Goal: Information Seeking & Learning: Learn about a topic

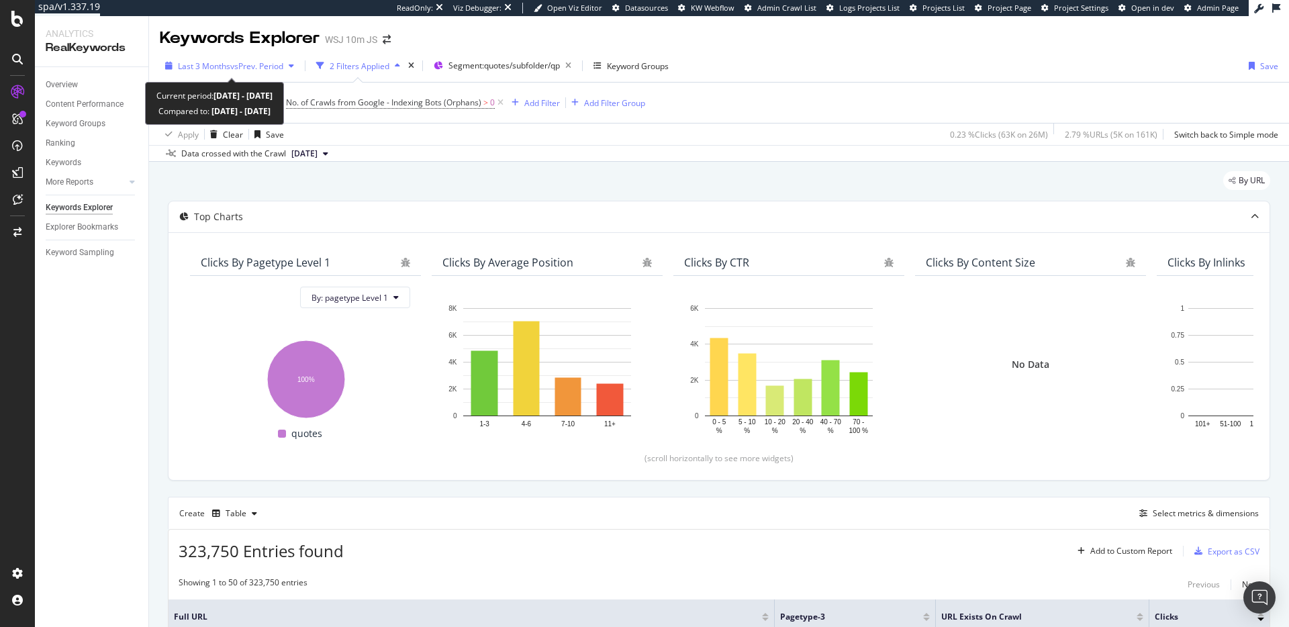
click at [252, 67] on span "vs Prev. Period" at bounding box center [256, 65] width 53 height 11
click at [293, 51] on div "Last 3 Months vs Prev. Period 2 Filters Applied Segment: quotes/subfolder/qp Ke…" at bounding box center [719, 106] width 1140 height 112
click at [252, 66] on span "vs Prev. Period" at bounding box center [256, 65] width 53 height 11
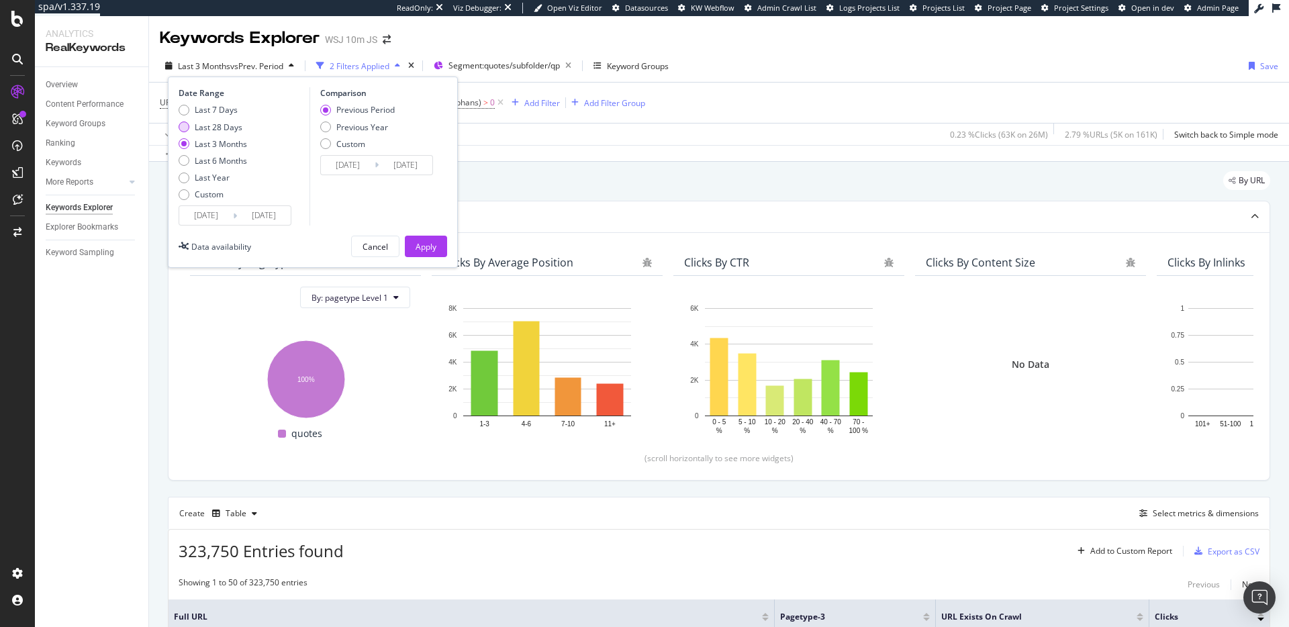
click at [224, 125] on div "Last 28 Days" at bounding box center [219, 126] width 48 height 11
type input "2025/08/10"
type input "2025/07/13"
type input "2025/08/09"
click at [418, 242] on div "Apply" at bounding box center [425, 246] width 21 height 11
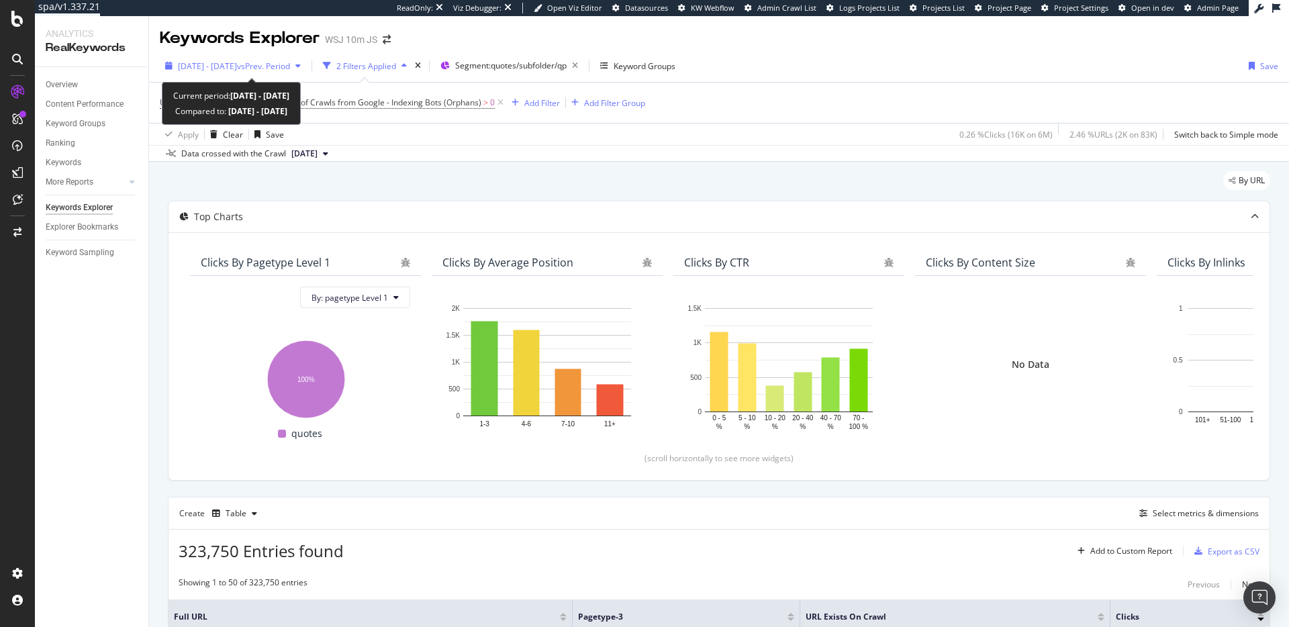
click at [236, 66] on span "2025 Aug. 10th - Sep. 6th" at bounding box center [207, 65] width 59 height 11
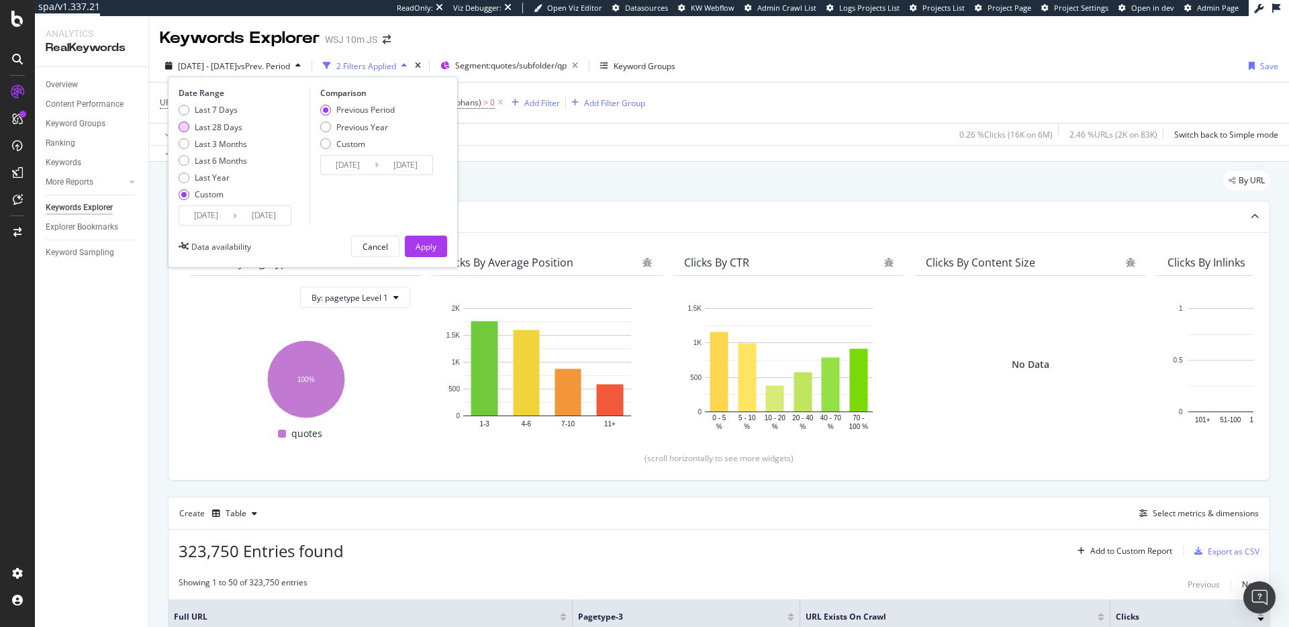
click at [223, 123] on div "Last 28 Days" at bounding box center [219, 126] width 48 height 11
type input "2025/08/11"
type input "2025/09/07"
type input "2025/07/14"
type input "2025/08/10"
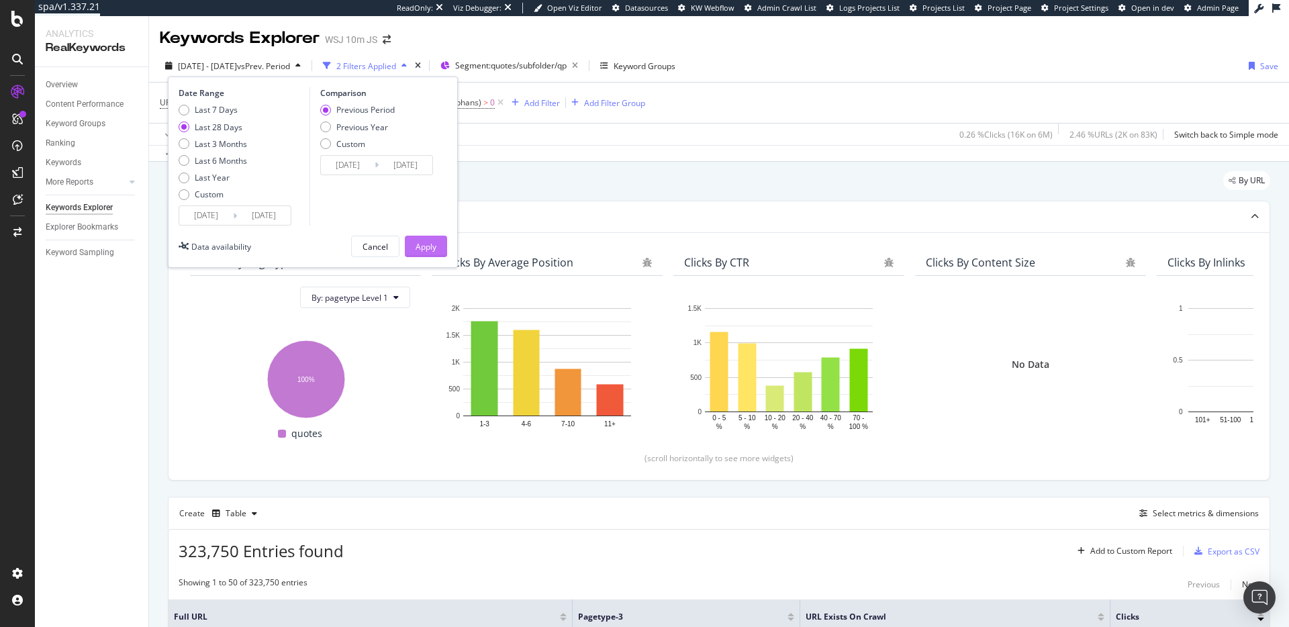
click at [428, 240] on div "Apply" at bounding box center [425, 246] width 21 height 20
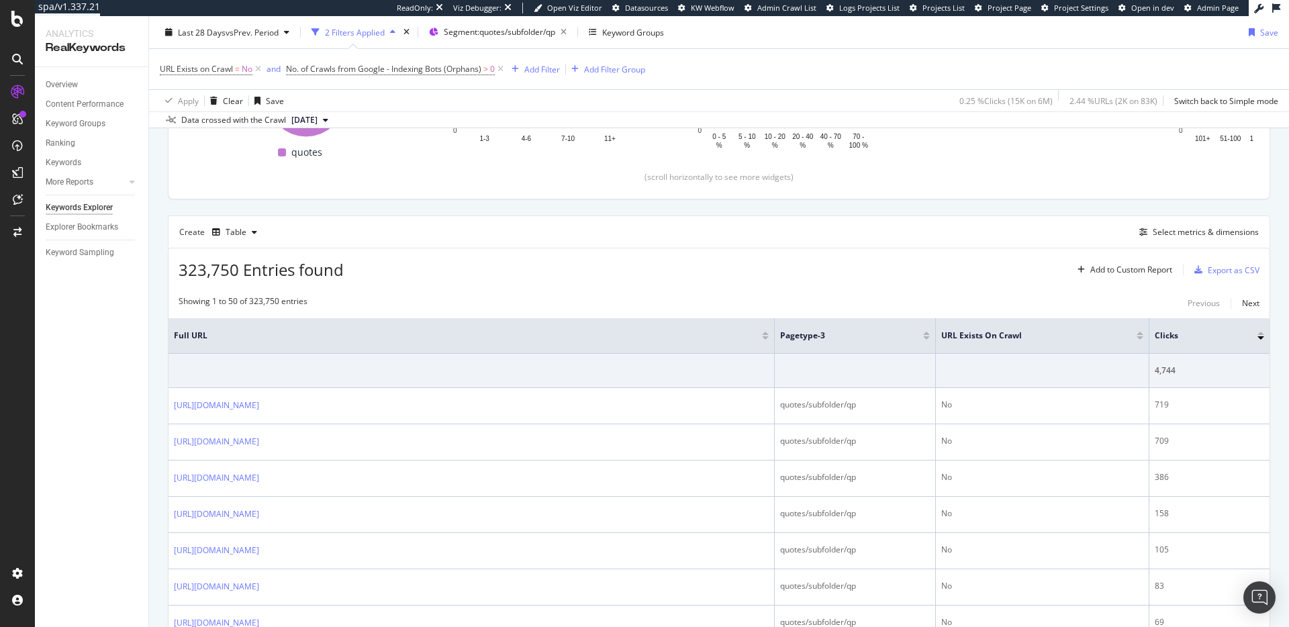
scroll to position [409, 0]
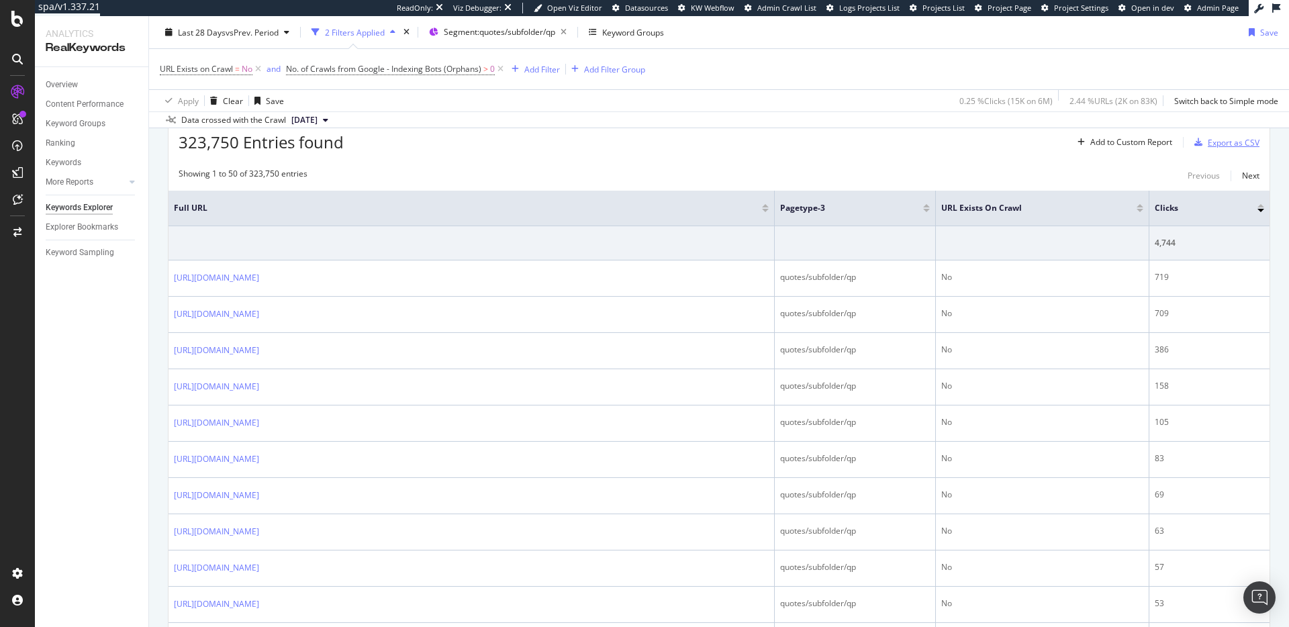
click at [1194, 144] on icon "button" at bounding box center [1198, 142] width 8 height 8
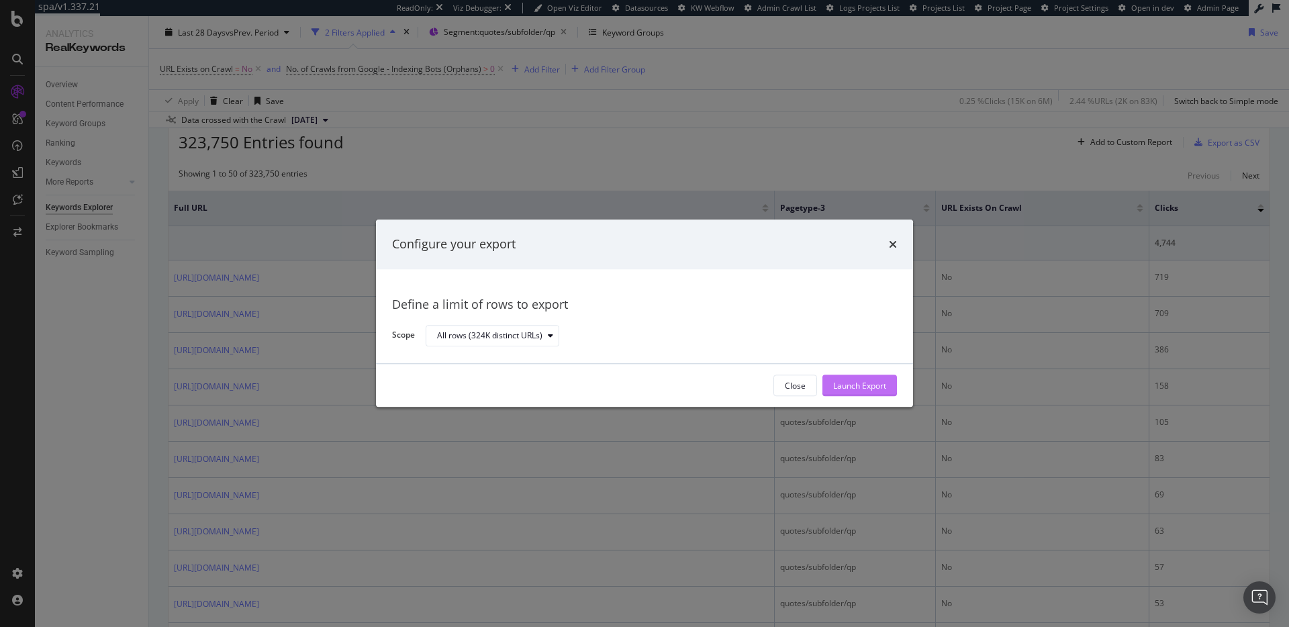
click at [862, 383] on div "Launch Export" at bounding box center [859, 385] width 53 height 11
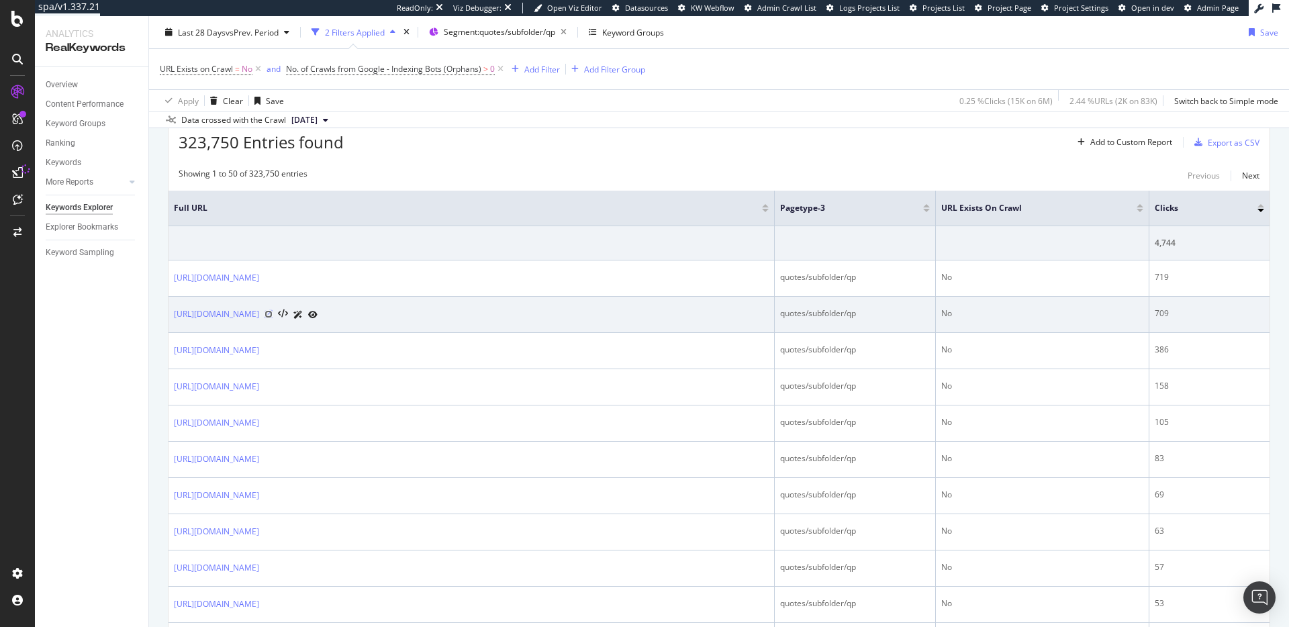
click at [273, 311] on icon at bounding box center [268, 314] width 8 height 8
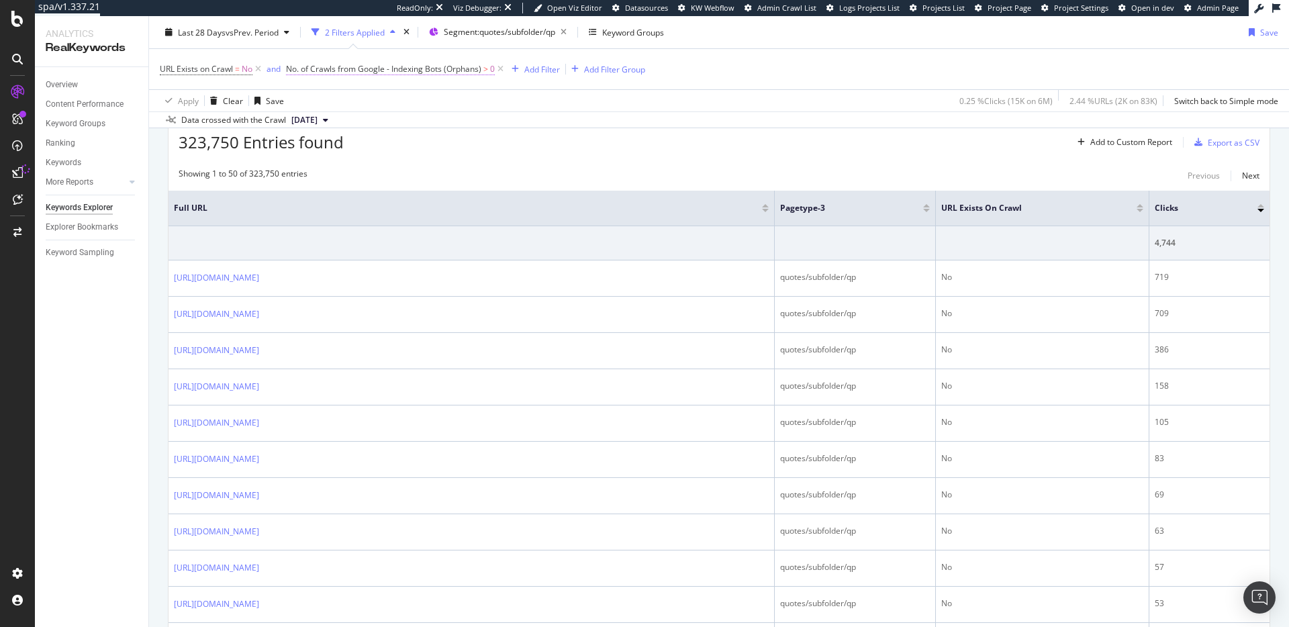
click at [475, 68] on span "No. of Crawls from Google - Indexing Bots (Orphans)" at bounding box center [383, 68] width 195 height 11
click at [295, 66] on icon at bounding box center [295, 68] width 4 height 8
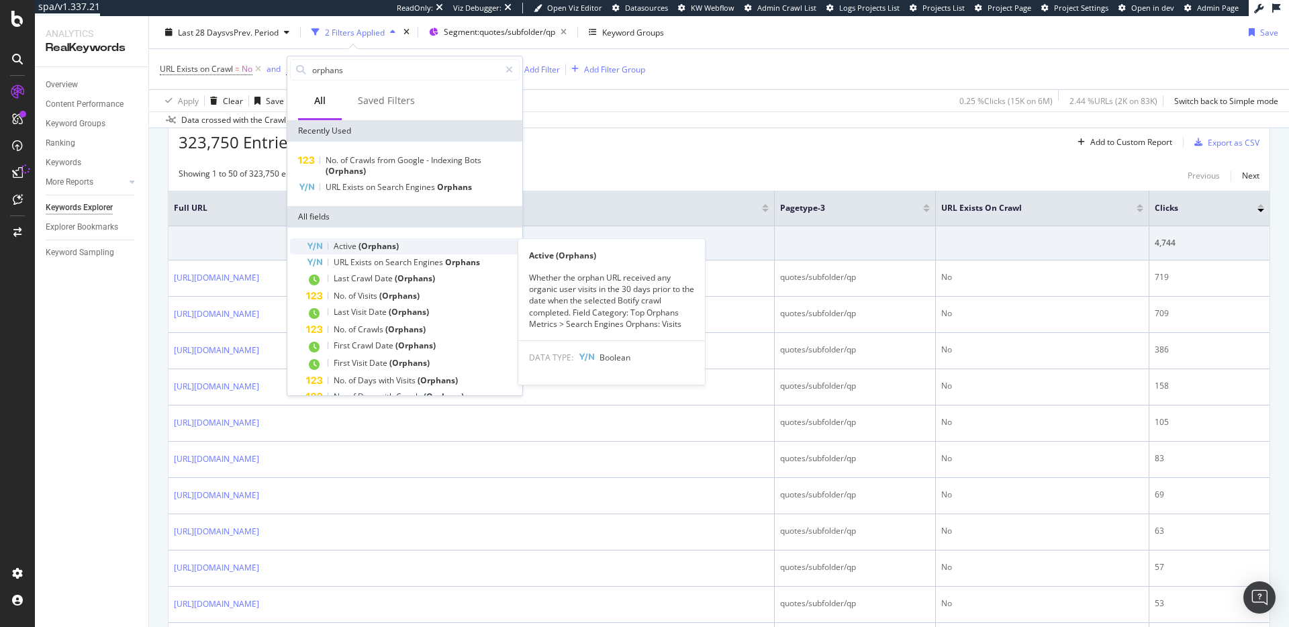
type input "orphans"
click at [428, 248] on div "Active (Orphans)" at bounding box center [412, 246] width 213 height 16
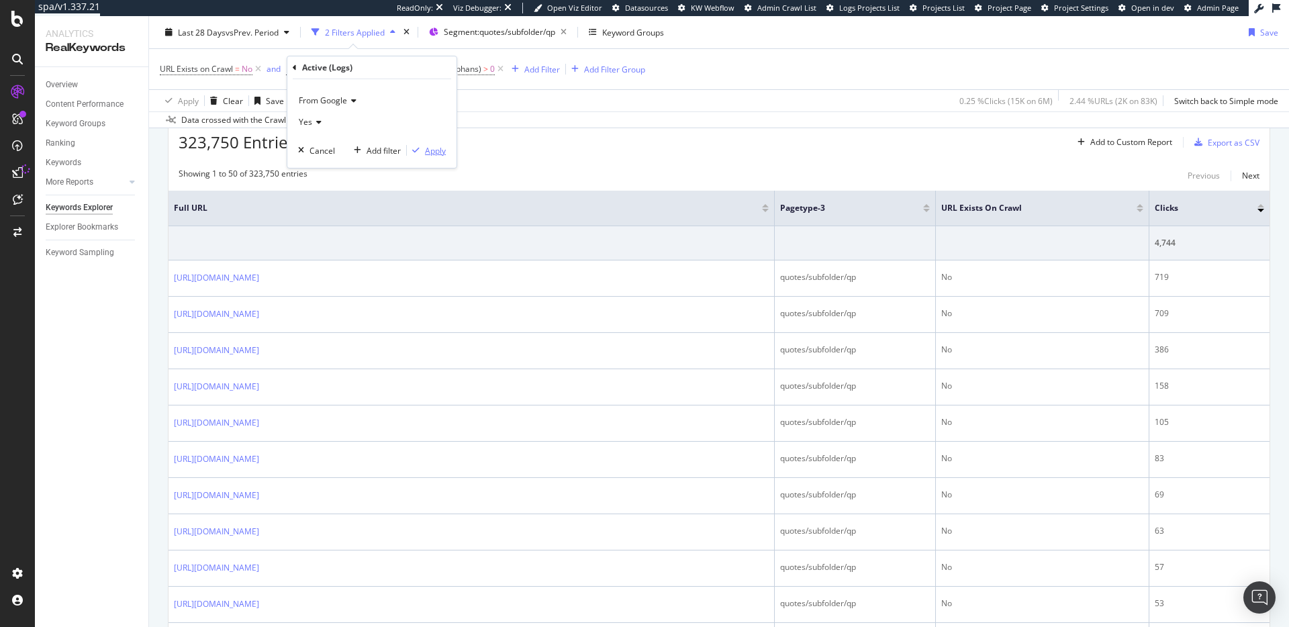
click at [432, 148] on div "Apply" at bounding box center [435, 150] width 21 height 11
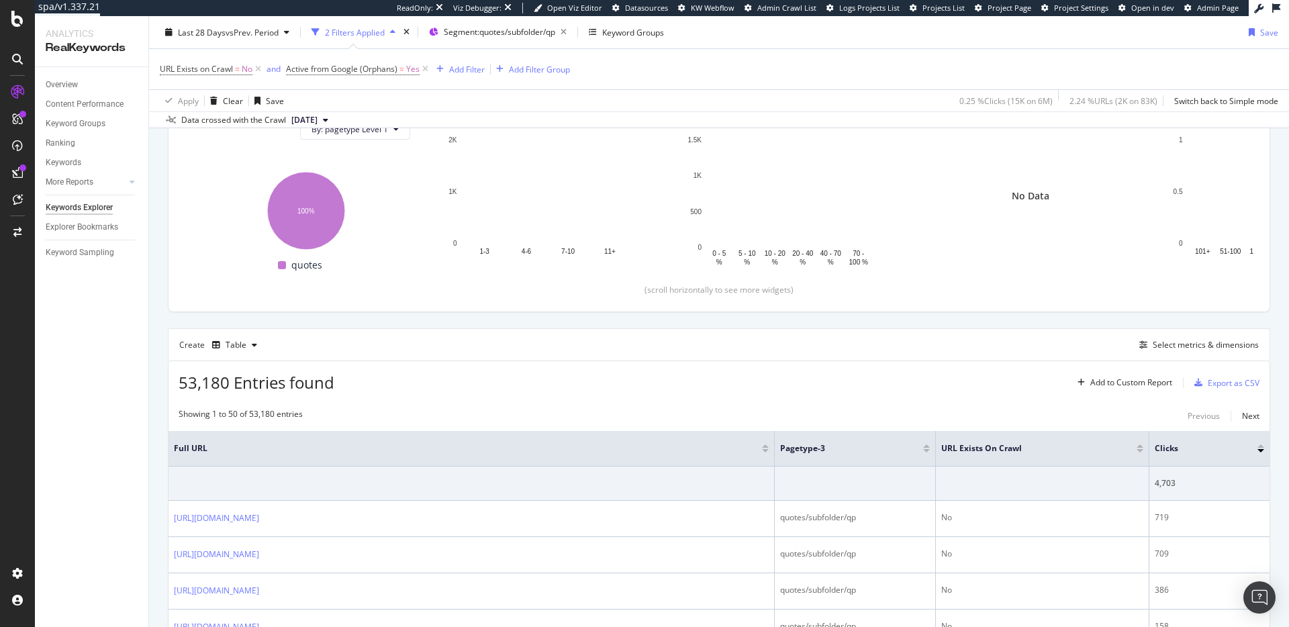
scroll to position [369, 0]
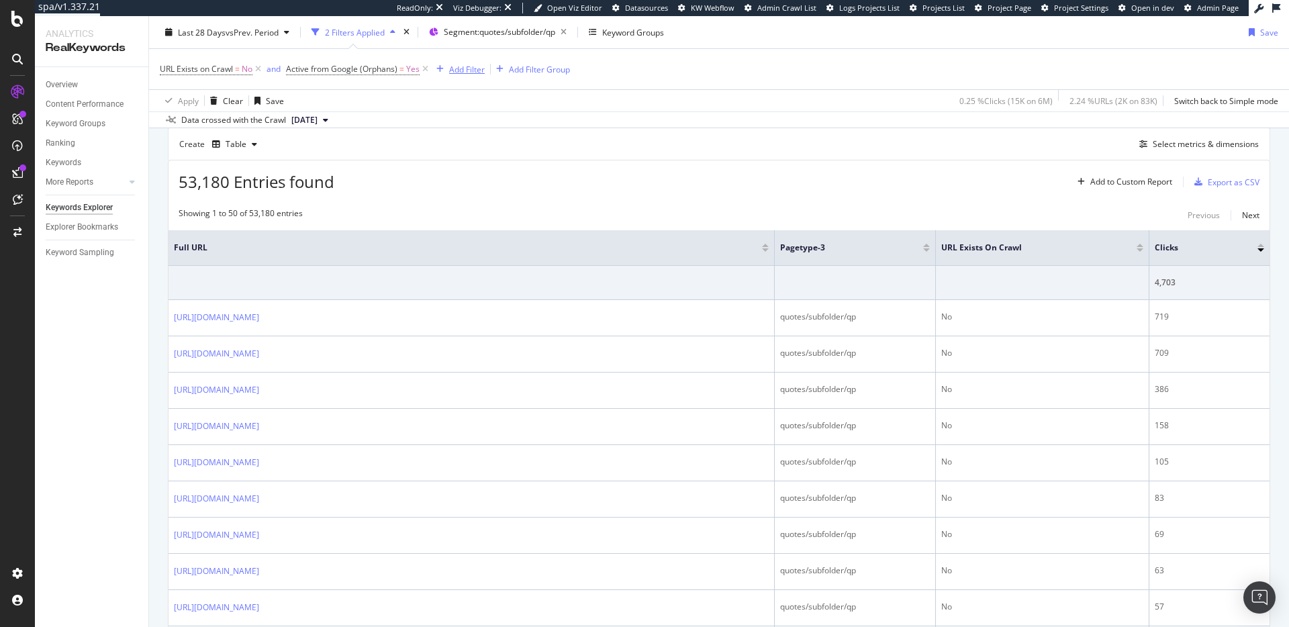
click at [452, 70] on div "Add Filter" at bounding box center [467, 68] width 36 height 11
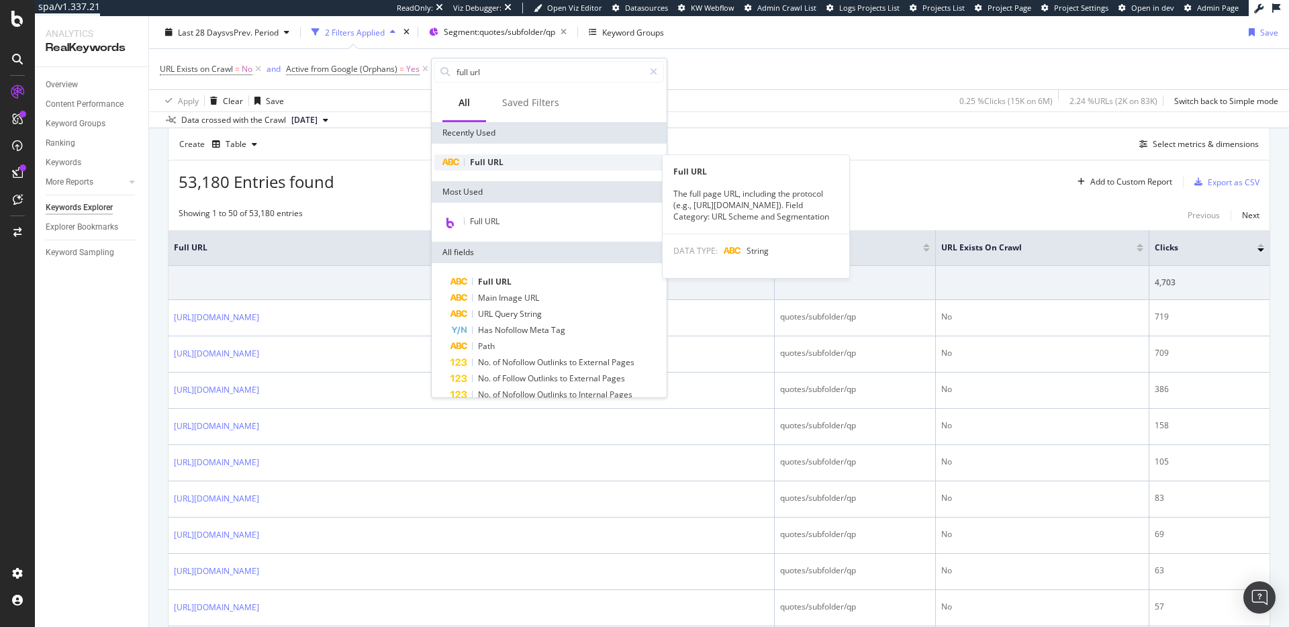
type input "full url"
click at [526, 155] on div "Full URL" at bounding box center [549, 162] width 230 height 16
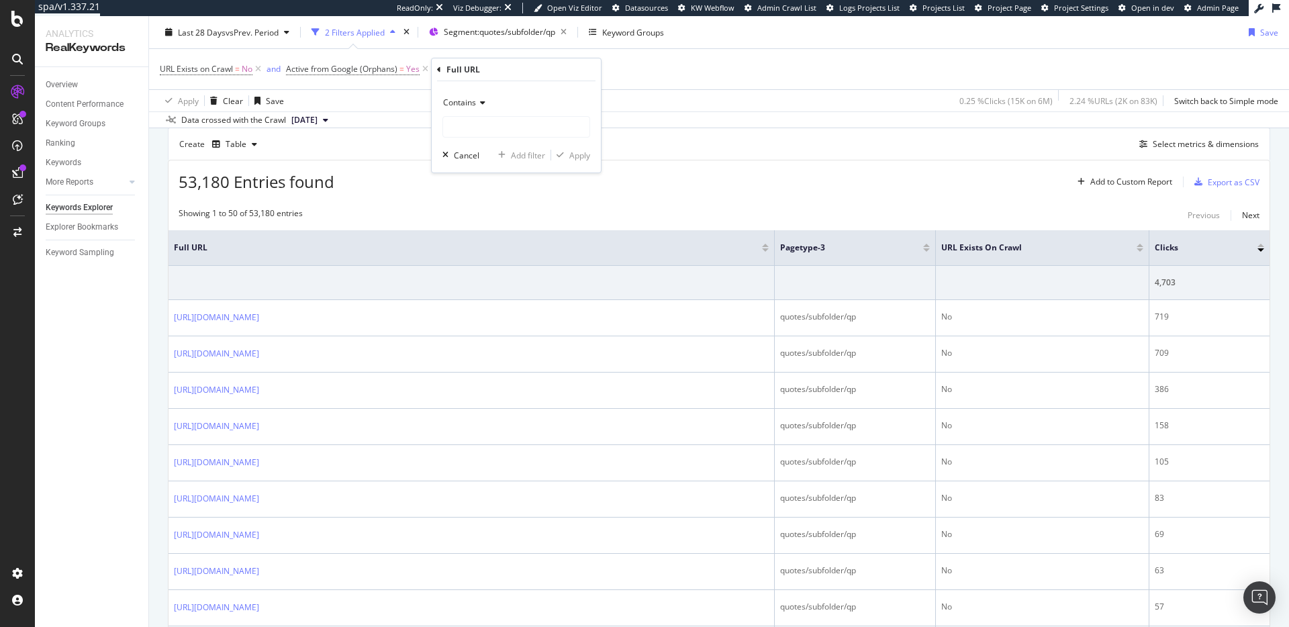
click at [481, 102] on icon at bounding box center [480, 103] width 9 height 8
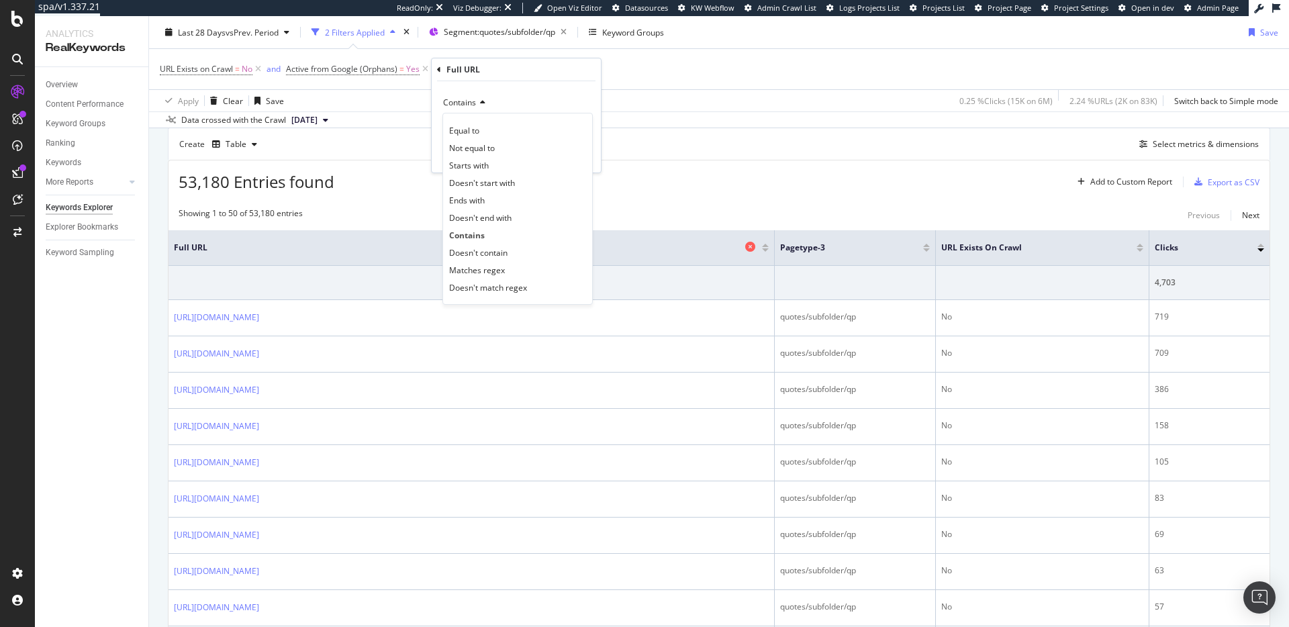
click at [497, 250] on span "Doesn't contain" at bounding box center [478, 252] width 58 height 11
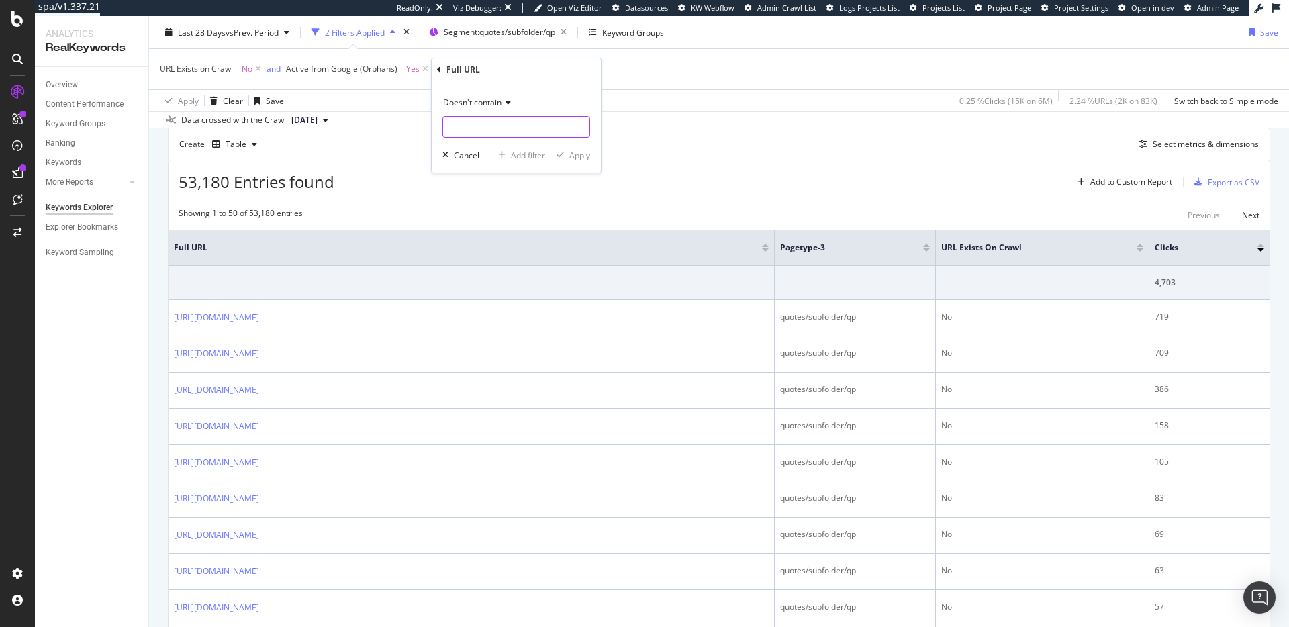
click at [526, 121] on input "text" at bounding box center [516, 126] width 146 height 21
type input "?"
click at [581, 153] on div "Apply" at bounding box center [579, 155] width 21 height 11
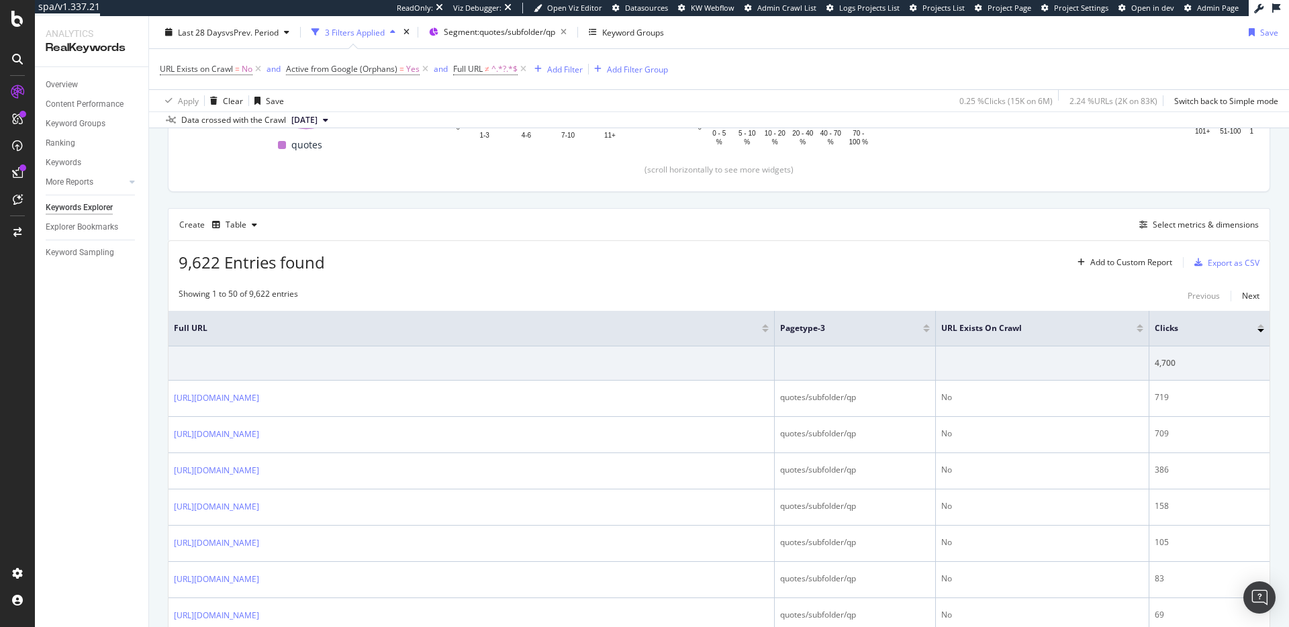
scroll to position [220, 0]
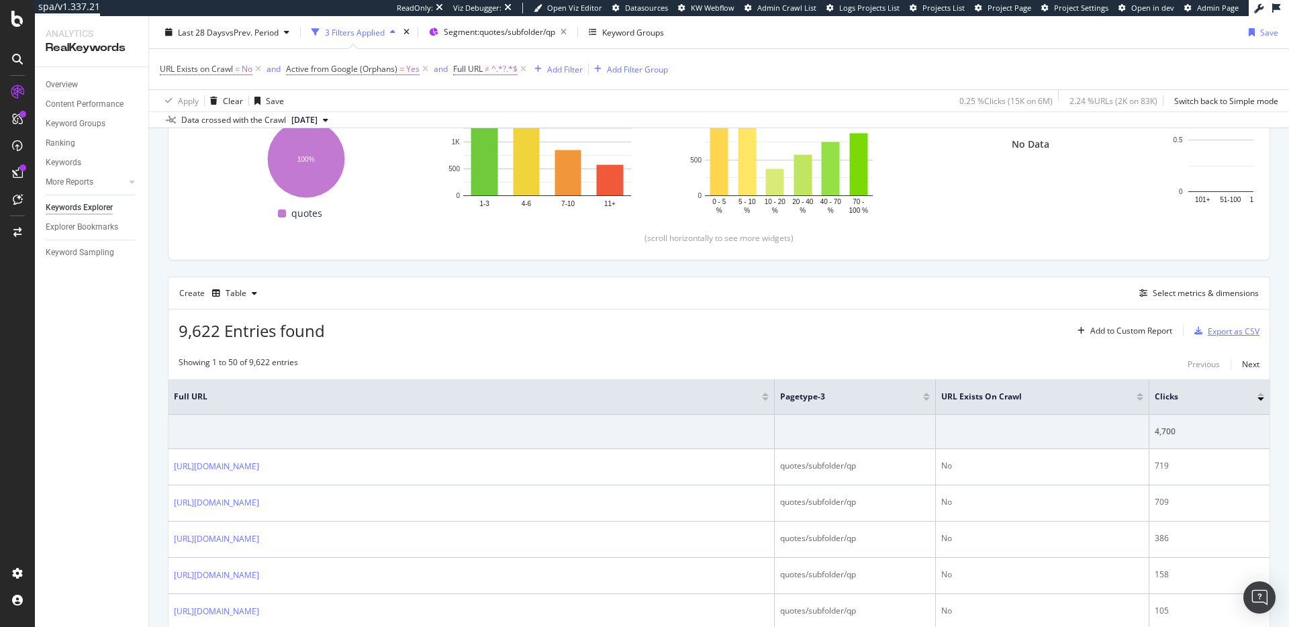
click at [1232, 324] on div "Export as CSV" at bounding box center [1224, 331] width 70 height 20
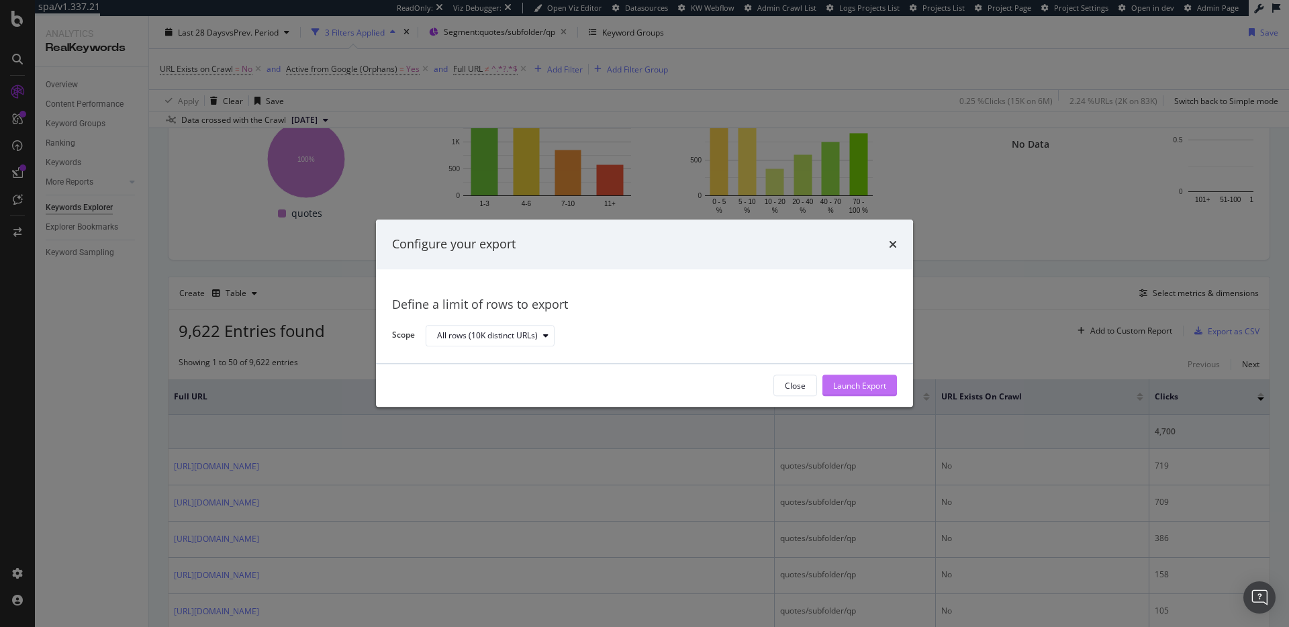
click at [871, 384] on div "Launch Export" at bounding box center [859, 385] width 53 height 11
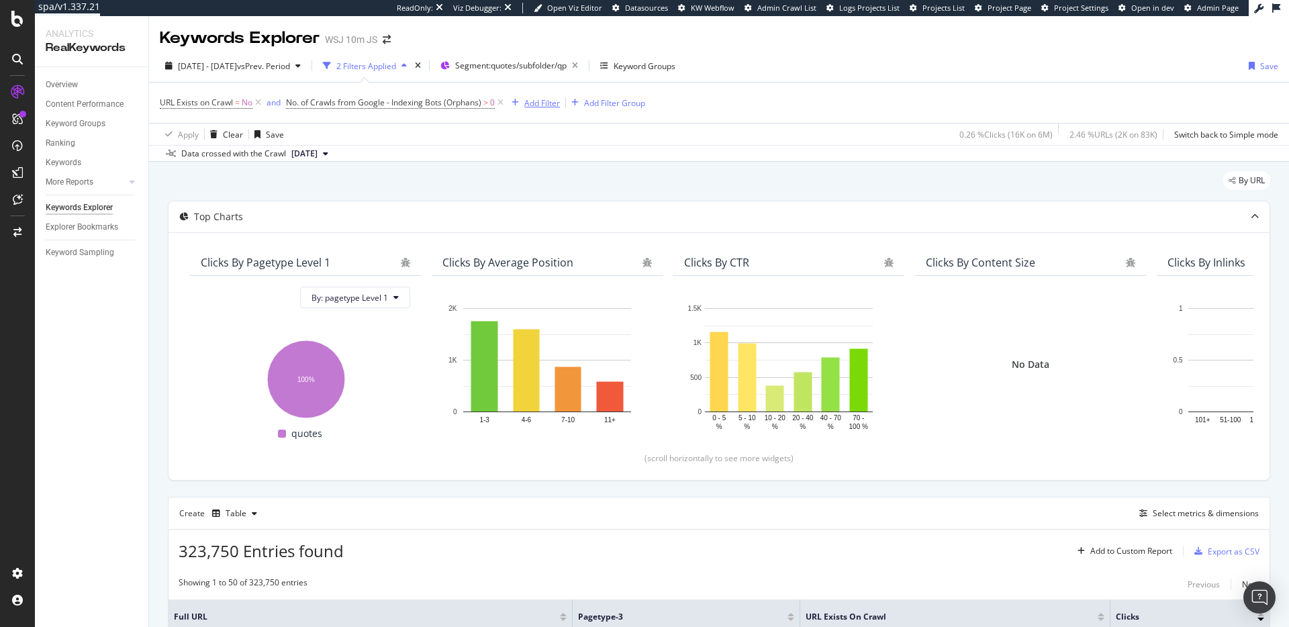
click at [534, 102] on div "Add Filter" at bounding box center [542, 102] width 36 height 11
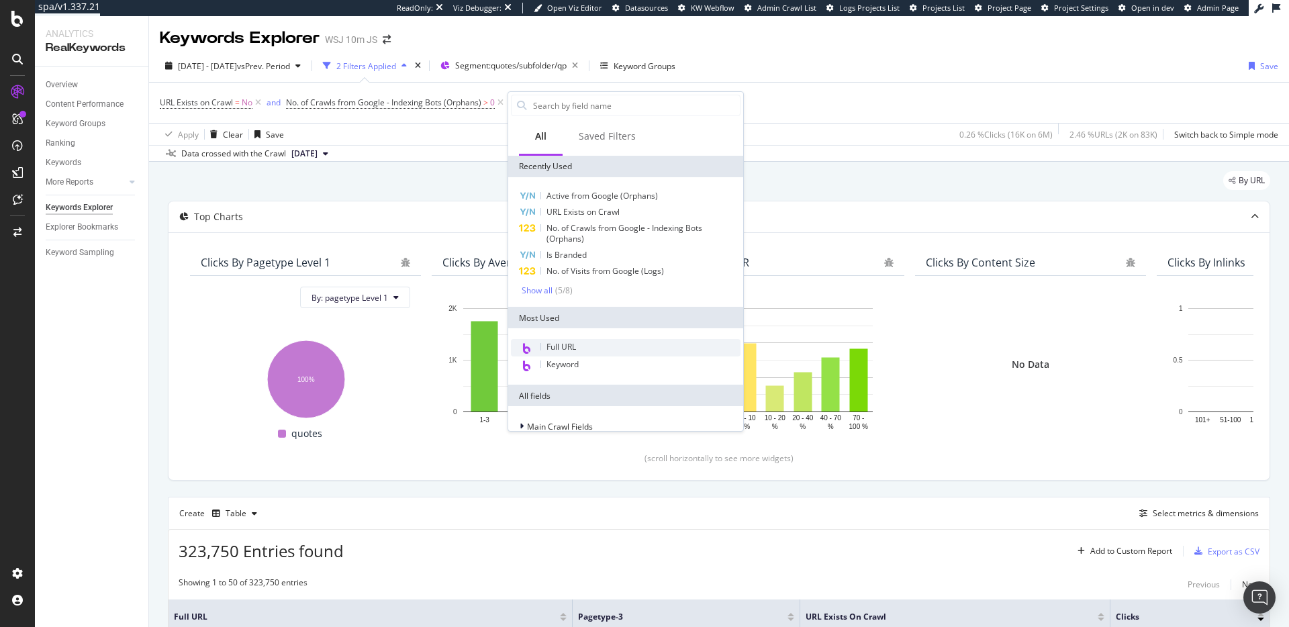
click at [572, 352] on span "Full URL" at bounding box center [561, 346] width 30 height 11
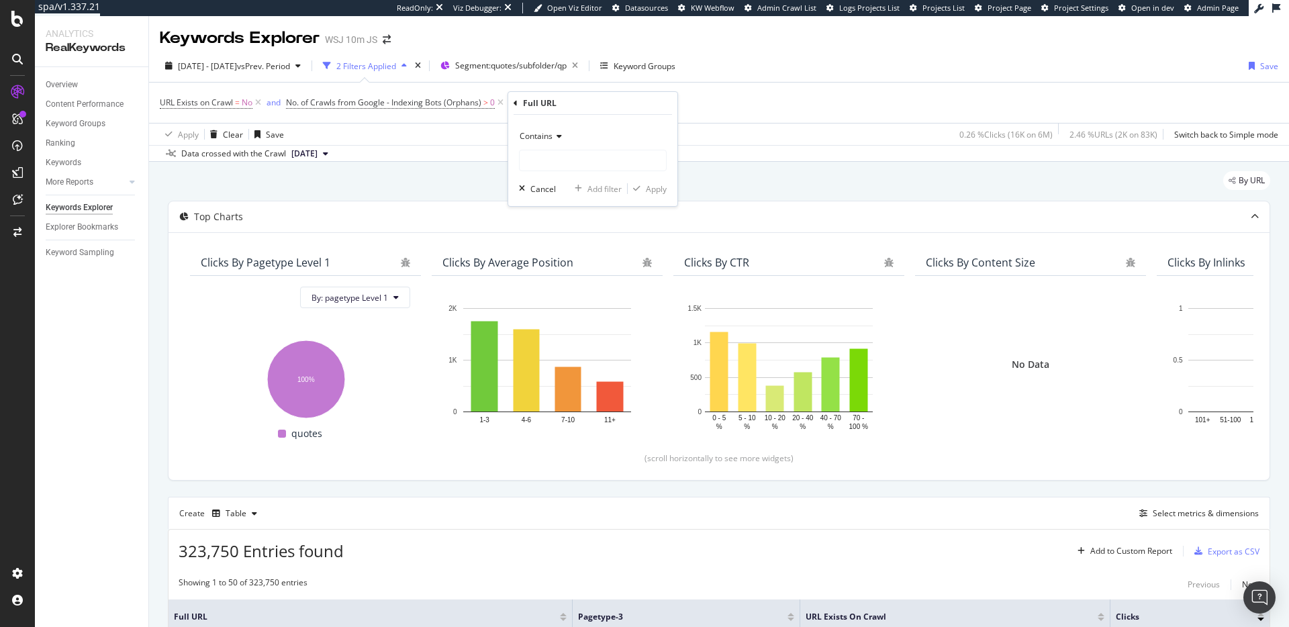
click at [546, 126] on div "Contains" at bounding box center [593, 136] width 148 height 21
click at [569, 287] on span "Doesn't contain" at bounding box center [555, 286] width 58 height 11
click at [600, 163] on input "text" at bounding box center [593, 160] width 146 height 21
type input "?"
click at [663, 188] on div "Apply" at bounding box center [656, 188] width 21 height 11
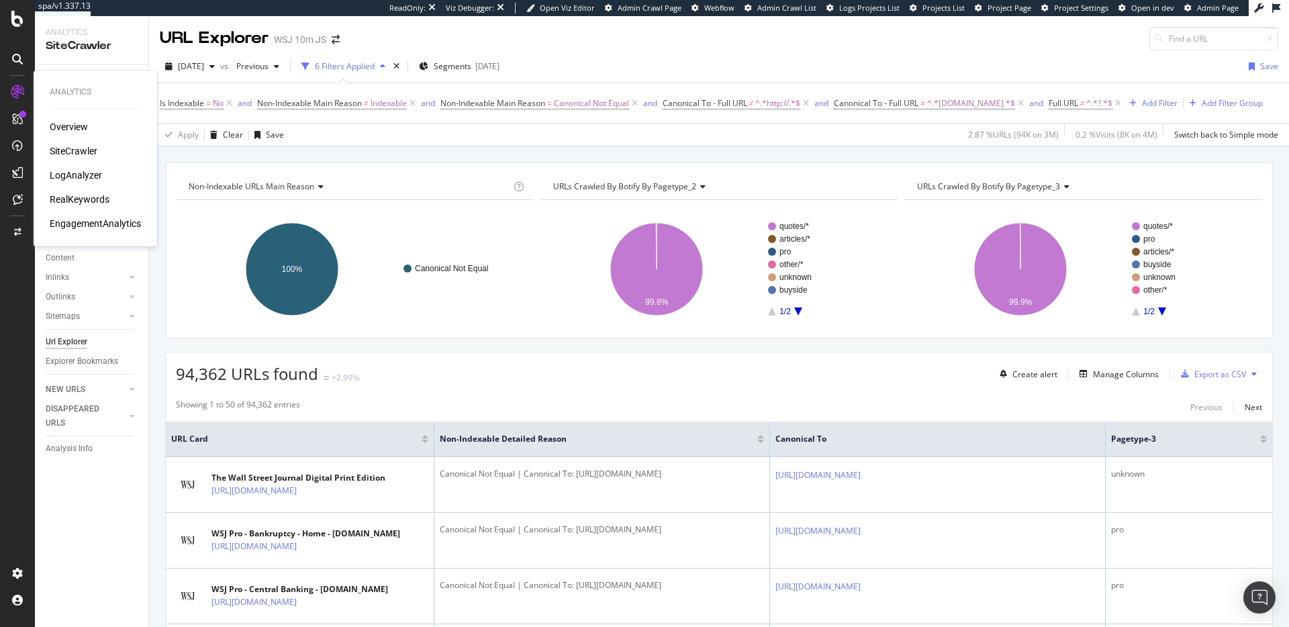
click at [73, 171] on div "LogAnalyzer" at bounding box center [76, 174] width 52 height 13
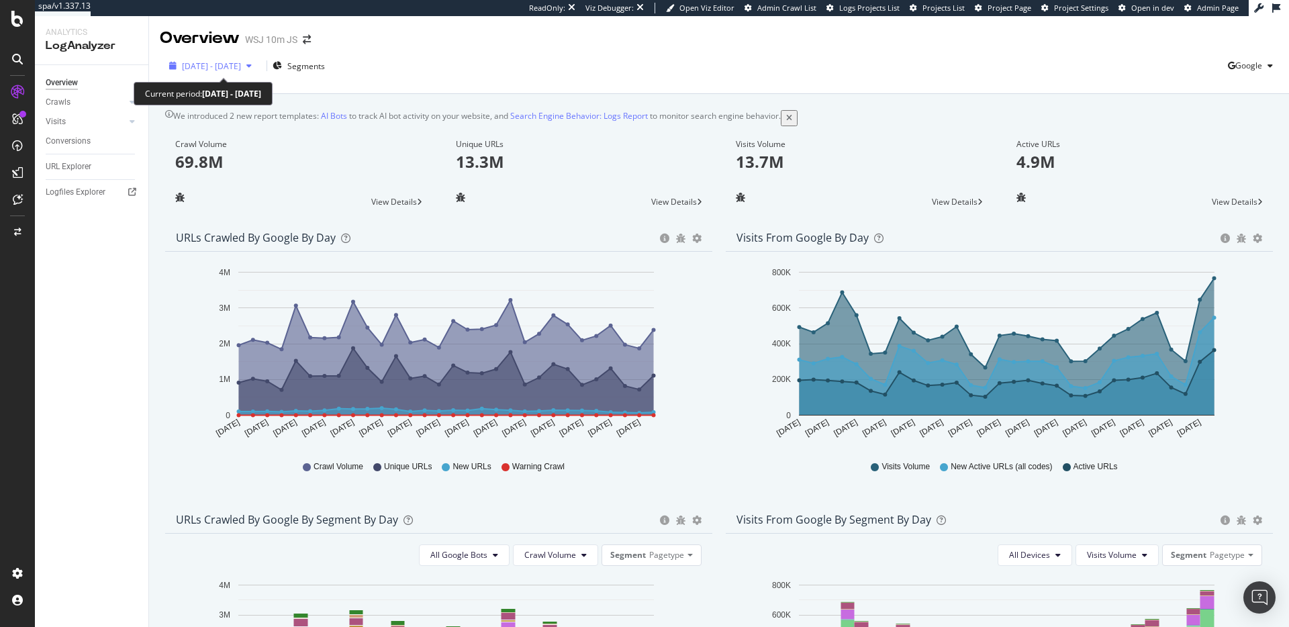
click at [216, 66] on span "[DATE] - [DATE]" at bounding box center [211, 65] width 59 height 11
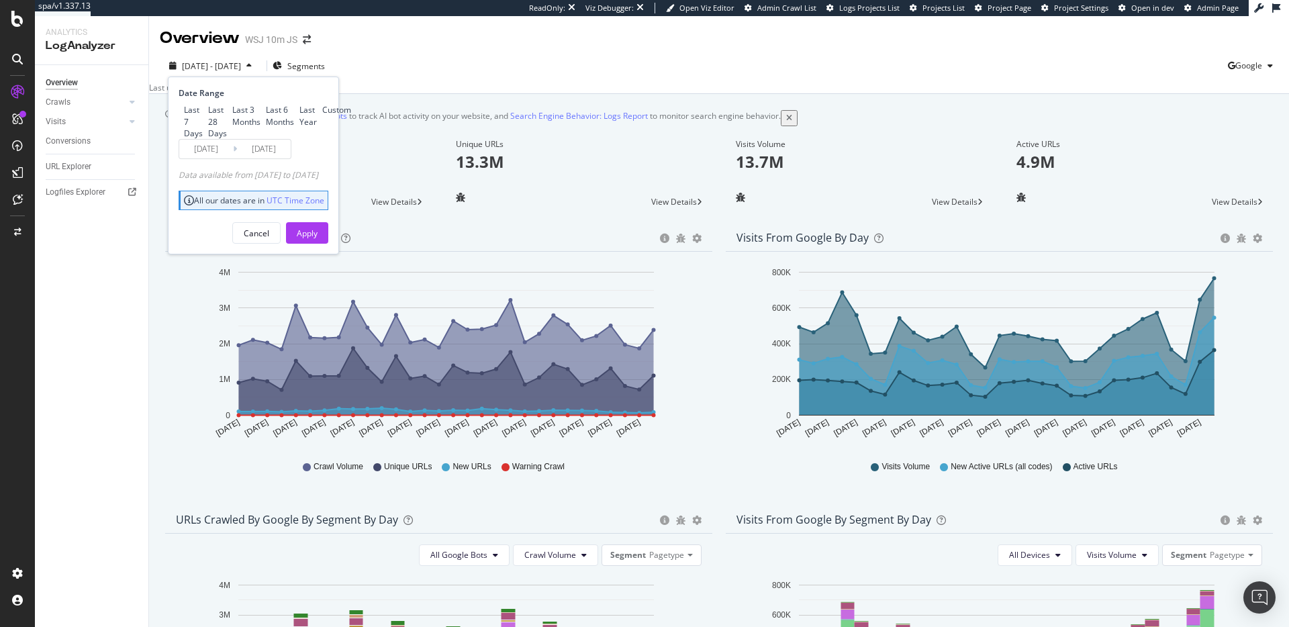
click at [227, 116] on div "Last 3 Months" at bounding box center [227, 116] width 0 height 0
click at [260, 116] on div "Last 6 Months" at bounding box center [260, 116] width 0 height 0
click at [227, 116] on div "Last 3 Months" at bounding box center [227, 116] width 0 height 0
type input "2025/06/10"
click at [317, 239] on div "Apply" at bounding box center [307, 233] width 21 height 11
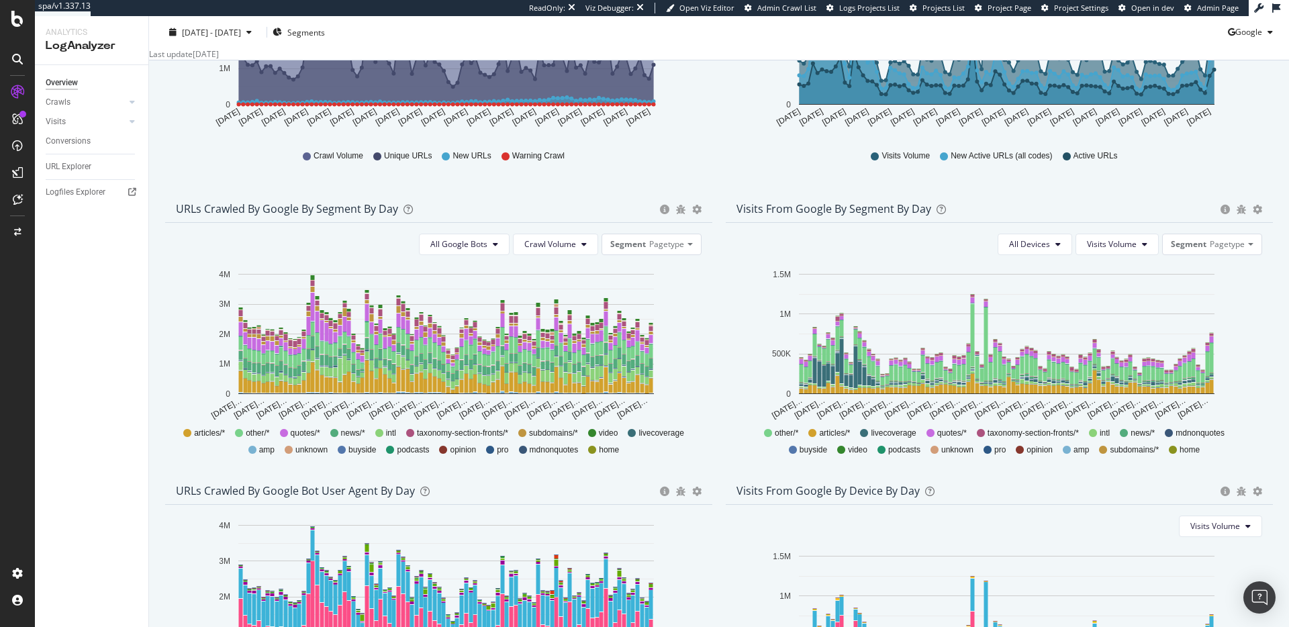
scroll to position [319, 0]
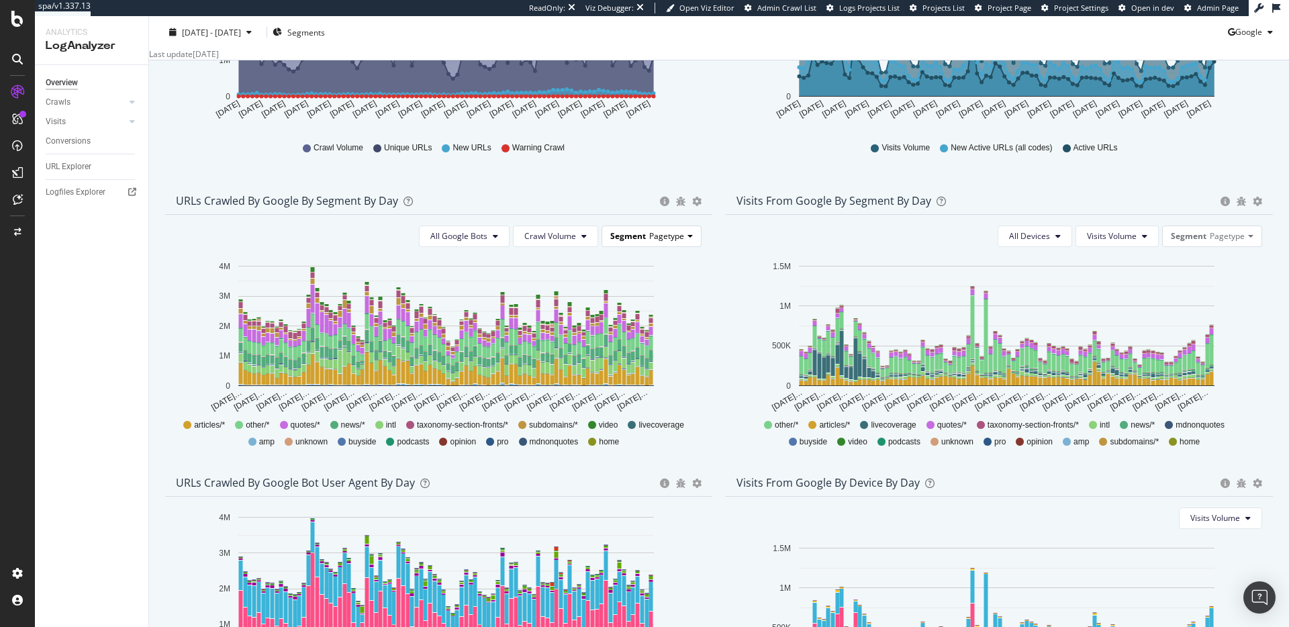
click at [660, 242] on span "Pagetype" at bounding box center [666, 235] width 35 height 11
click at [660, 301] on div "Pagetype_3" at bounding box center [640, 292] width 107 height 18
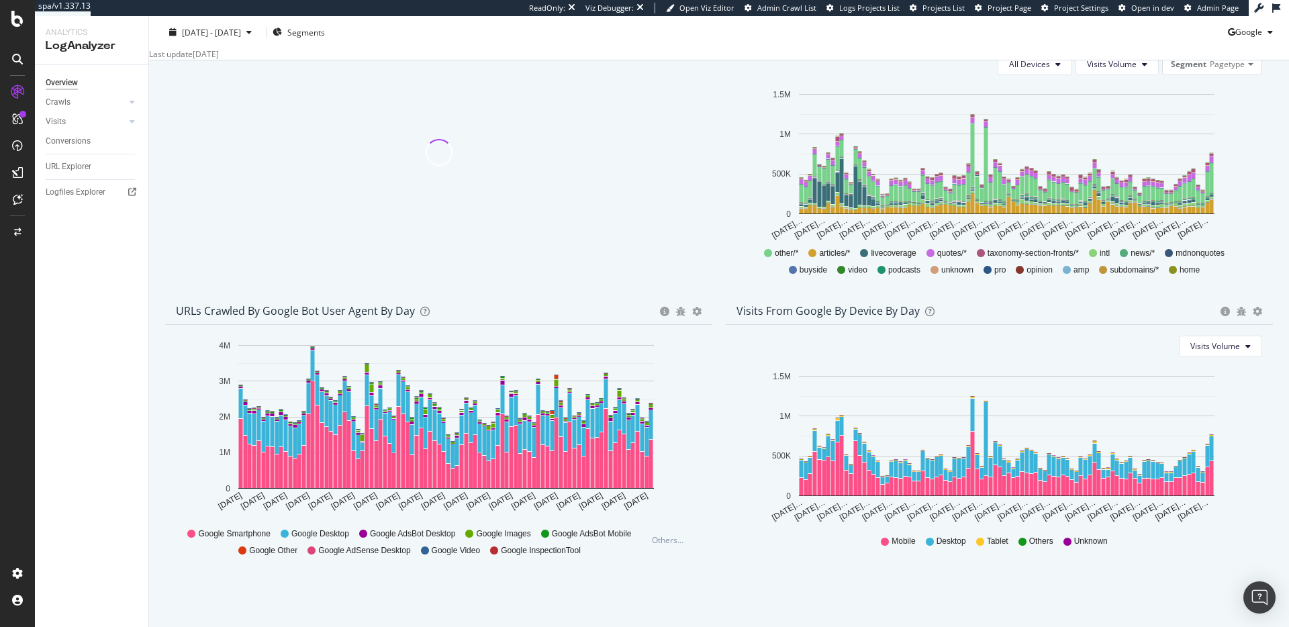
scroll to position [499, 0]
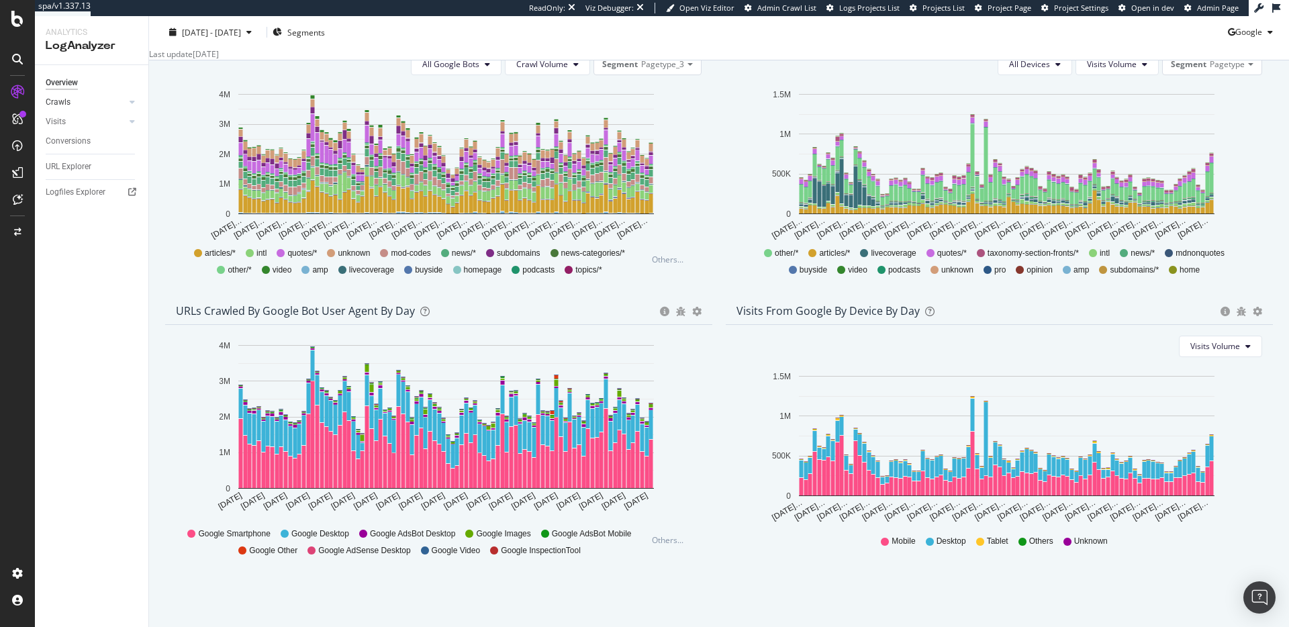
click at [118, 103] on div at bounding box center [118, 101] width 13 height 13
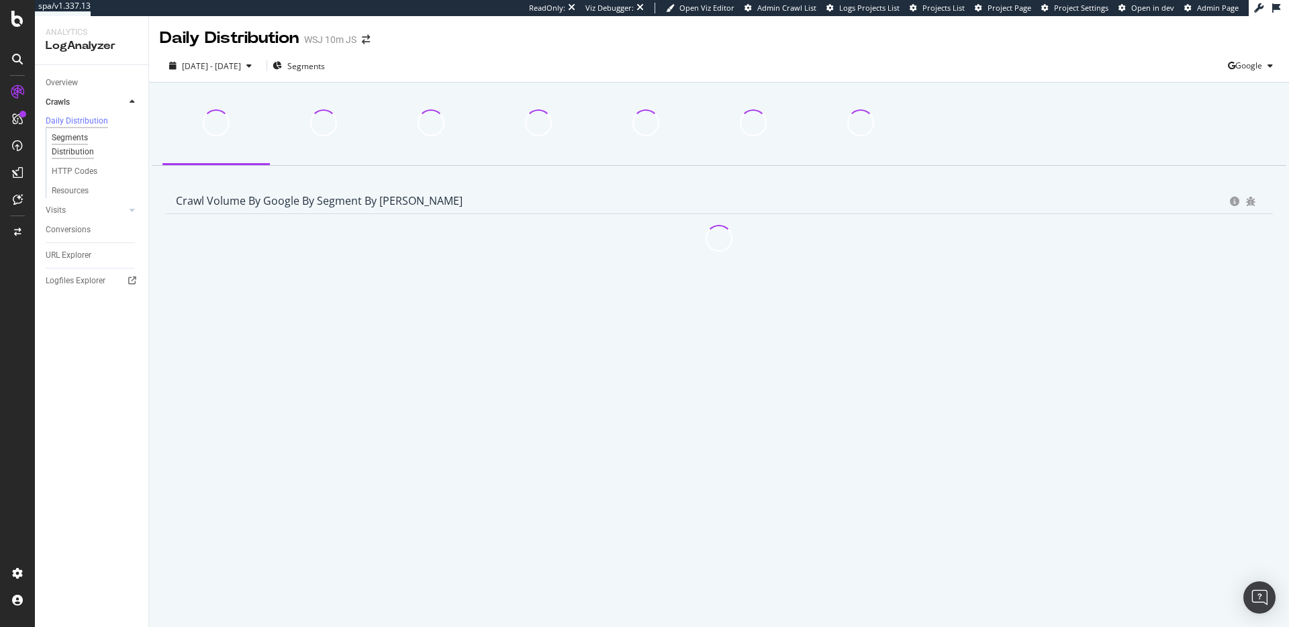
click at [76, 149] on div "Segments Distribution" at bounding box center [89, 145] width 75 height 28
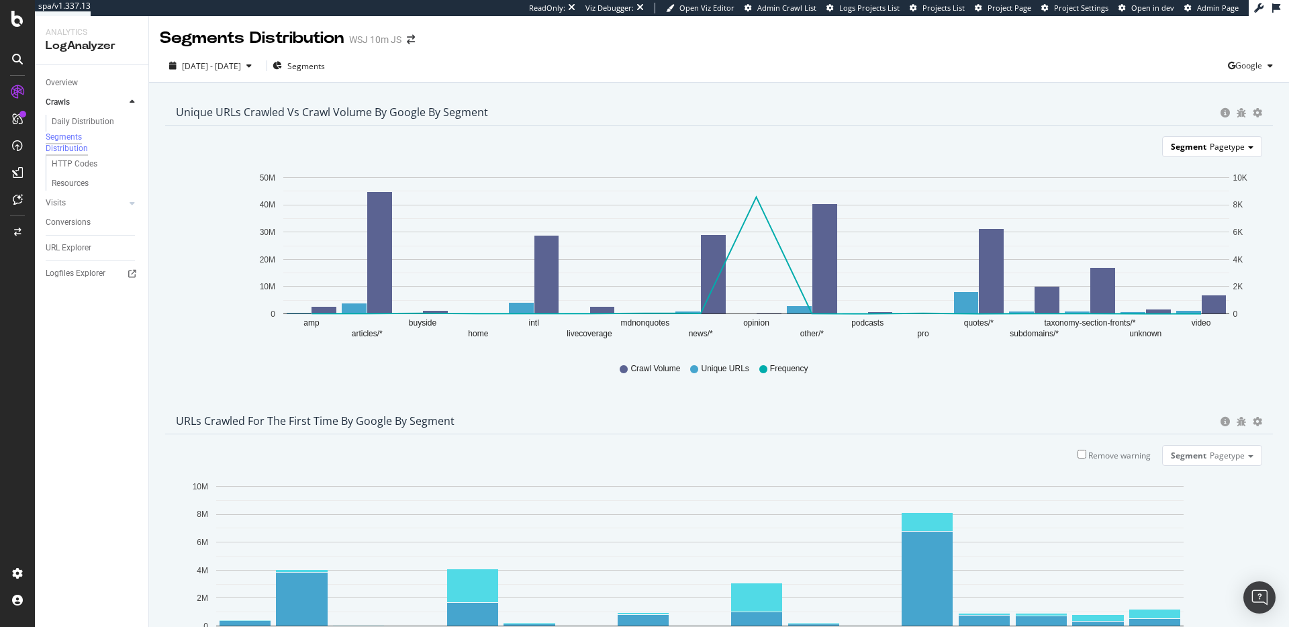
click at [1243, 141] on div "Segment Pagetype" at bounding box center [1212, 146] width 99 height 19
click at [1218, 198] on div "Pagetype_3" at bounding box center [1201, 203] width 107 height 18
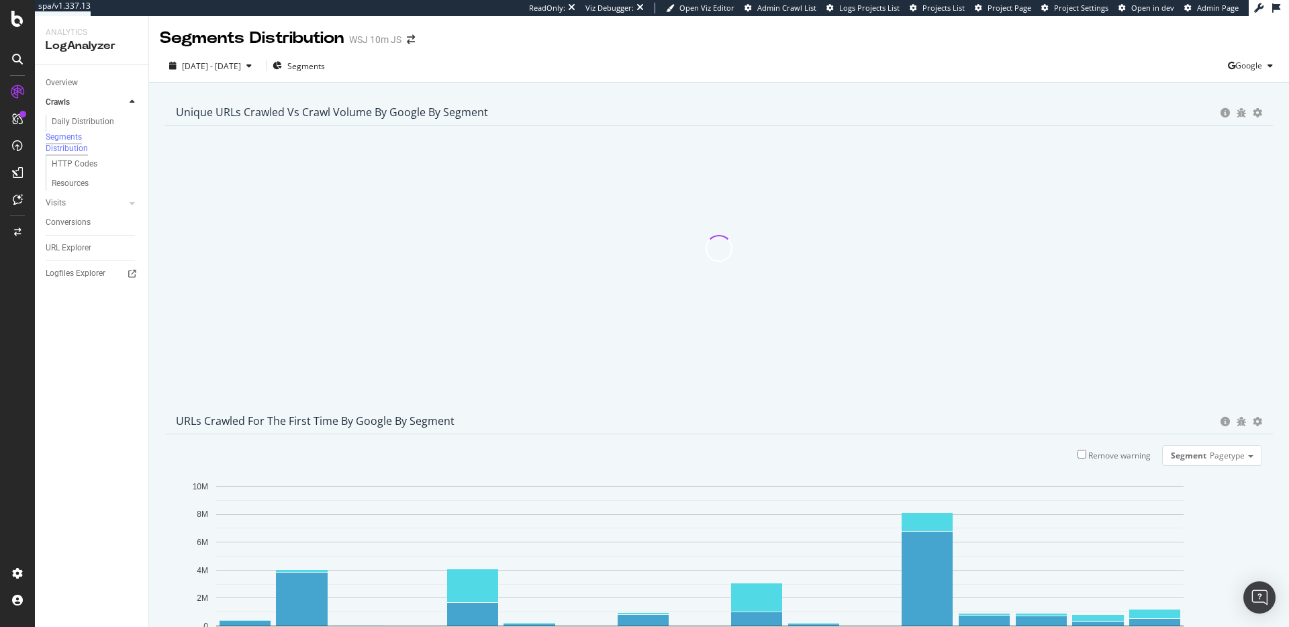
click at [1253, 113] on icon "gear" at bounding box center [1257, 112] width 9 height 9
click at [1185, 162] on span "Table" at bounding box center [1218, 163] width 107 height 18
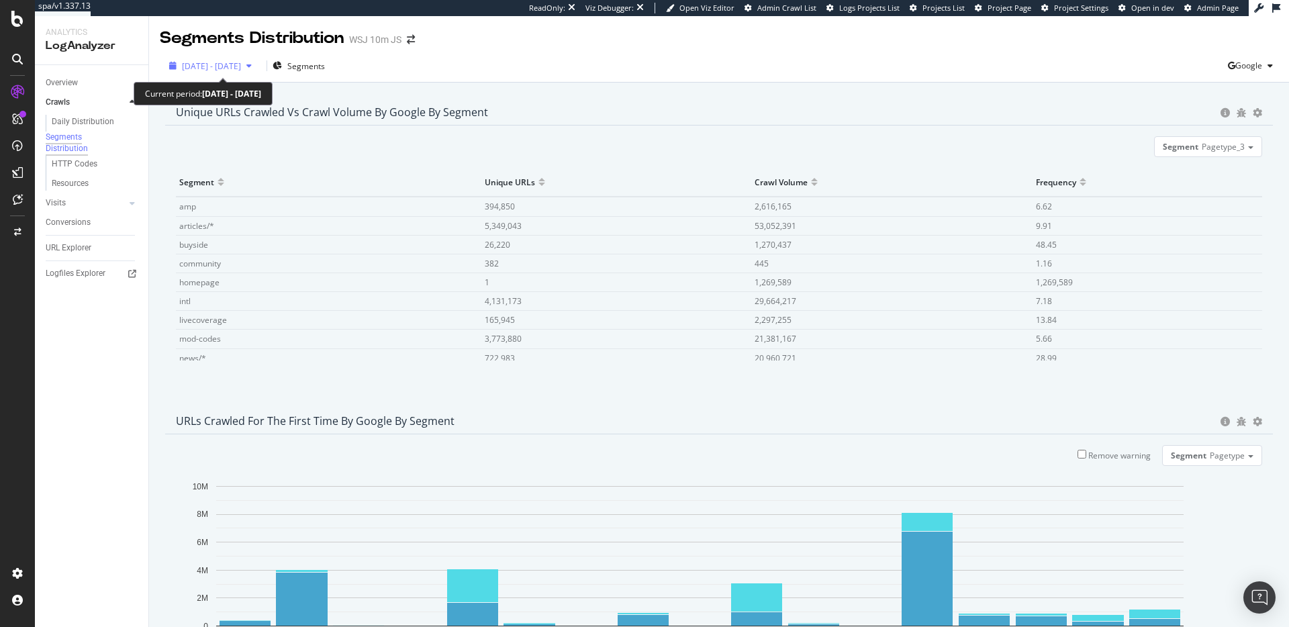
click at [232, 68] on span "2025 Jun. 10th - Sep. 9th" at bounding box center [211, 65] width 59 height 11
click at [505, 74] on div "2025 Jun. 10th - Sep. 9th Segments Google" at bounding box center [719, 68] width 1140 height 27
click at [325, 59] on div "Segments" at bounding box center [299, 66] width 52 height 20
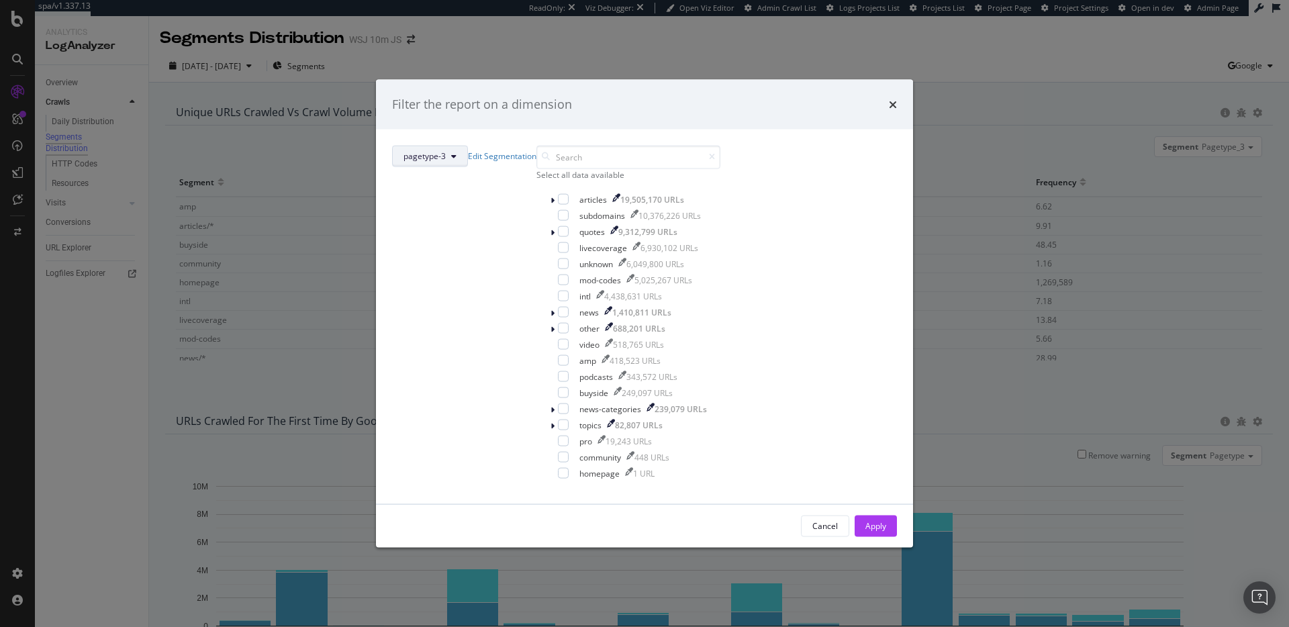
click at [446, 160] on span "pagetype-3" at bounding box center [424, 155] width 42 height 11
click at [570, 180] on div "Select all data available" at bounding box center [628, 173] width 184 height 11
click at [560, 218] on icon "modal" at bounding box center [563, 214] width 6 height 7
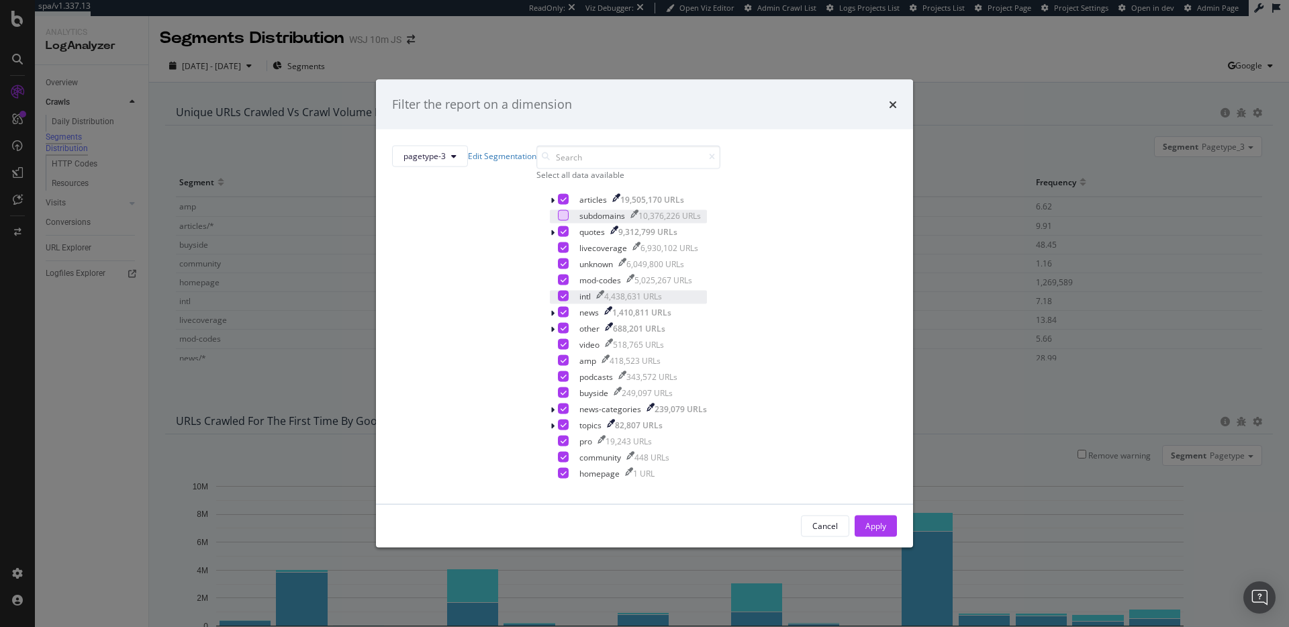
scroll to position [42, 0]
click at [560, 281] on icon "modal" at bounding box center [563, 279] width 6 height 7
click at [560, 297] on icon "modal" at bounding box center [563, 295] width 6 height 7
click at [560, 394] on icon "modal" at bounding box center [563, 392] width 6 height 7
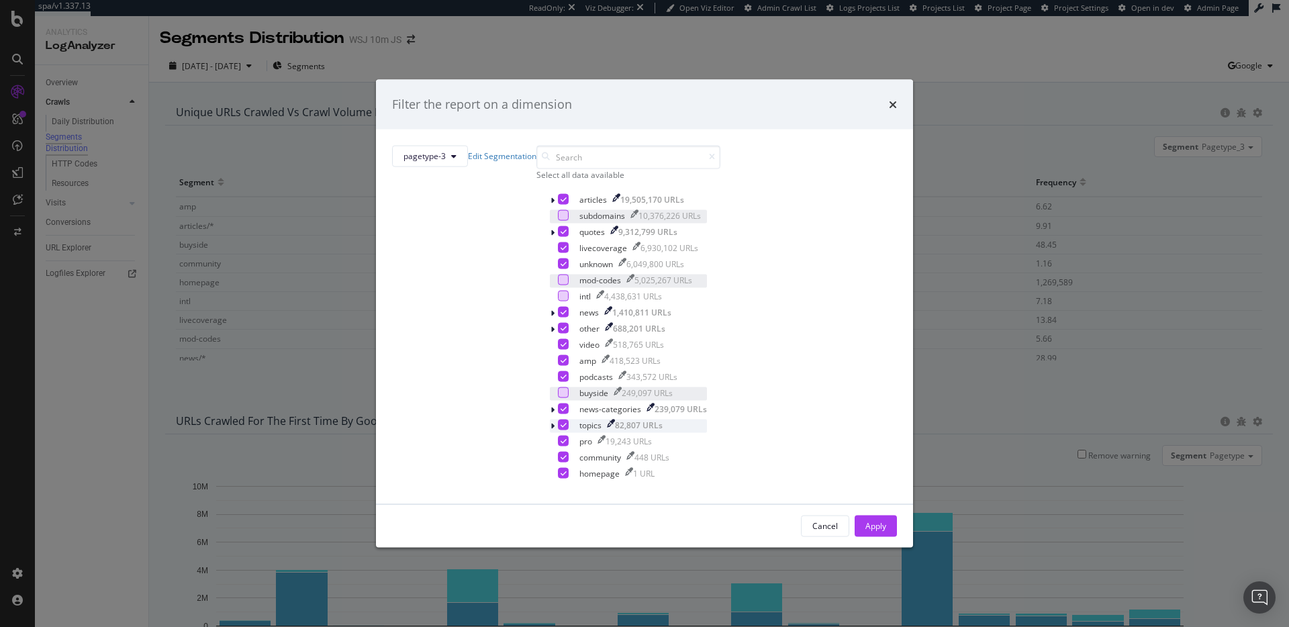
scroll to position [0, 0]
click at [865, 522] on div "Apply" at bounding box center [875, 525] width 21 height 11
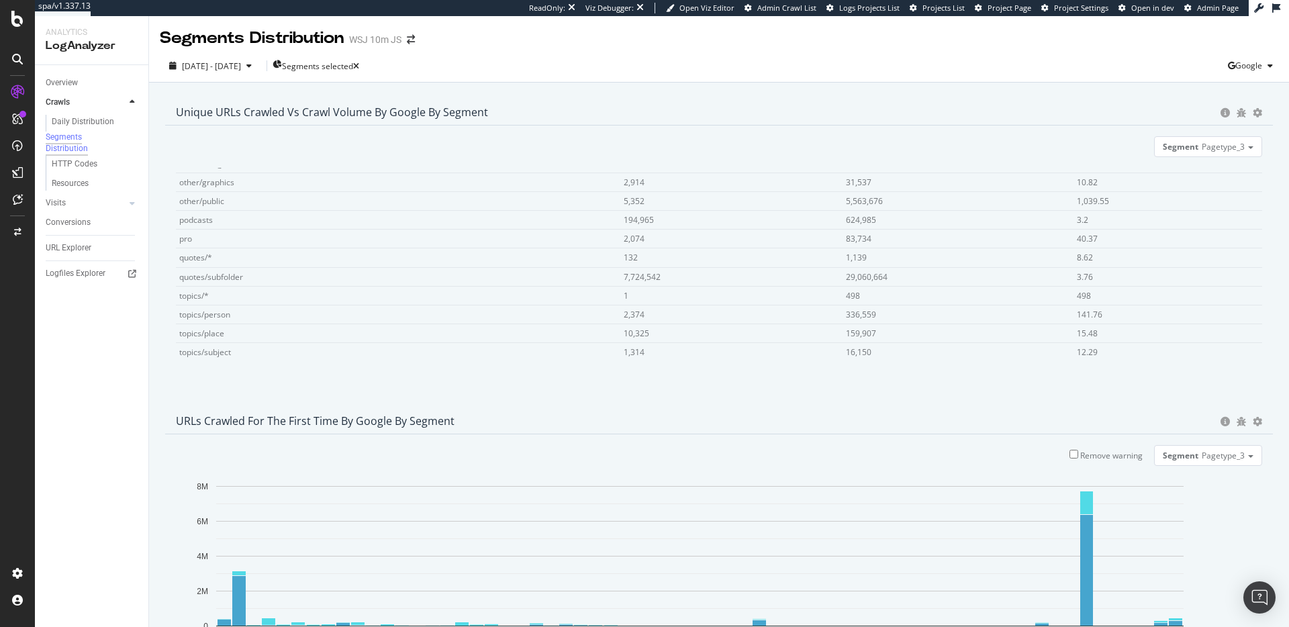
scroll to position [792, 0]
click at [1253, 114] on icon "gear" at bounding box center [1257, 112] width 9 height 9
click at [1101, 128] on div "Segment Pagetype_3 Hold CMD (⌘) while clicking to filter the report. Segment Un…" at bounding box center [719, 260] width 1108 height 268
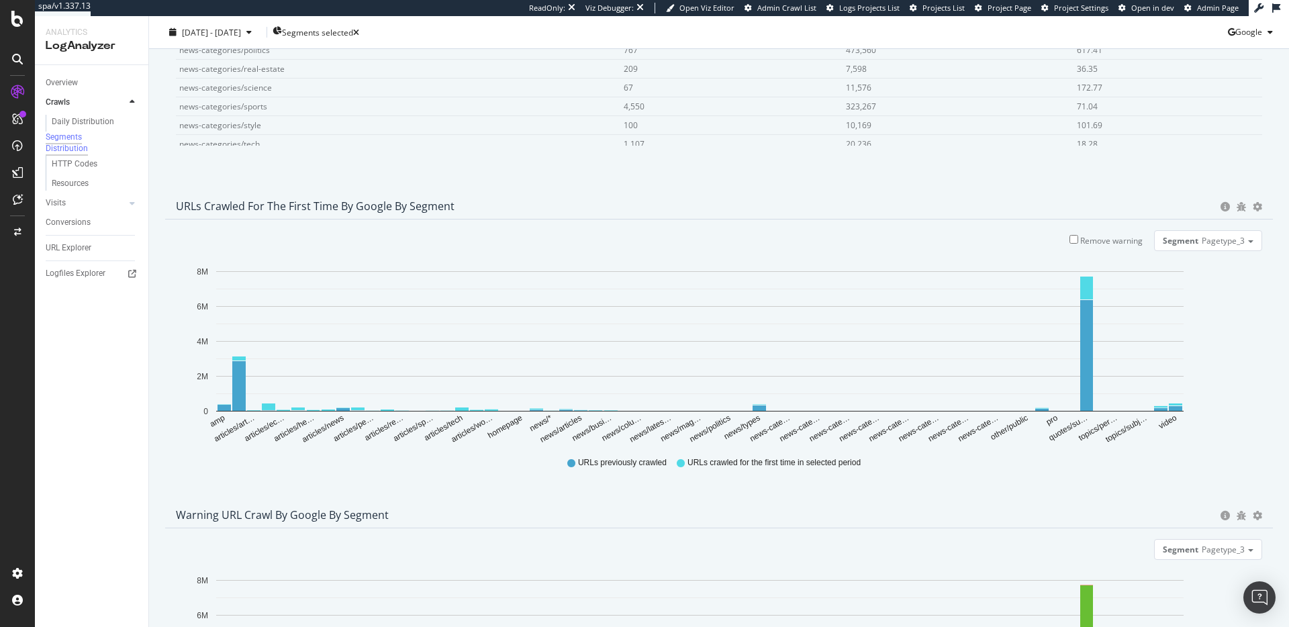
scroll to position [206, 0]
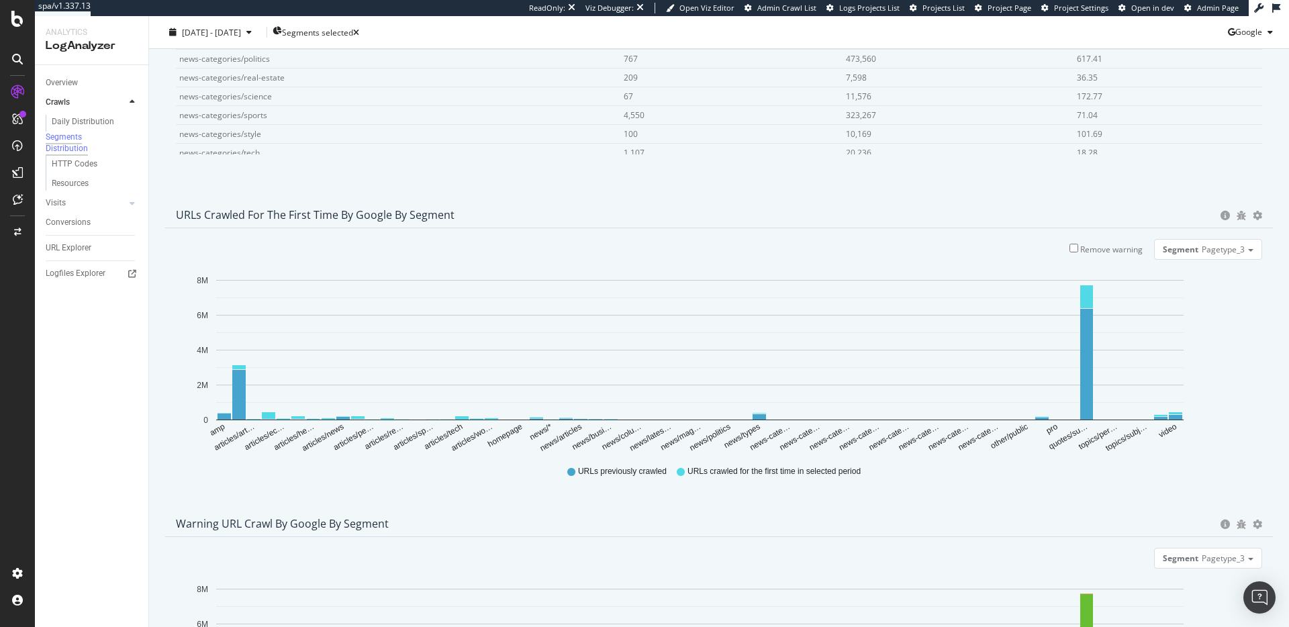
click at [1069, 248] on label "Remove warning" at bounding box center [1105, 249] width 73 height 11
click at [1069, 248] on input "Remove warning" at bounding box center [1073, 248] width 9 height 9
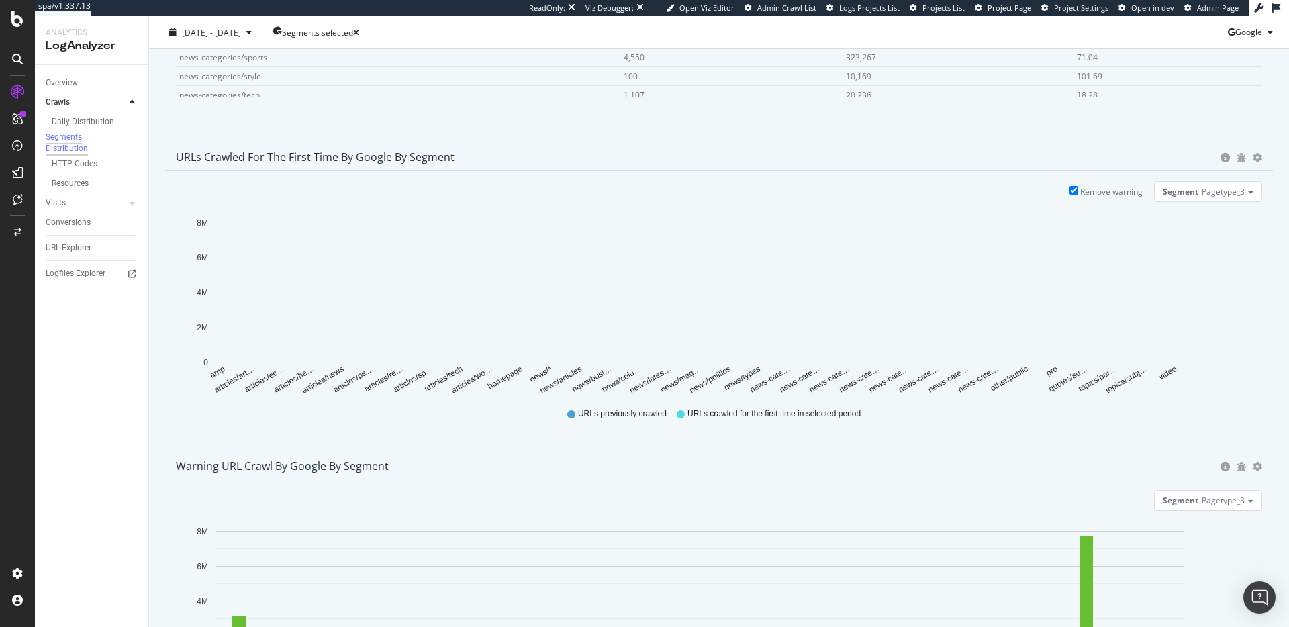
scroll to position [195, 0]
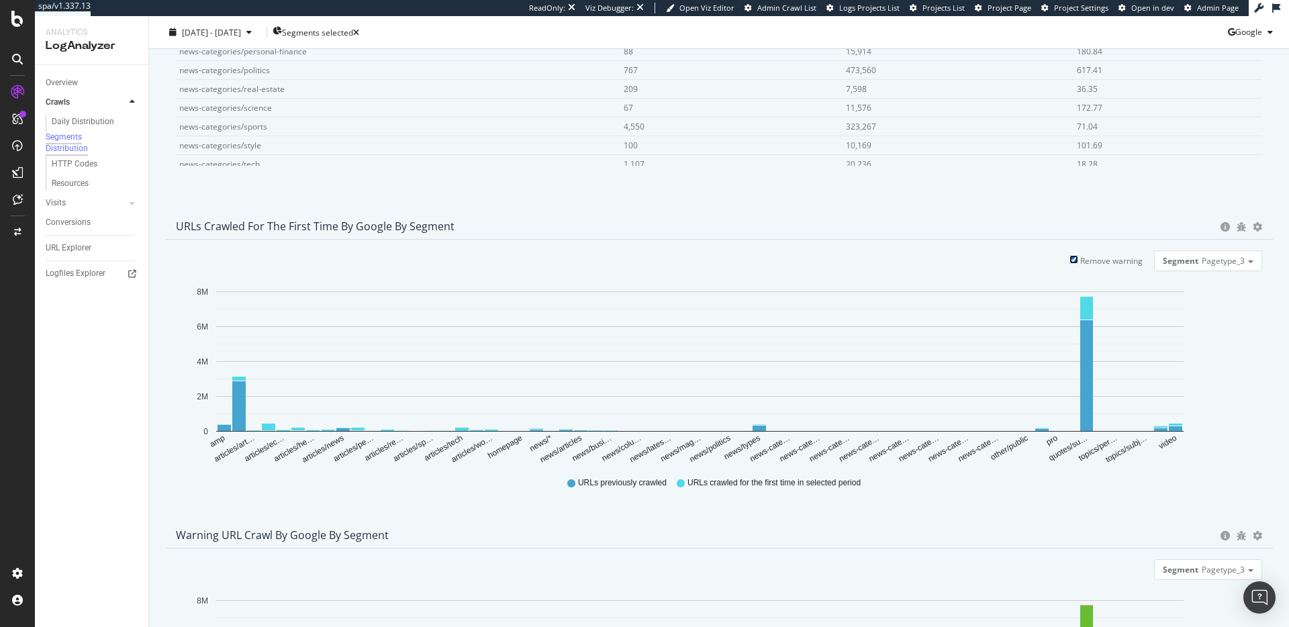
click at [1069, 261] on input "Remove warning" at bounding box center [1073, 259] width 9 height 9
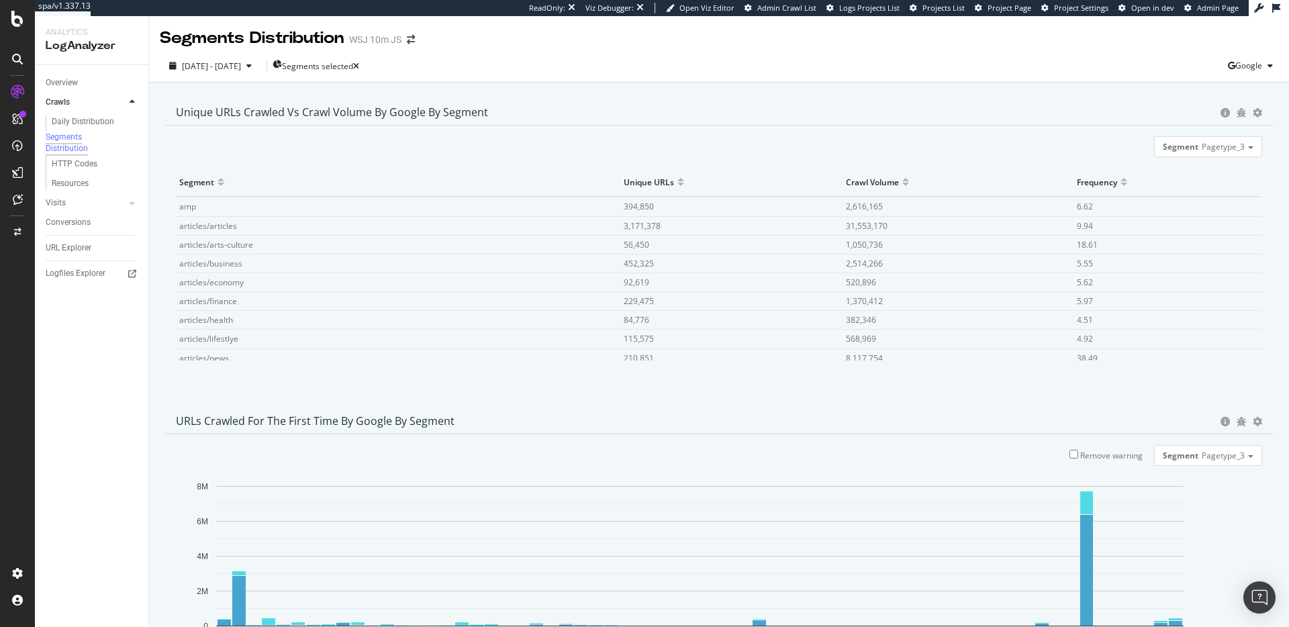
scroll to position [282, 0]
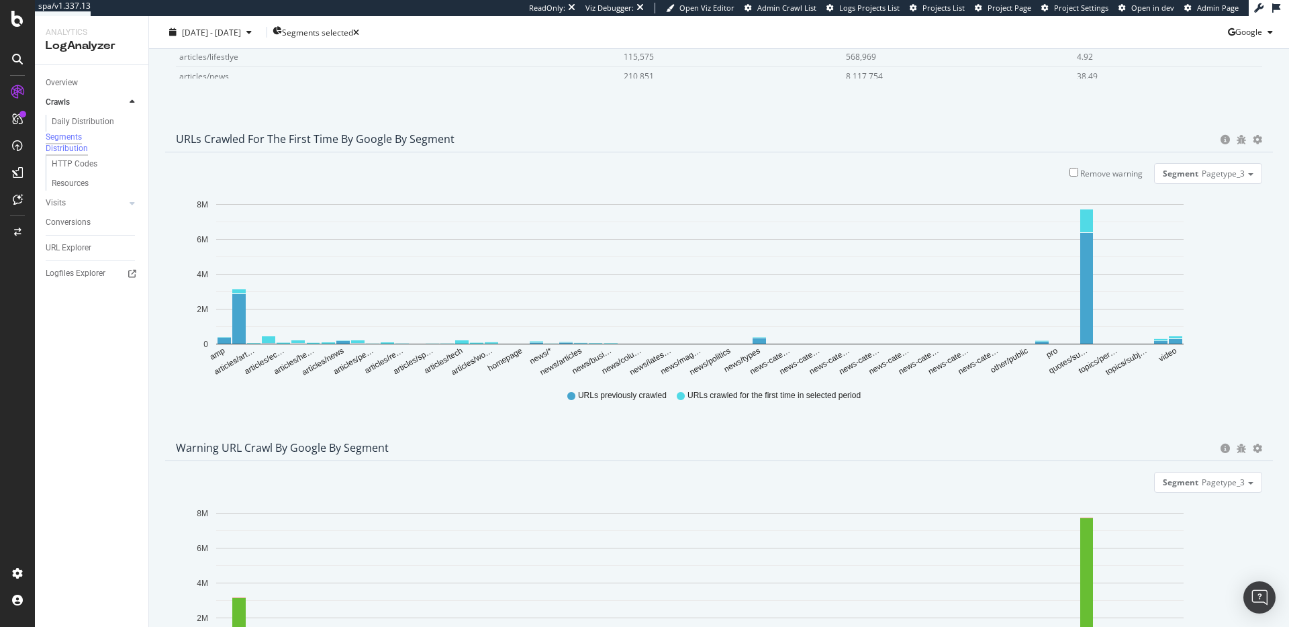
click at [1253, 138] on icon "gear" at bounding box center [1257, 139] width 9 height 9
click at [1211, 195] on span "Bar (by Percentage)" at bounding box center [1218, 190] width 107 height 18
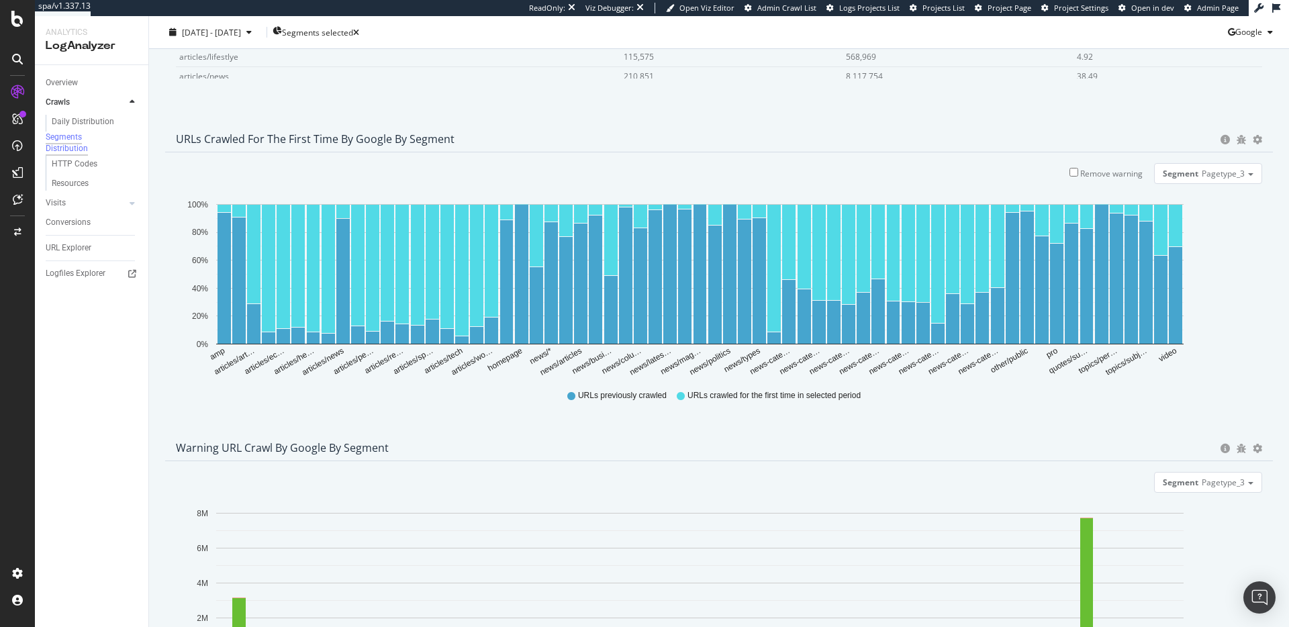
click at [1253, 135] on div "Bar (by Value) Bar (by Percentage) Table" at bounding box center [1257, 138] width 9 height 13
click at [1253, 138] on icon "gear" at bounding box center [1257, 139] width 9 height 9
click at [1203, 220] on span "Table" at bounding box center [1218, 215] width 107 height 18
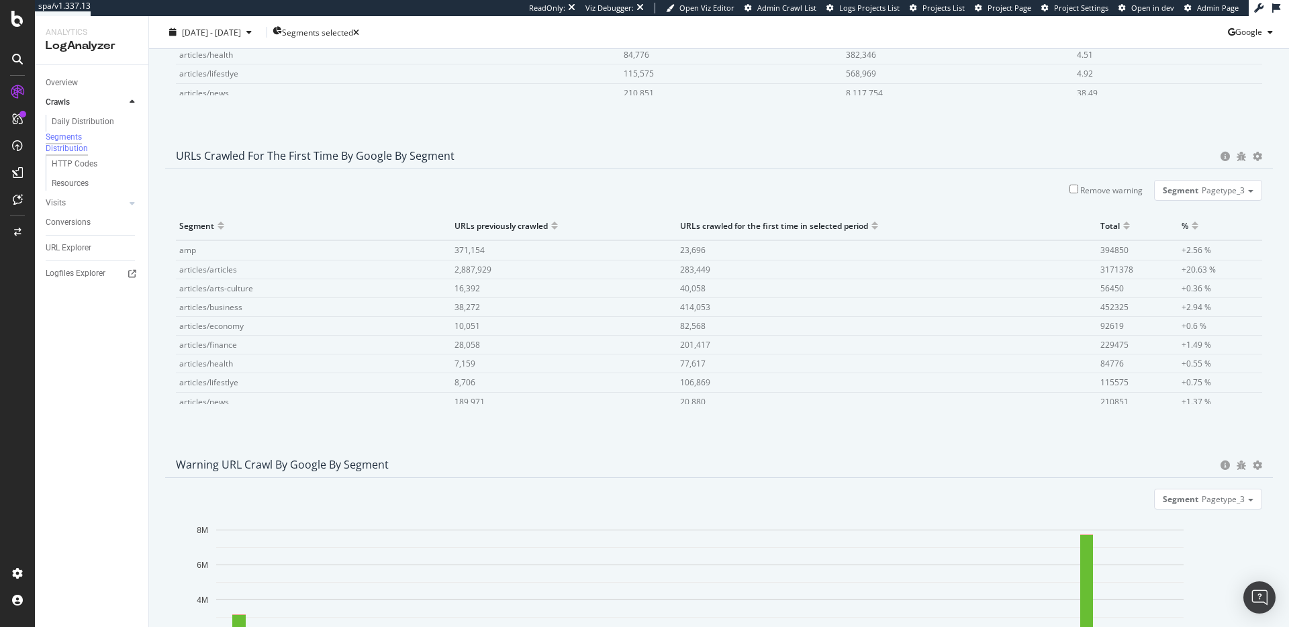
scroll to position [248, 0]
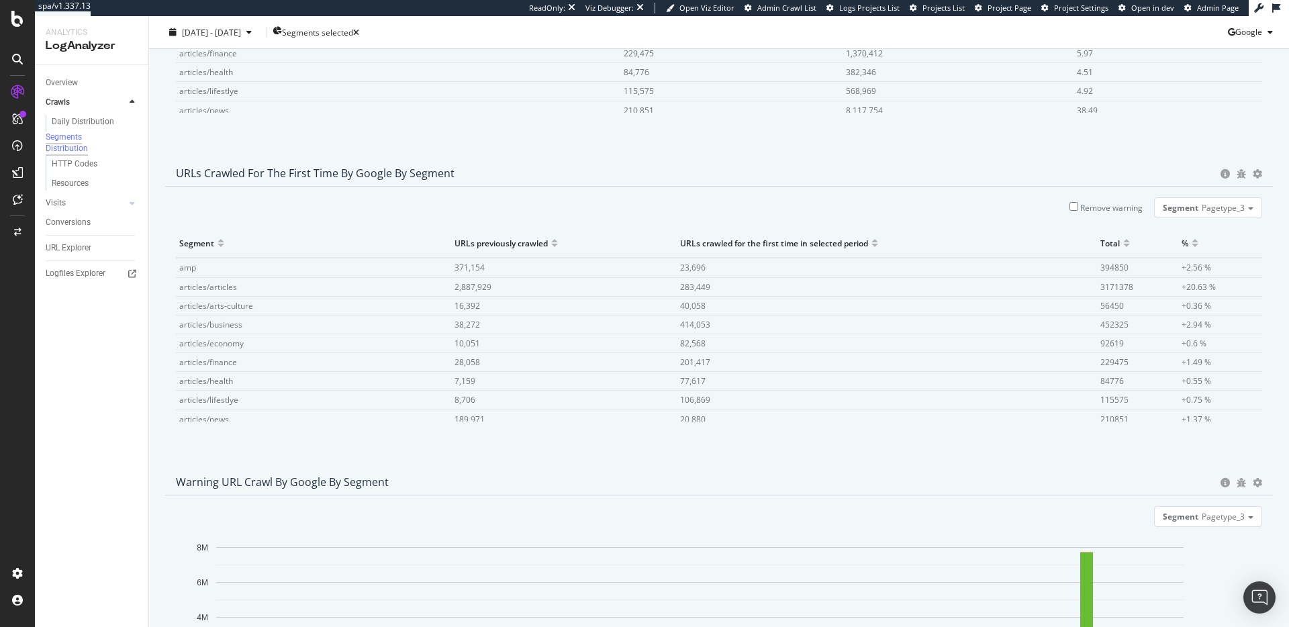
click at [1191, 248] on div at bounding box center [1194, 249] width 7 height 10
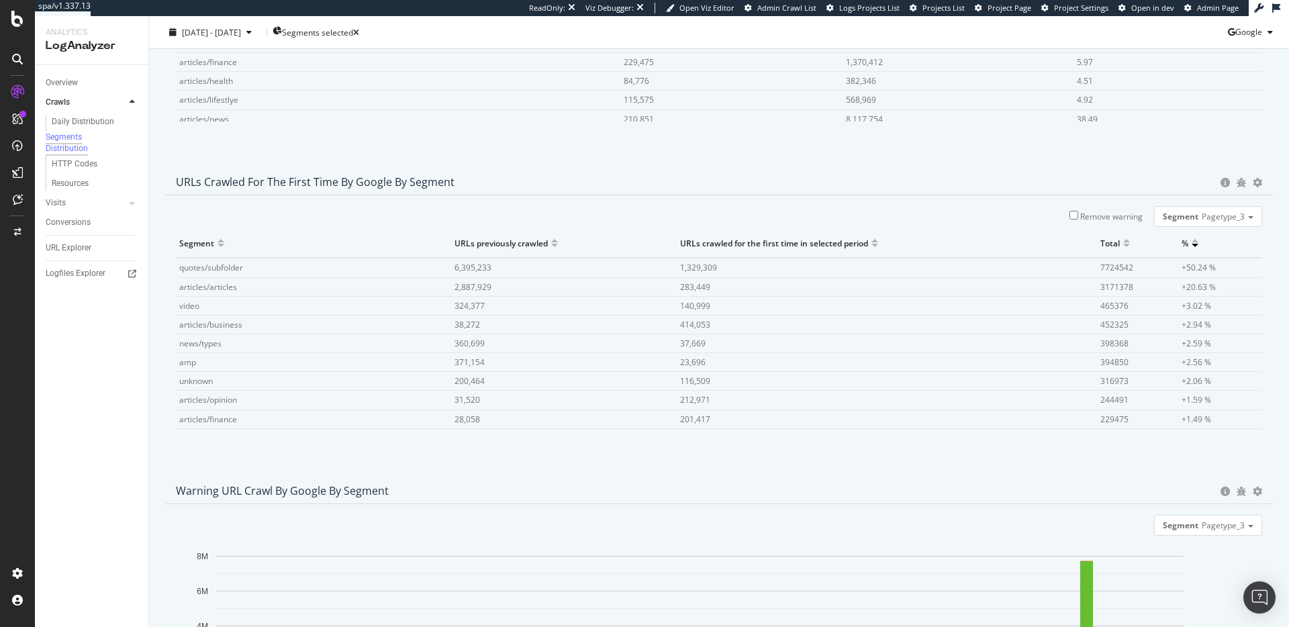
scroll to position [0, 0]
click at [1253, 184] on icon "gear" at bounding box center [1257, 182] width 9 height 9
click at [1224, 217] on span "Bar (by Value)" at bounding box center [1218, 208] width 107 height 18
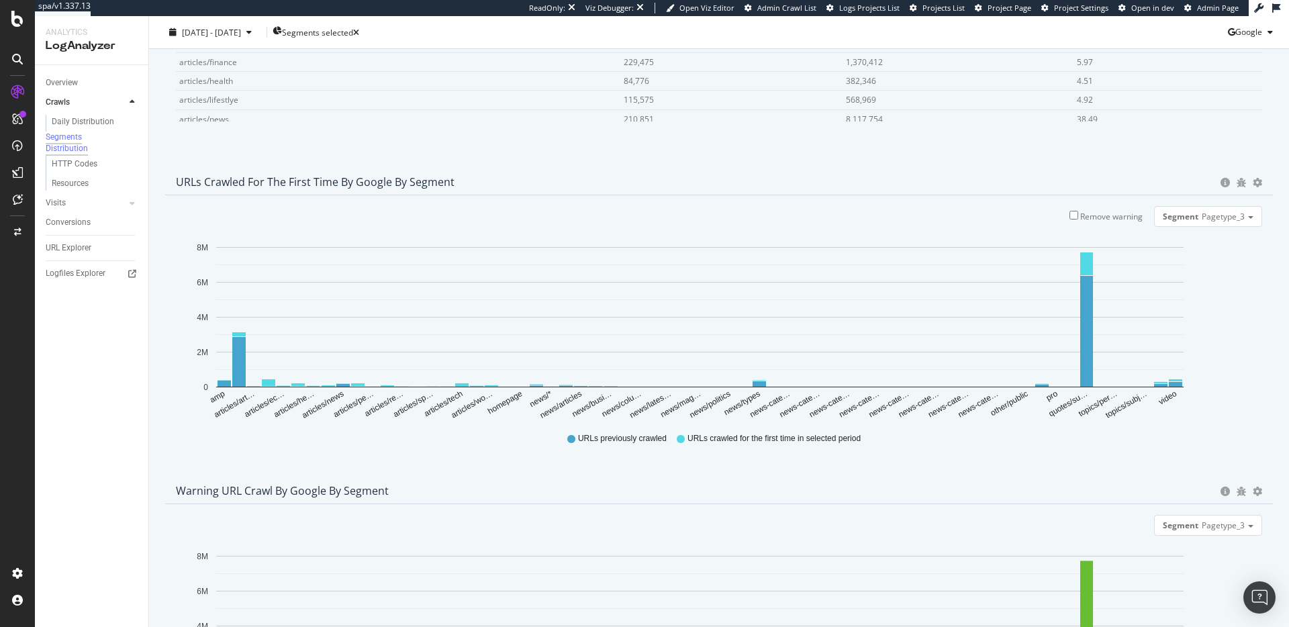
click at [1250, 191] on div "URLs Crawled for the First Time by google by Segment Bar (by Value) Bar (by Per…" at bounding box center [719, 181] width 1108 height 27
click at [1253, 184] on icon "gear" at bounding box center [1257, 182] width 9 height 9
click at [1219, 256] on span "Table" at bounding box center [1218, 258] width 107 height 18
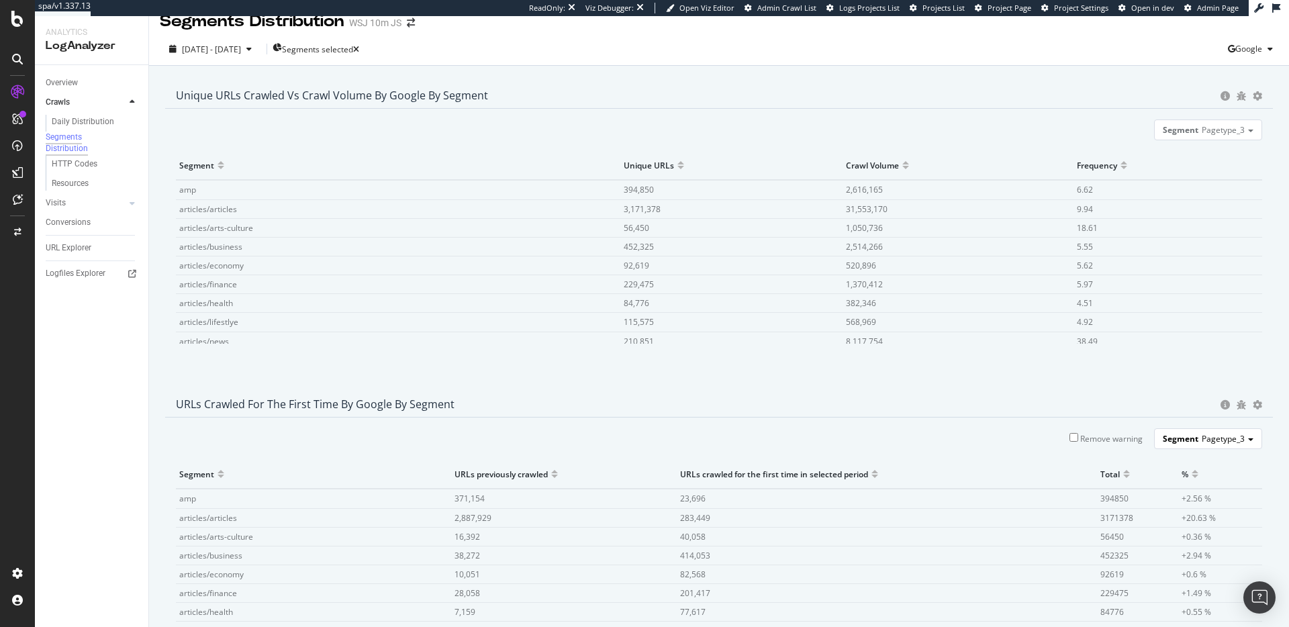
scroll to position [115, 0]
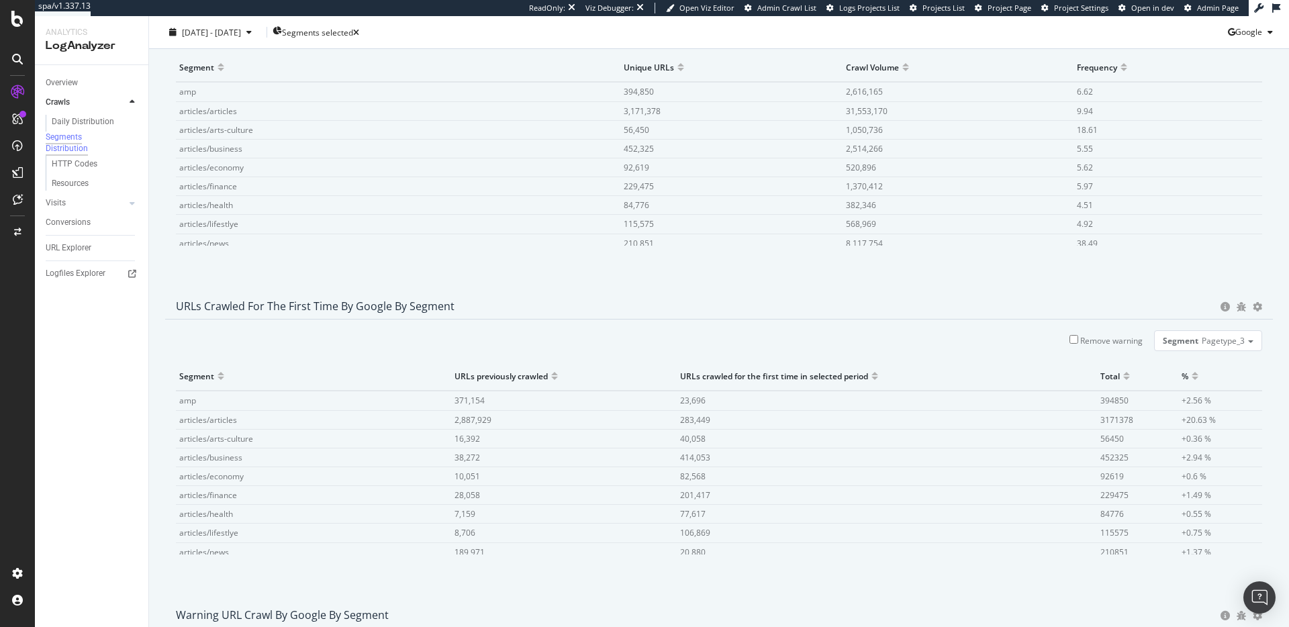
click at [1191, 382] on div at bounding box center [1194, 382] width 7 height 10
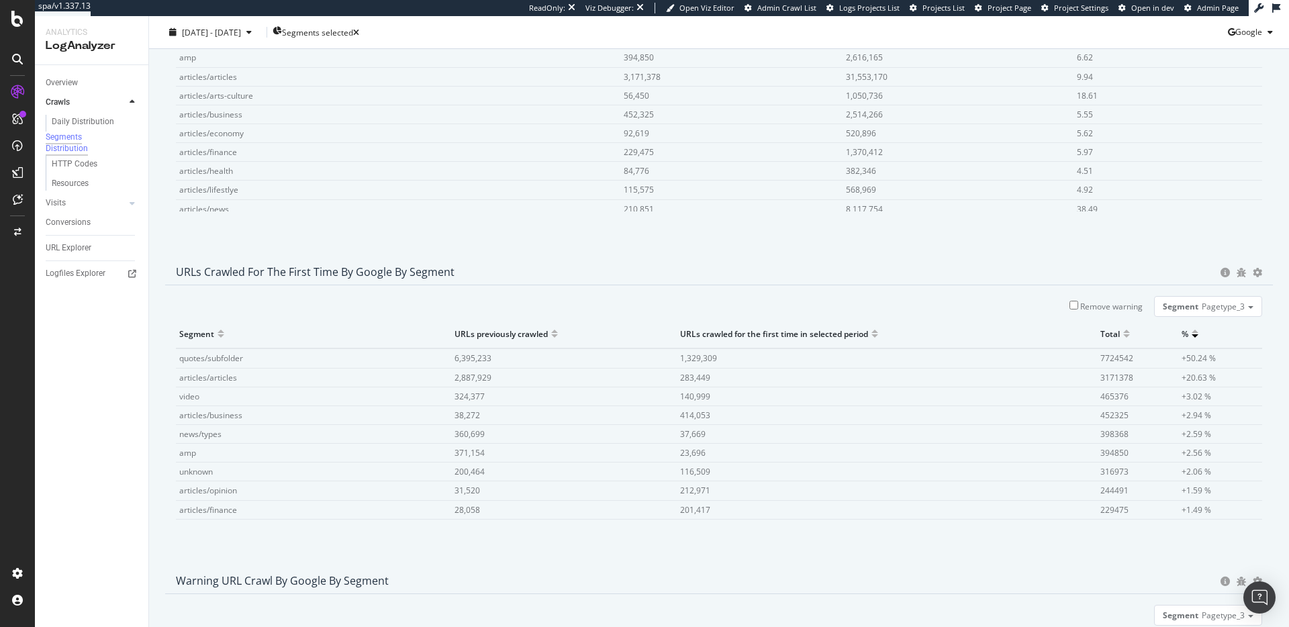
scroll to position [0, 0]
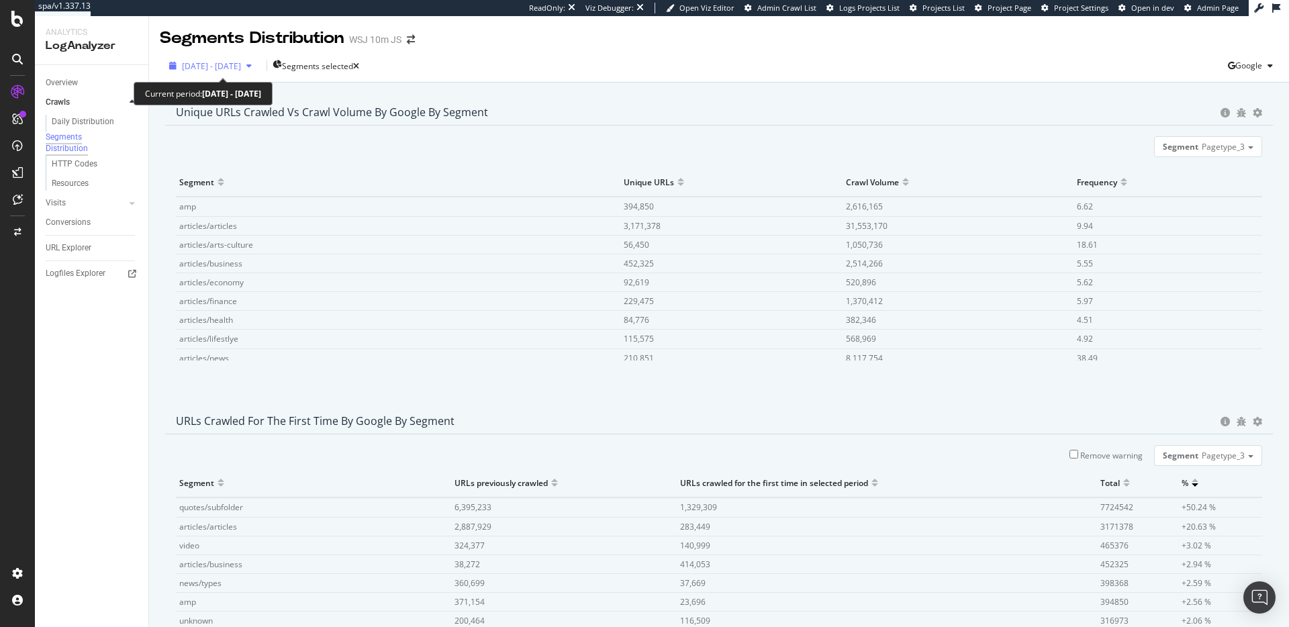
click at [230, 62] on span "2025 Jun. 10th - Sep. 9th" at bounding box center [211, 65] width 59 height 11
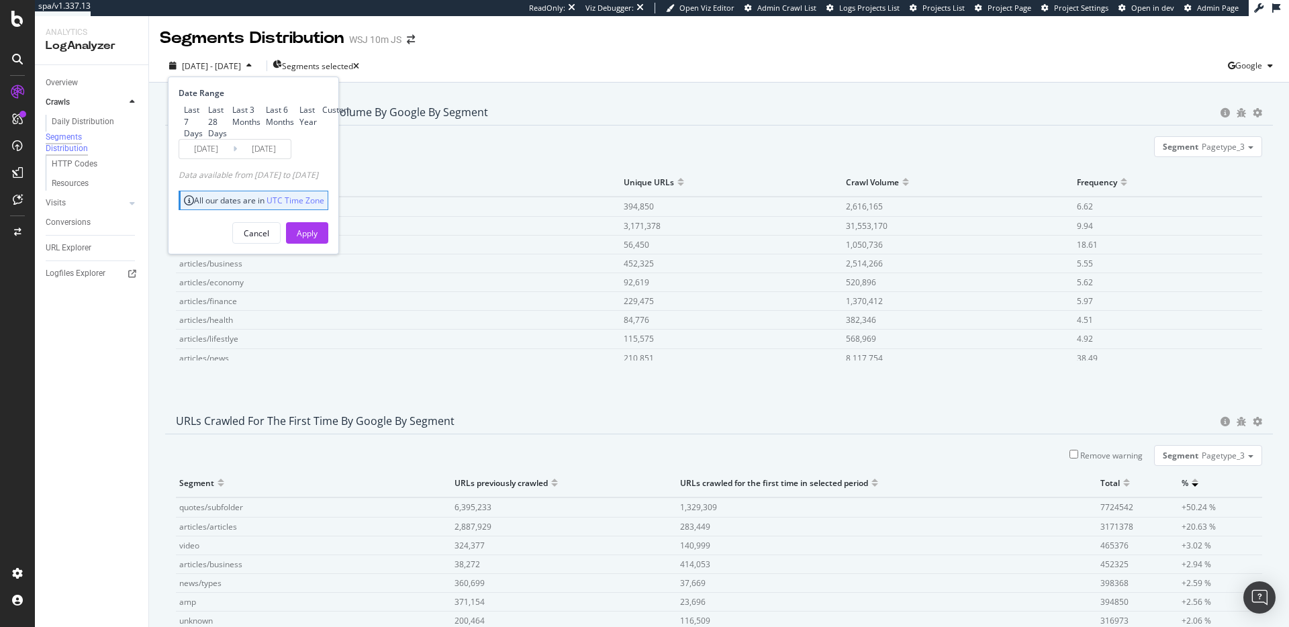
click at [227, 124] on div "Last 28 Days" at bounding box center [217, 121] width 19 height 34
type input "2025/08/13"
click at [317, 239] on div "Apply" at bounding box center [307, 233] width 21 height 11
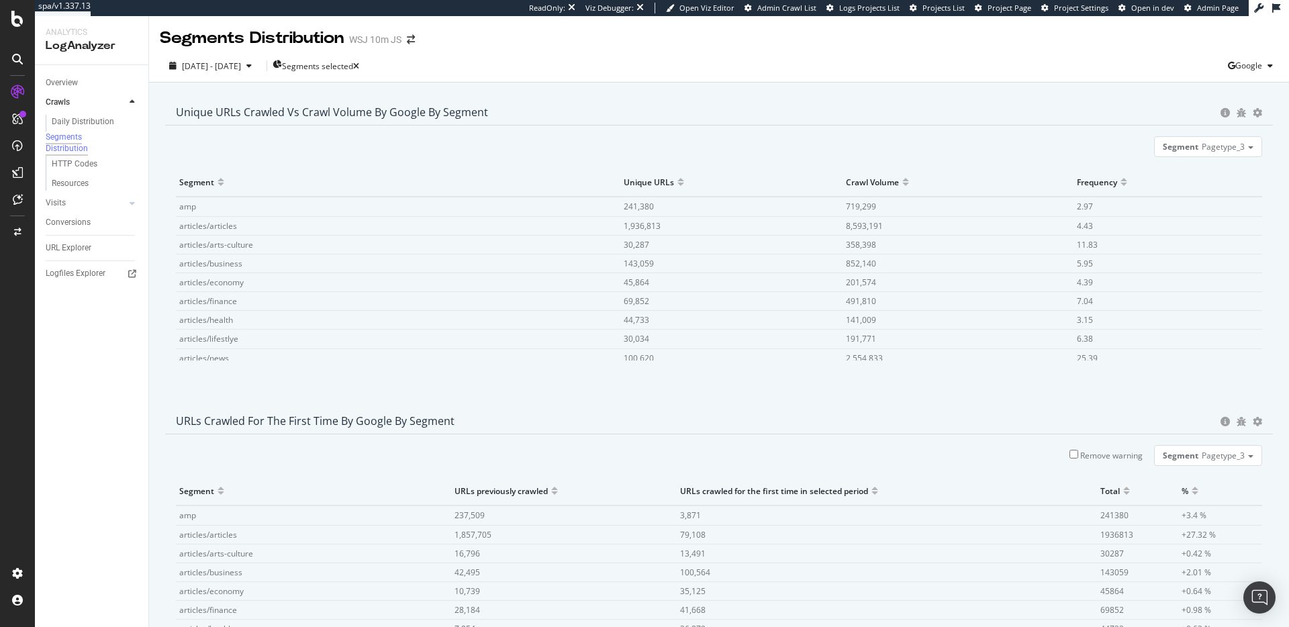
click at [1253, 115] on icon "gear" at bounding box center [1257, 112] width 9 height 9
click at [1183, 142] on span "Chart (by Value)" at bounding box center [1218, 139] width 107 height 18
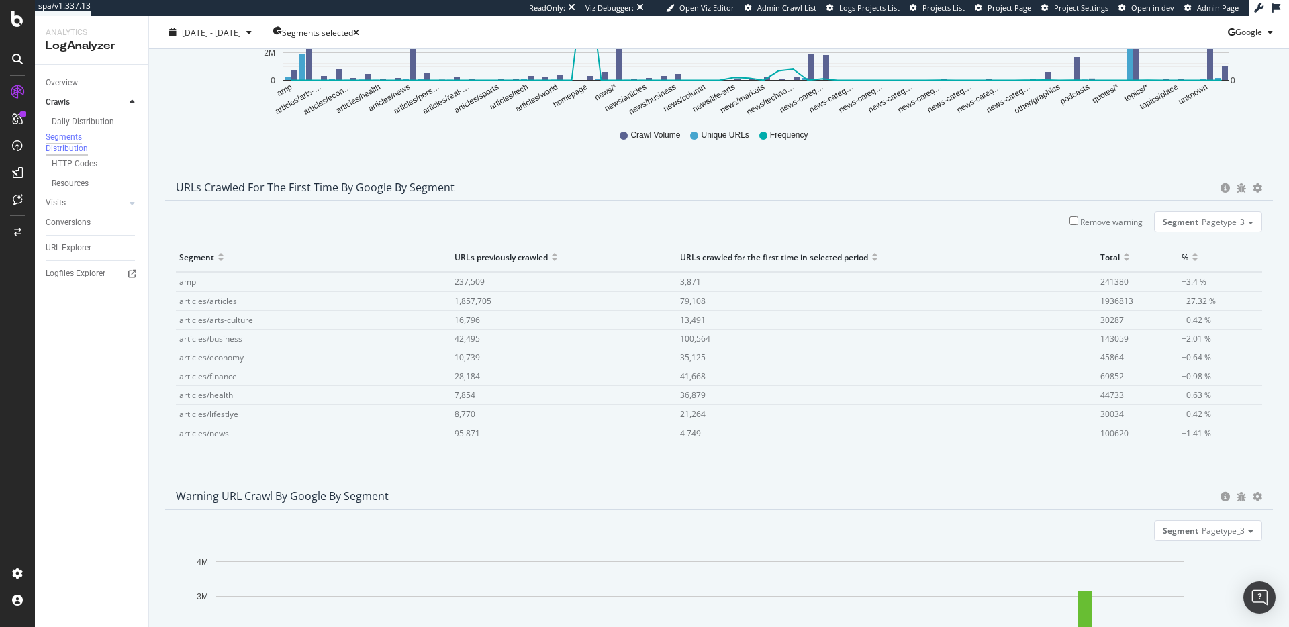
click at [1253, 191] on icon "gear" at bounding box center [1257, 187] width 9 height 9
click at [1197, 217] on span "Bar (by Value)" at bounding box center [1218, 214] width 107 height 18
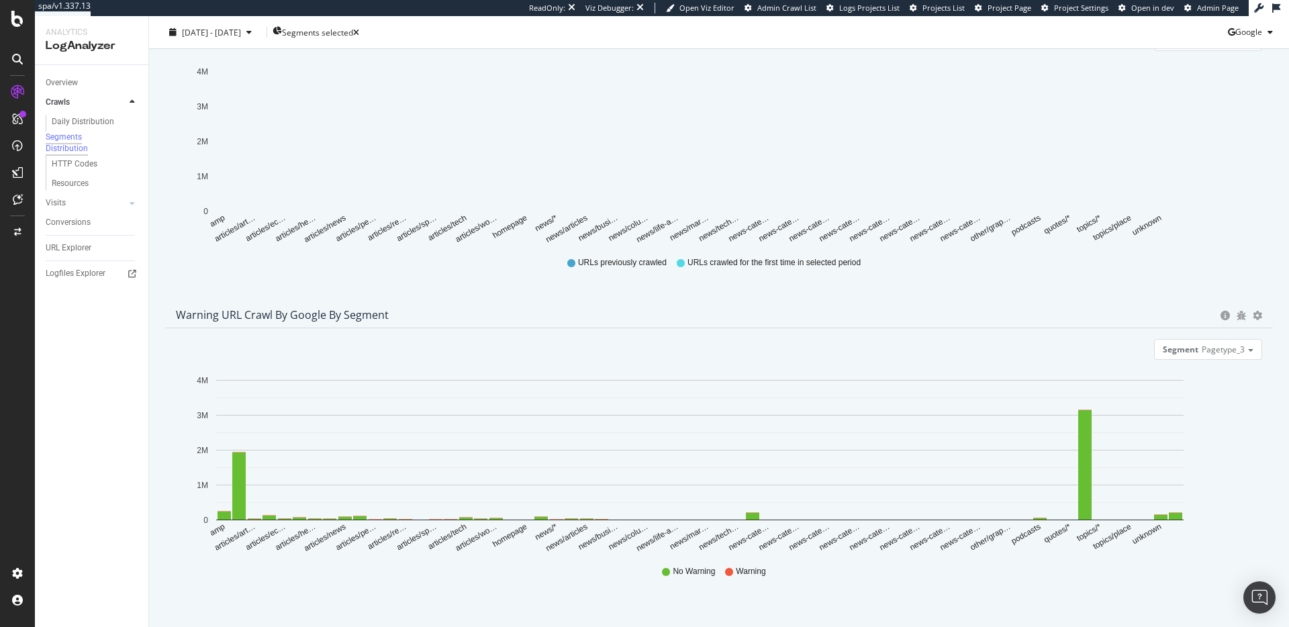
scroll to position [449, 0]
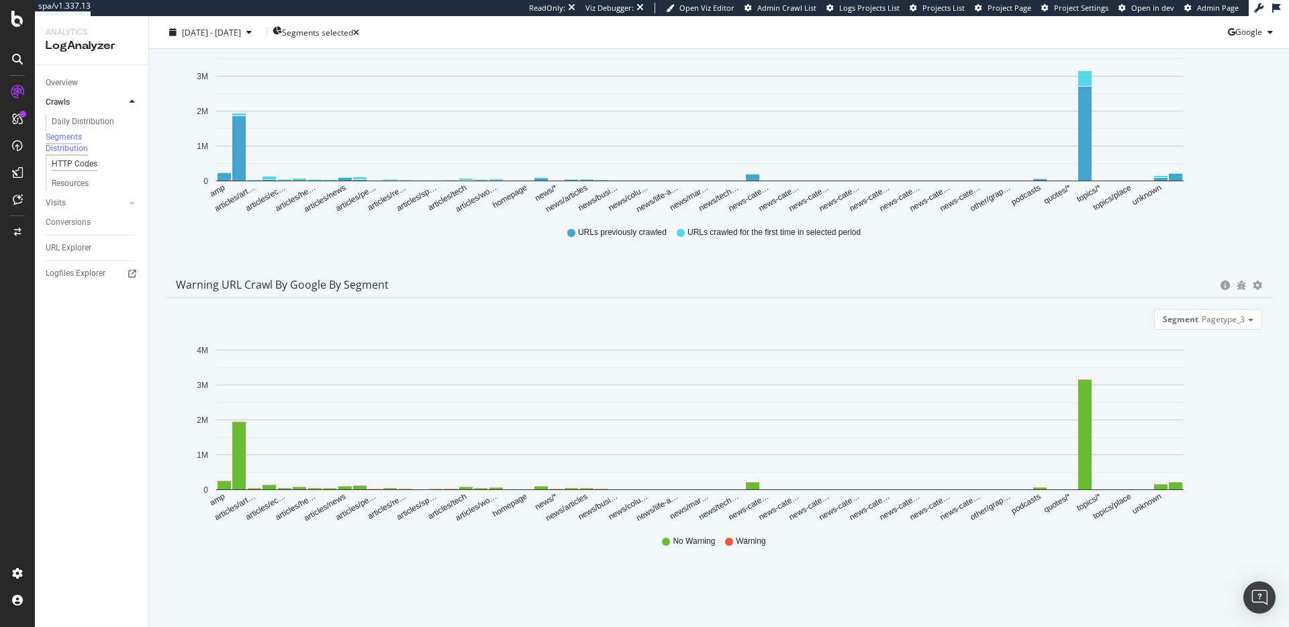
click at [84, 170] on div "HTTP Codes" at bounding box center [75, 164] width 46 height 14
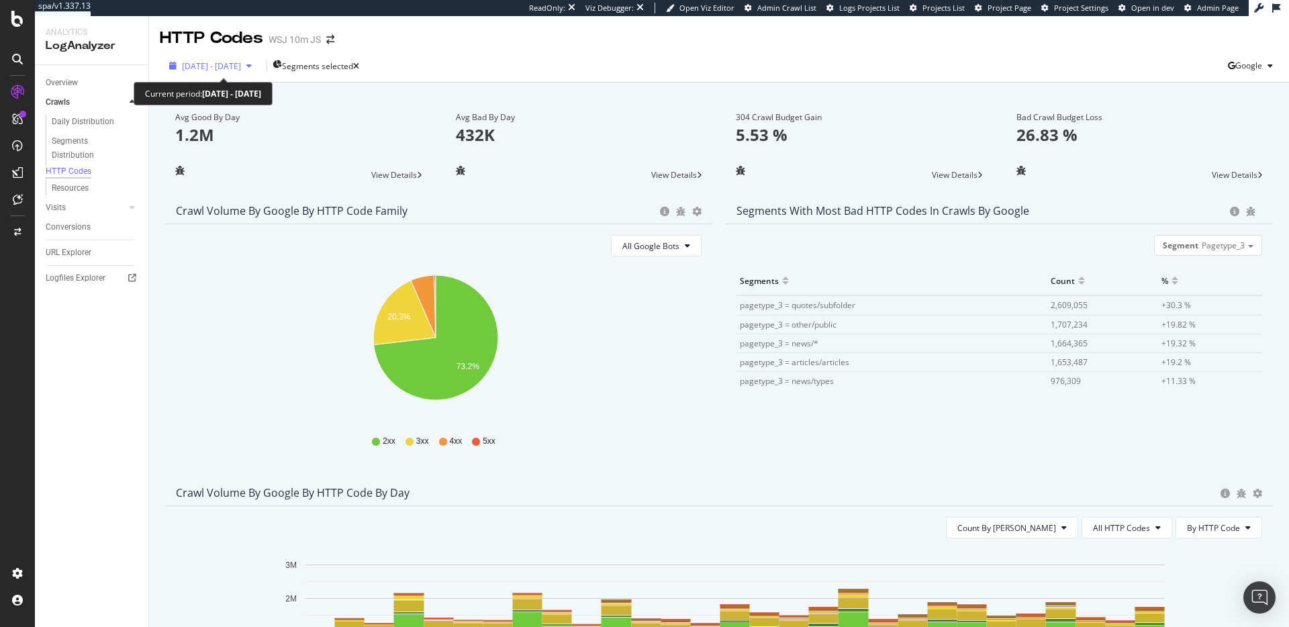
click at [241, 67] on span "2025 Aug. 13th - Sep. 9th" at bounding box center [211, 65] width 59 height 11
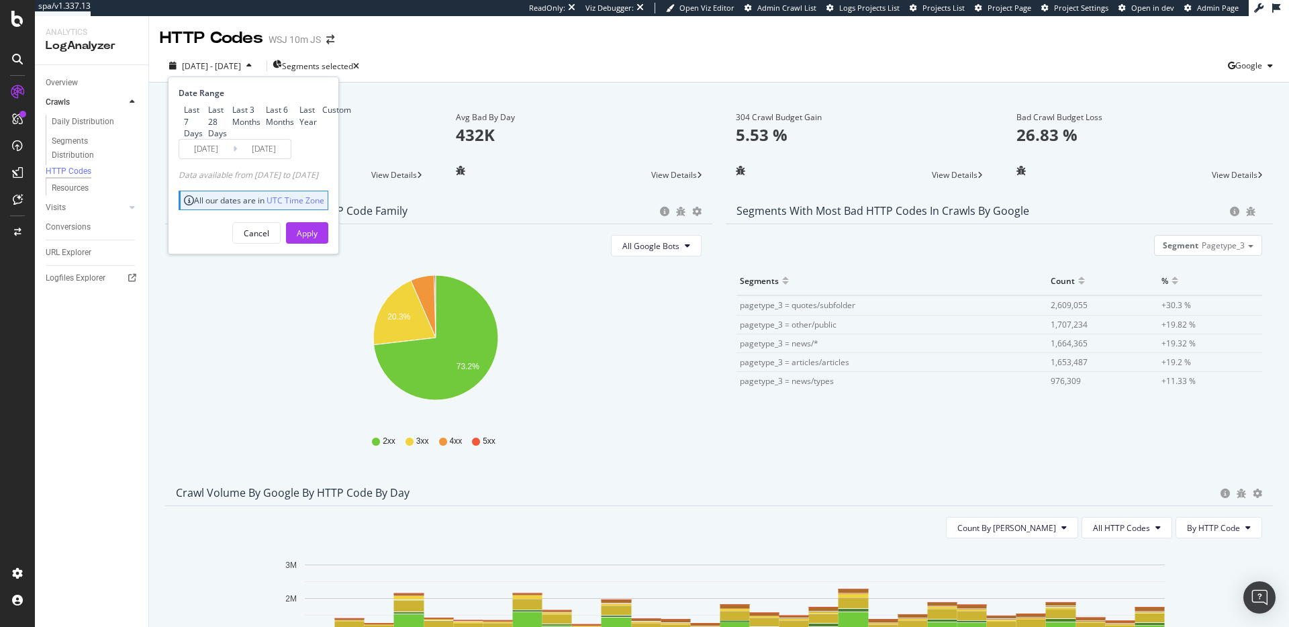
click at [241, 67] on span "2025 Aug. 13th - Sep. 9th" at bounding box center [211, 65] width 59 height 11
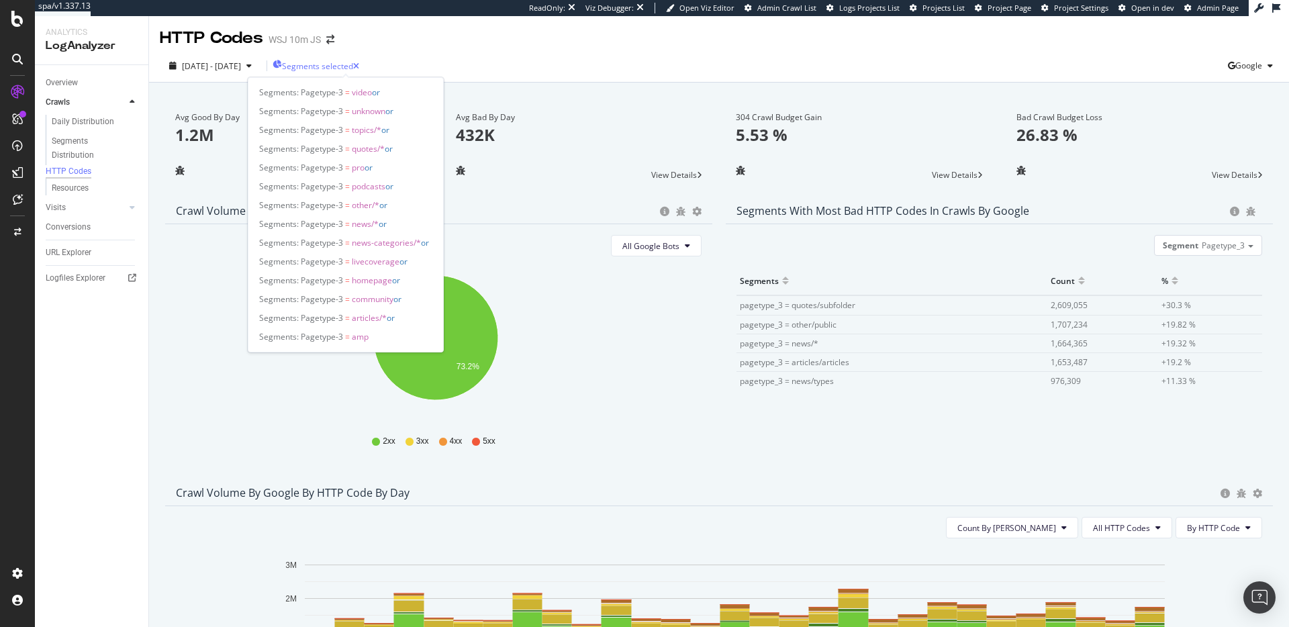
click at [330, 70] on span "Segments selected" at bounding box center [317, 65] width 71 height 11
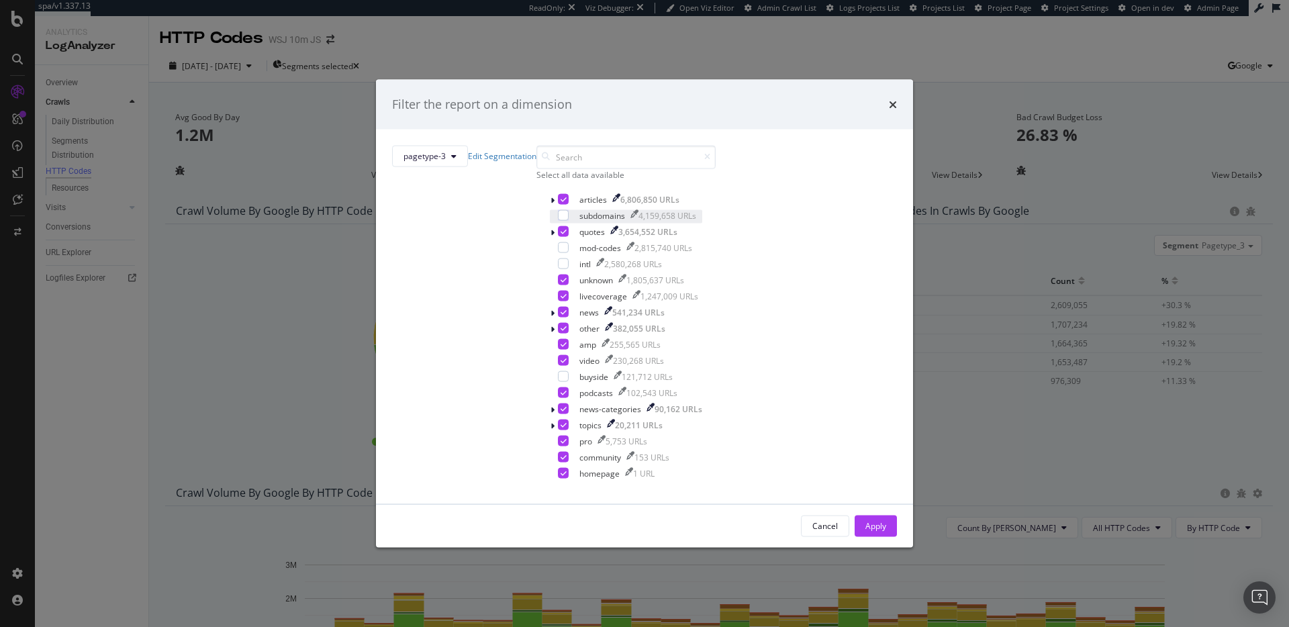
scroll to position [43, 0]
click at [889, 106] on icon "times" at bounding box center [893, 104] width 8 height 11
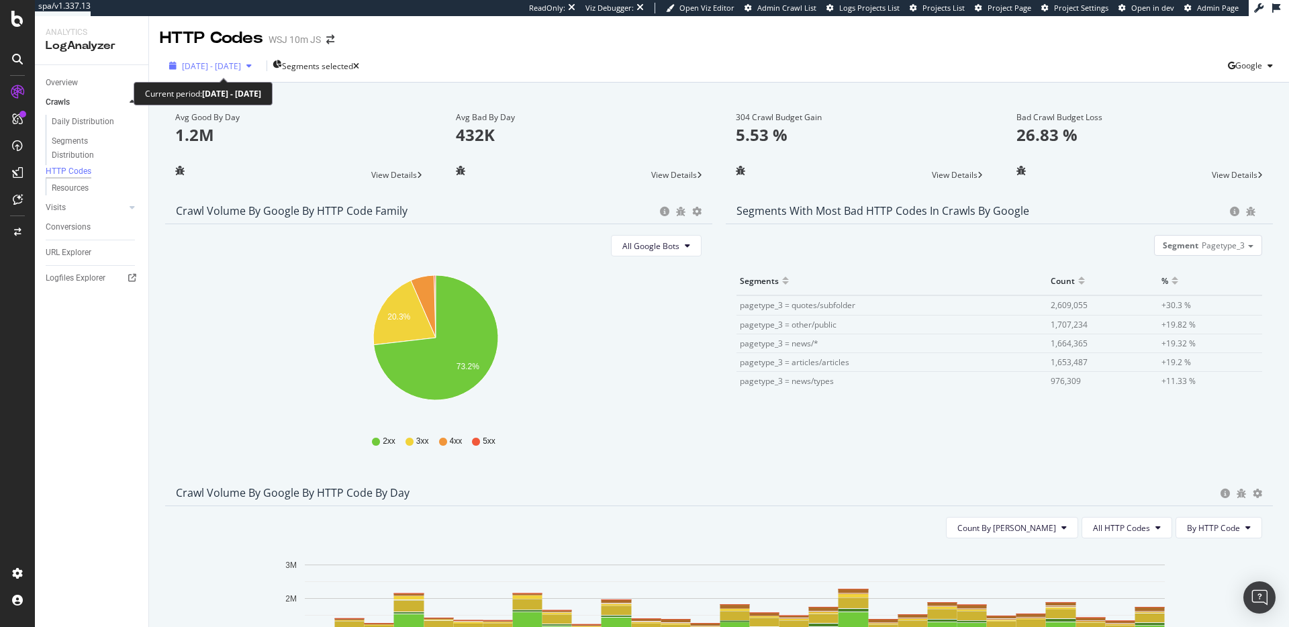
click at [241, 70] on span "2025 Aug. 13th - Sep. 9th" at bounding box center [211, 65] width 59 height 11
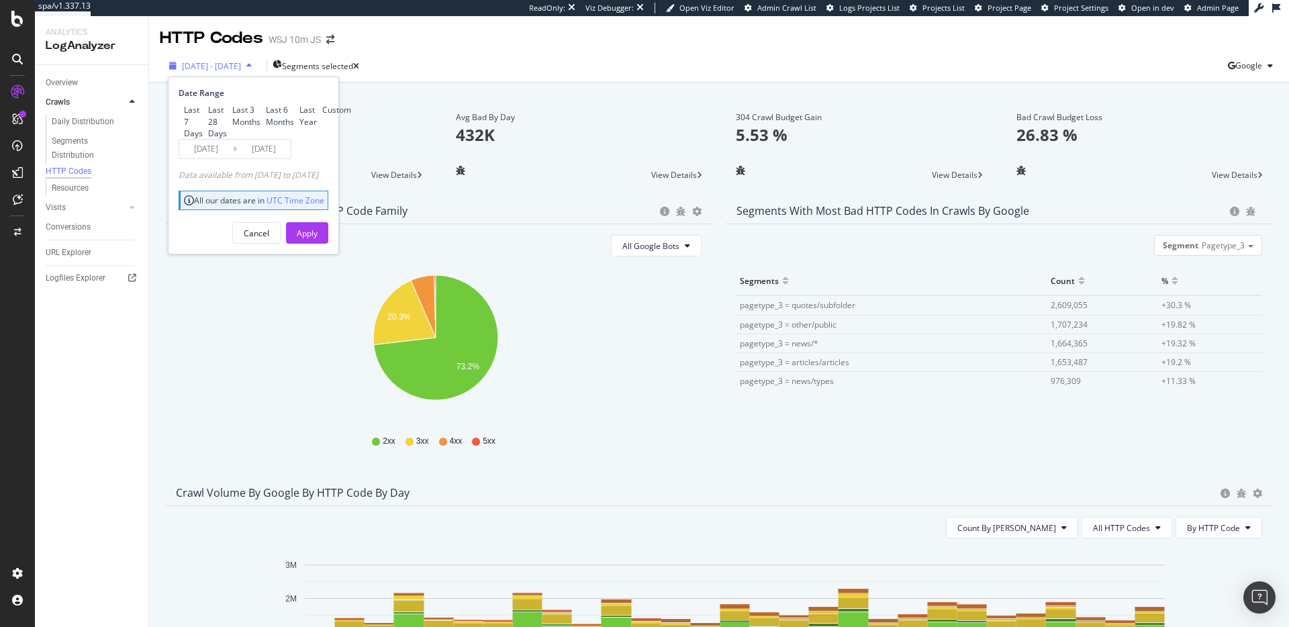
click at [241, 68] on span "2025 Aug. 13th - Sep. 9th" at bounding box center [211, 65] width 59 height 11
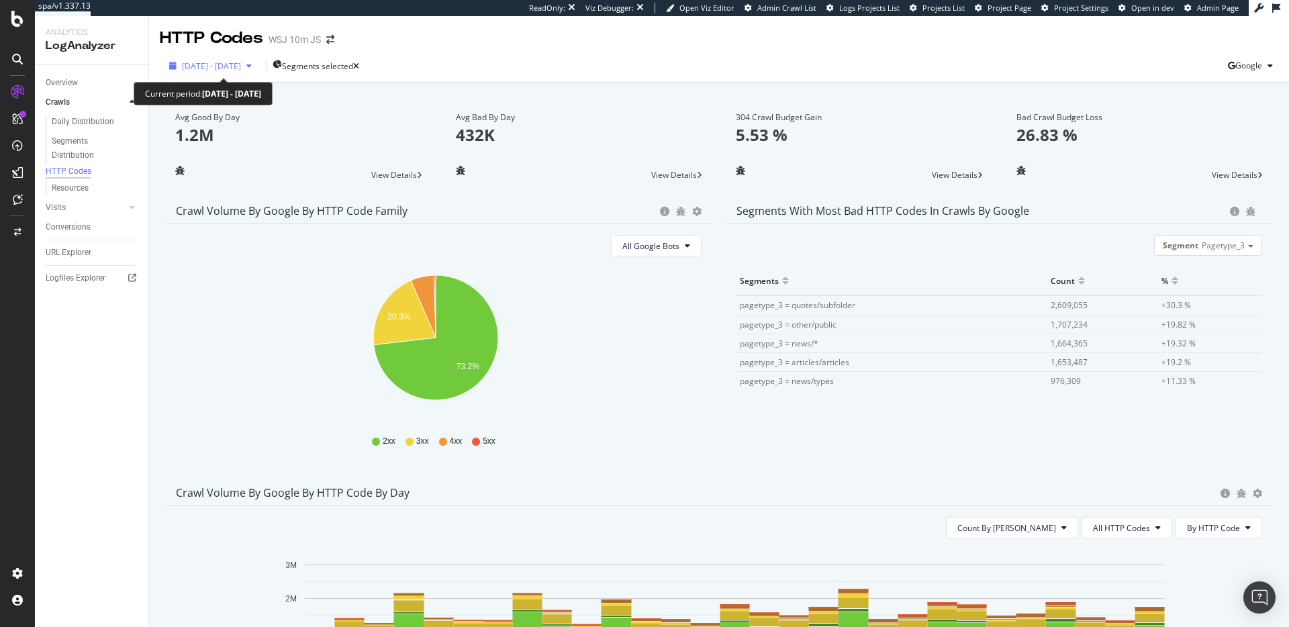
click at [241, 64] on span "2025 Aug. 13th - Sep. 9th" at bounding box center [211, 65] width 59 height 11
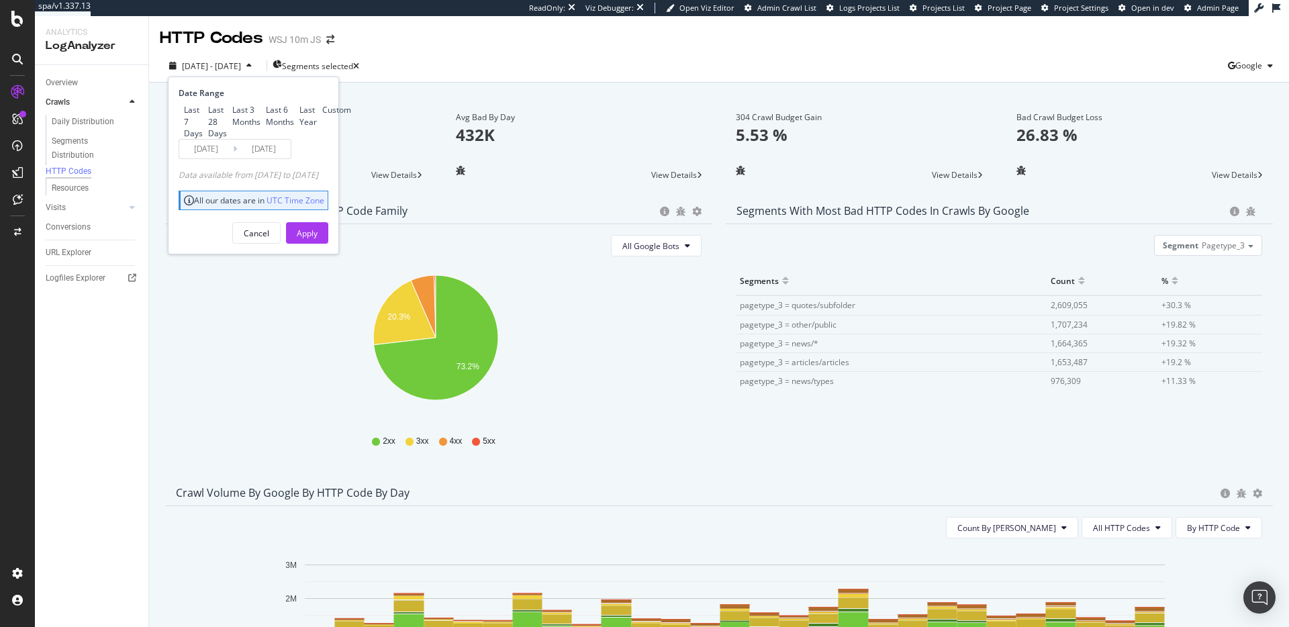
click at [205, 158] on input "2025/08/13" at bounding box center [206, 149] width 54 height 19
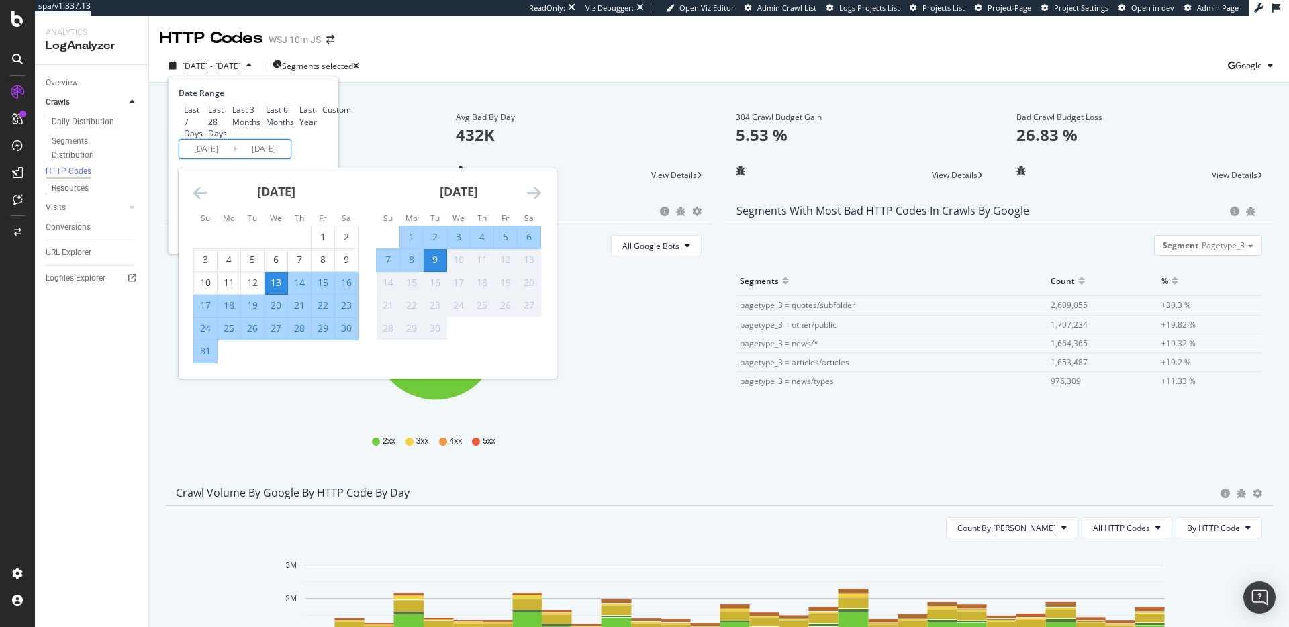
click at [203, 201] on icon "Move backward to switch to the previous month." at bounding box center [200, 193] width 14 height 16
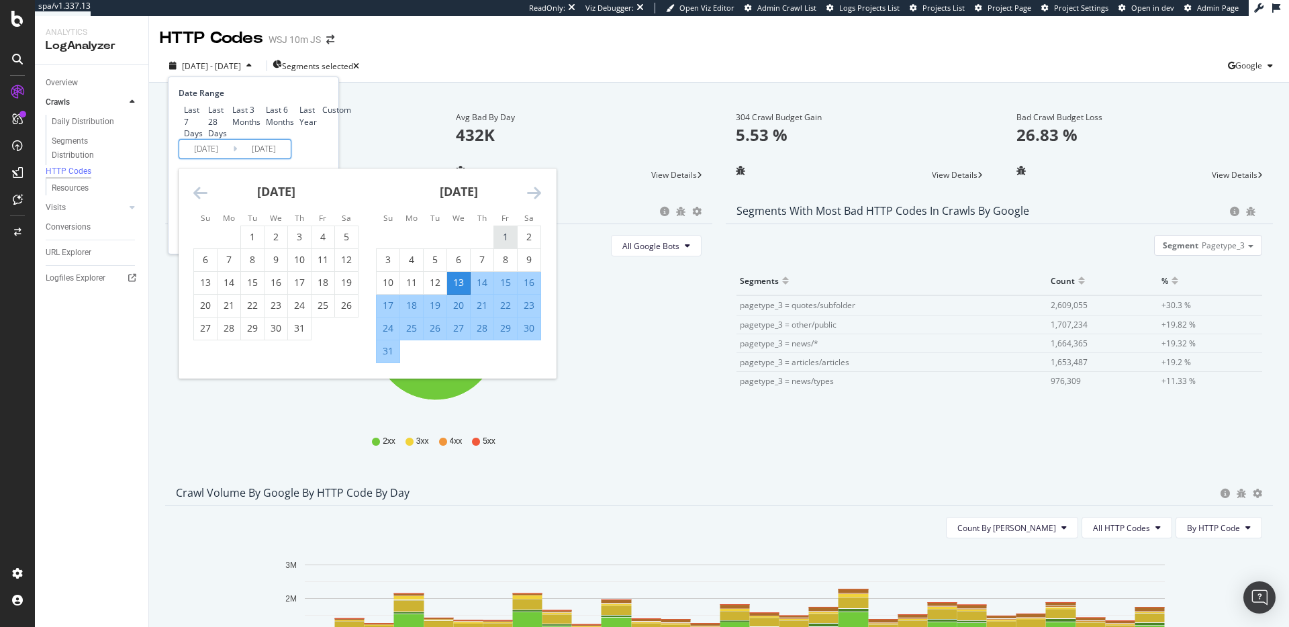
click at [498, 244] on div "1" at bounding box center [505, 236] width 23 height 13
type input "2025/08/01"
click at [385, 358] on div "31" at bounding box center [388, 350] width 23 height 13
type input "2025/08/31"
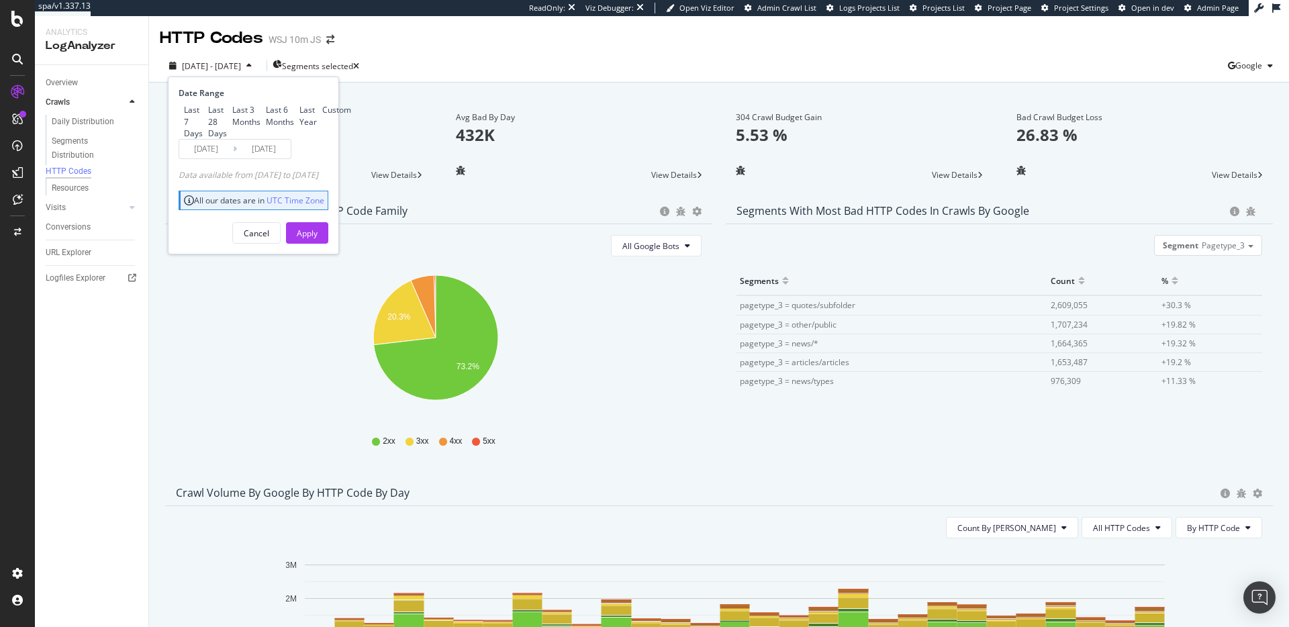
drag, startPoint x: 329, startPoint y: 295, endPoint x: 462, endPoint y: 179, distance: 177.4
click at [317, 239] on div "Apply" at bounding box center [307, 233] width 21 height 11
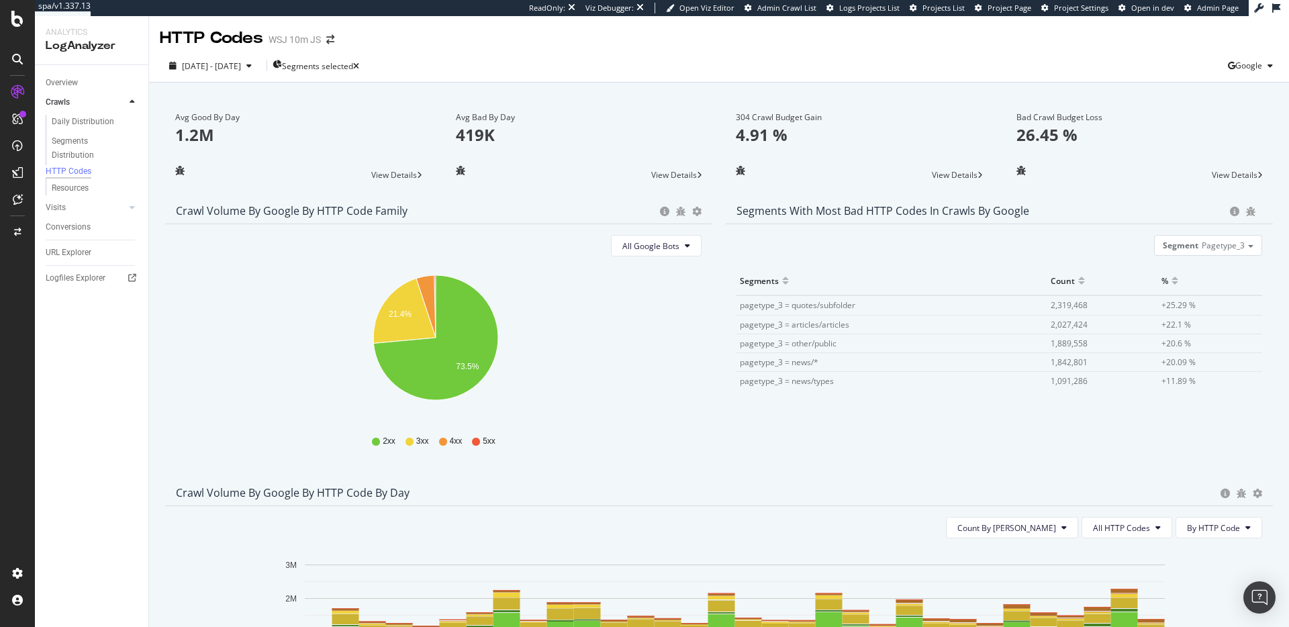
click at [1238, 172] on span "View Details" at bounding box center [1235, 174] width 46 height 11
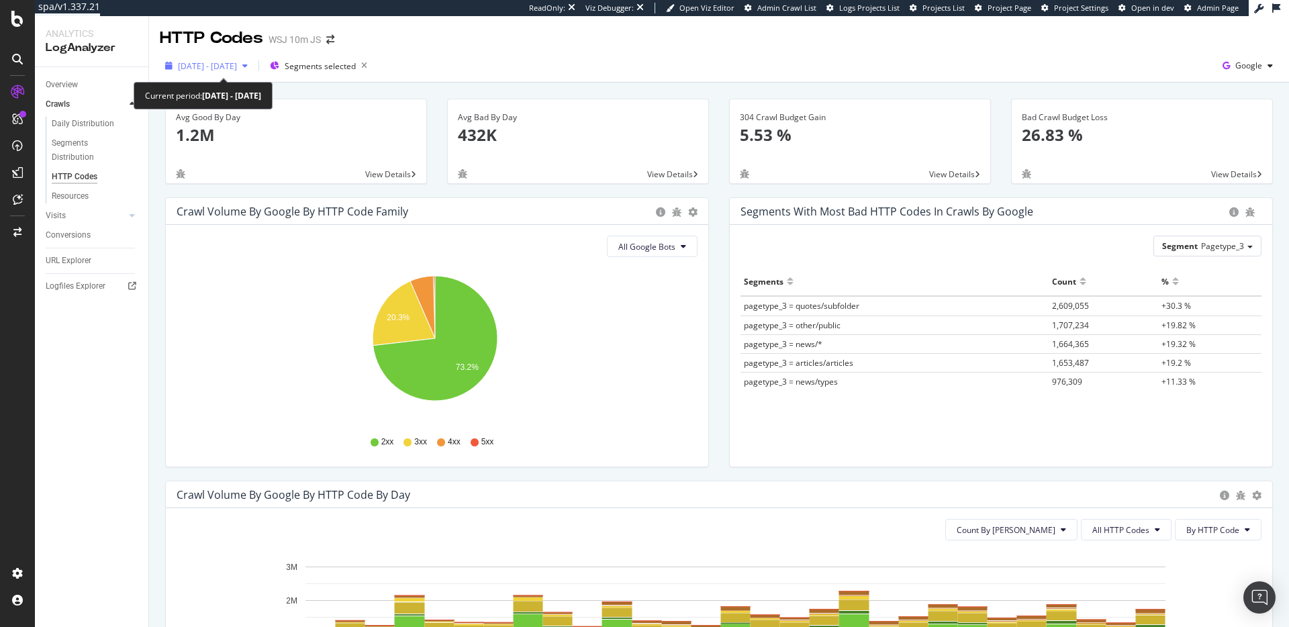
click at [216, 63] on span "[DATE] - [DATE]" at bounding box center [207, 65] width 59 height 11
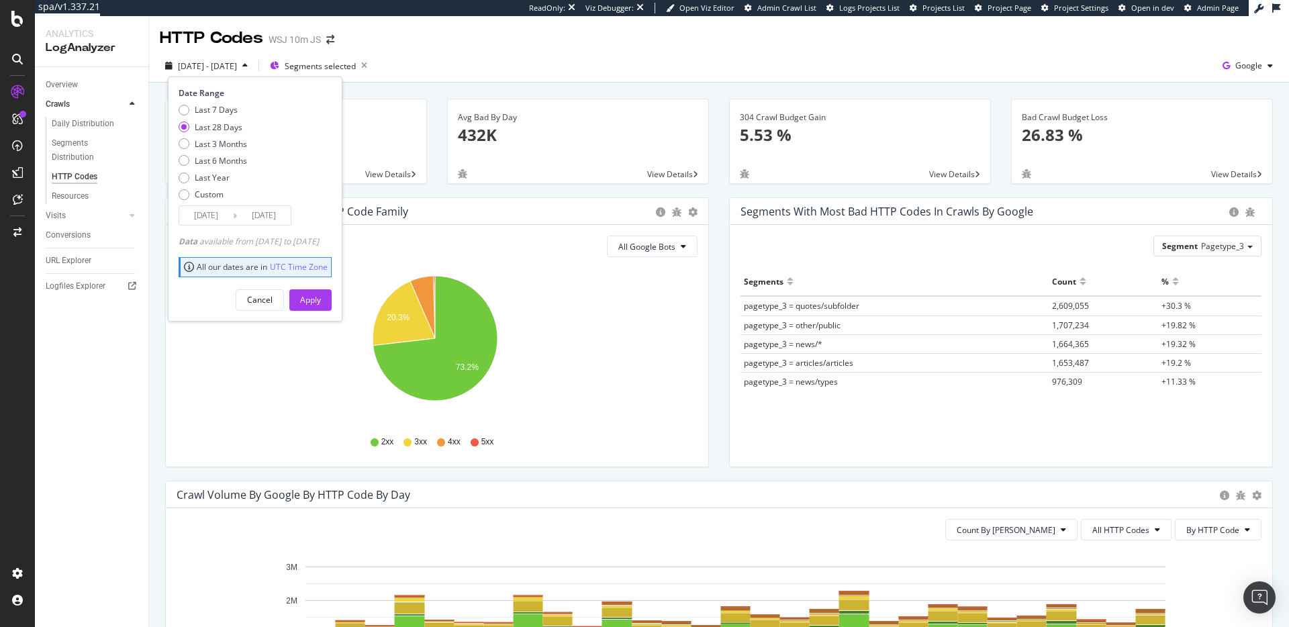
click at [222, 219] on input "[DATE]" at bounding box center [206, 215] width 54 height 19
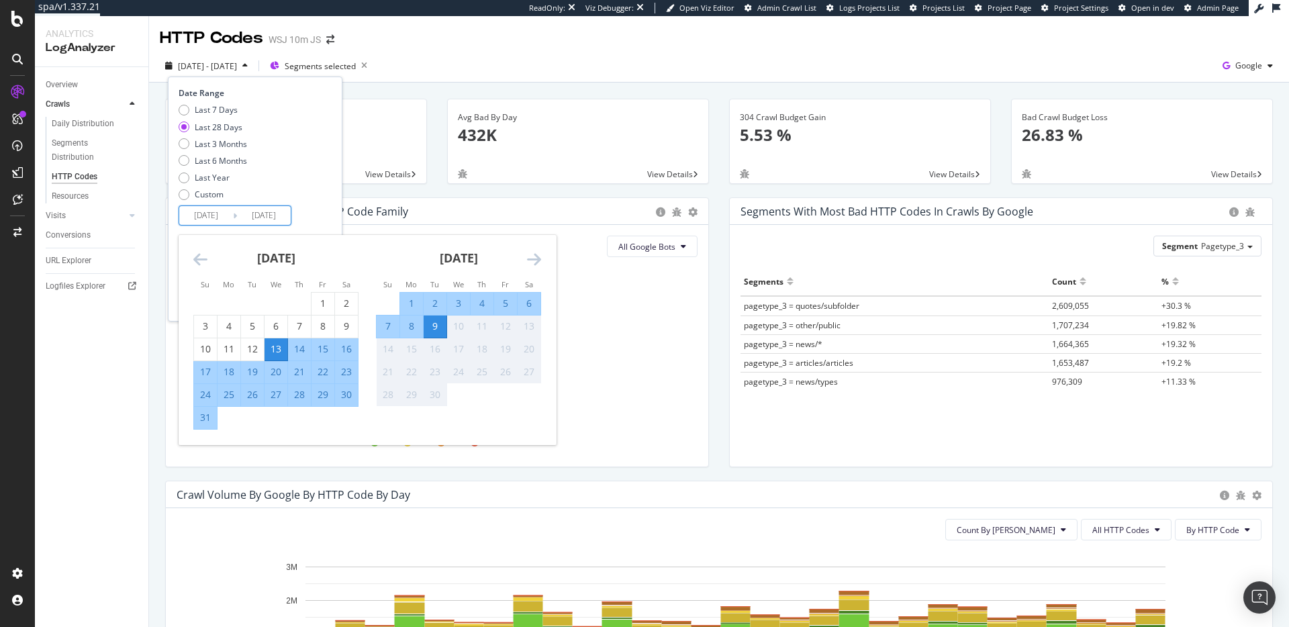
click at [198, 259] on icon "Move backward to switch to the previous month." at bounding box center [200, 259] width 14 height 16
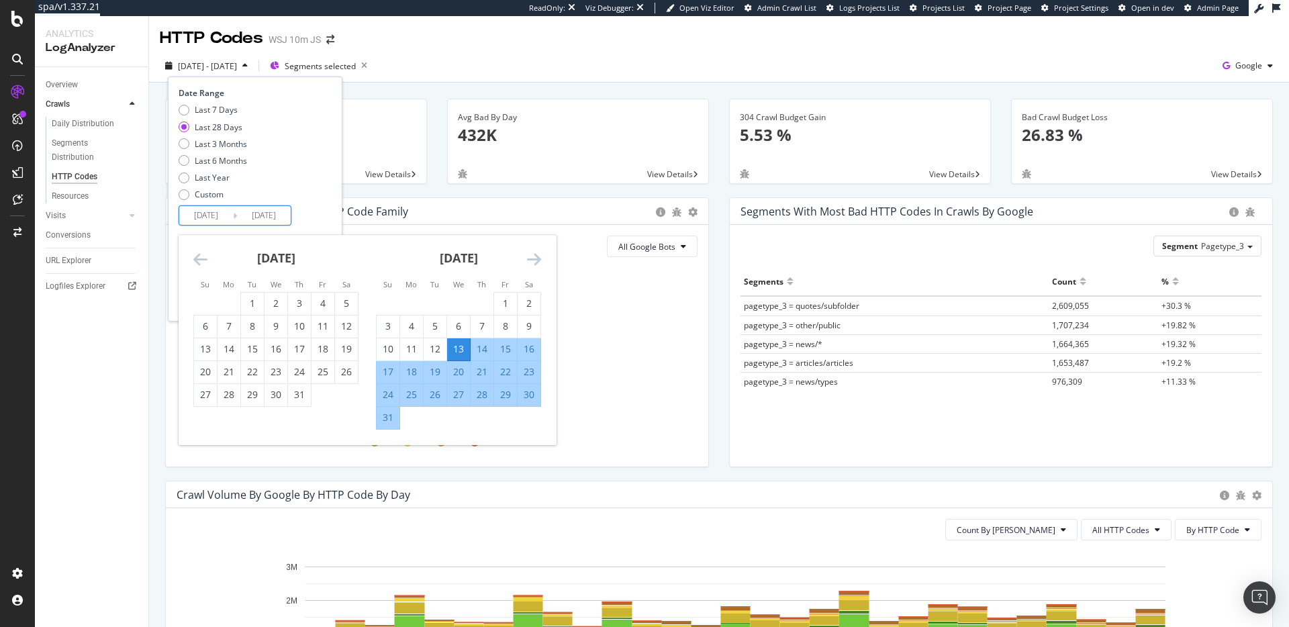
click at [198, 259] on icon "Move backward to switch to the previous month." at bounding box center [200, 259] width 14 height 16
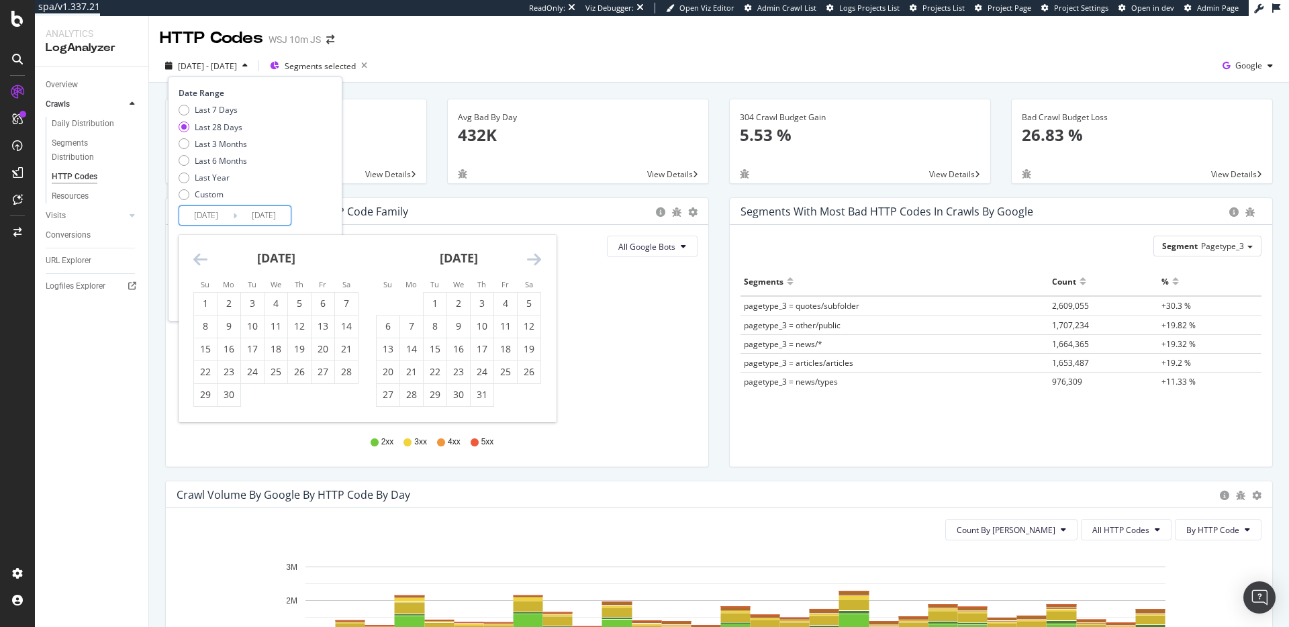
click at [199, 259] on icon "Move backward to switch to the previous month." at bounding box center [200, 259] width 14 height 16
click at [205, 258] on icon "Move backward to switch to the previous month." at bounding box center [200, 259] width 14 height 16
click at [256, 301] on div "1" at bounding box center [252, 303] width 23 height 13
type input "[DATE]"
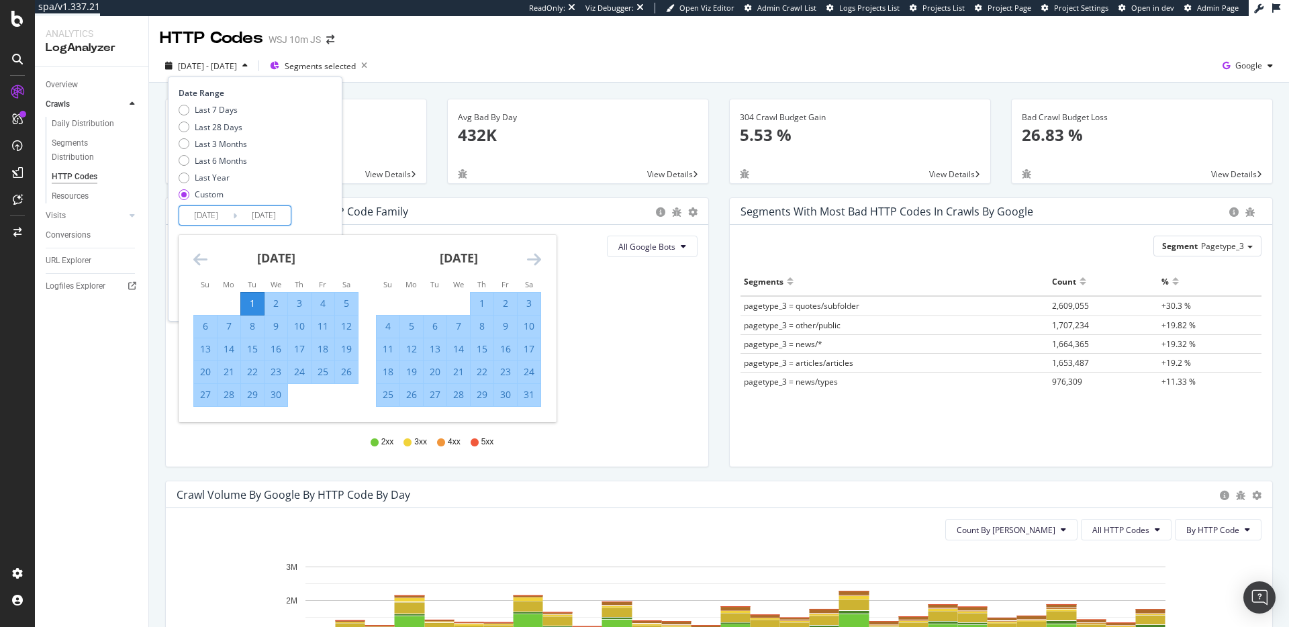
click at [285, 397] on div "30" at bounding box center [275, 394] width 23 height 13
type input "[DATE]"
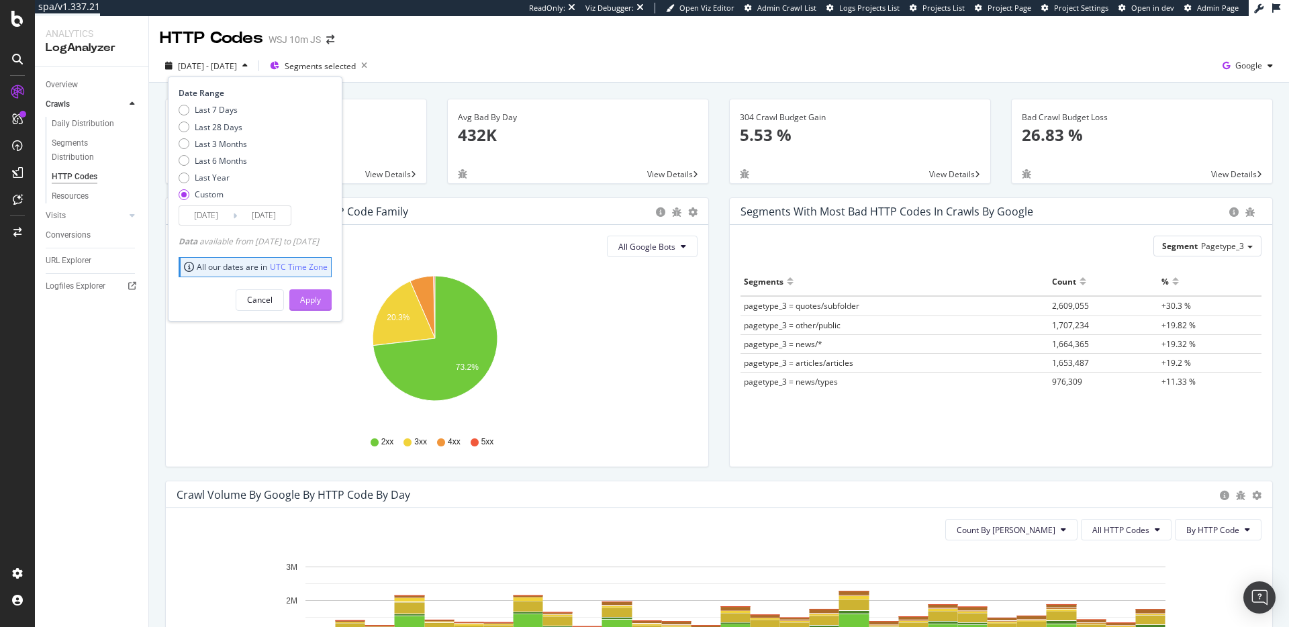
click at [321, 300] on div "Apply" at bounding box center [310, 299] width 21 height 11
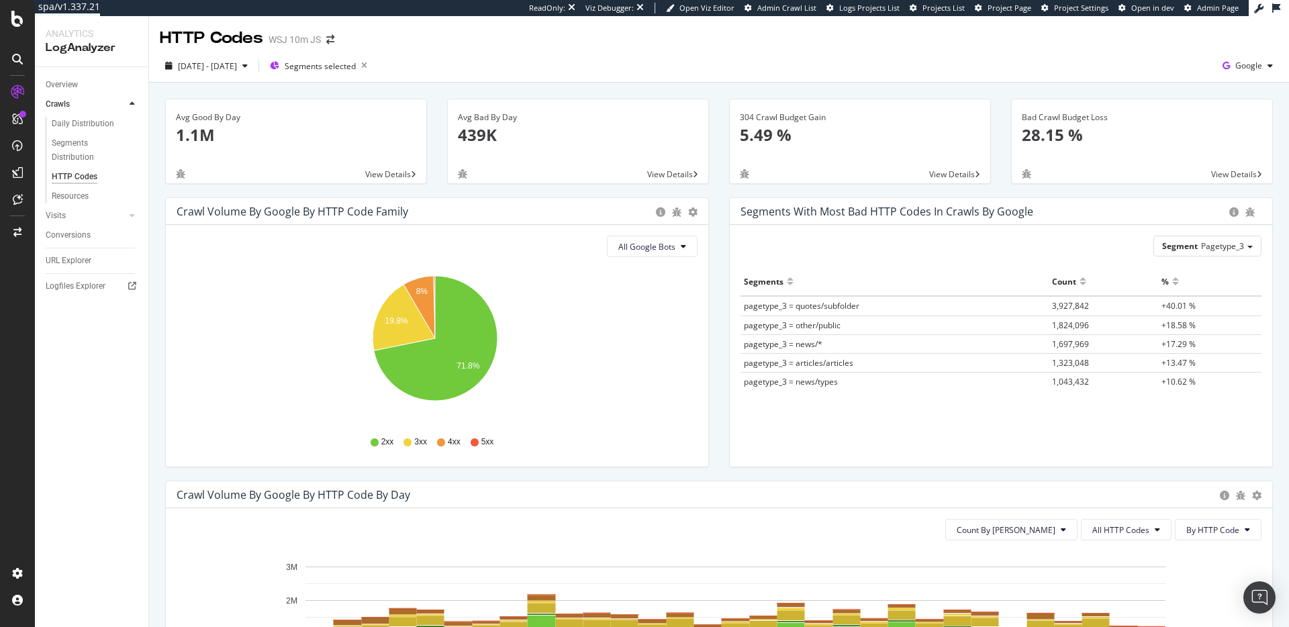
click at [1230, 176] on span "View Details" at bounding box center [1234, 173] width 46 height 11
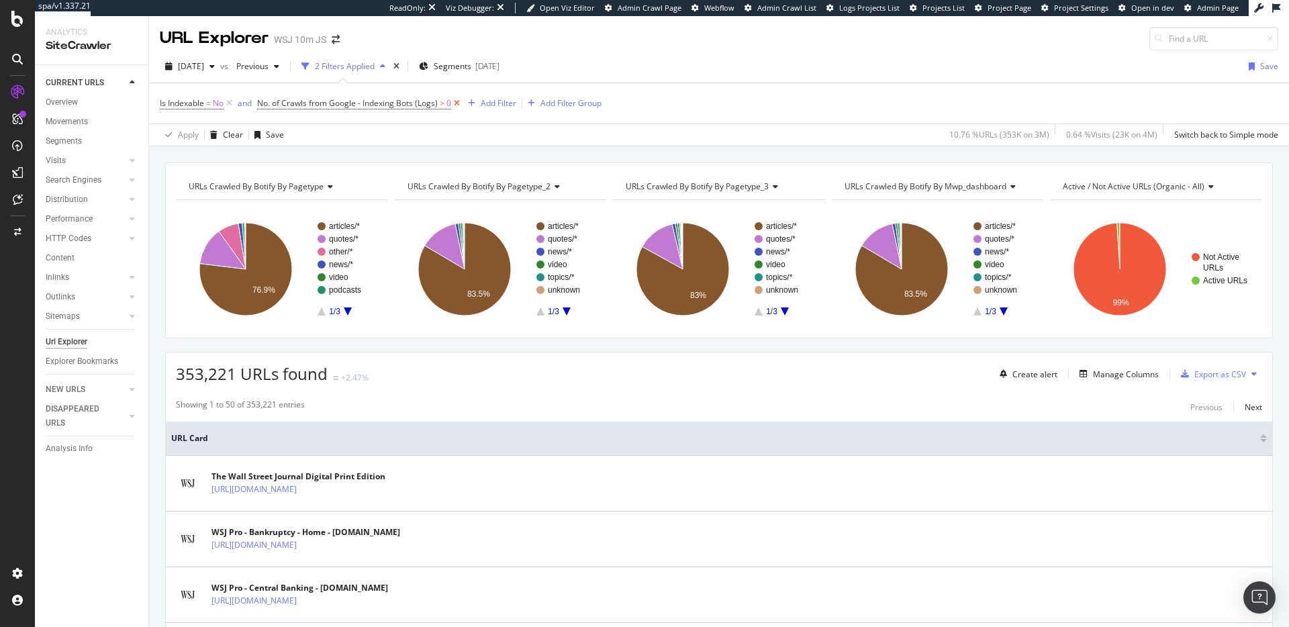
click at [458, 103] on icon at bounding box center [456, 103] width 11 height 13
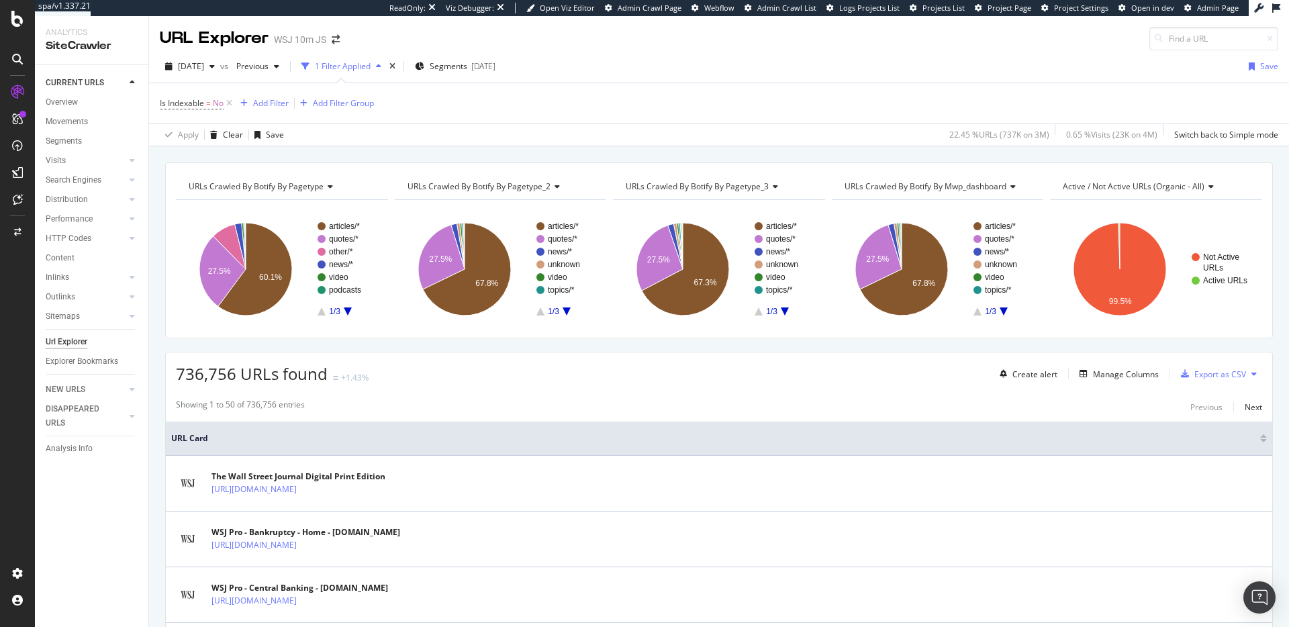
click at [326, 185] on icon at bounding box center [328, 187] width 9 height 8
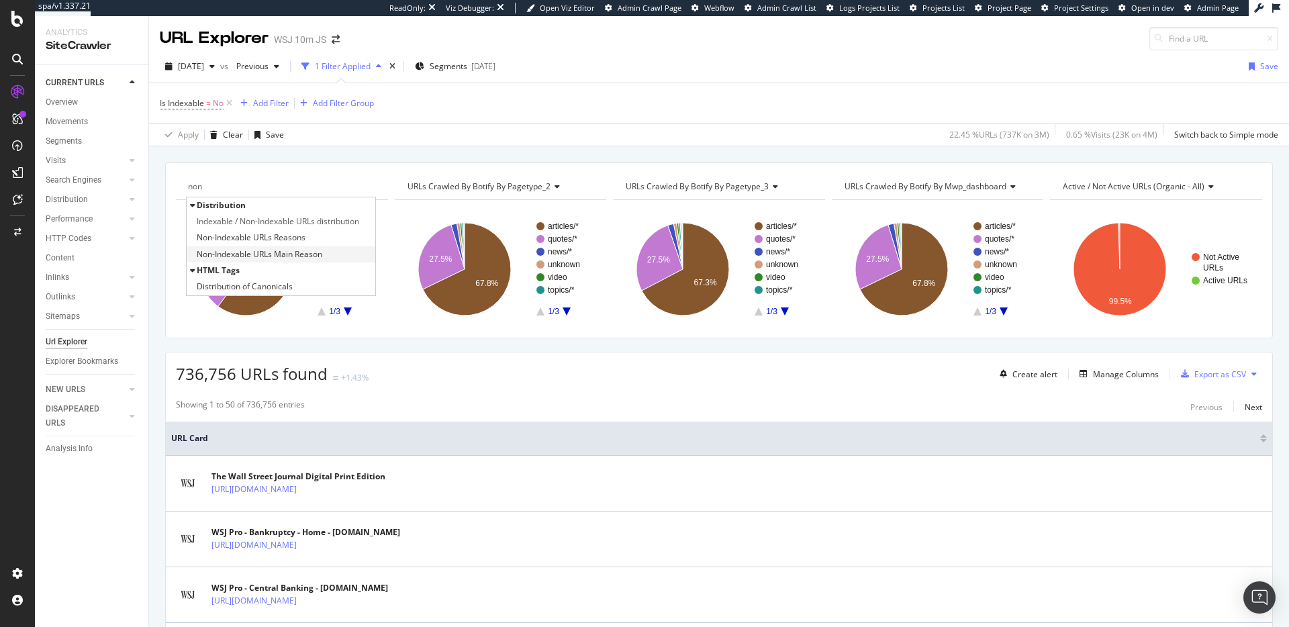
type input "non"
click at [332, 256] on div "Non-Indexable URLs Main Reason" at bounding box center [281, 254] width 189 height 16
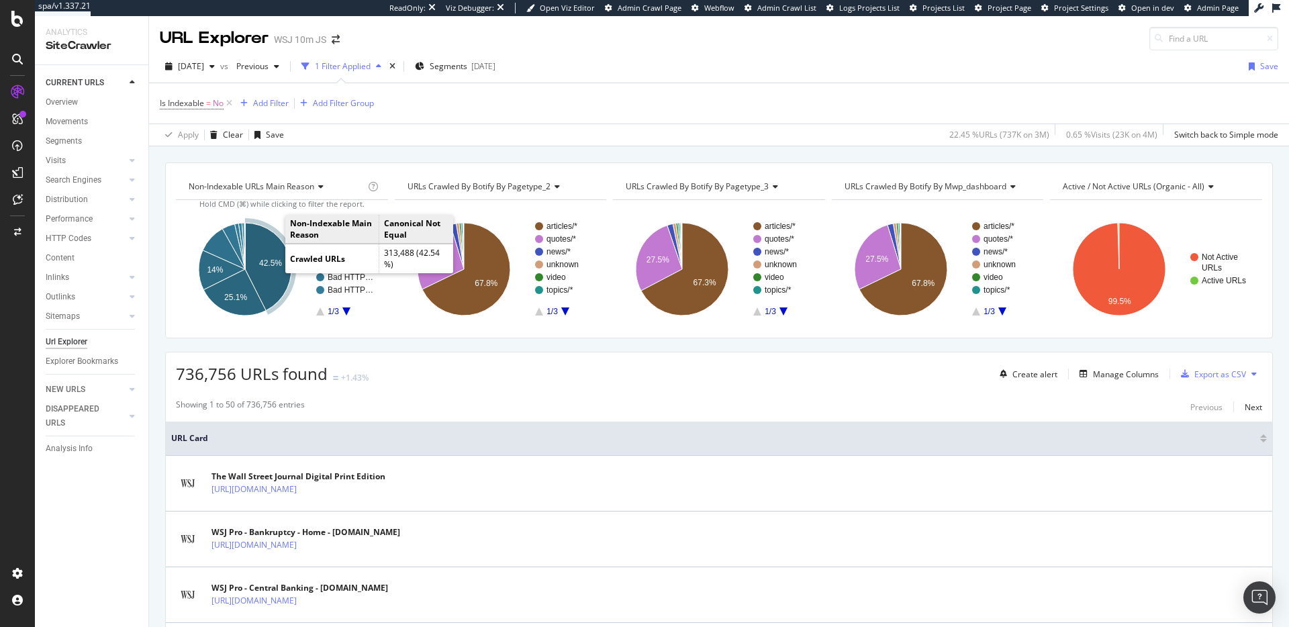
click at [271, 258] on text "42.5%" at bounding box center [270, 262] width 23 height 9
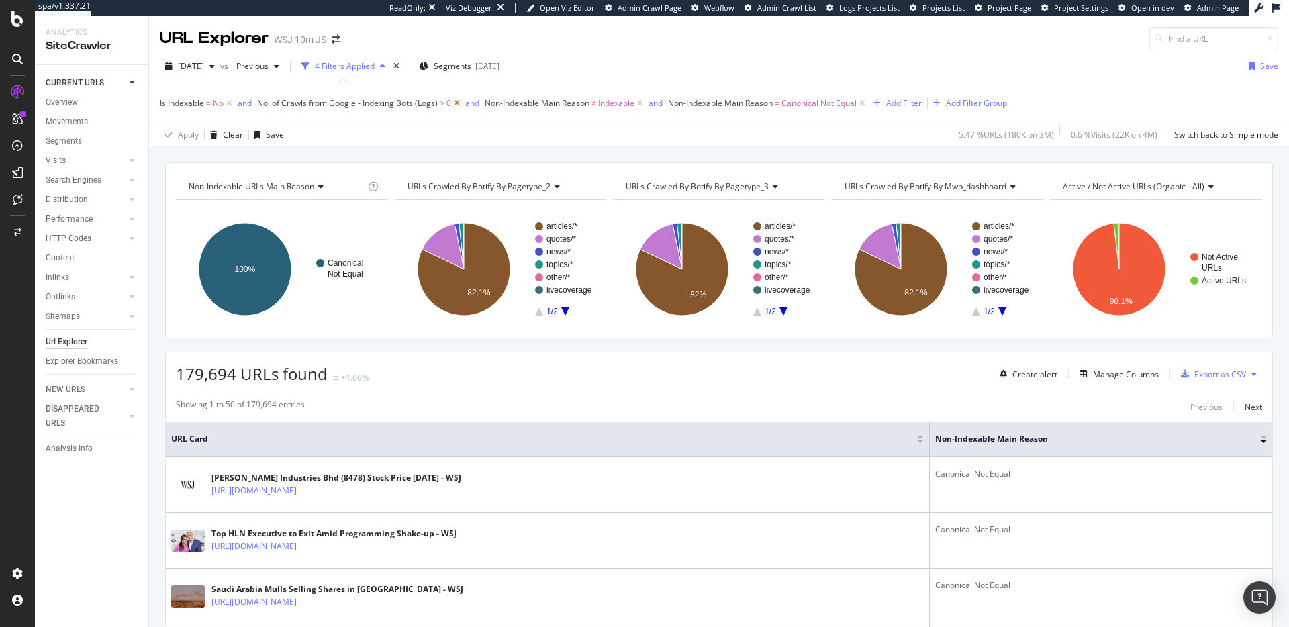
click at [454, 104] on icon at bounding box center [456, 103] width 11 height 13
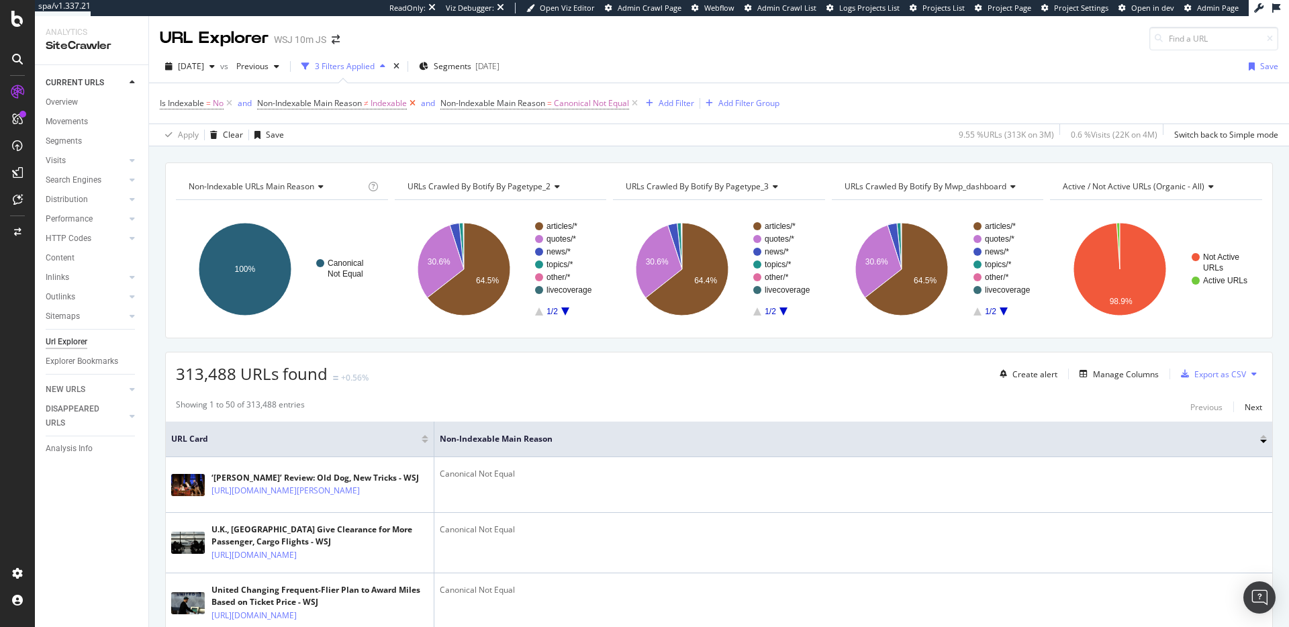
click at [413, 105] on icon at bounding box center [412, 103] width 11 height 13
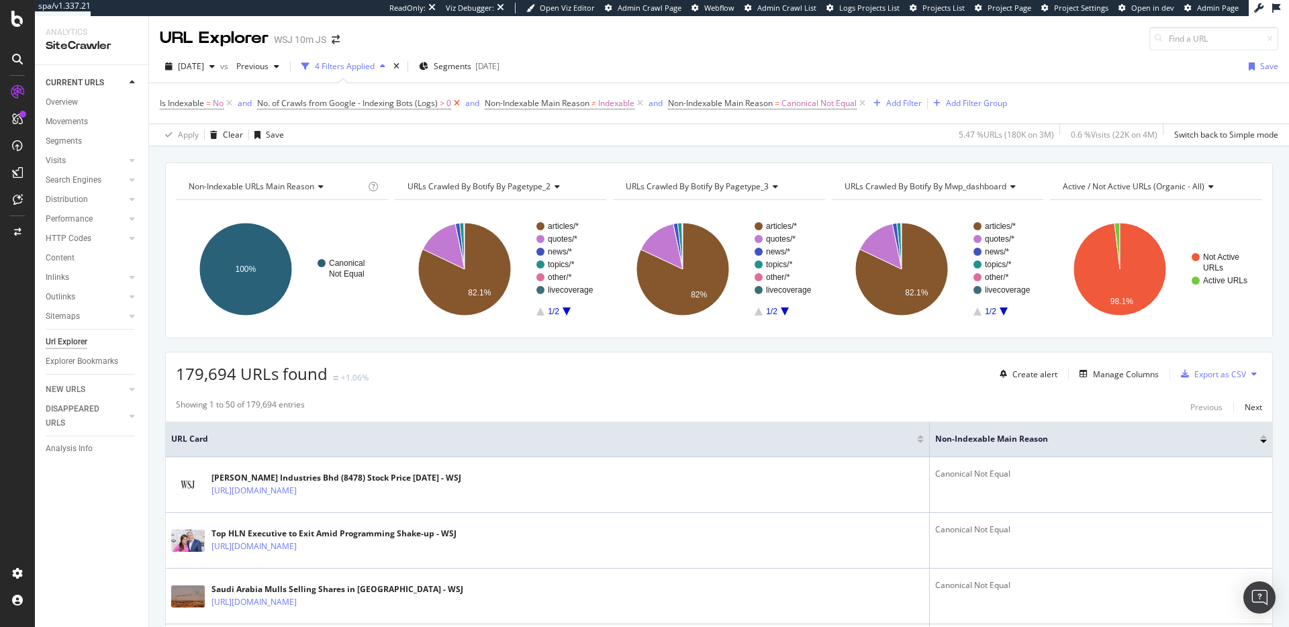
click at [460, 105] on icon at bounding box center [456, 103] width 11 height 13
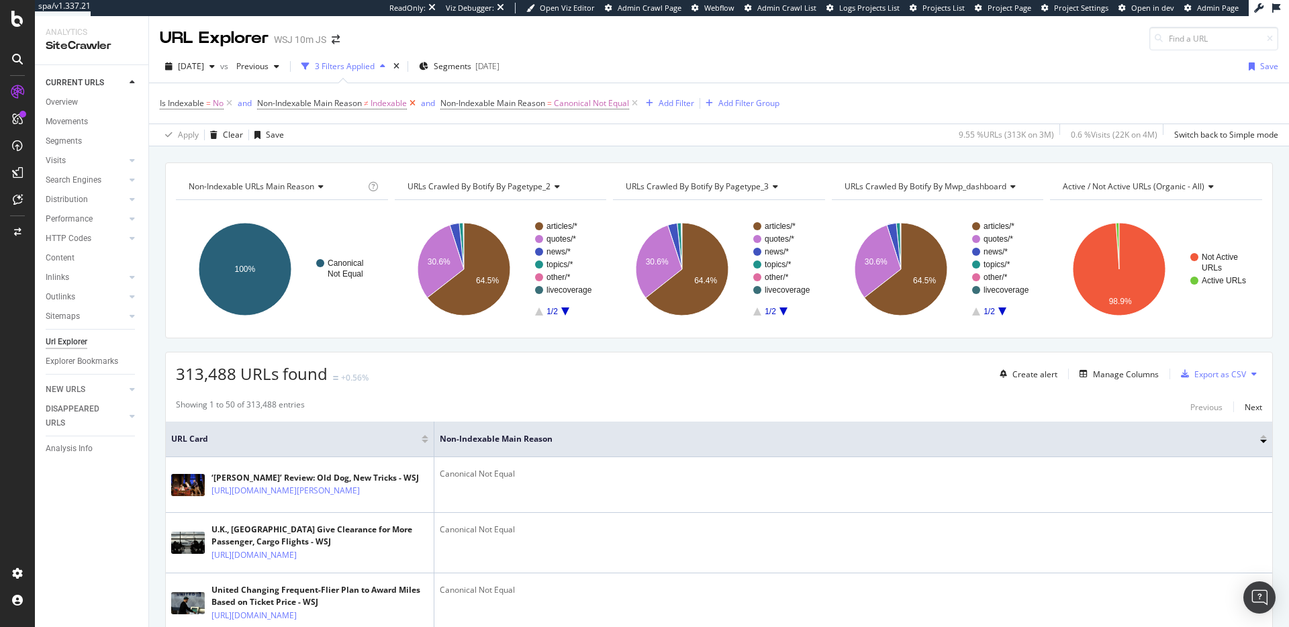
click at [416, 103] on icon at bounding box center [412, 103] width 11 height 13
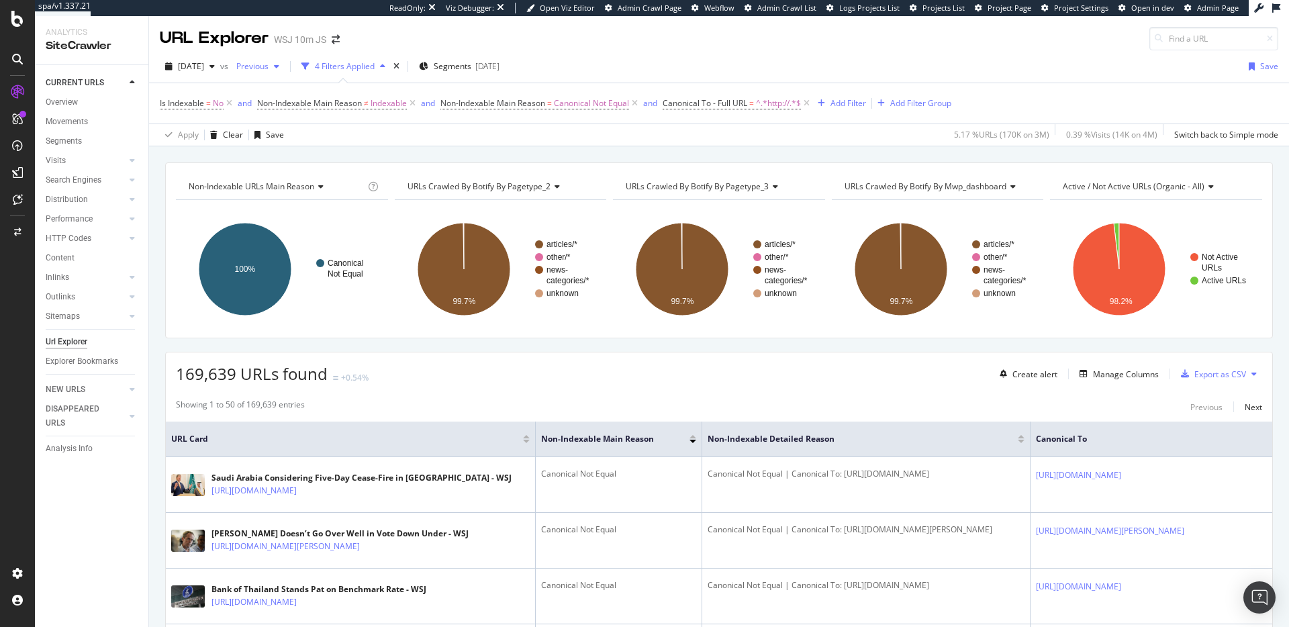
click at [268, 66] on span "Previous" at bounding box center [250, 65] width 38 height 11
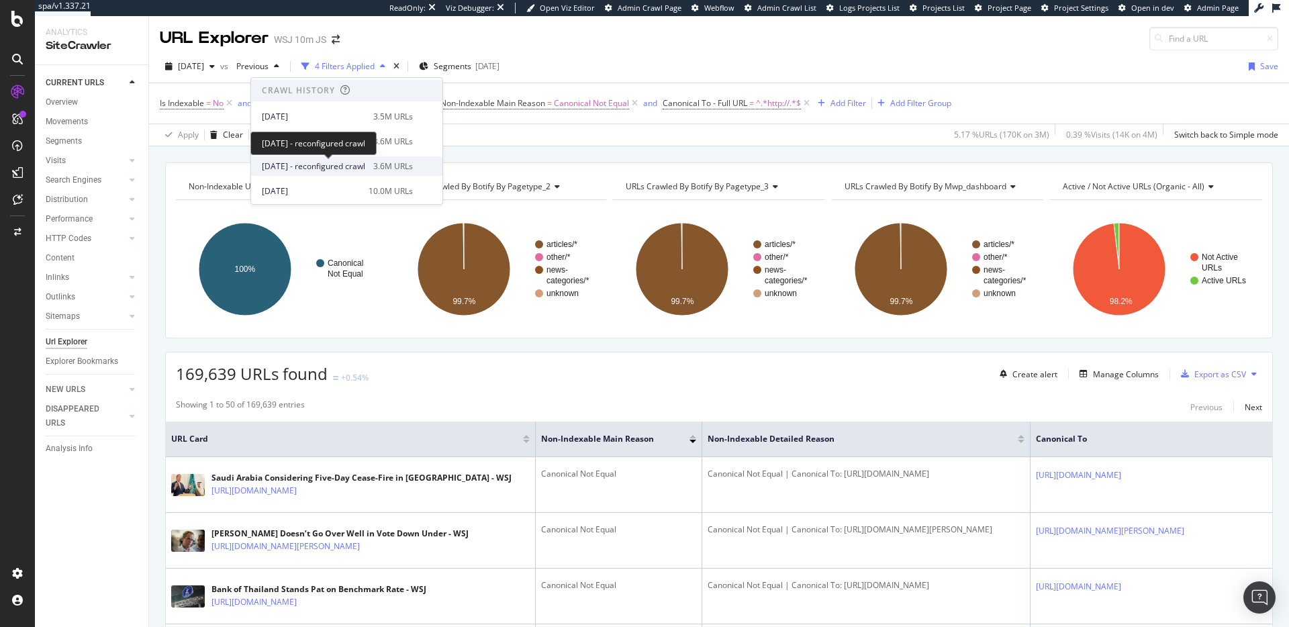
click at [344, 166] on span "2025 Apr. 19th - reconfigured crawl" at bounding box center [313, 166] width 103 height 12
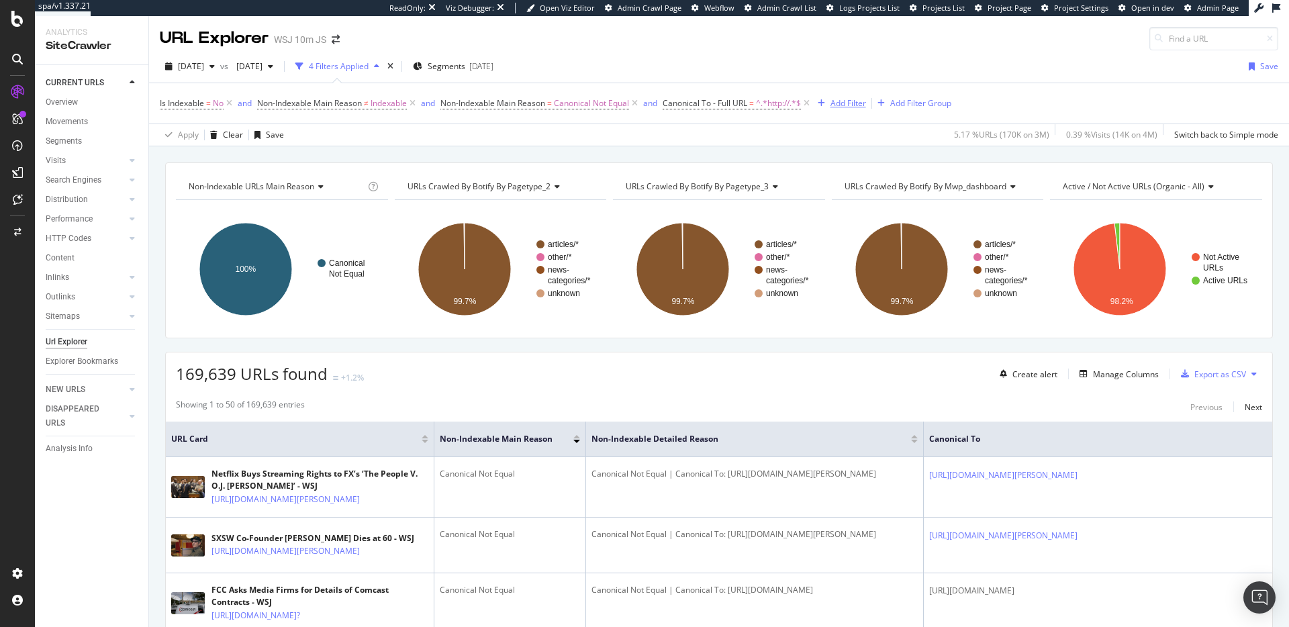
click at [842, 107] on div "Add Filter" at bounding box center [848, 102] width 36 height 11
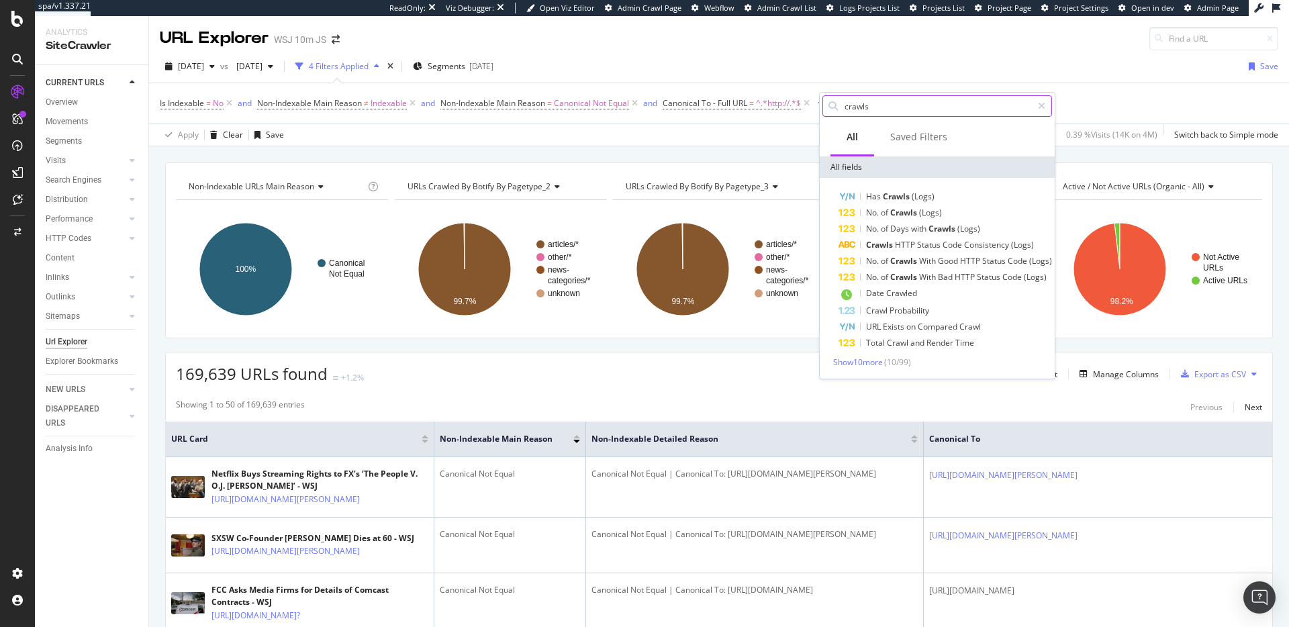
click at [896, 115] on input "crawls" at bounding box center [937, 106] width 189 height 20
click at [896, 112] on input "crawls" at bounding box center [937, 106] width 189 height 20
click at [897, 108] on input "crawls" at bounding box center [937, 106] width 189 height 20
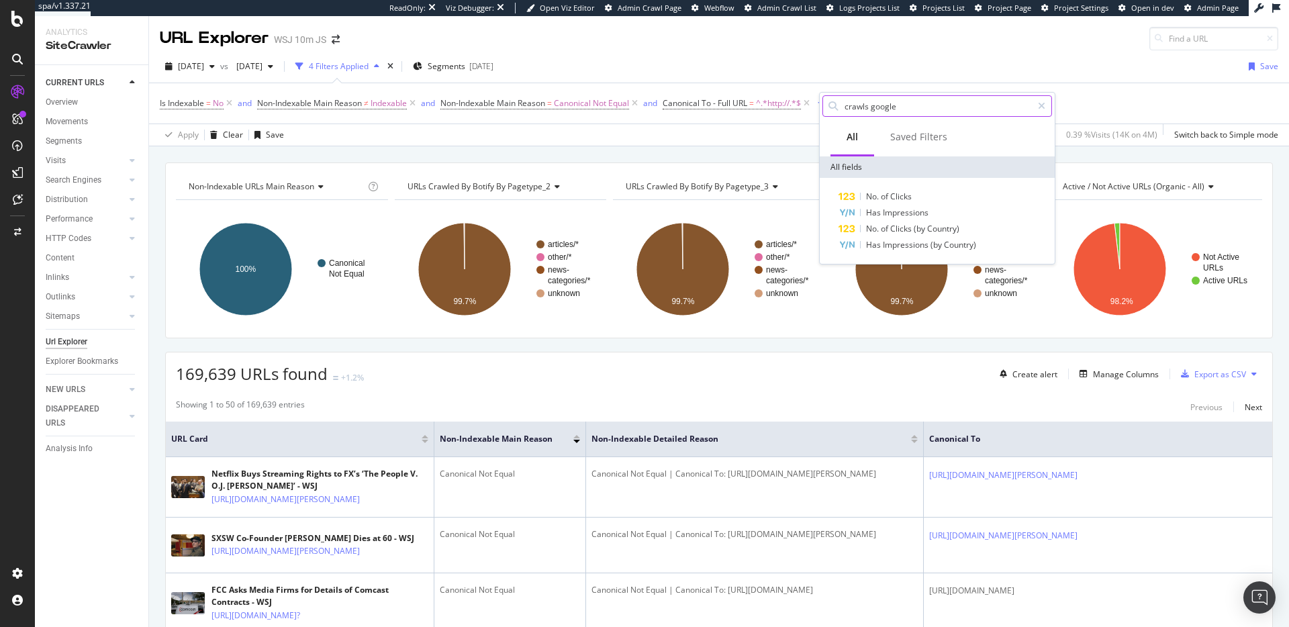
click at [897, 108] on input "crawls google" at bounding box center [937, 106] width 189 height 20
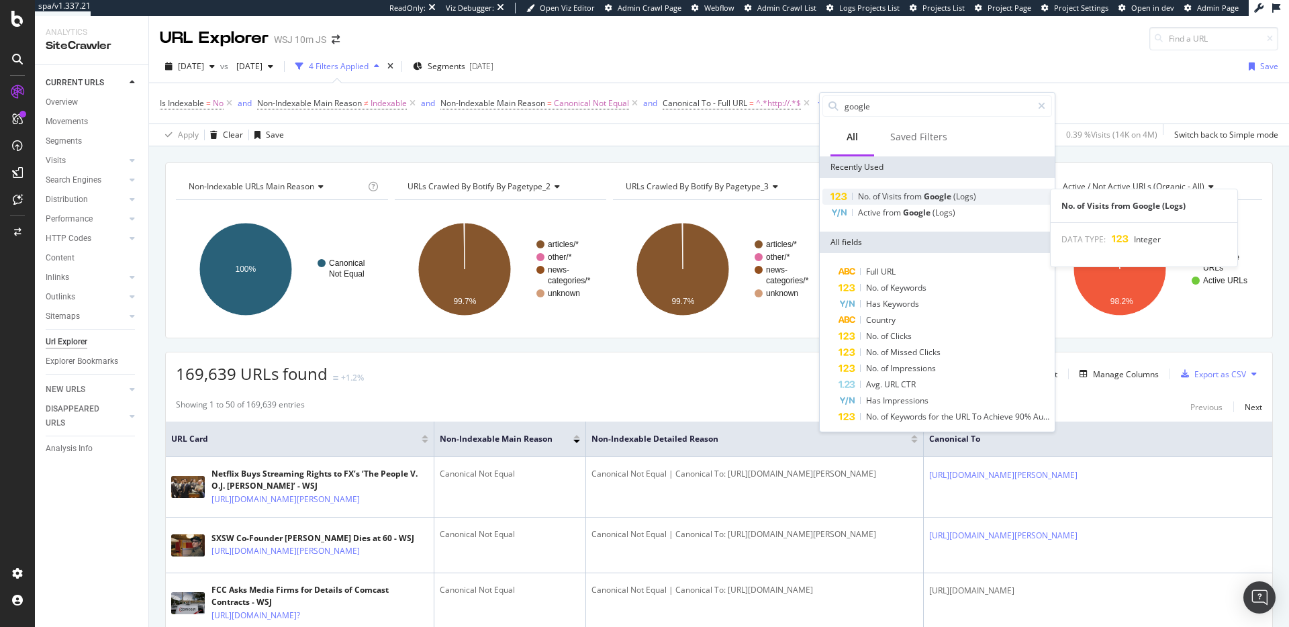
type input "google"
click at [930, 193] on span "Google" at bounding box center [939, 196] width 30 height 11
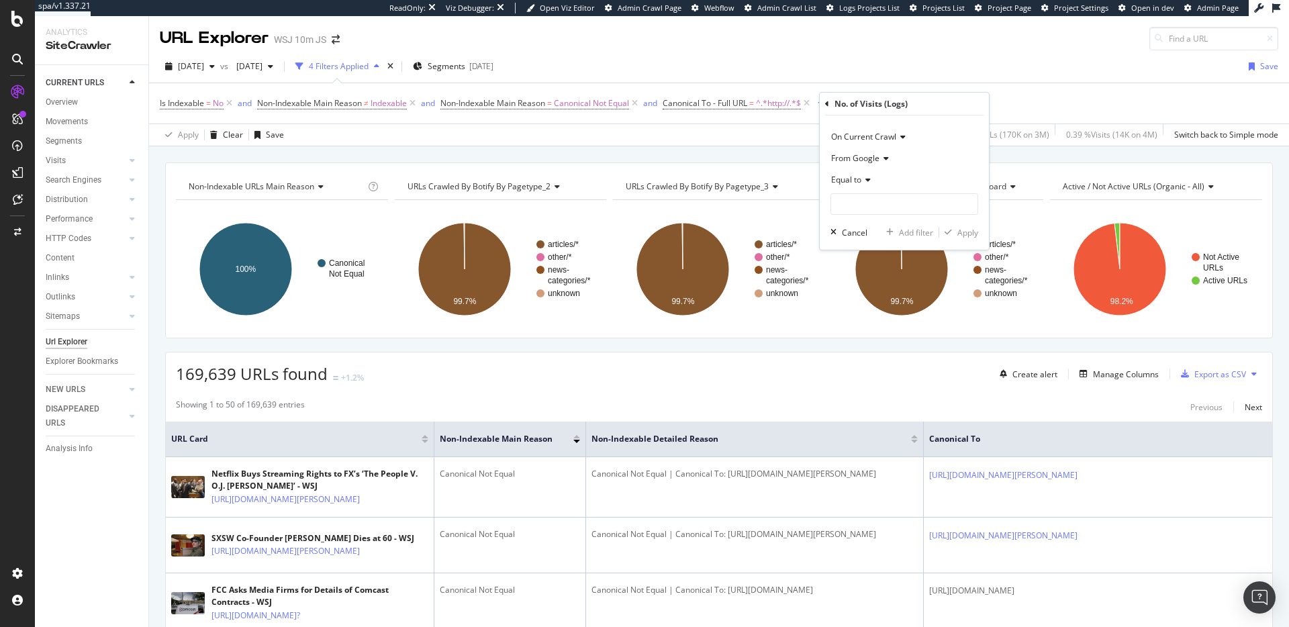
click at [863, 178] on icon at bounding box center [865, 180] width 9 height 8
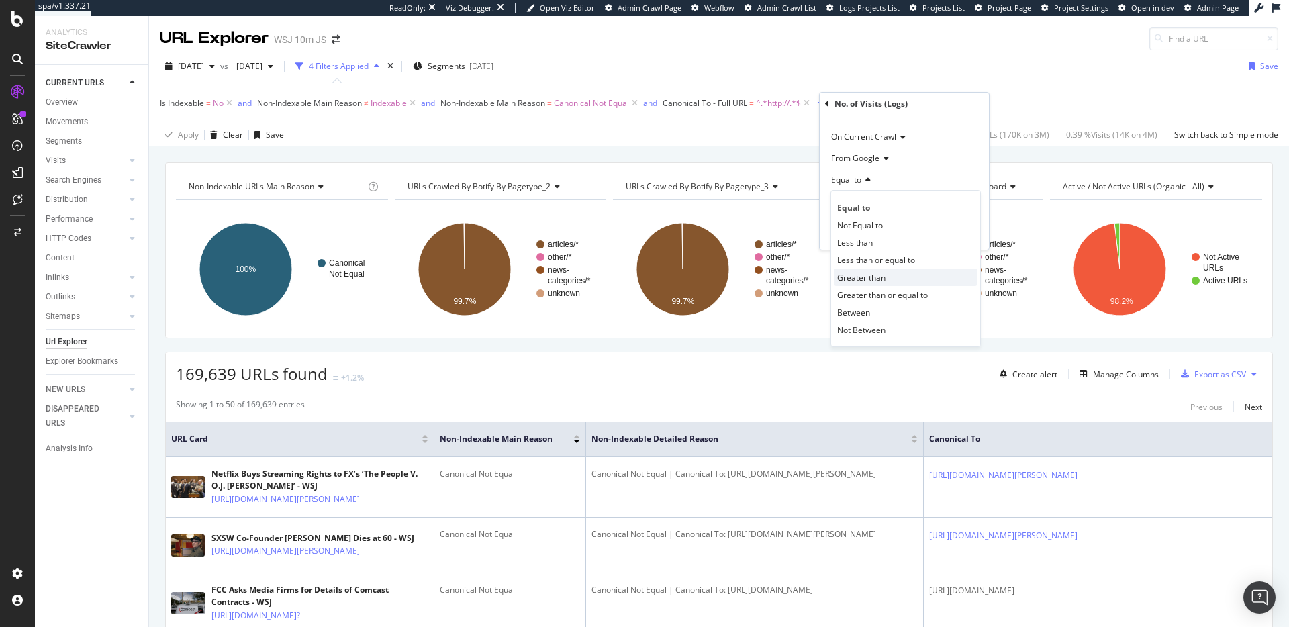
click at [882, 279] on span "Greater than" at bounding box center [861, 277] width 48 height 11
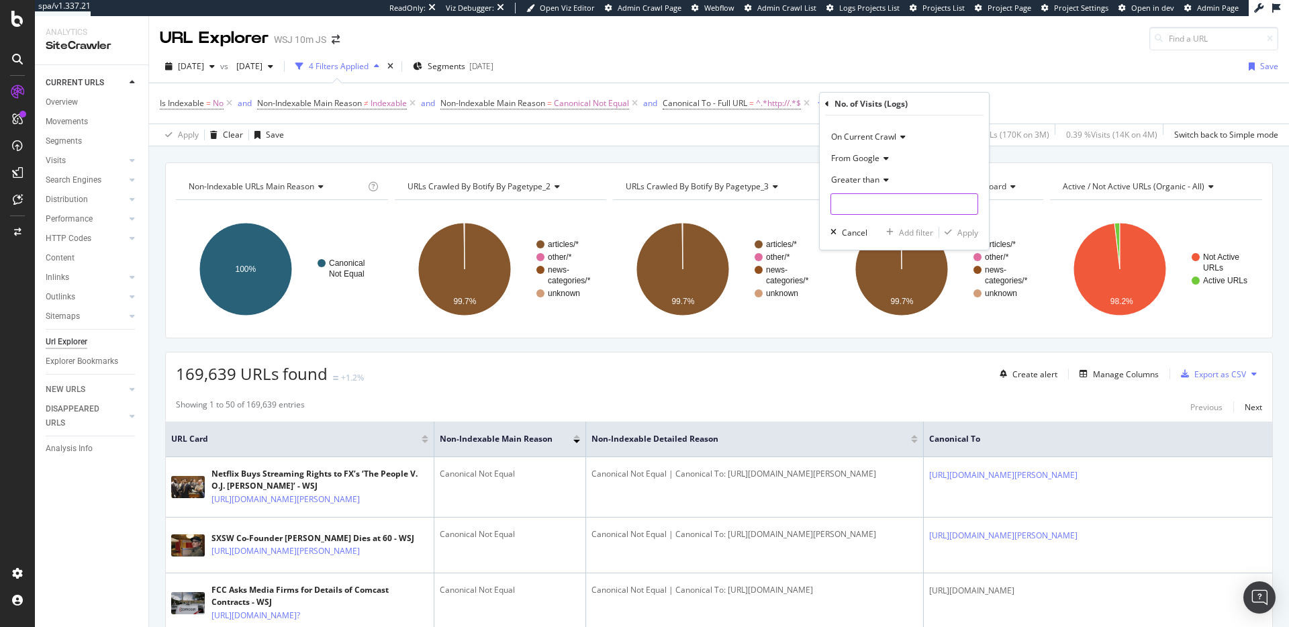
click at [923, 207] on input "number" at bounding box center [904, 203] width 148 height 21
type input "0"
click at [981, 235] on div "On Current Crawl From Google Greater than 0 Cancel Add filter Apply" at bounding box center [904, 182] width 169 height 134
click at [972, 235] on div "Apply" at bounding box center [967, 232] width 21 height 11
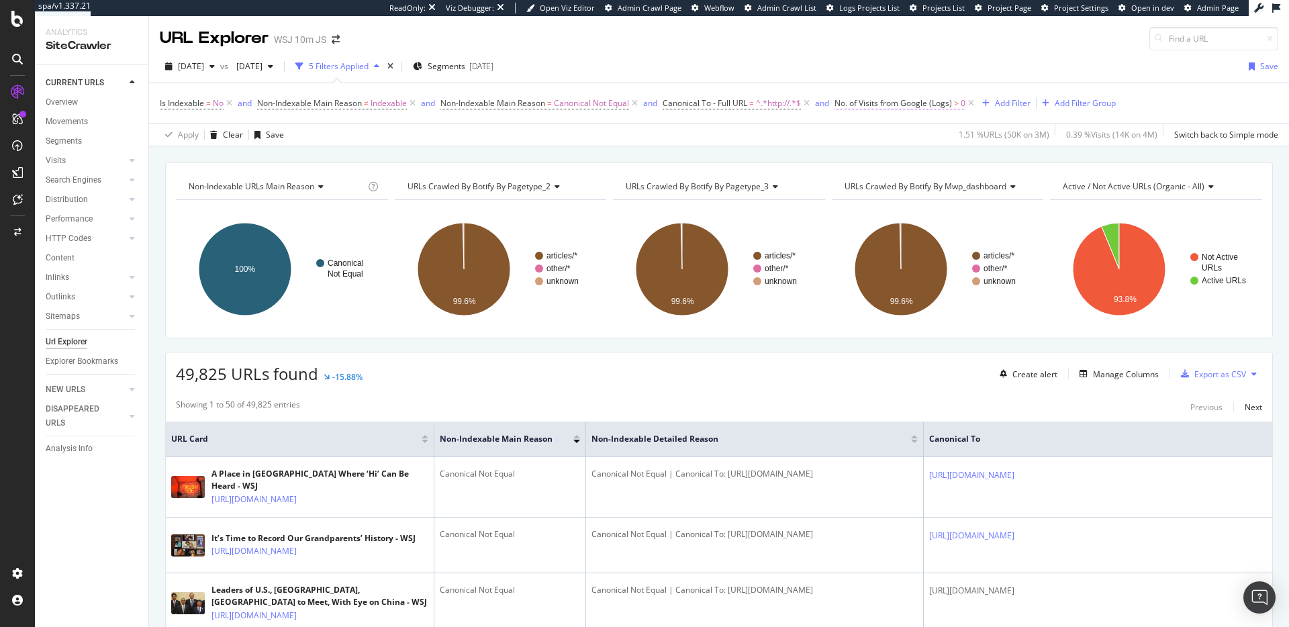
click at [905, 103] on span "No. of Visits from Google (Logs)" at bounding box center [892, 102] width 117 height 11
click at [851, 103] on div "No. of Visits (Logs)" at bounding box center [926, 102] width 158 height 23
click at [851, 101] on div "No. of Visits (Logs)" at bounding box center [926, 102] width 158 height 23
click at [848, 101] on icon at bounding box center [849, 102] width 4 height 8
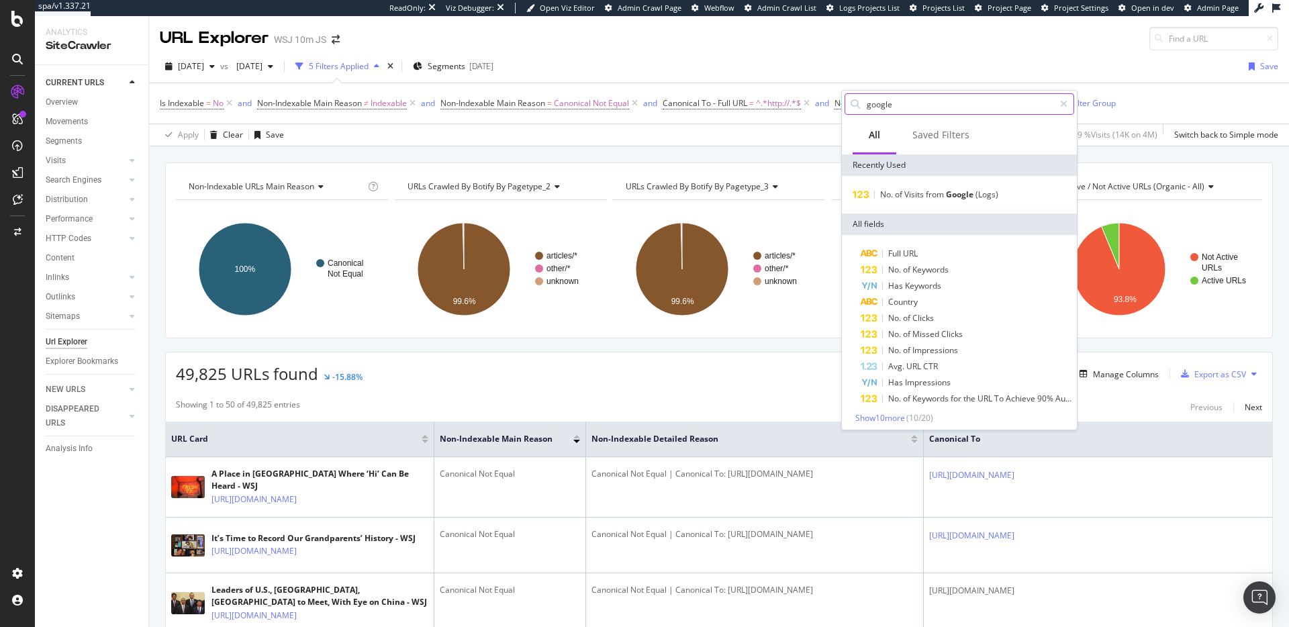
drag, startPoint x: 1066, startPoint y: 104, endPoint x: 1008, endPoint y: 107, distance: 58.5
click at [1065, 104] on icon at bounding box center [1063, 103] width 7 height 9
click at [940, 113] on input "text" at bounding box center [969, 104] width 208 height 20
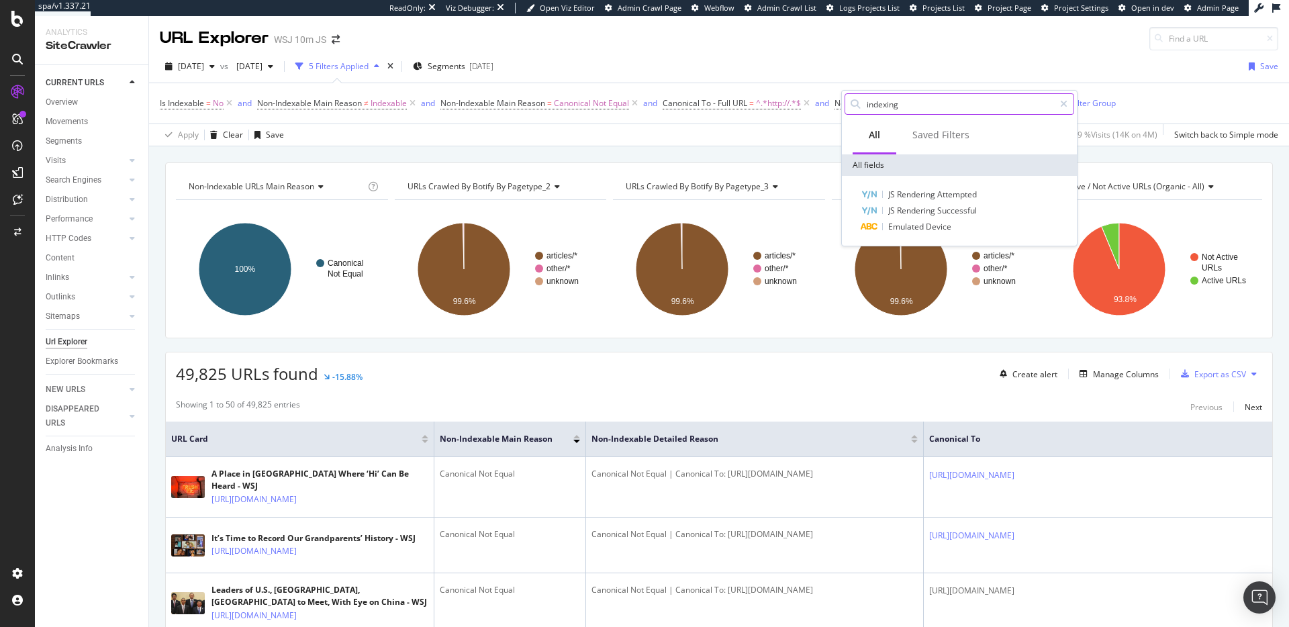
click at [932, 109] on input "indexing" at bounding box center [959, 104] width 189 height 20
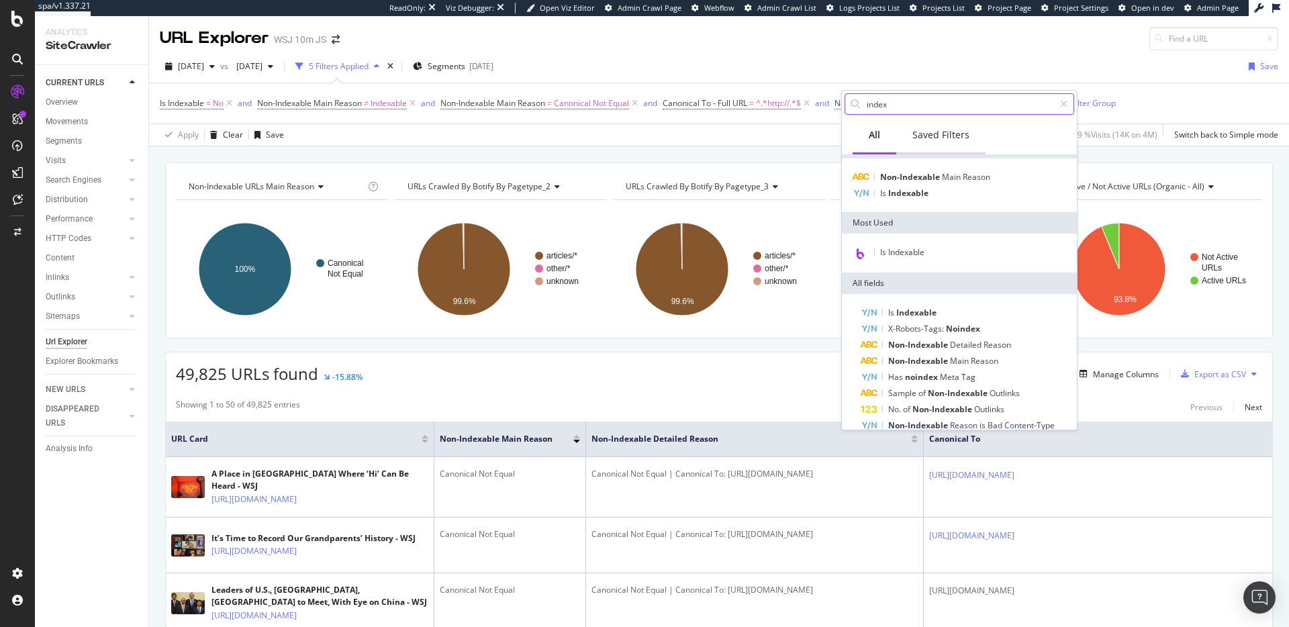
scroll to position [1, 0]
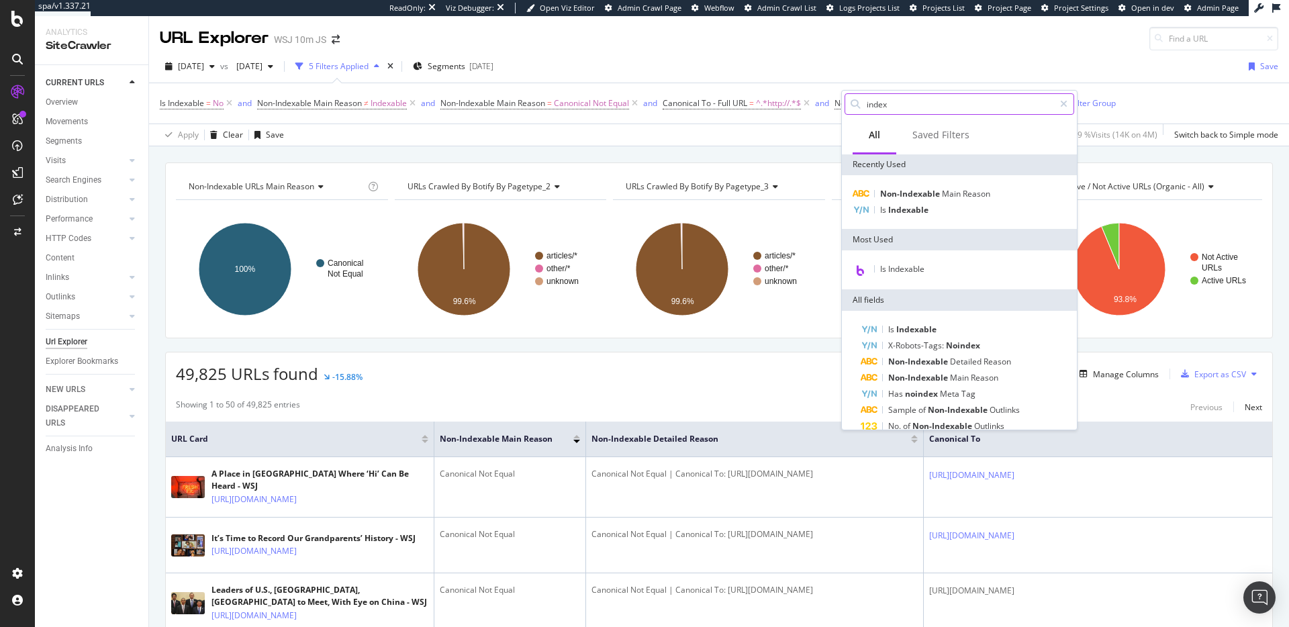
click at [956, 113] on input "index" at bounding box center [959, 104] width 189 height 20
click at [956, 111] on input "index" at bounding box center [959, 104] width 189 height 20
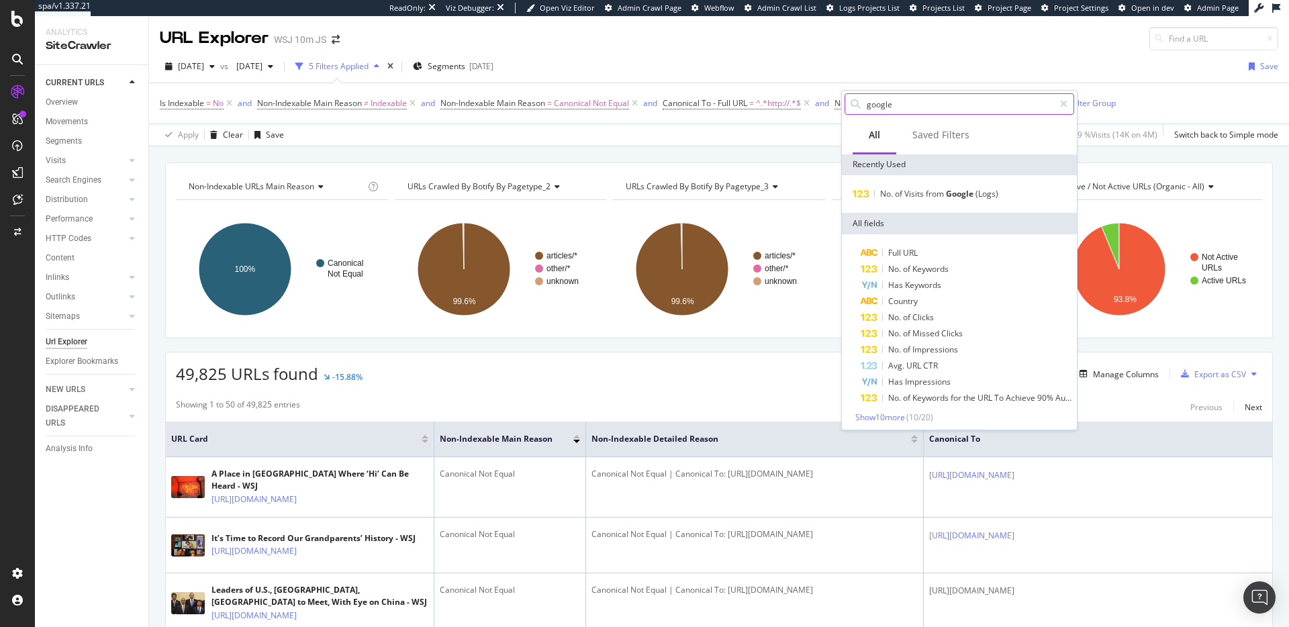
scroll to position [5, 0]
type input "google"
click at [887, 413] on span "Show 10 more" at bounding box center [880, 412] width 50 height 11
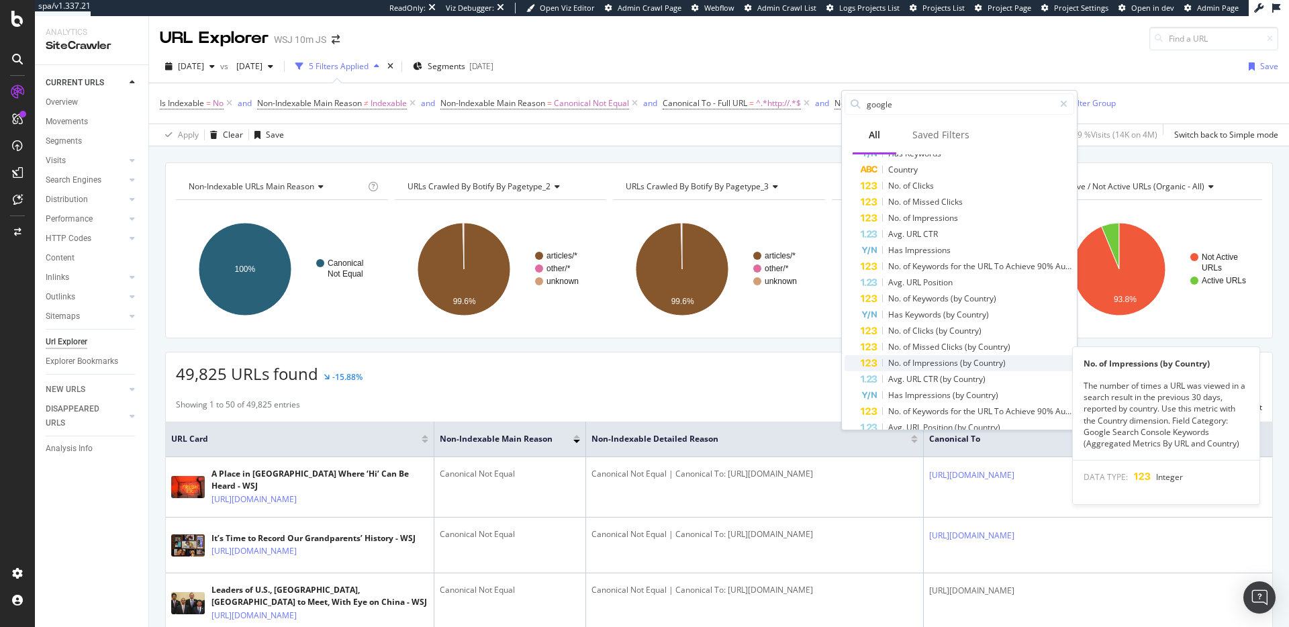
scroll to position [0, 0]
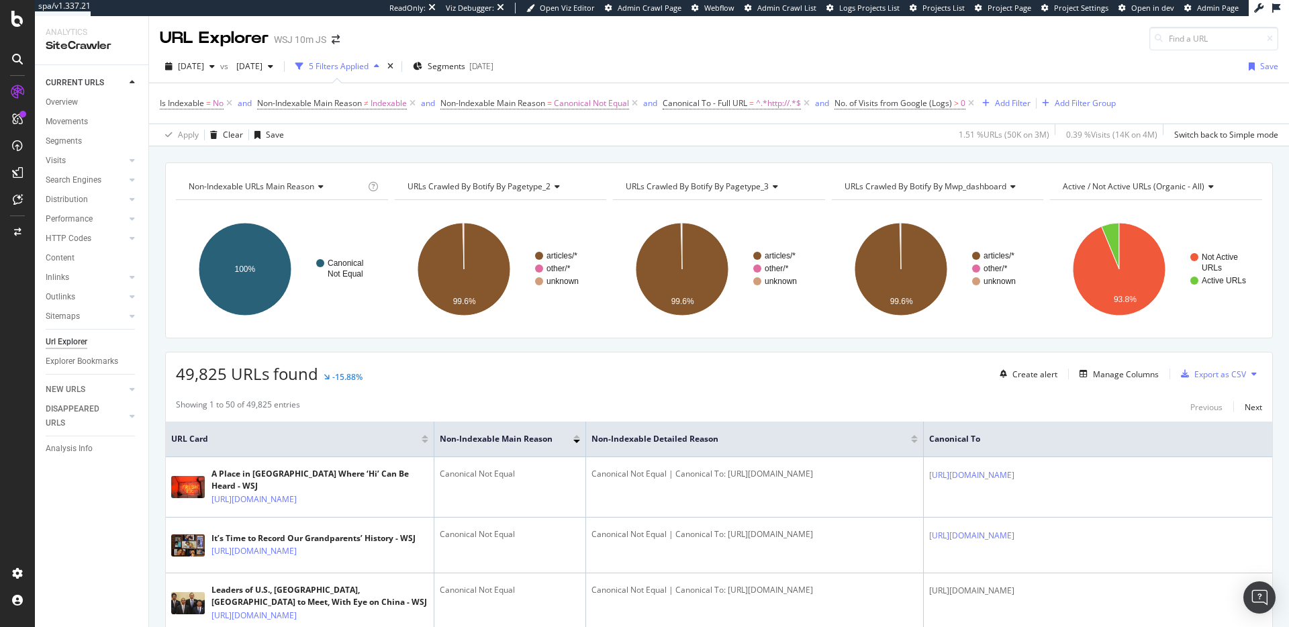
click at [868, 23] on div "URL Explorer WSJ 10m JS" at bounding box center [719, 33] width 1140 height 34
click at [977, 103] on icon at bounding box center [970, 103] width 11 height 13
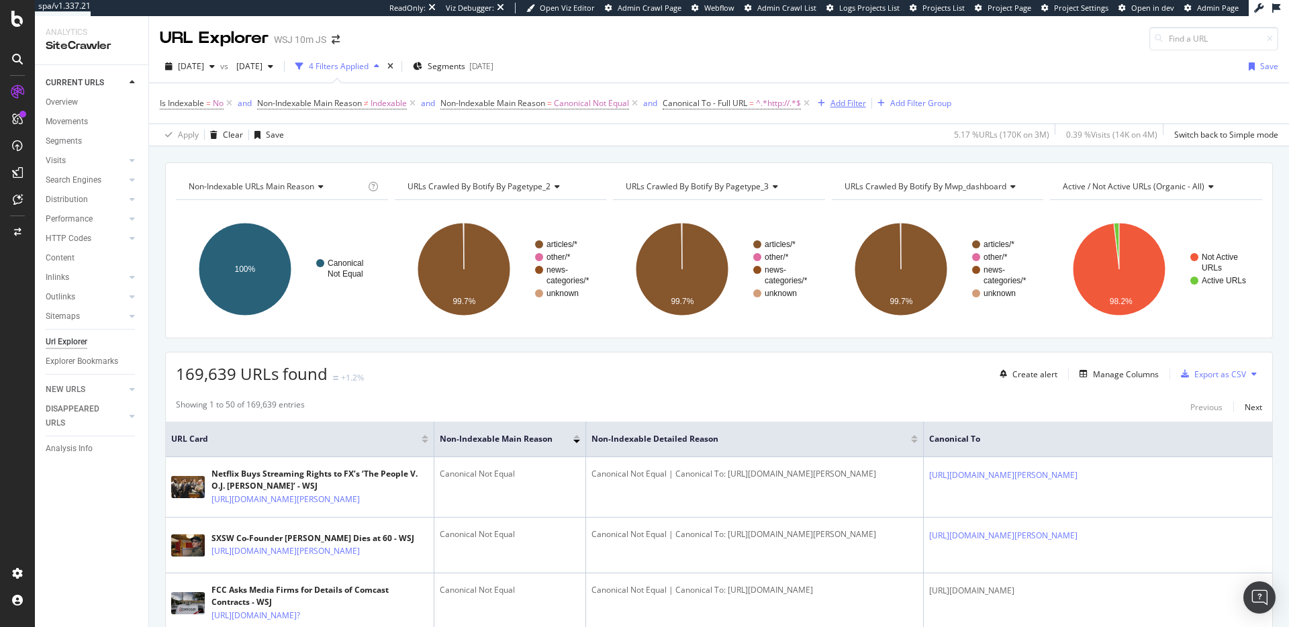
click at [857, 101] on div "Add Filter" at bounding box center [848, 102] width 36 height 11
type input "g"
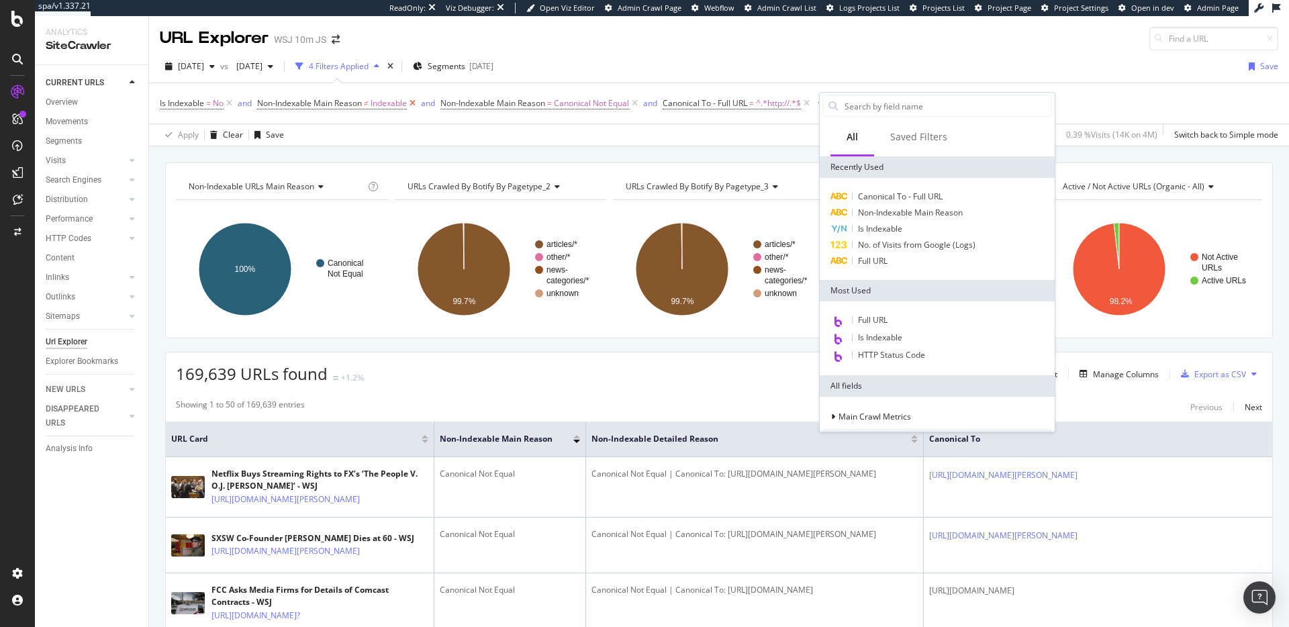
click at [415, 103] on icon at bounding box center [412, 103] width 11 height 13
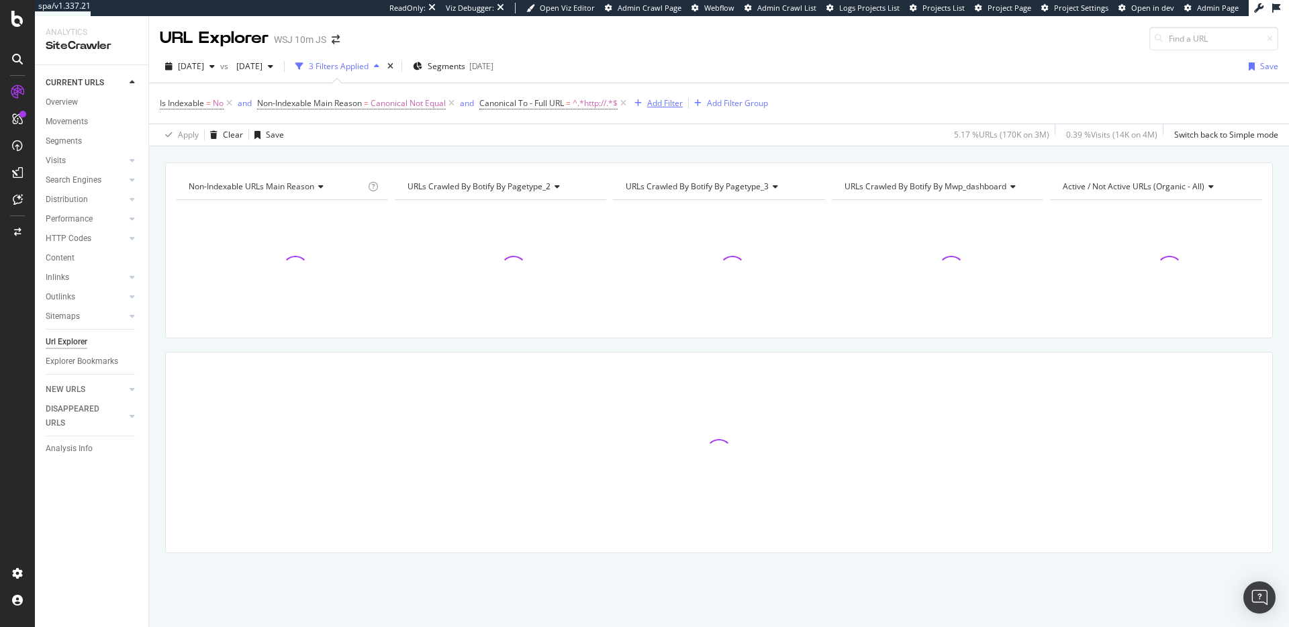
click at [657, 104] on div "Add Filter" at bounding box center [665, 102] width 36 height 11
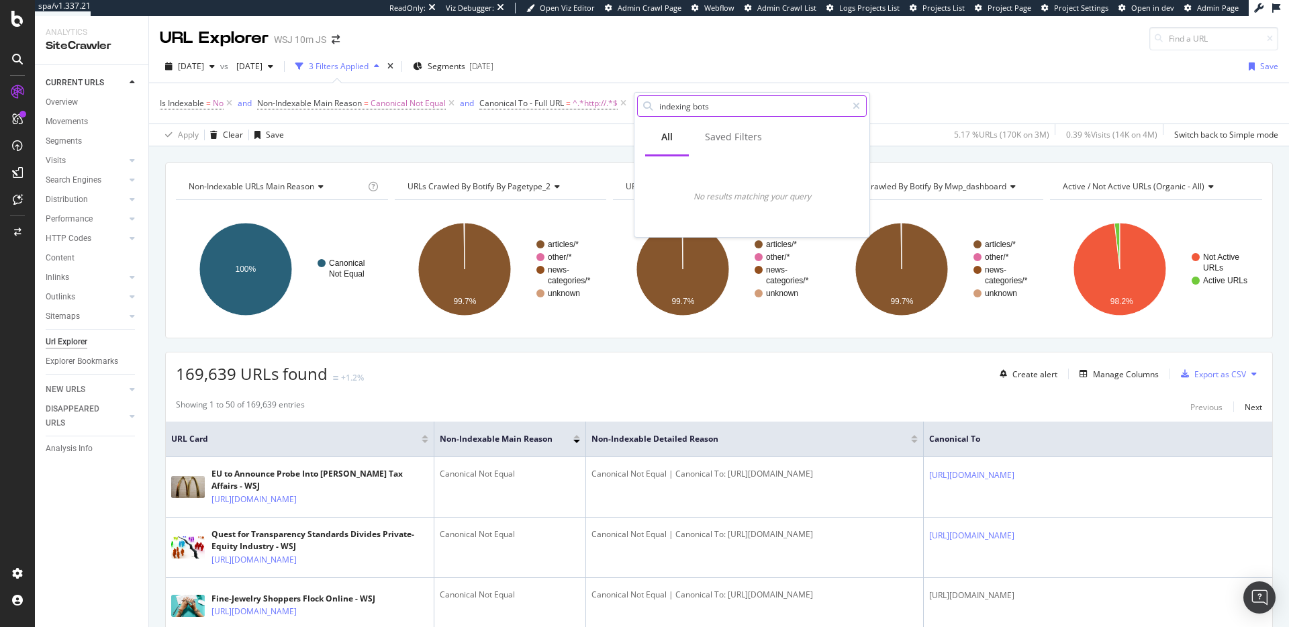
type input "indexing bots"
click at [856, 105] on icon at bounding box center [855, 105] width 7 height 9
click at [575, 105] on span "Canonical To - Full URL = ^.*http://.*$" at bounding box center [548, 103] width 138 height 12
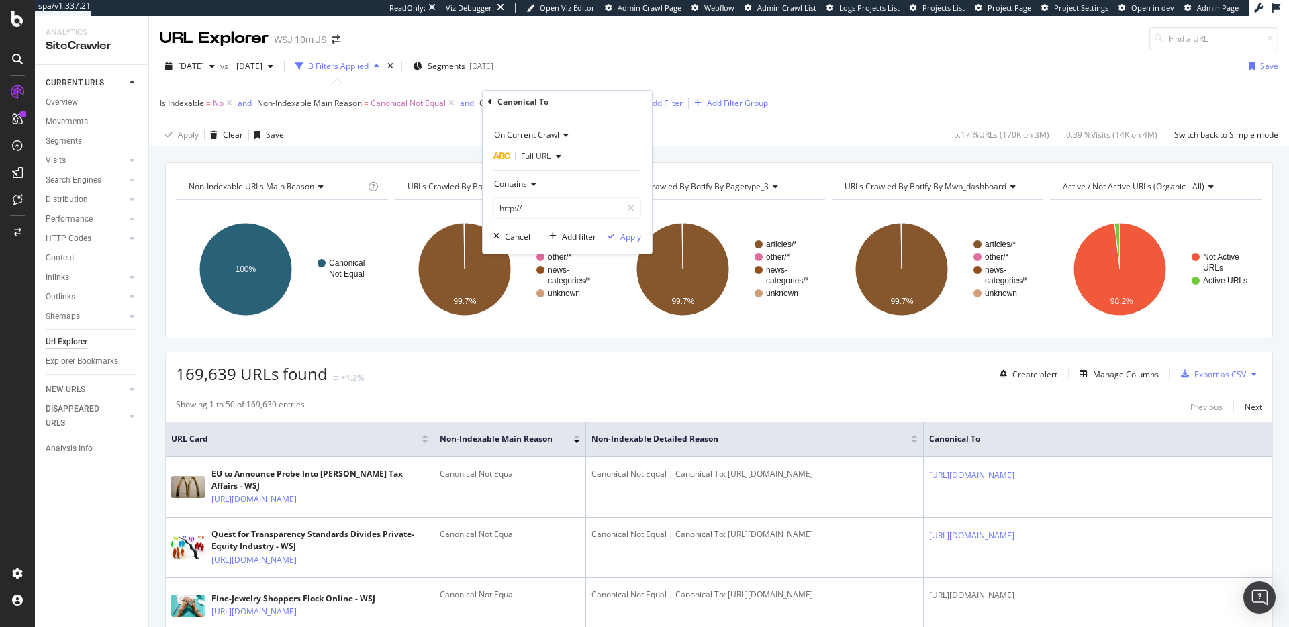
click at [591, 107] on div "Canonical To" at bounding box center [567, 102] width 158 height 23
click at [537, 205] on input "http://" at bounding box center [557, 207] width 127 height 21
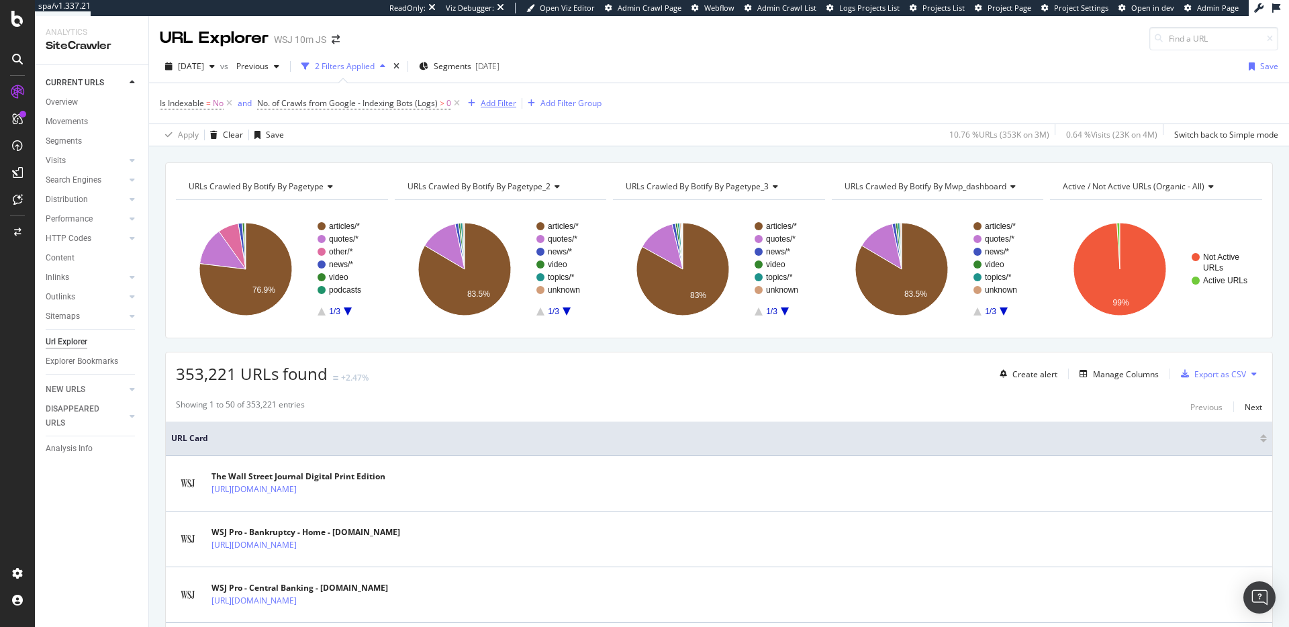
click at [499, 98] on div "Add Filter" at bounding box center [499, 102] width 36 height 11
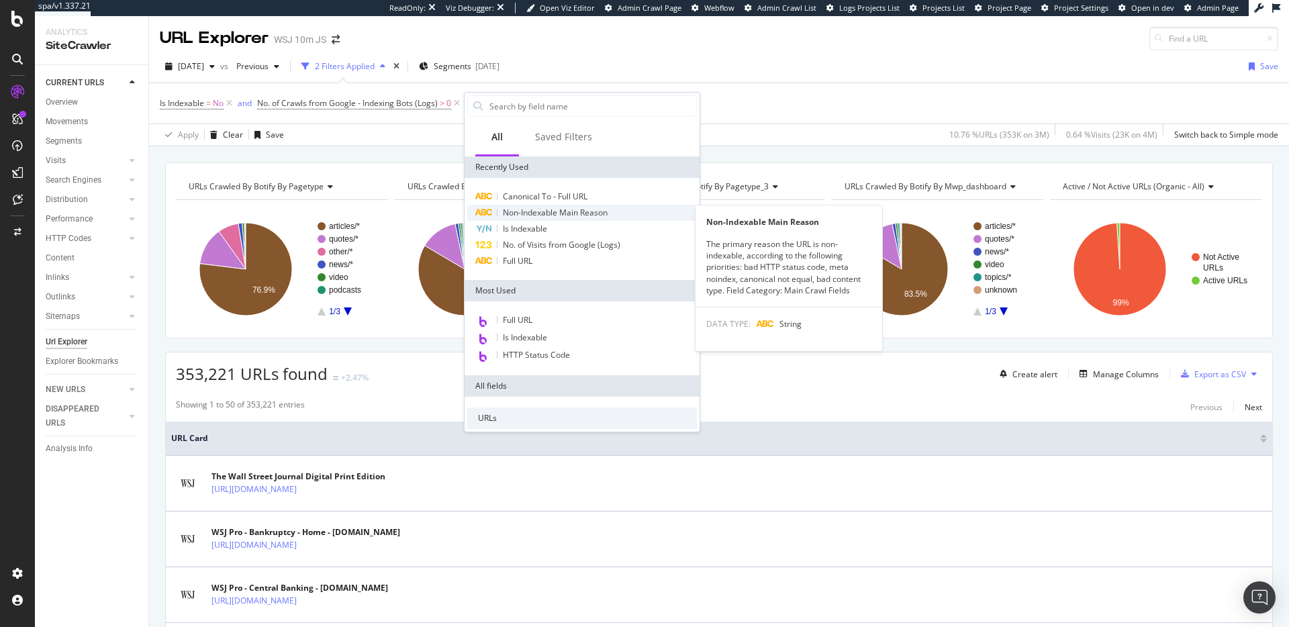
click at [574, 207] on span "Non-Indexable Main Reason" at bounding box center [555, 212] width 105 height 11
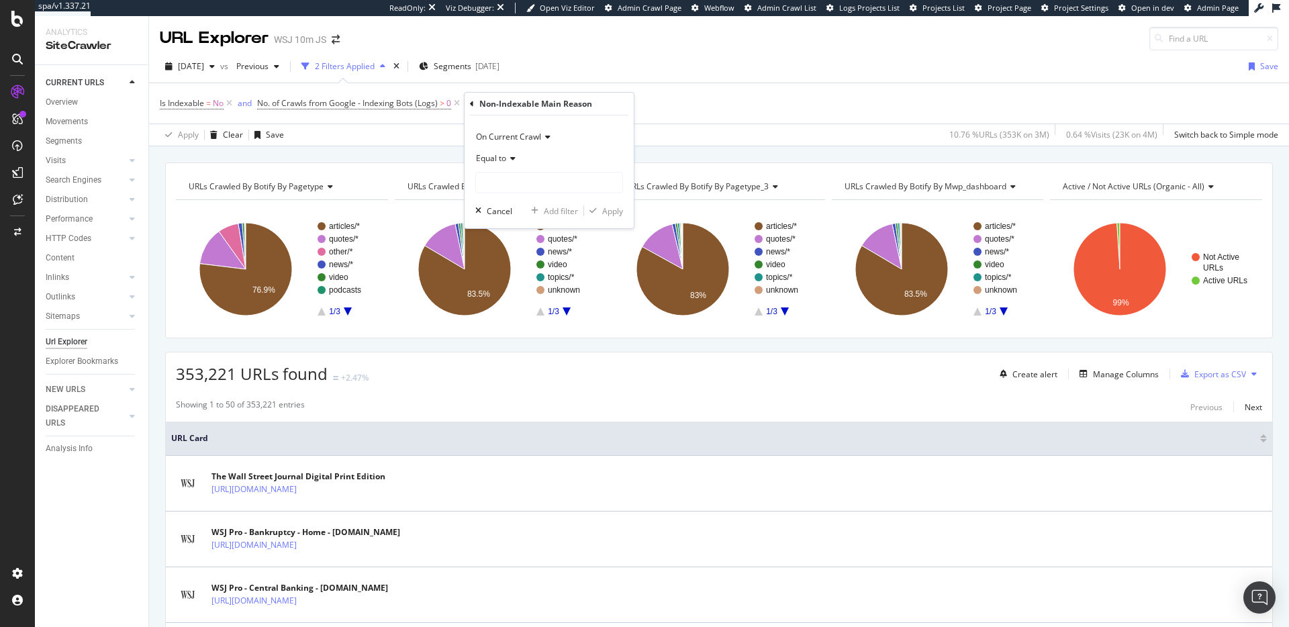
click at [505, 154] on span "Equal to" at bounding box center [491, 157] width 30 height 11
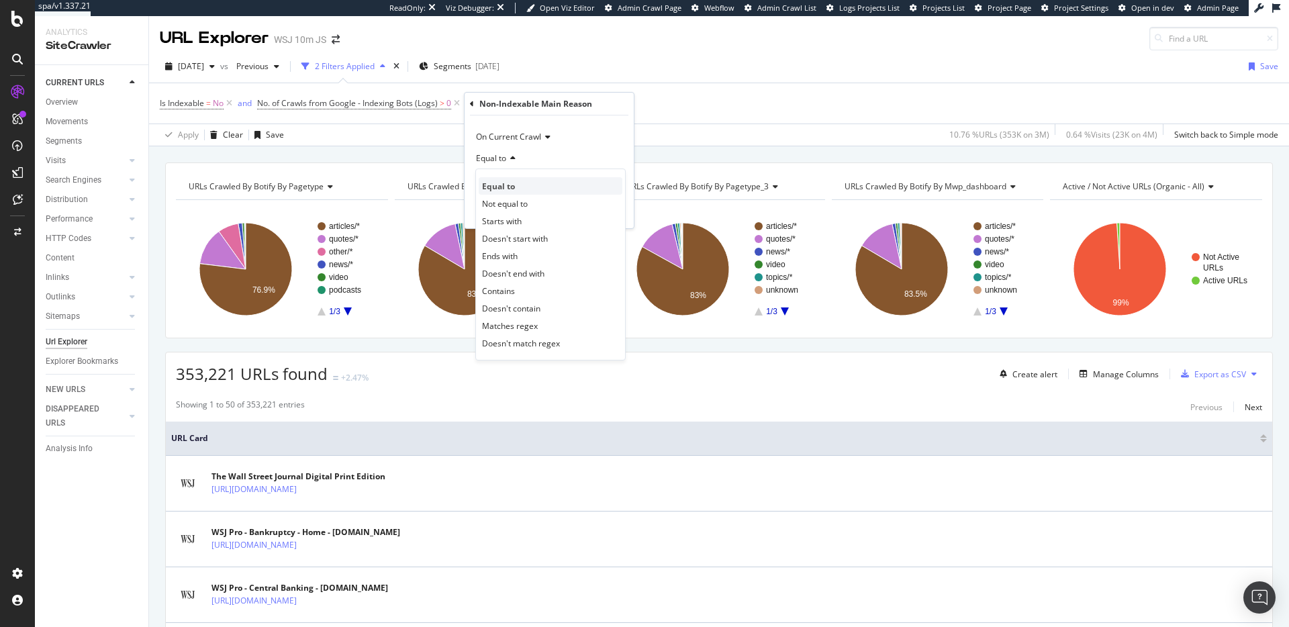
click at [503, 183] on span "Equal to" at bounding box center [498, 186] width 33 height 11
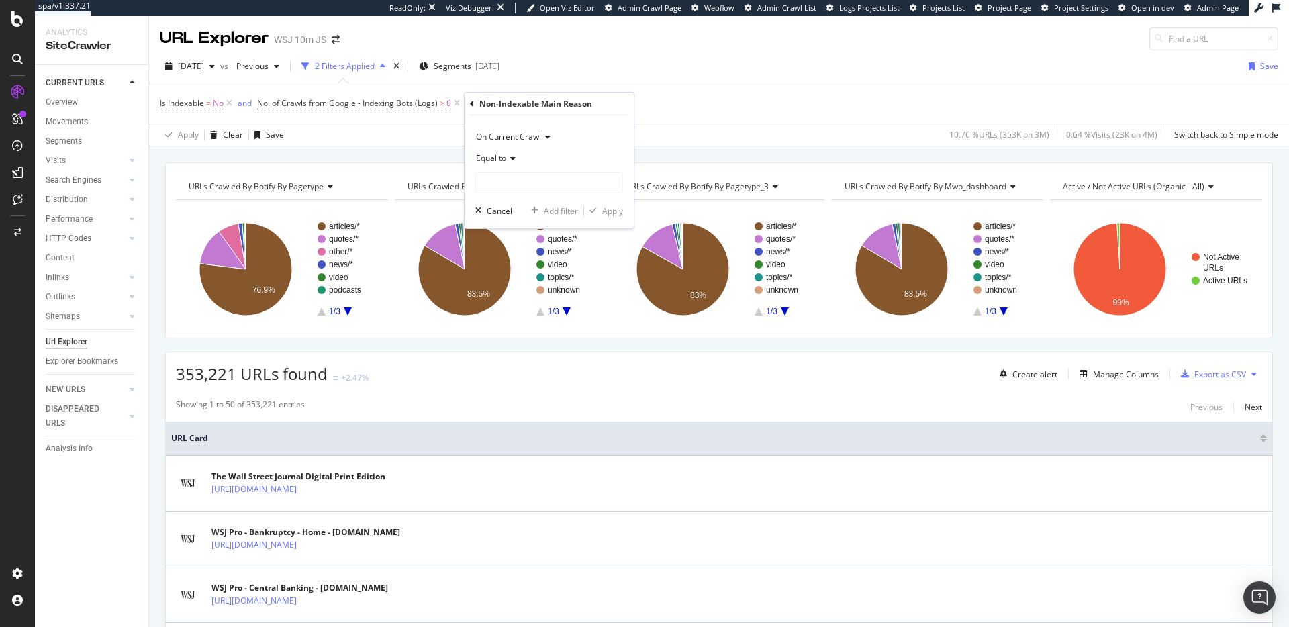
drag, startPoint x: 599, startPoint y: 152, endPoint x: 589, endPoint y: 163, distance: 14.7
click at [599, 152] on div "Equal to" at bounding box center [549, 158] width 148 height 21
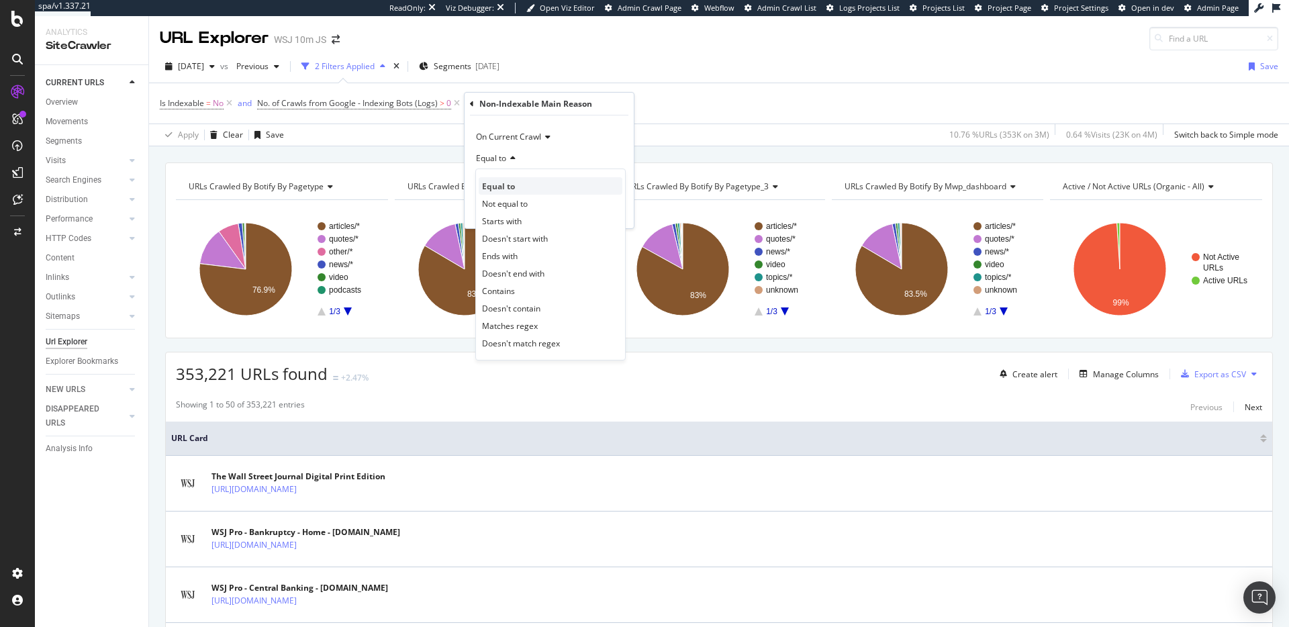
click at [563, 181] on div "Equal to" at bounding box center [551, 185] width 144 height 17
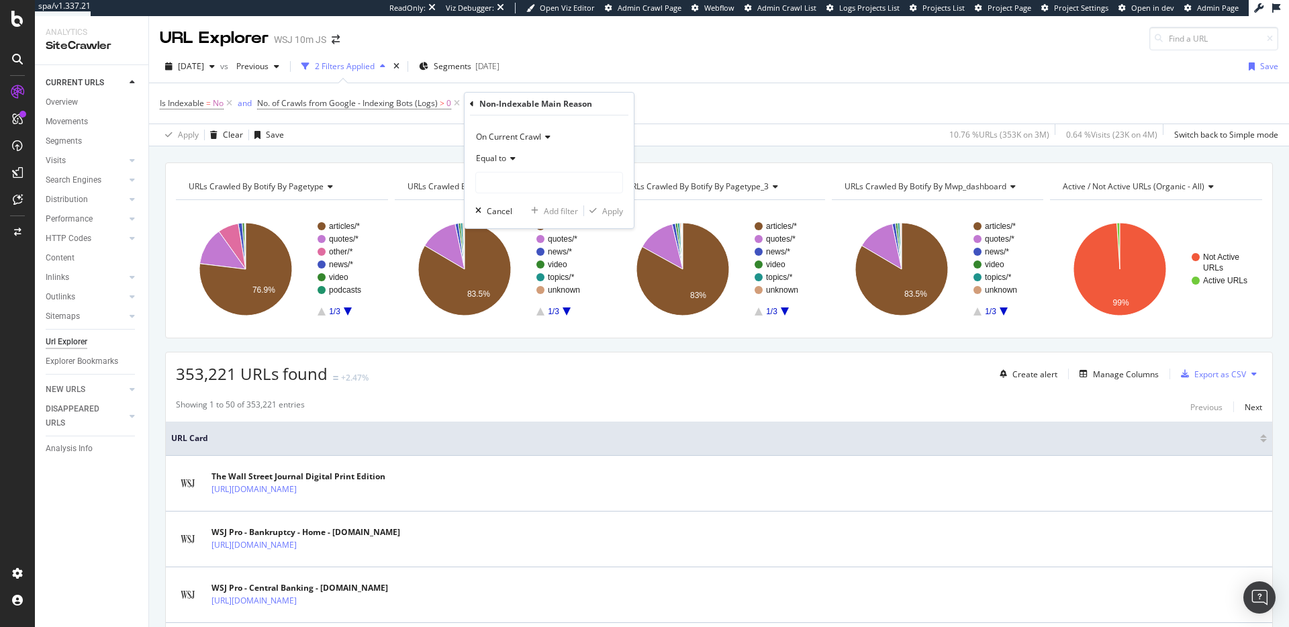
click at [579, 162] on div "Equal to" at bounding box center [549, 158] width 148 height 21
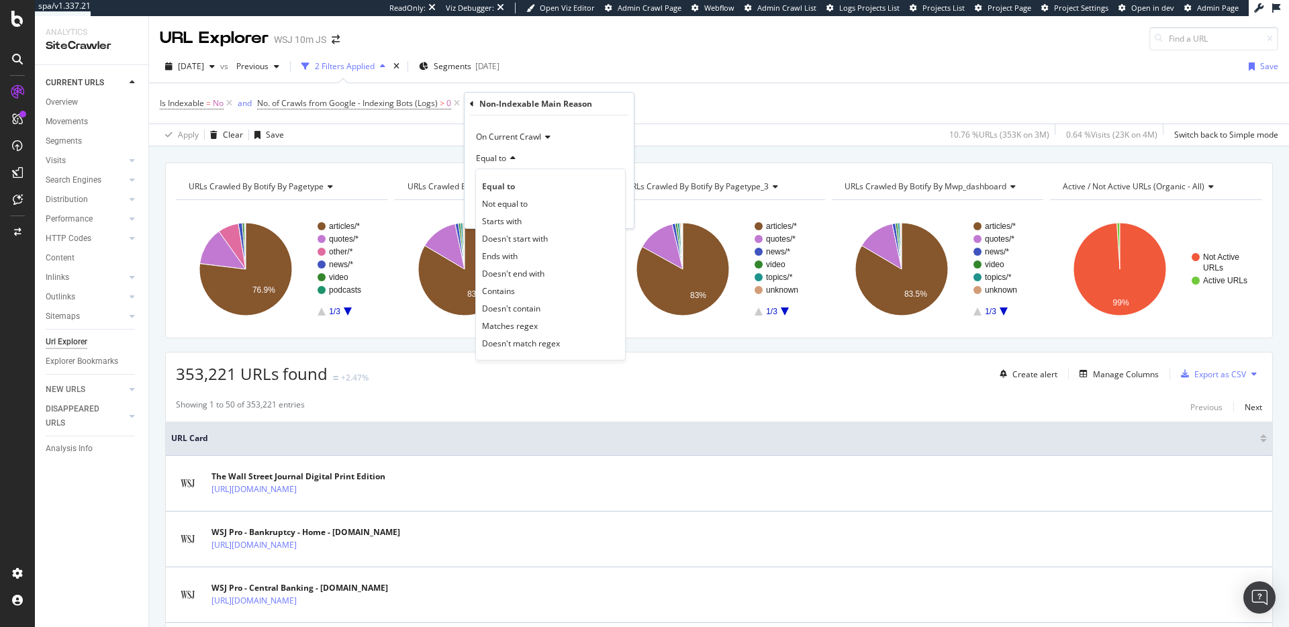
click at [631, 146] on div "On Current Crawl Equal to Equal to Not equal to Starts with Doesn't start with …" at bounding box center [548, 171] width 169 height 113
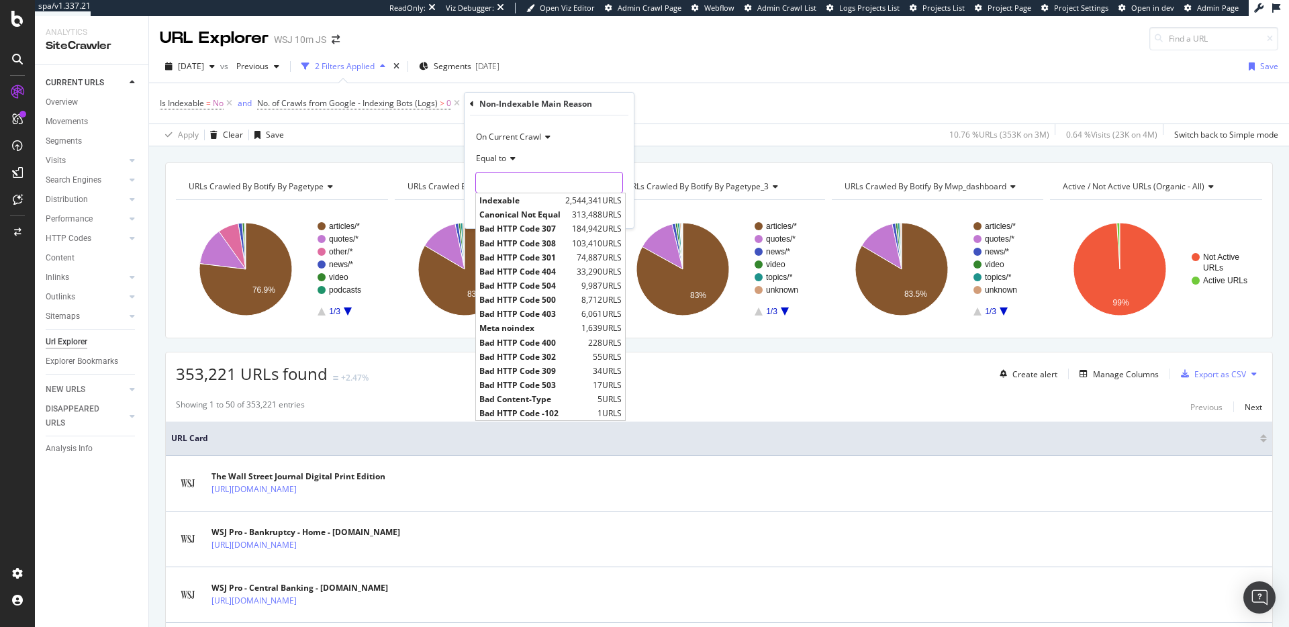
click at [609, 178] on input "text" at bounding box center [549, 182] width 146 height 21
click at [552, 214] on span "Canonical Not Equal" at bounding box center [523, 214] width 89 height 11
type input "Canonical Not Equal"
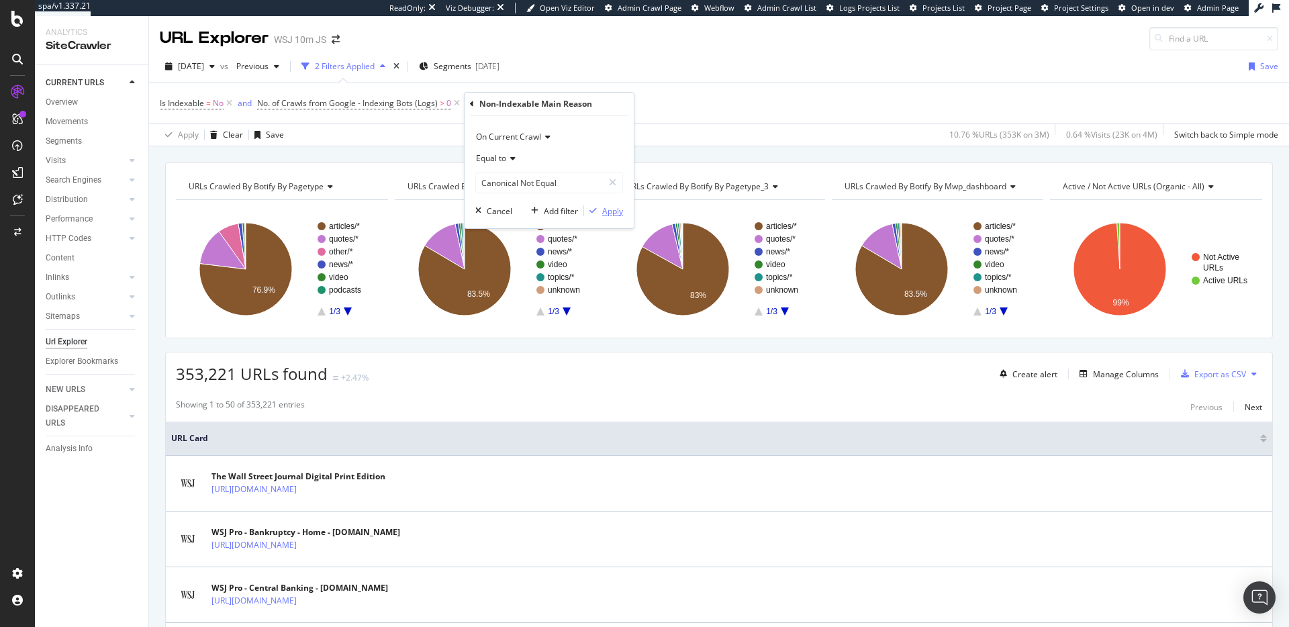
click at [614, 215] on div "Apply" at bounding box center [612, 210] width 21 height 11
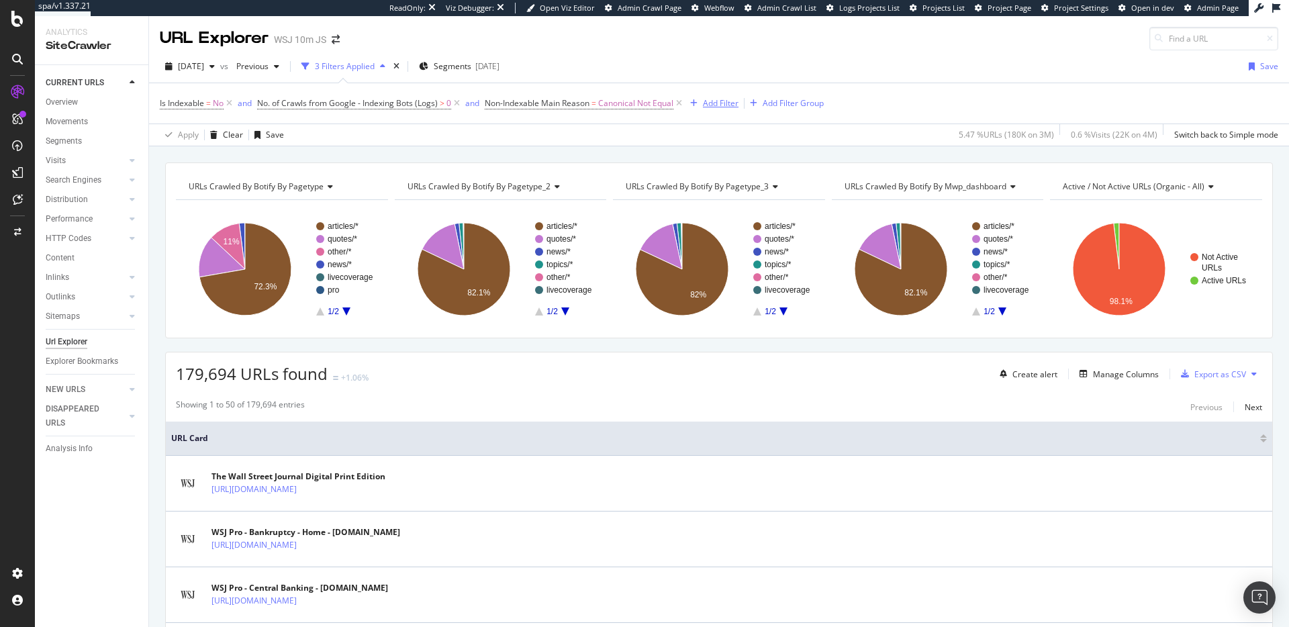
click at [728, 102] on div "Add Filter" at bounding box center [721, 102] width 36 height 11
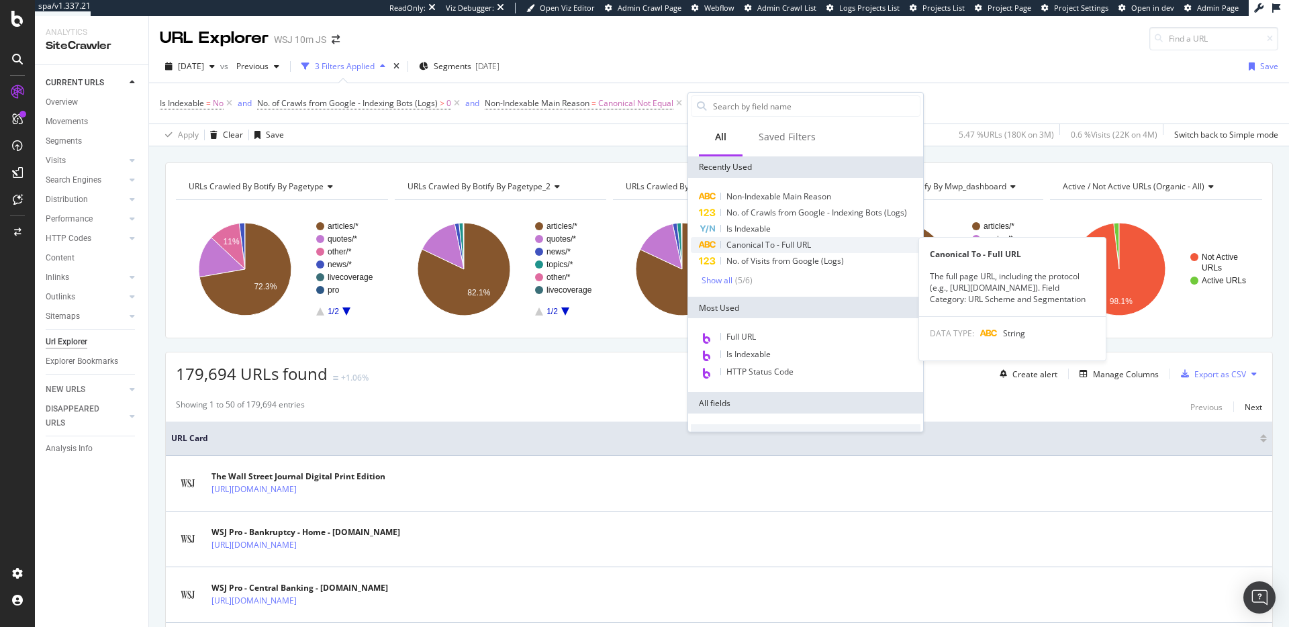
click at [799, 242] on span "Canonical To - Full URL" at bounding box center [768, 244] width 85 height 11
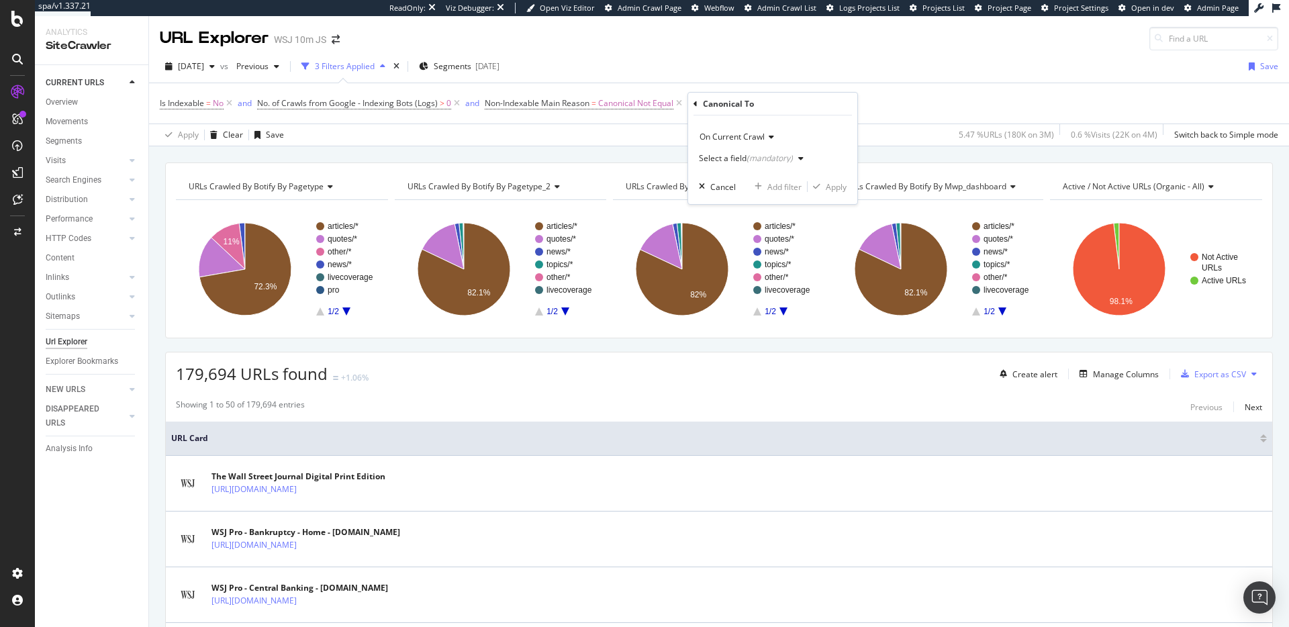
click at [761, 133] on span "On Current Crawl" at bounding box center [731, 136] width 65 height 11
click at [839, 119] on div "On Current Crawl Select a field (mandatory) Cancel Add filter Apply" at bounding box center [772, 159] width 169 height 89
click at [784, 153] on div "Select a field (mandatory)" at bounding box center [754, 158] width 110 height 20
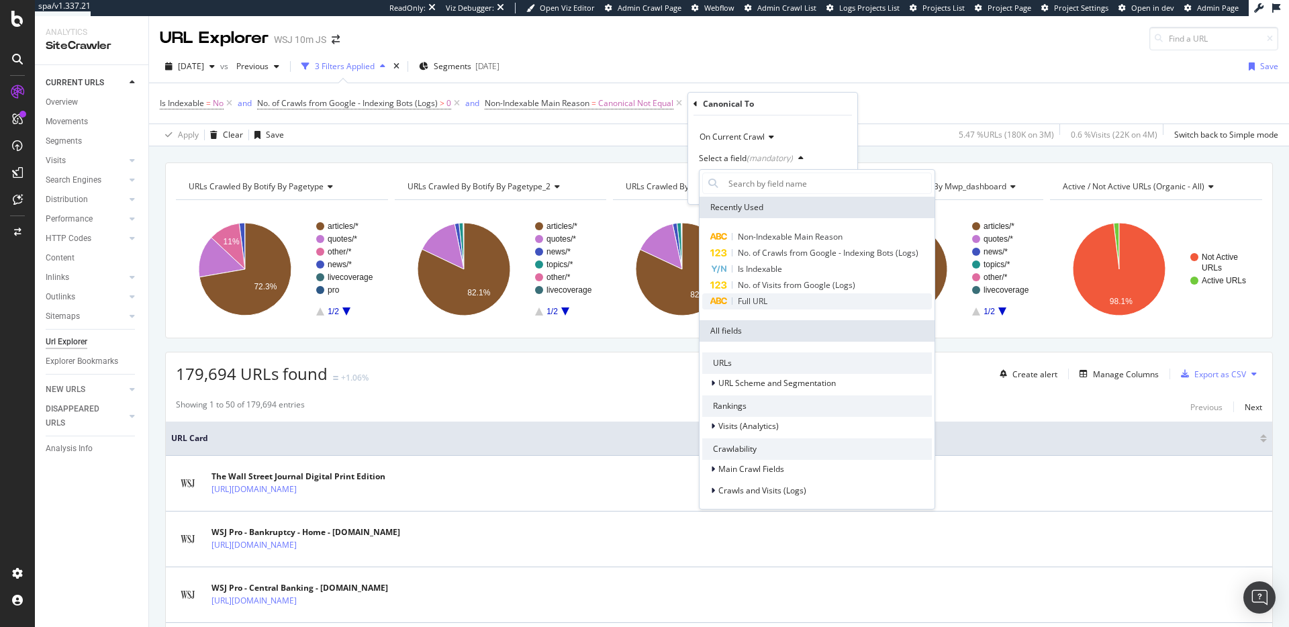
click at [777, 308] on div "Full URL" at bounding box center [817, 301] width 230 height 16
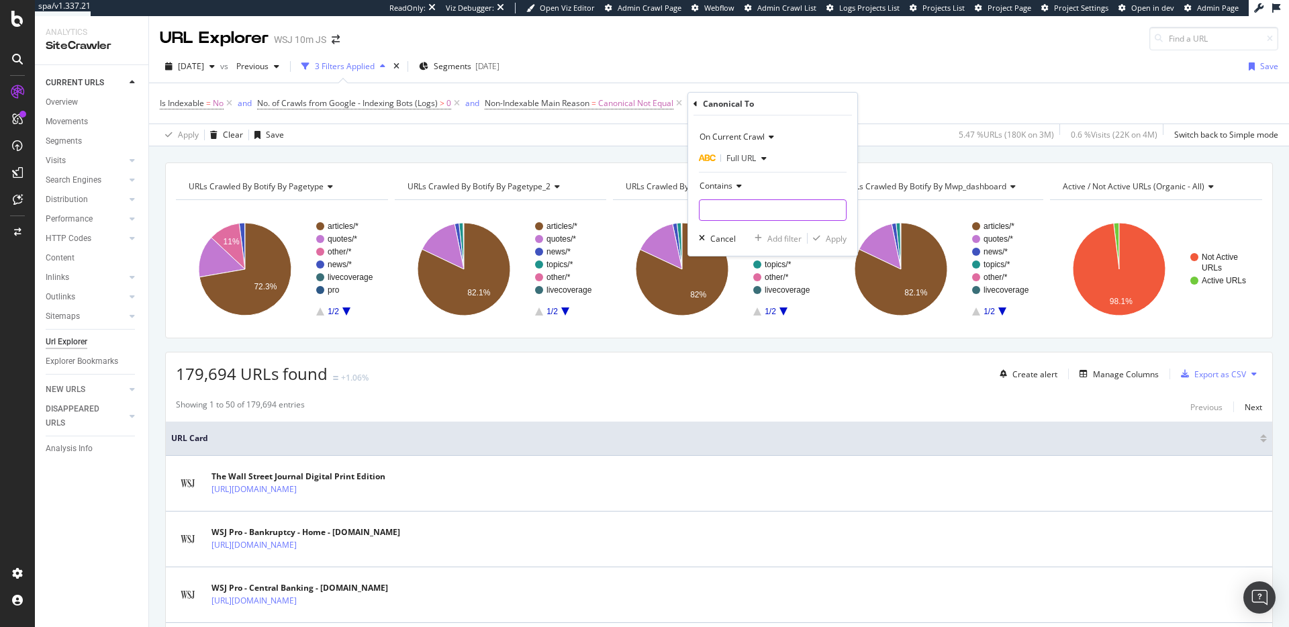
click at [767, 205] on input "text" at bounding box center [772, 209] width 146 height 21
paste input "http://"
type input "http://"
click at [835, 241] on div "Apply" at bounding box center [836, 238] width 21 height 11
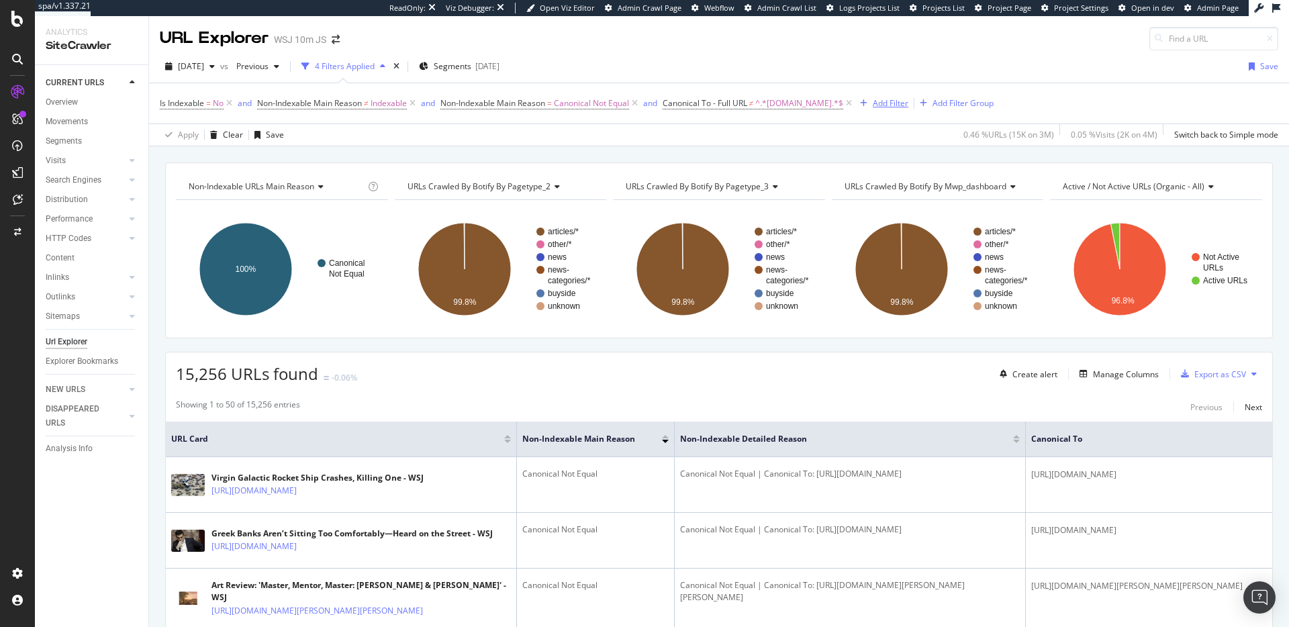
click at [873, 103] on div "Add Filter" at bounding box center [891, 102] width 36 height 11
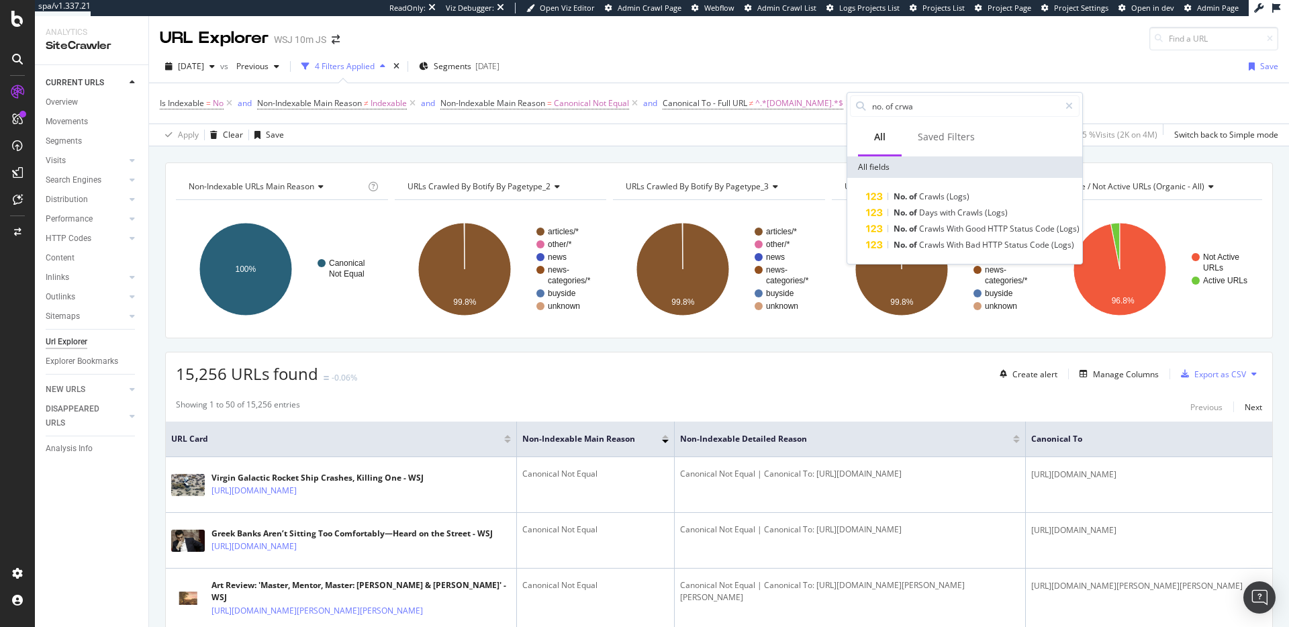
type input "no. of crwa"
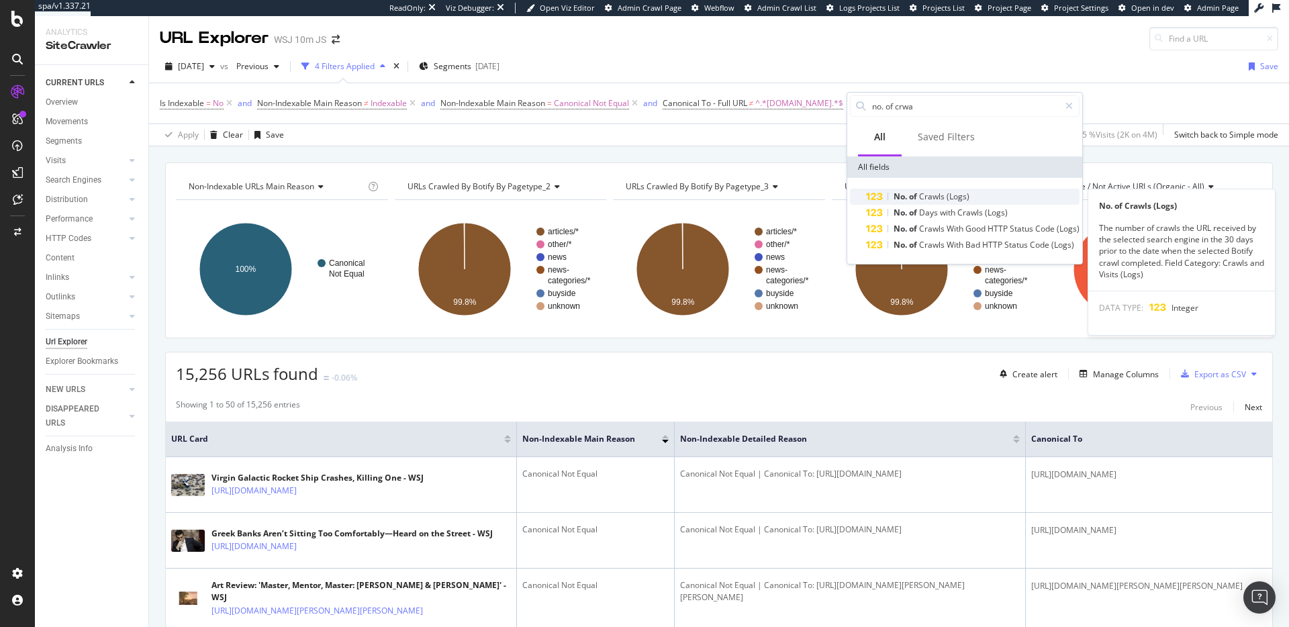
click at [925, 200] on span "Crawls" at bounding box center [933, 196] width 28 height 11
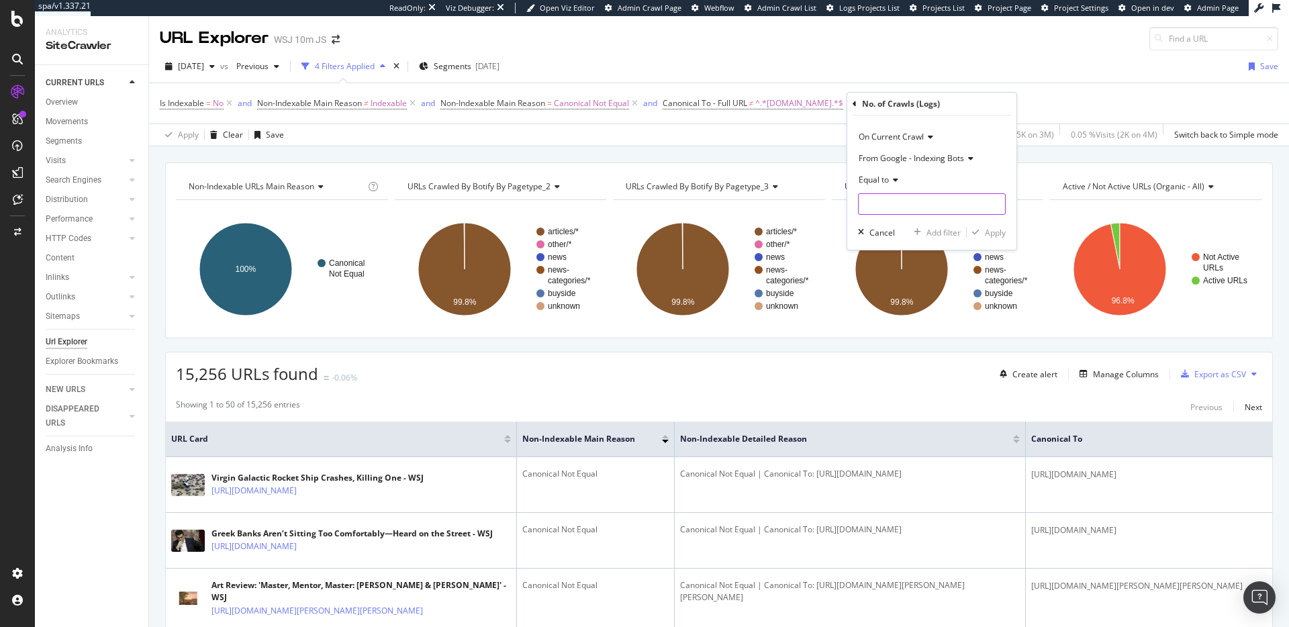
click at [901, 205] on input "number" at bounding box center [932, 203] width 148 height 21
click at [889, 187] on div "Equal to" at bounding box center [932, 179] width 148 height 21
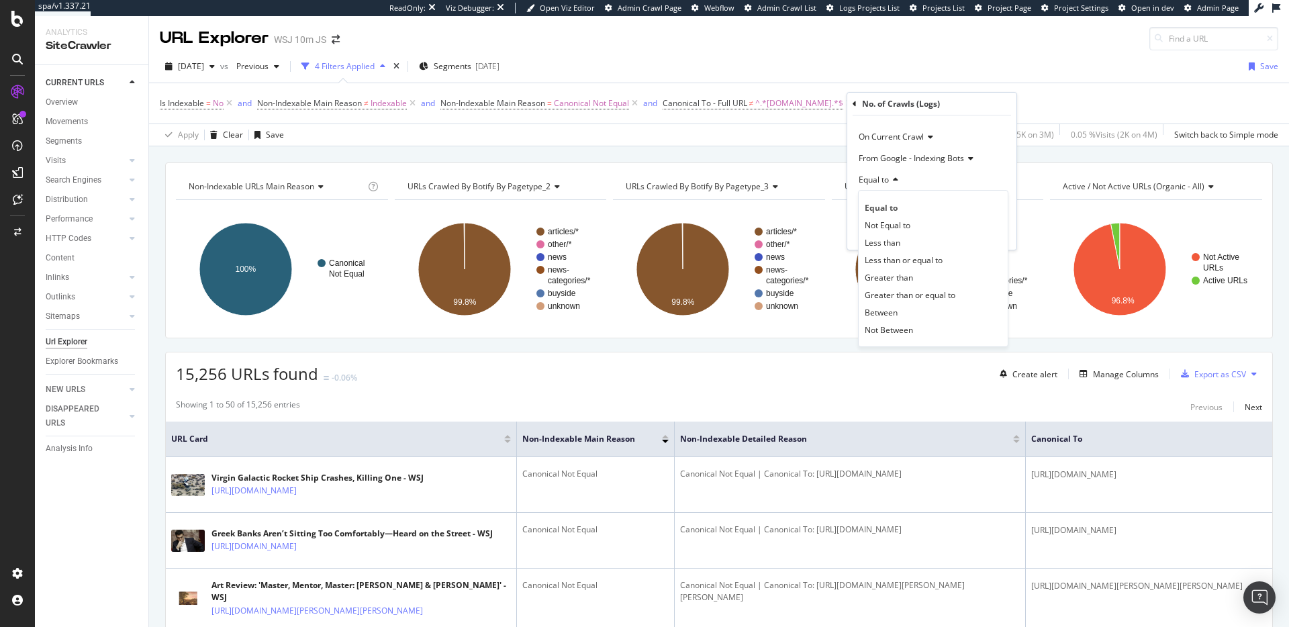
click at [902, 284] on div "Greater than" at bounding box center [933, 276] width 144 height 17
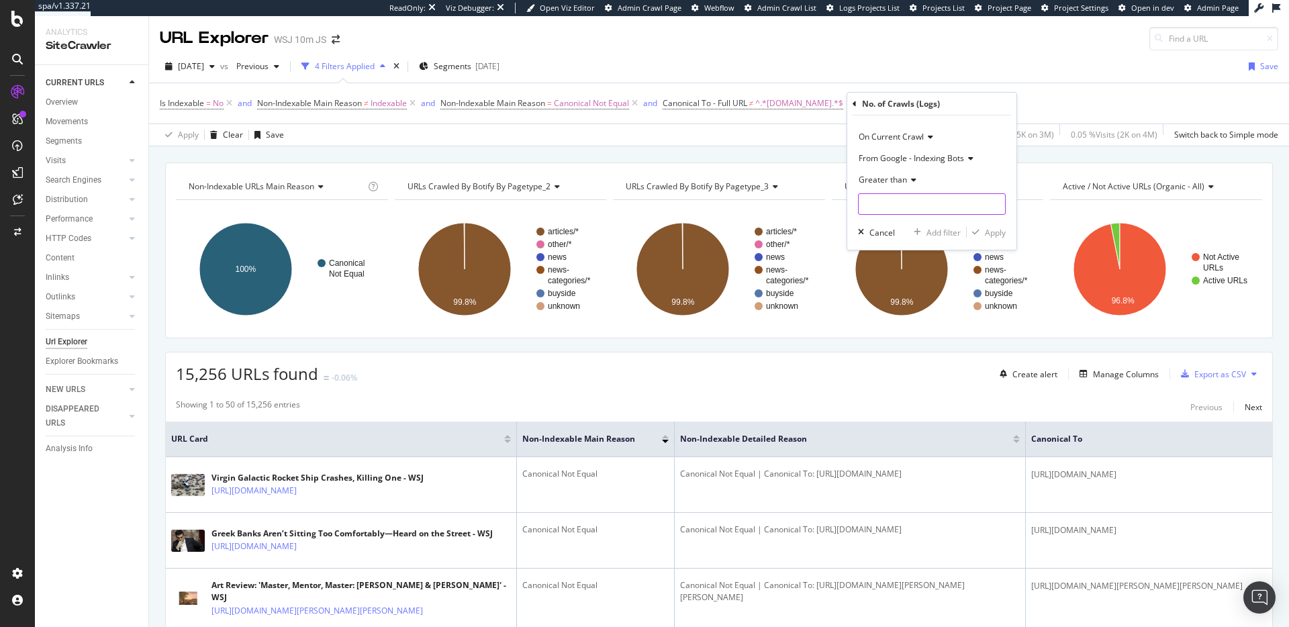
click at [911, 209] on input "number" at bounding box center [932, 203] width 148 height 21
type input "0"
click at [1000, 230] on div "Apply" at bounding box center [995, 232] width 21 height 11
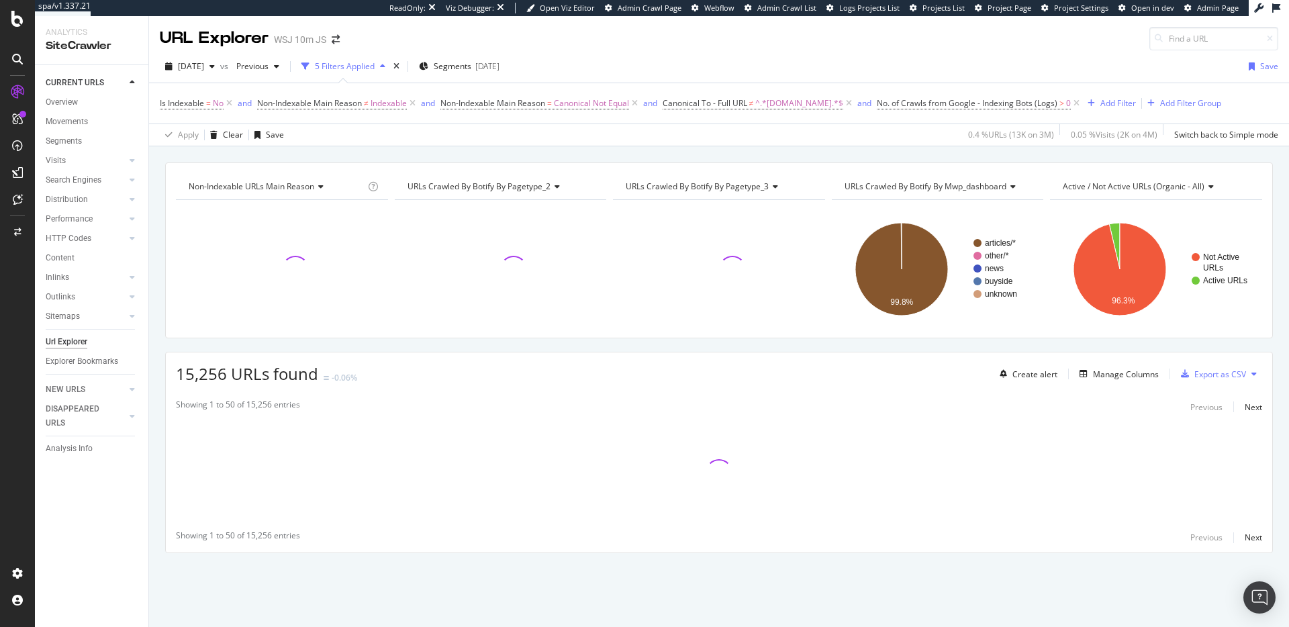
click at [415, 103] on icon at bounding box center [412, 103] width 11 height 13
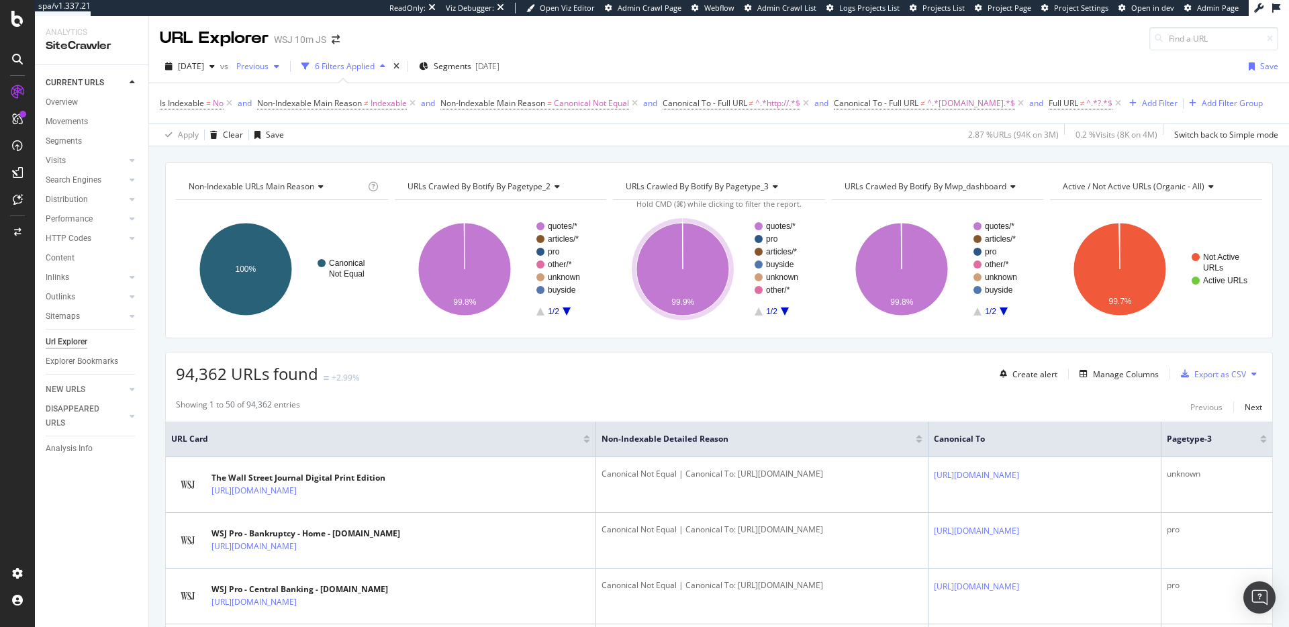
drag, startPoint x: 413, startPoint y: 105, endPoint x: 286, endPoint y: 70, distance: 132.4
click at [413, 105] on icon at bounding box center [412, 103] width 11 height 13
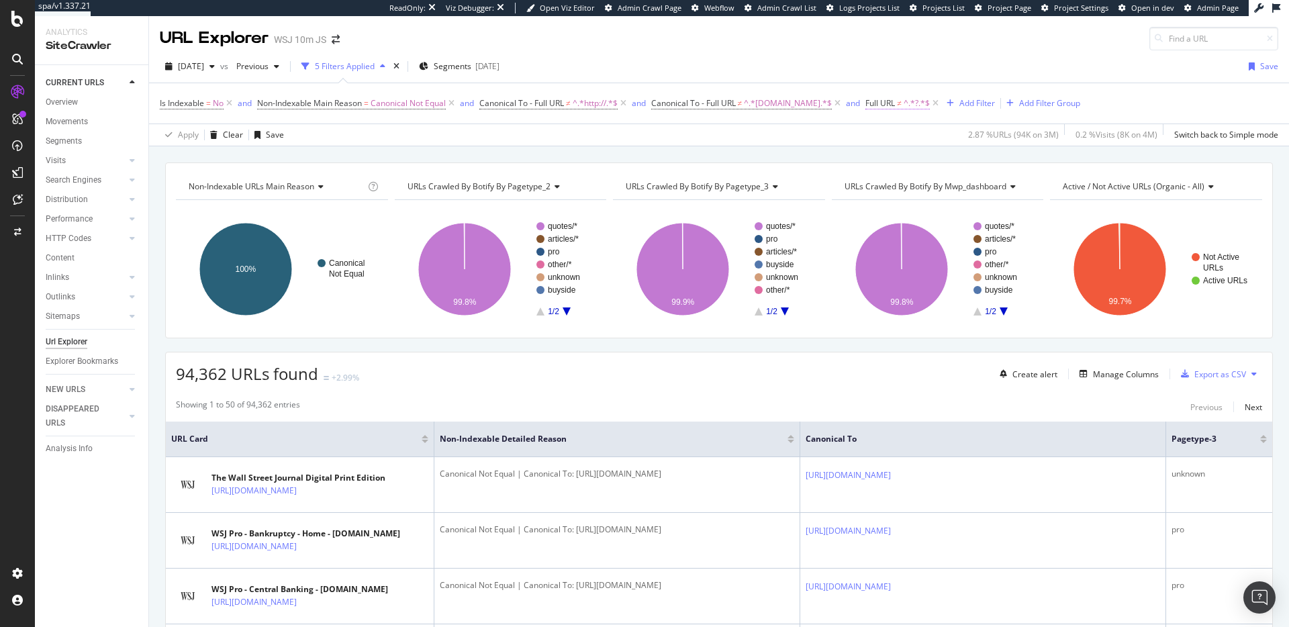
click at [888, 103] on span "Full URL" at bounding box center [880, 102] width 30 height 11
click at [923, 135] on span "Doesn't contain" at bounding box center [903, 134] width 58 height 11
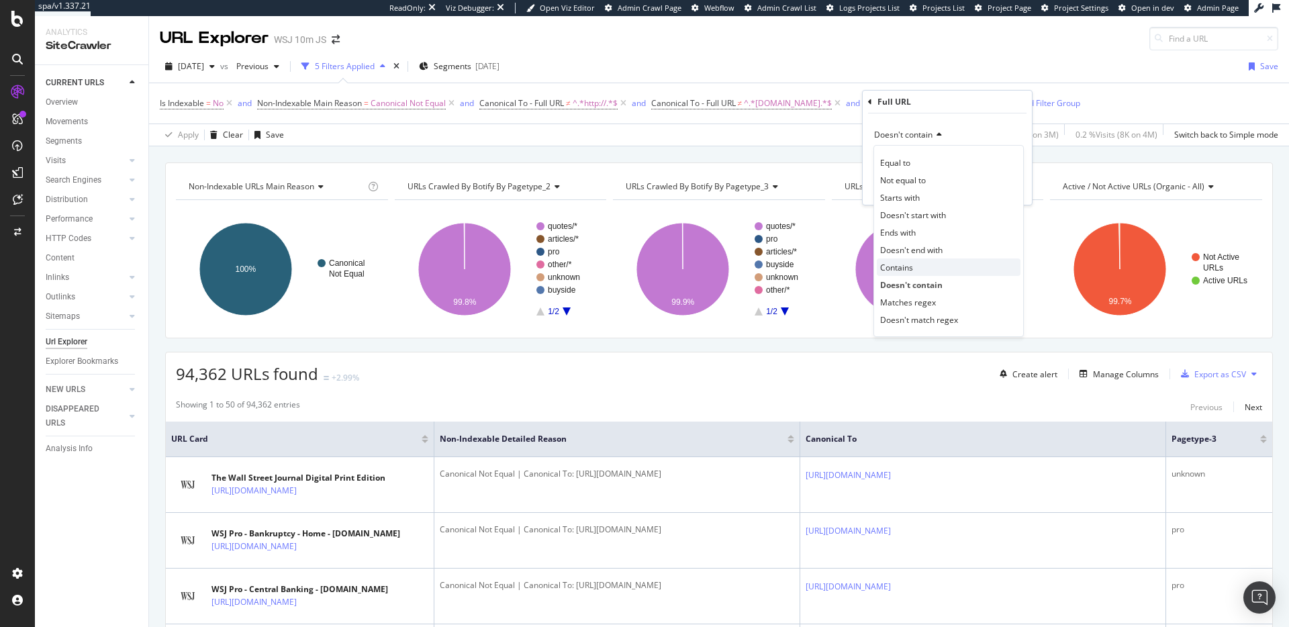
click at [913, 271] on div "Contains" at bounding box center [949, 266] width 144 height 17
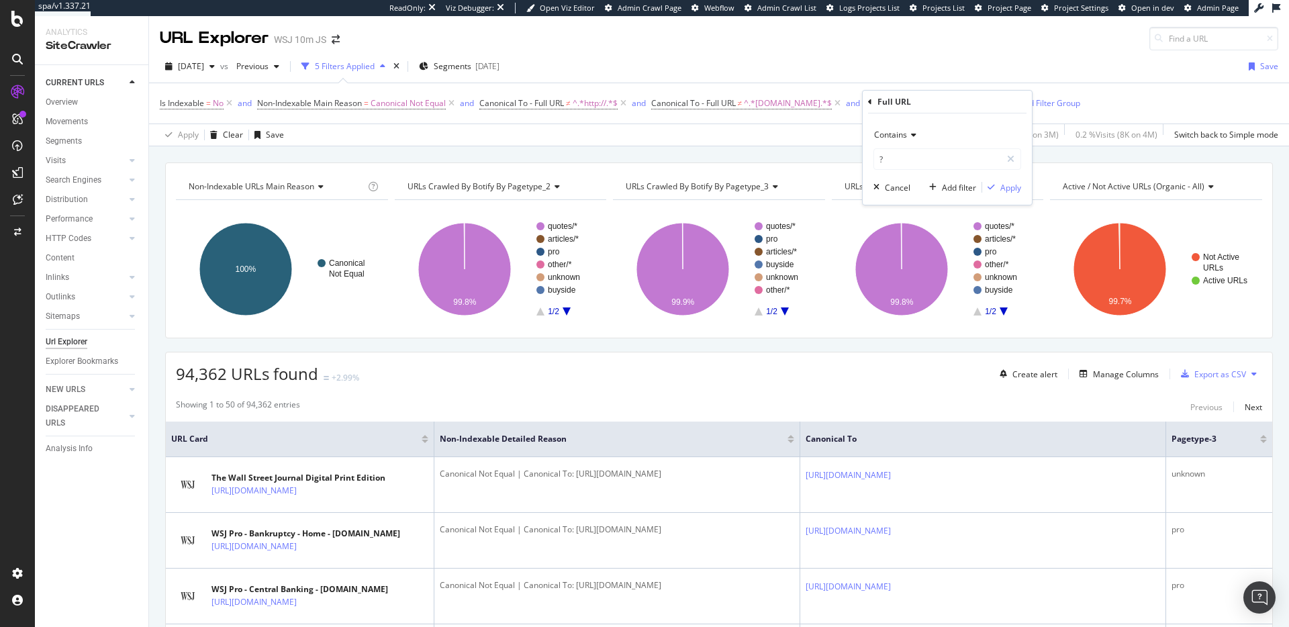
click at [1002, 194] on div "Add filter Apply" at bounding box center [972, 187] width 97 height 13
click at [1006, 187] on div "Apply" at bounding box center [1010, 187] width 21 height 11
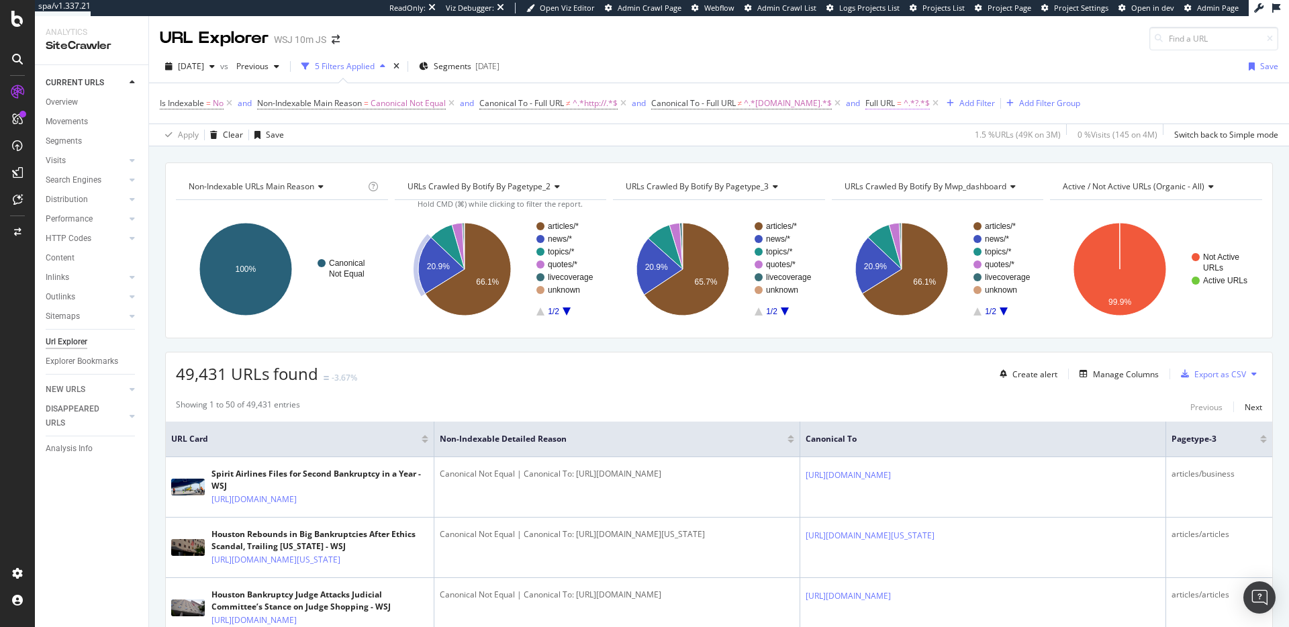
click at [890, 105] on span "Full URL" at bounding box center [880, 102] width 30 height 11
click at [897, 135] on span "Contains" at bounding box center [890, 134] width 33 height 11
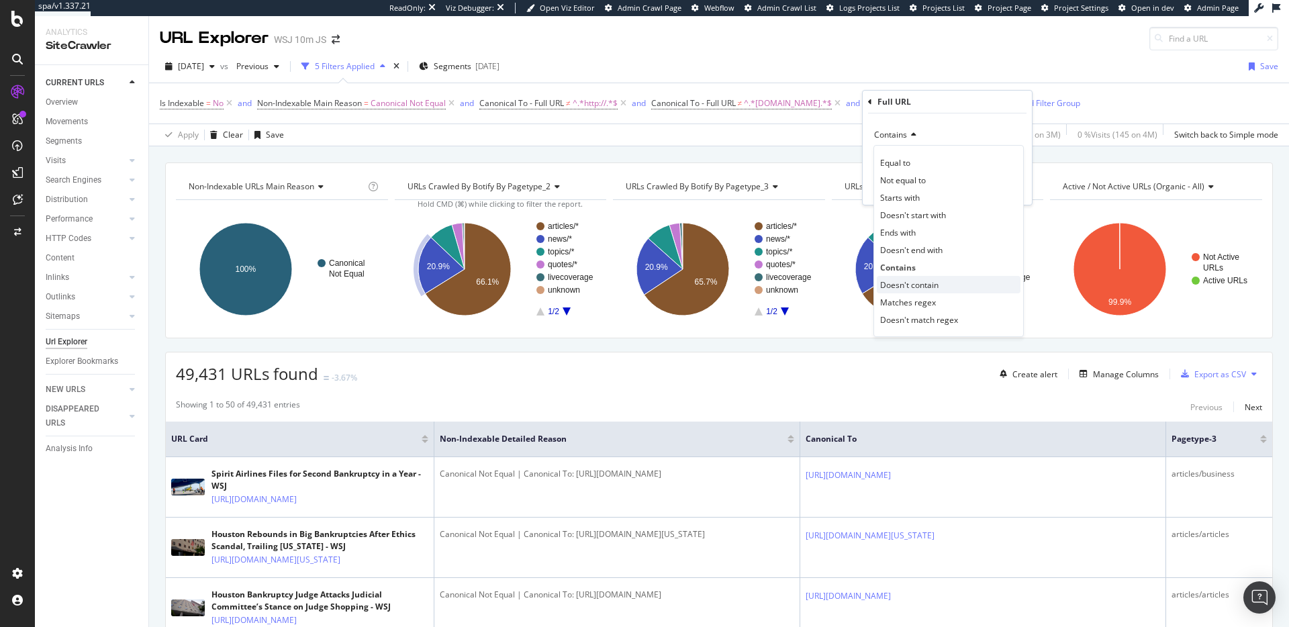
click at [927, 285] on span "Doesn't contain" at bounding box center [909, 284] width 58 height 11
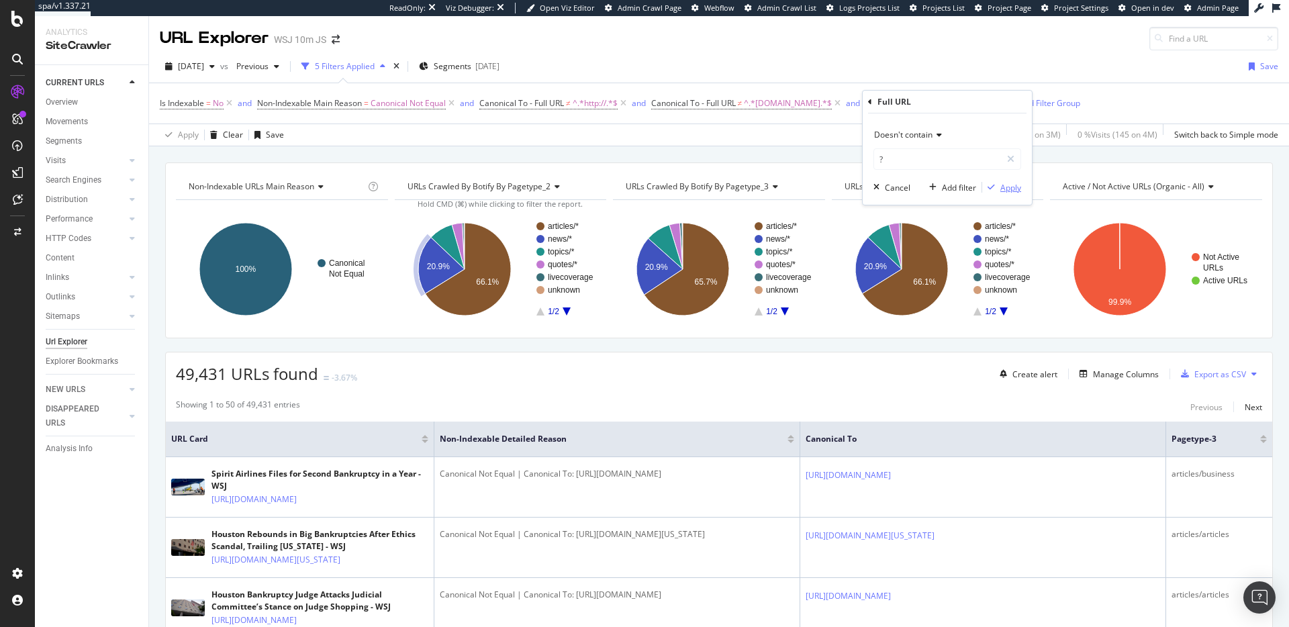
click at [1011, 187] on div "Apply" at bounding box center [1010, 187] width 21 height 11
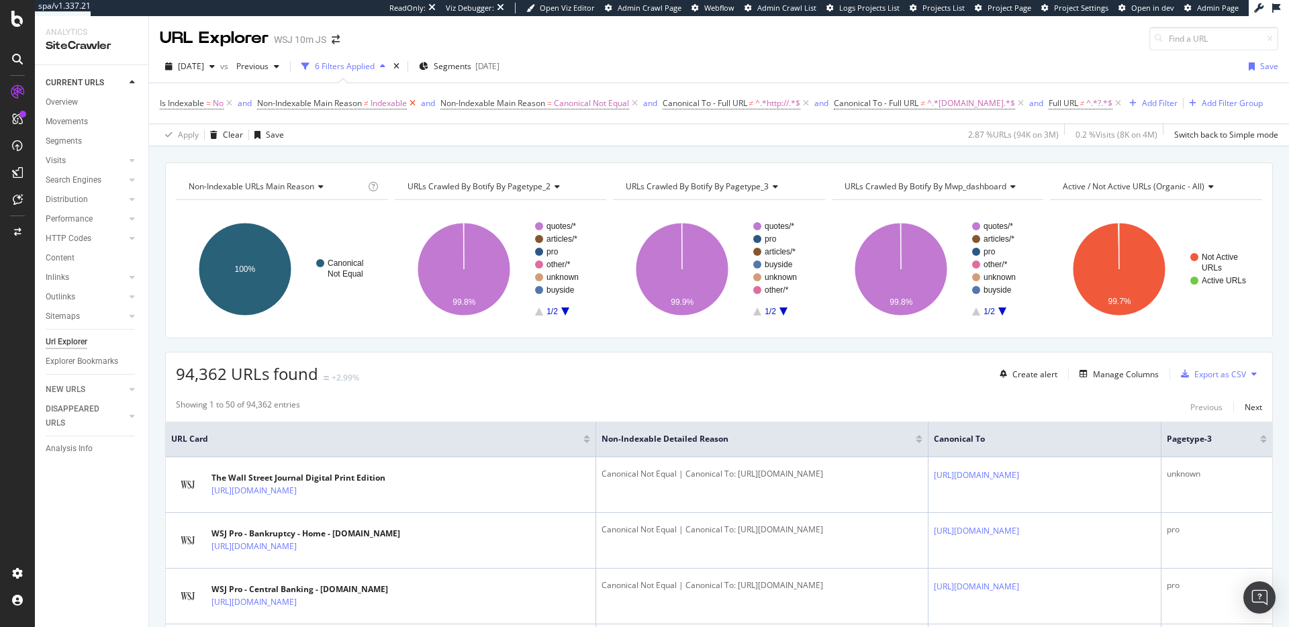
click at [417, 102] on icon at bounding box center [412, 103] width 11 height 13
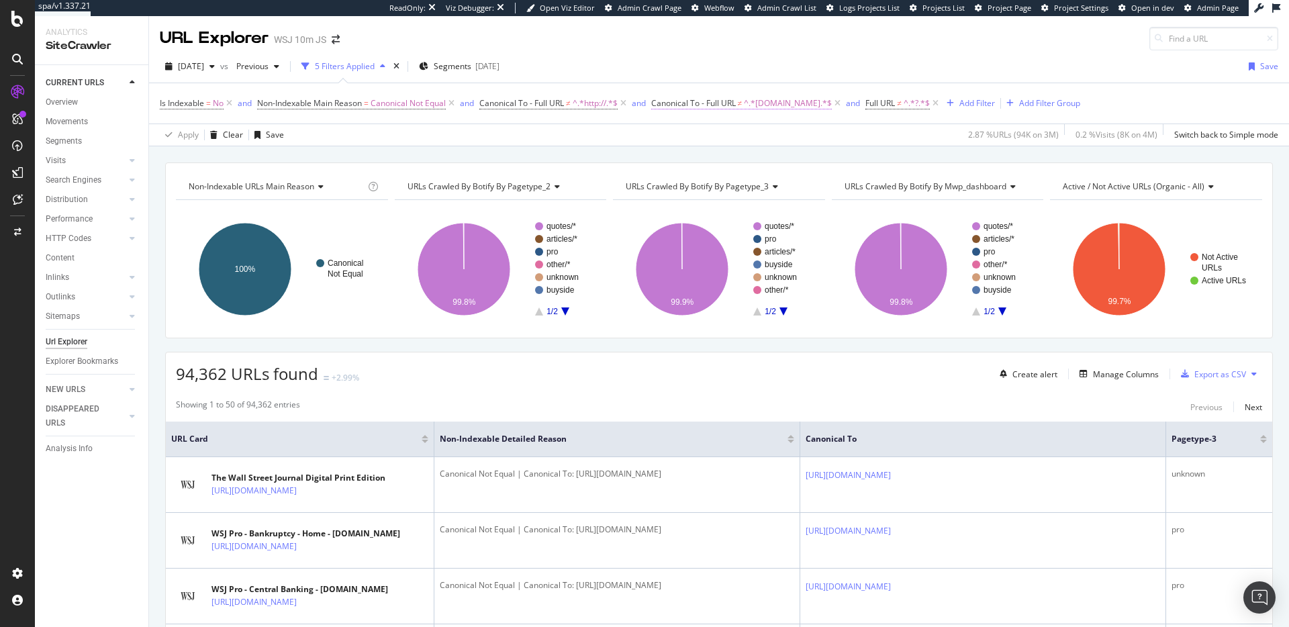
click at [734, 102] on span "Canonical To - Full URL" at bounding box center [693, 102] width 85 height 11
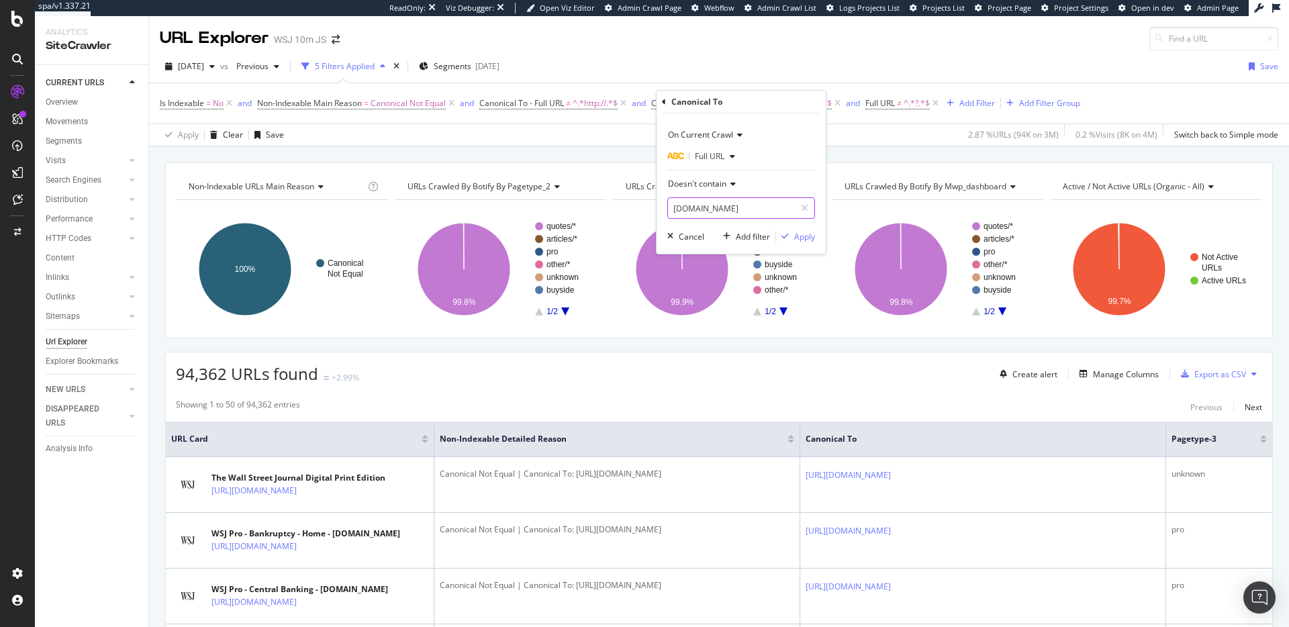
drag, startPoint x: 697, startPoint y: 209, endPoint x: 640, endPoint y: 206, distance: 56.4
click at [640, 206] on body "spa/v1.337.21 ReadOnly: Viz Debugger: Open Viz Editor Admin Crawl Page Webflow …" at bounding box center [644, 313] width 1289 height 627
click at [695, 209] on input "online.wsj.com" at bounding box center [731, 207] width 127 height 21
drag, startPoint x: 697, startPoint y: 209, endPoint x: 661, endPoint y: 211, distance: 35.6
click at [661, 211] on div "On Current Crawl Full URL Doesn't contain online.wsj.com Cancel Add filter Apply" at bounding box center [740, 183] width 169 height 140
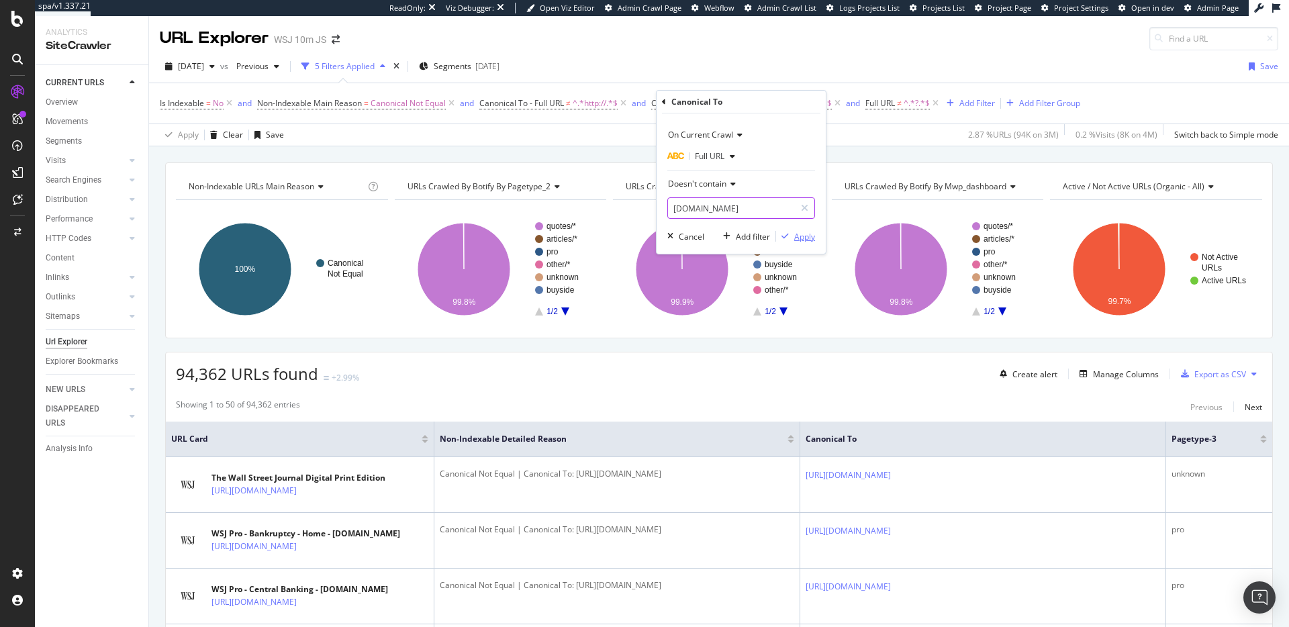
type input "www.wsj.com"
click at [798, 233] on div "Apply" at bounding box center [804, 236] width 21 height 11
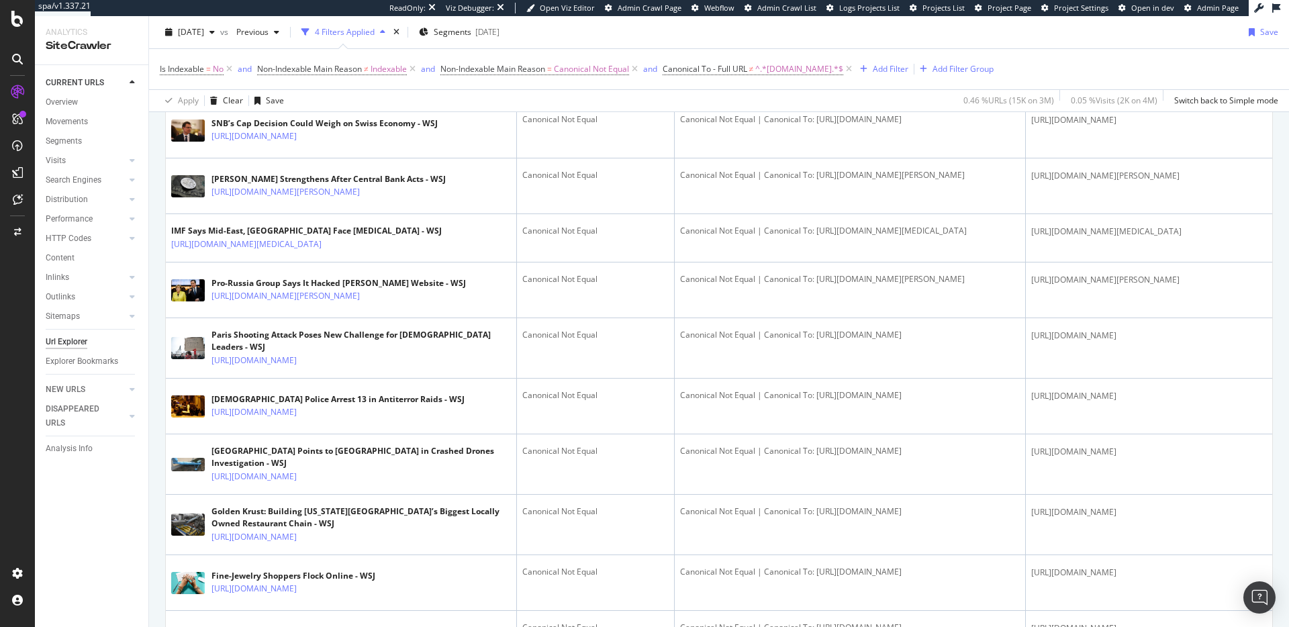
scroll to position [567, 0]
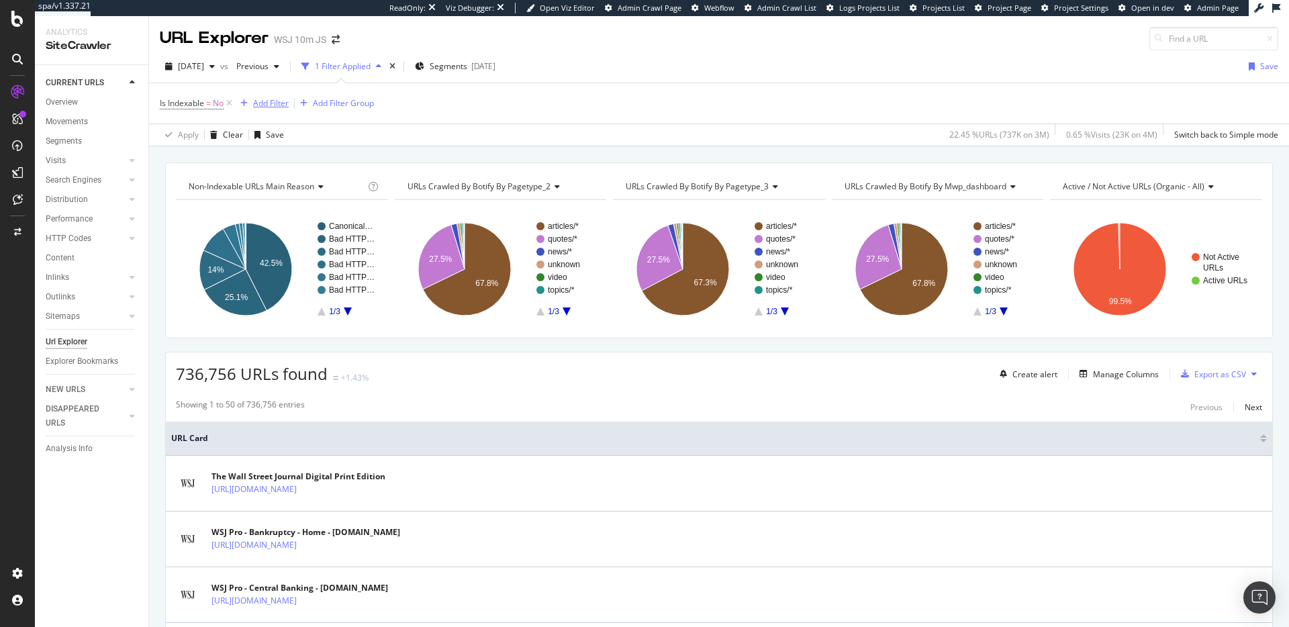
click at [271, 104] on div "Add Filter" at bounding box center [271, 102] width 36 height 11
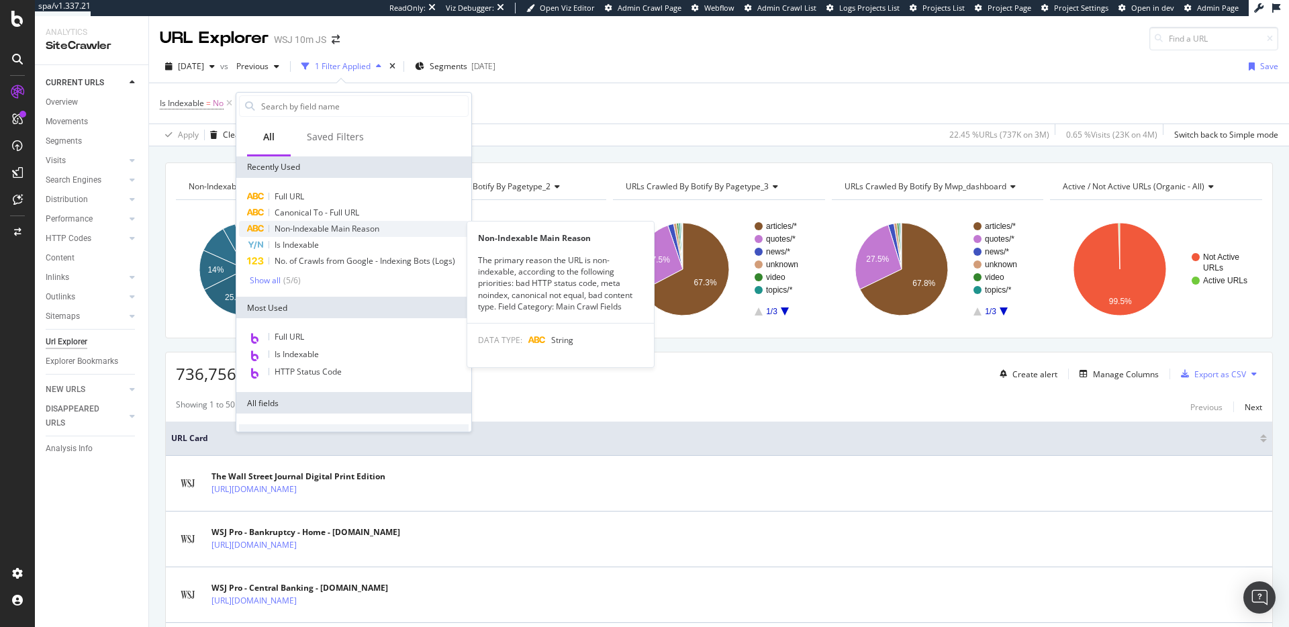
click at [334, 229] on span "Non-Indexable Main Reason" at bounding box center [327, 228] width 105 height 11
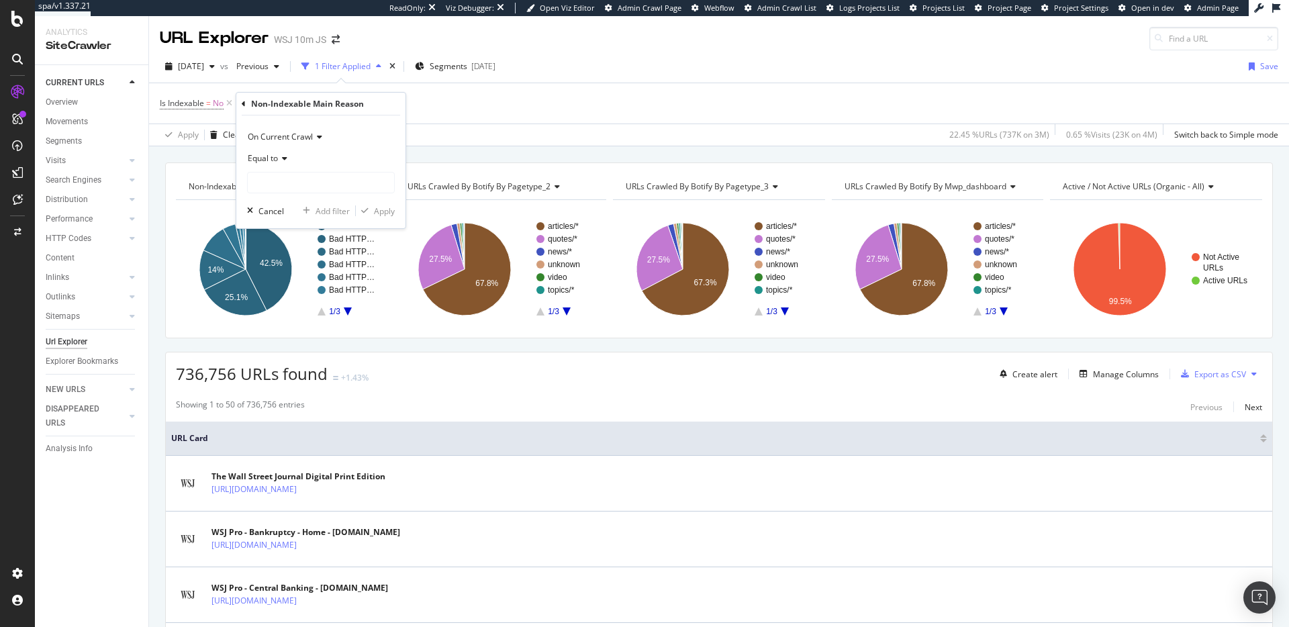
click at [286, 154] on icon at bounding box center [282, 158] width 9 height 8
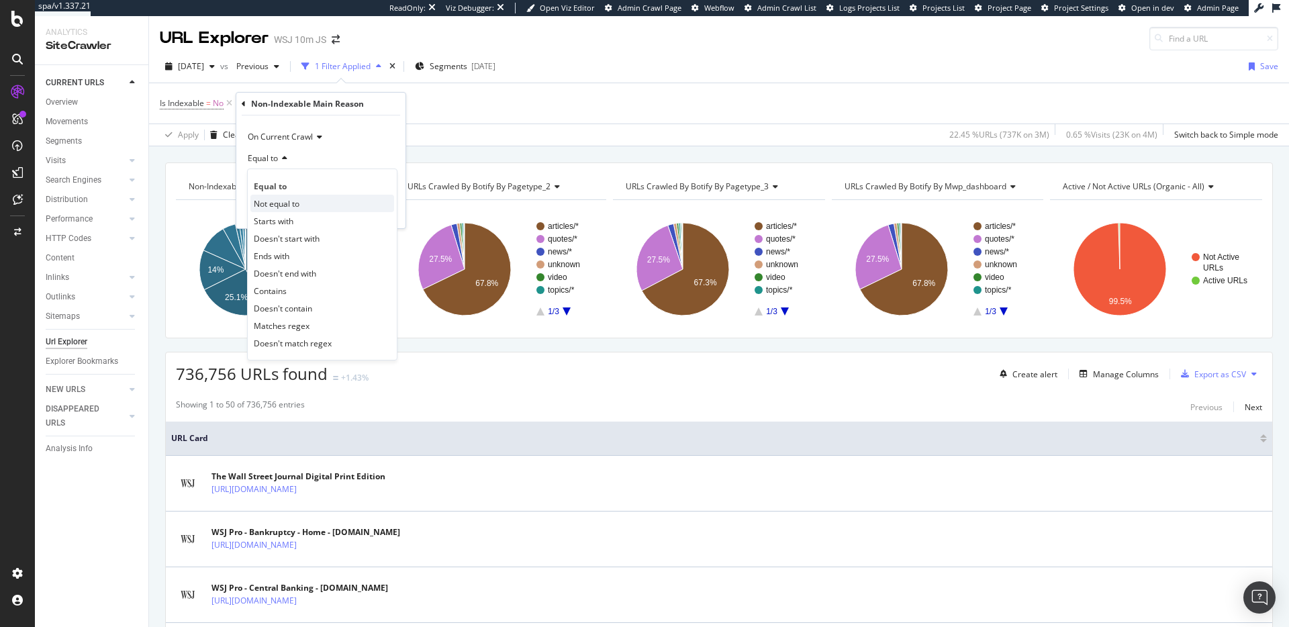
click at [309, 205] on div "Not equal to" at bounding box center [322, 203] width 144 height 17
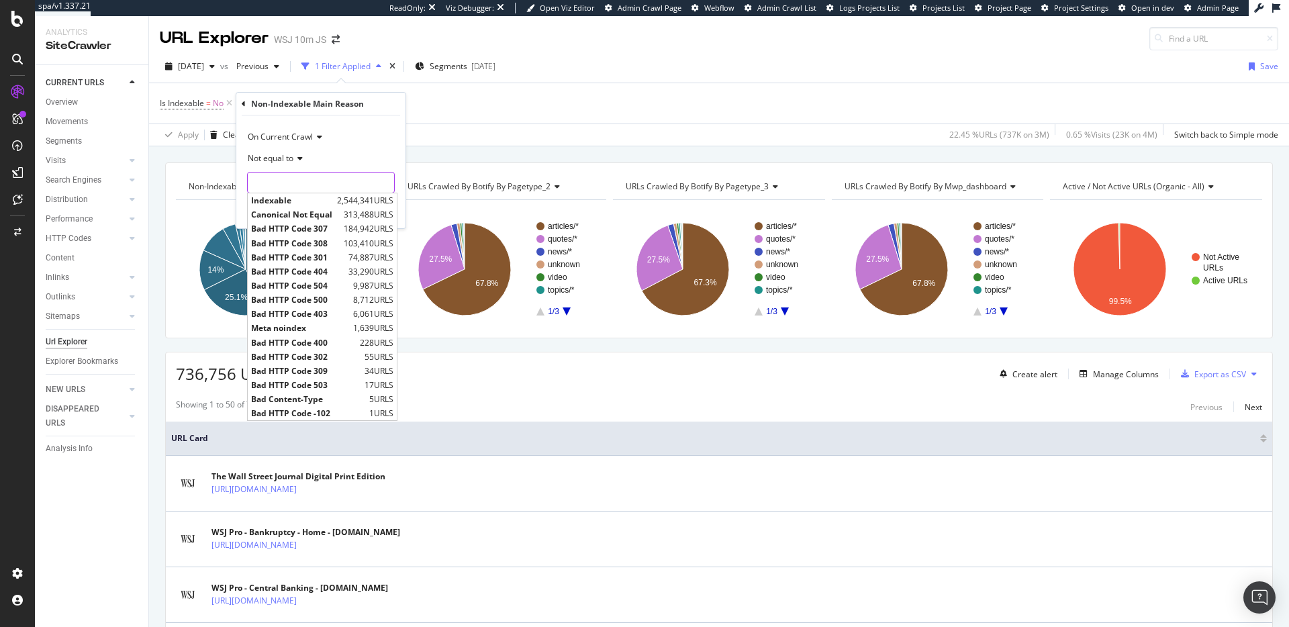
click at [322, 181] on input "text" at bounding box center [321, 182] width 146 height 21
click at [317, 212] on span "Canonical Not Equal" at bounding box center [295, 214] width 89 height 11
type input "Canonical Not Equal"
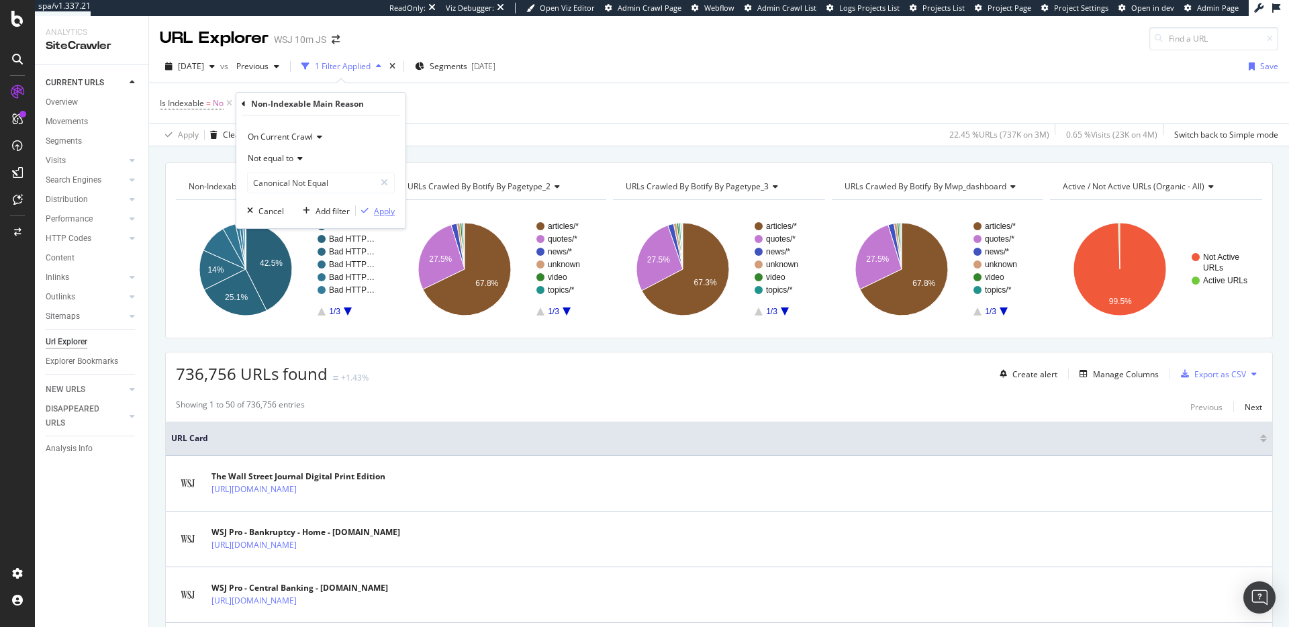
click at [387, 215] on div "Apply" at bounding box center [384, 210] width 21 height 11
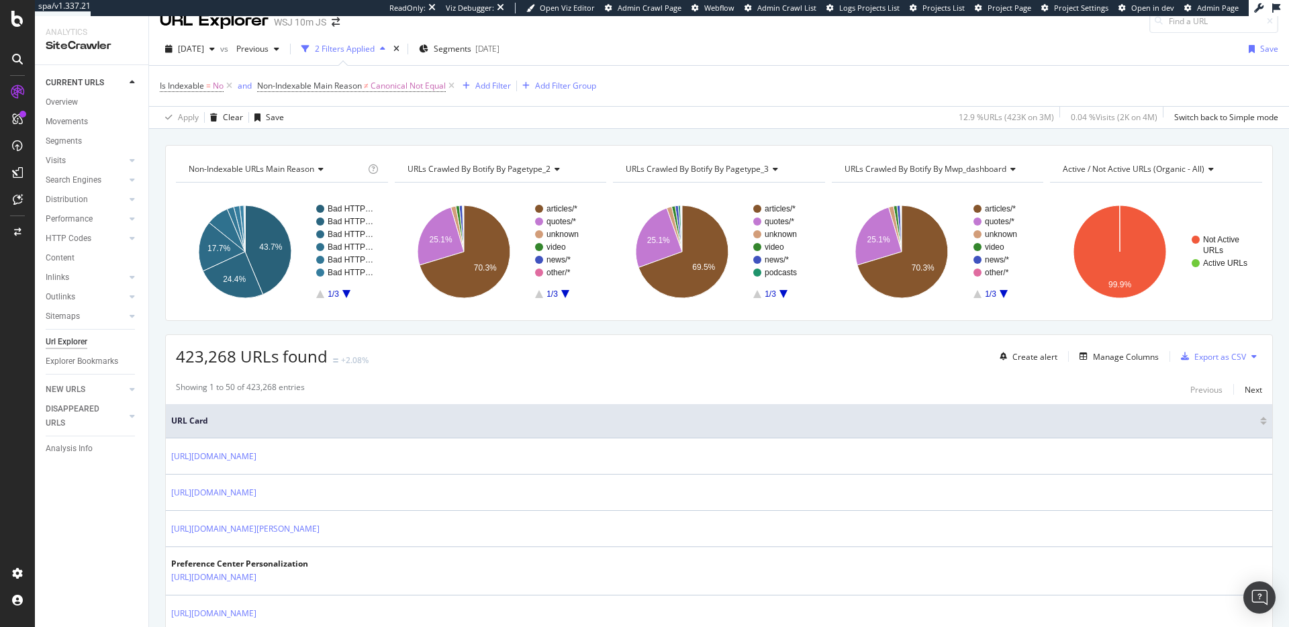
scroll to position [67, 0]
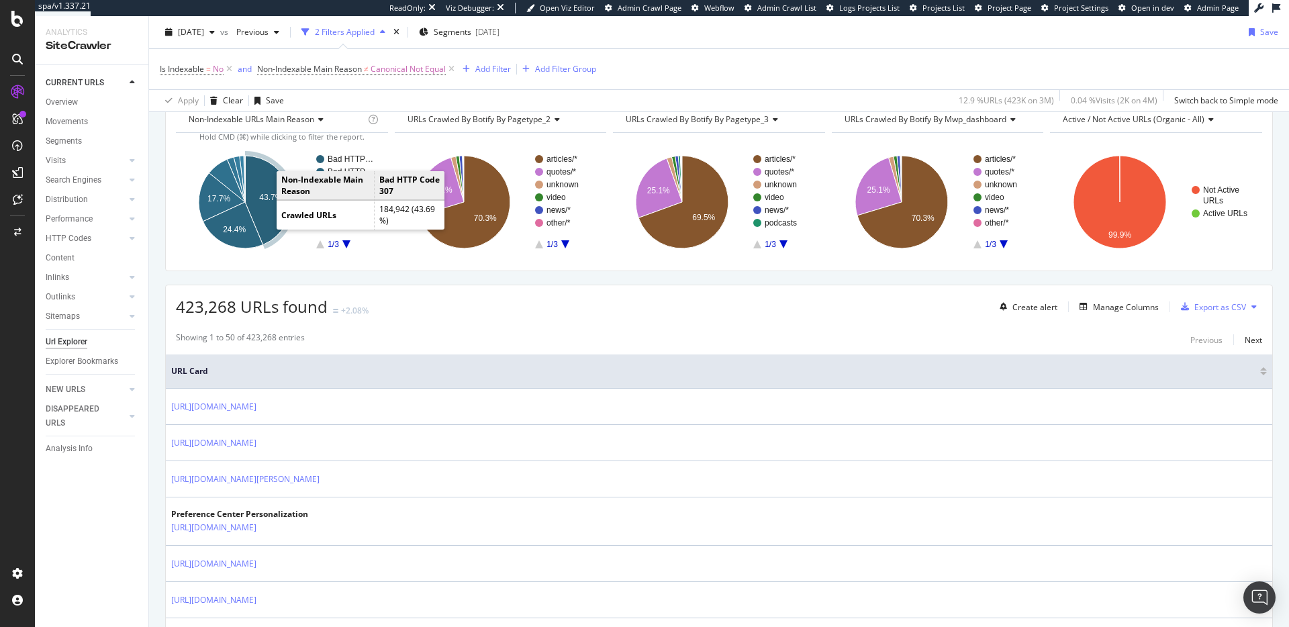
click at [264, 189] on icon "A chart." at bounding box center [268, 200] width 46 height 89
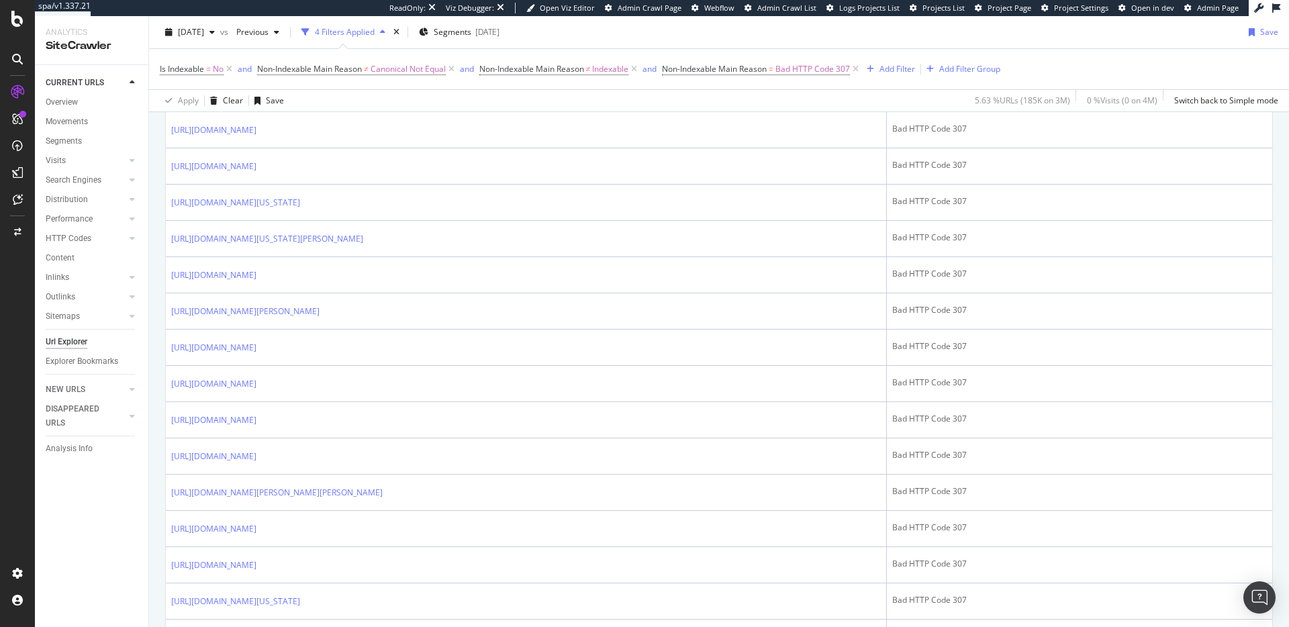
scroll to position [632, 0]
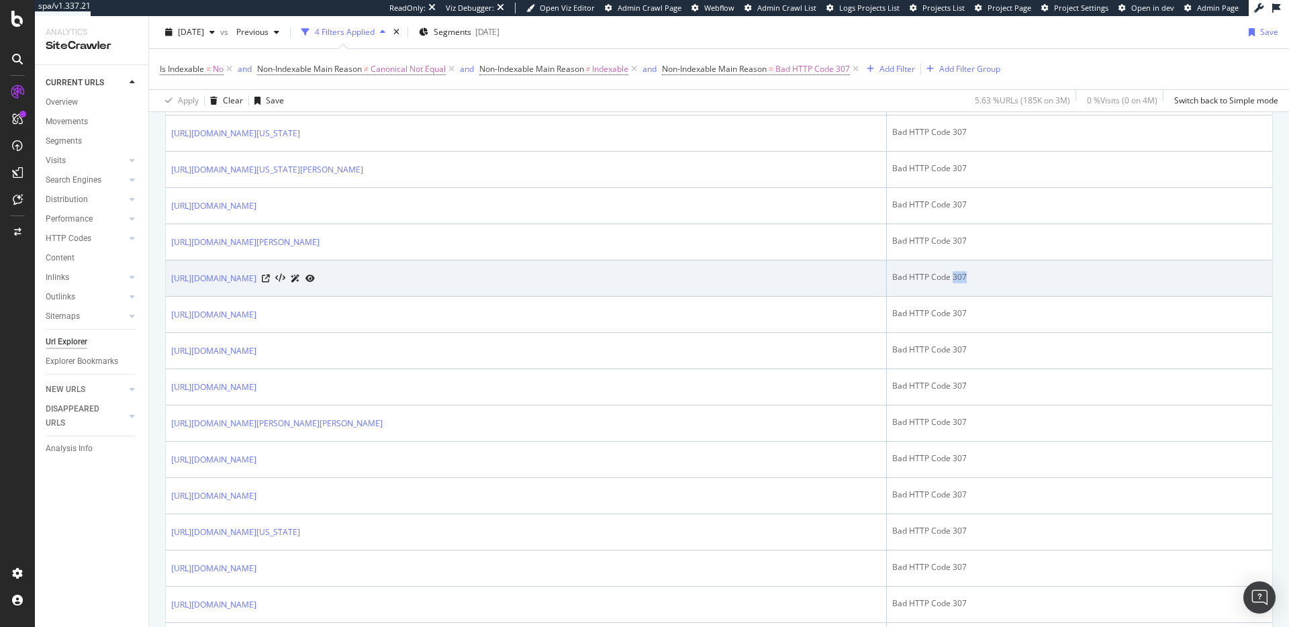
drag, startPoint x: 1011, startPoint y: 277, endPoint x: 990, endPoint y: 275, distance: 20.9
click at [988, 275] on div "Bad HTTP Code 307" at bounding box center [1079, 277] width 375 height 12
click at [1008, 278] on div "Bad HTTP Code 307" at bounding box center [1079, 277] width 375 height 12
drag, startPoint x: 1005, startPoint y: 277, endPoint x: 931, endPoint y: 279, distance: 73.8
click at [928, 279] on div "Bad HTTP Code 307" at bounding box center [1079, 277] width 375 height 12
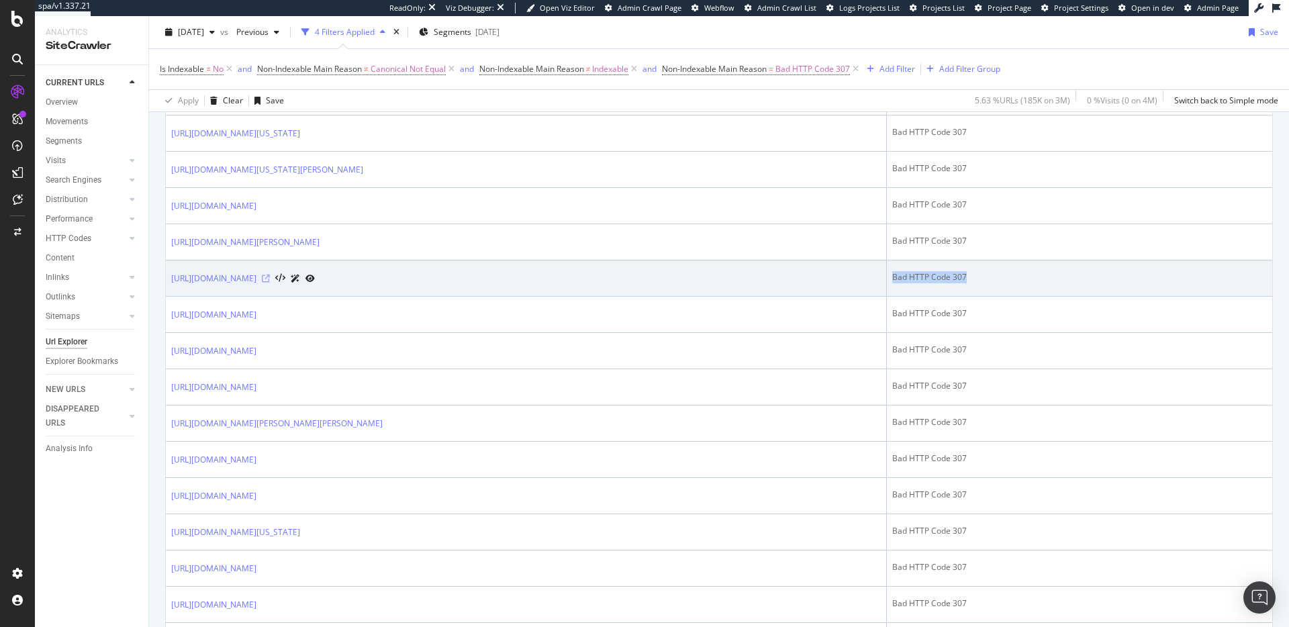
click at [270, 278] on icon at bounding box center [266, 279] width 8 height 8
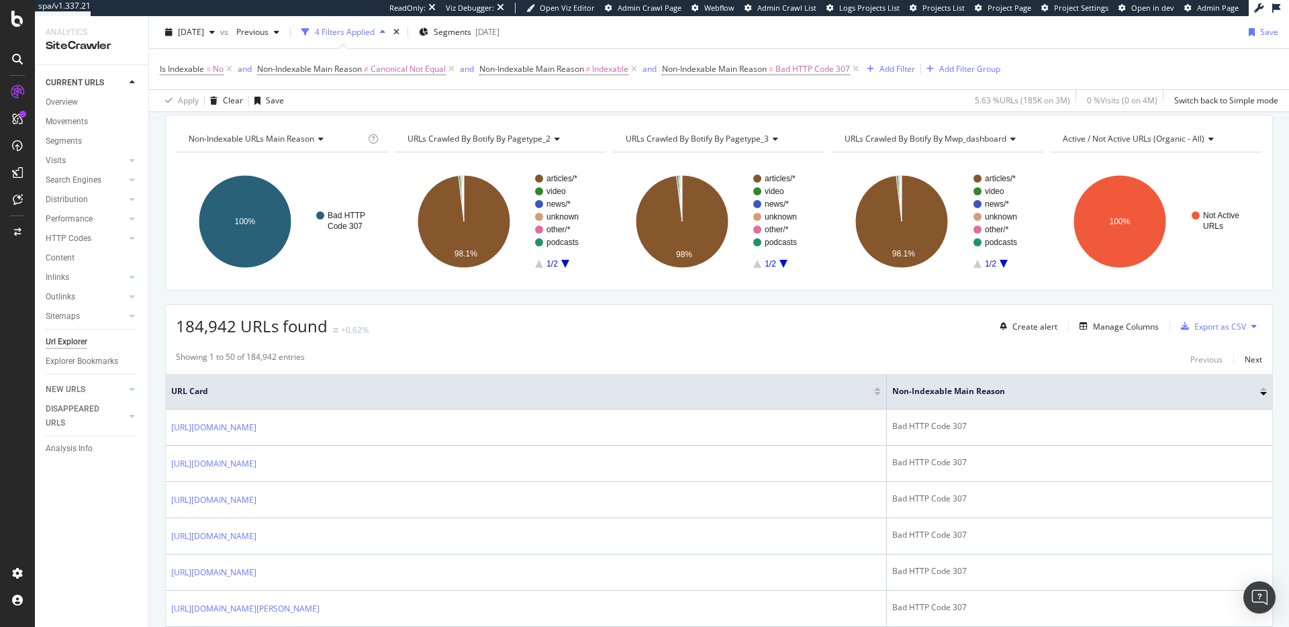
scroll to position [0, 0]
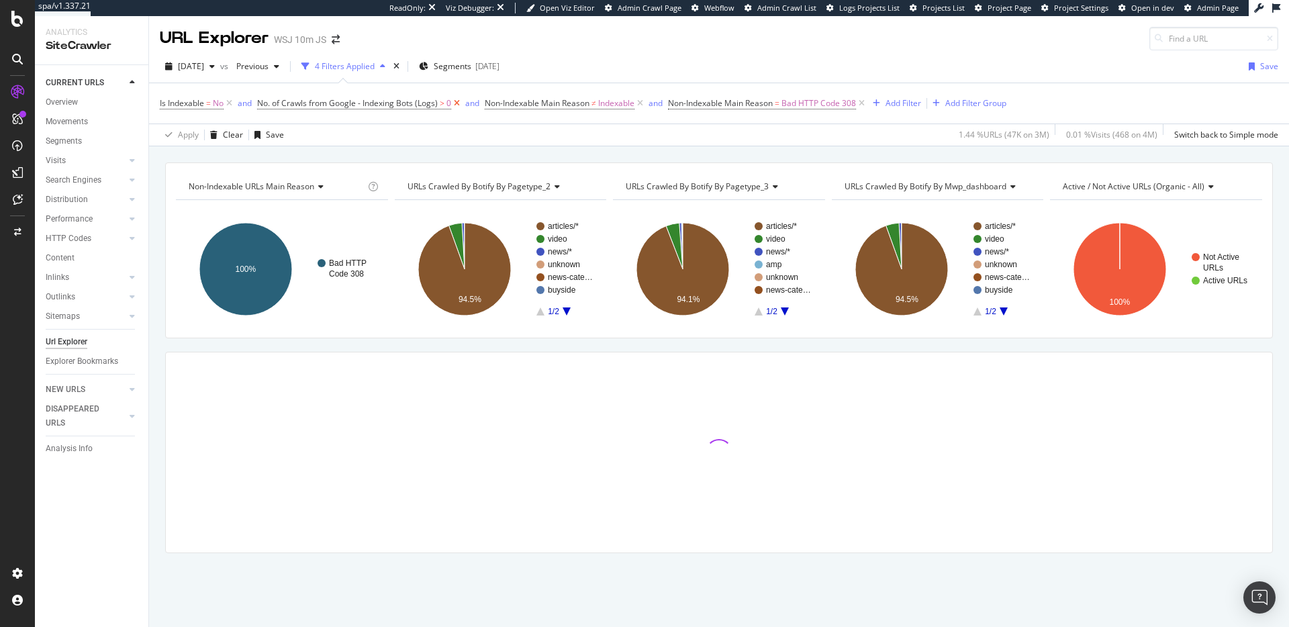
click at [458, 105] on icon at bounding box center [456, 103] width 11 height 13
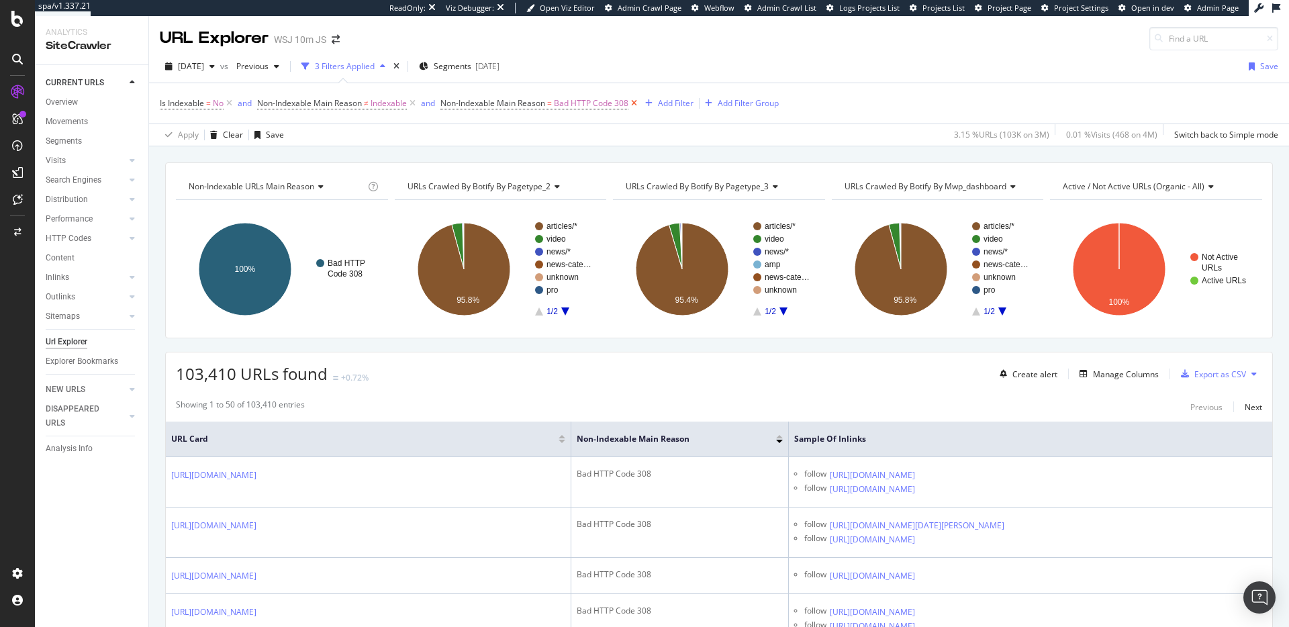
click at [639, 101] on icon at bounding box center [633, 103] width 11 height 13
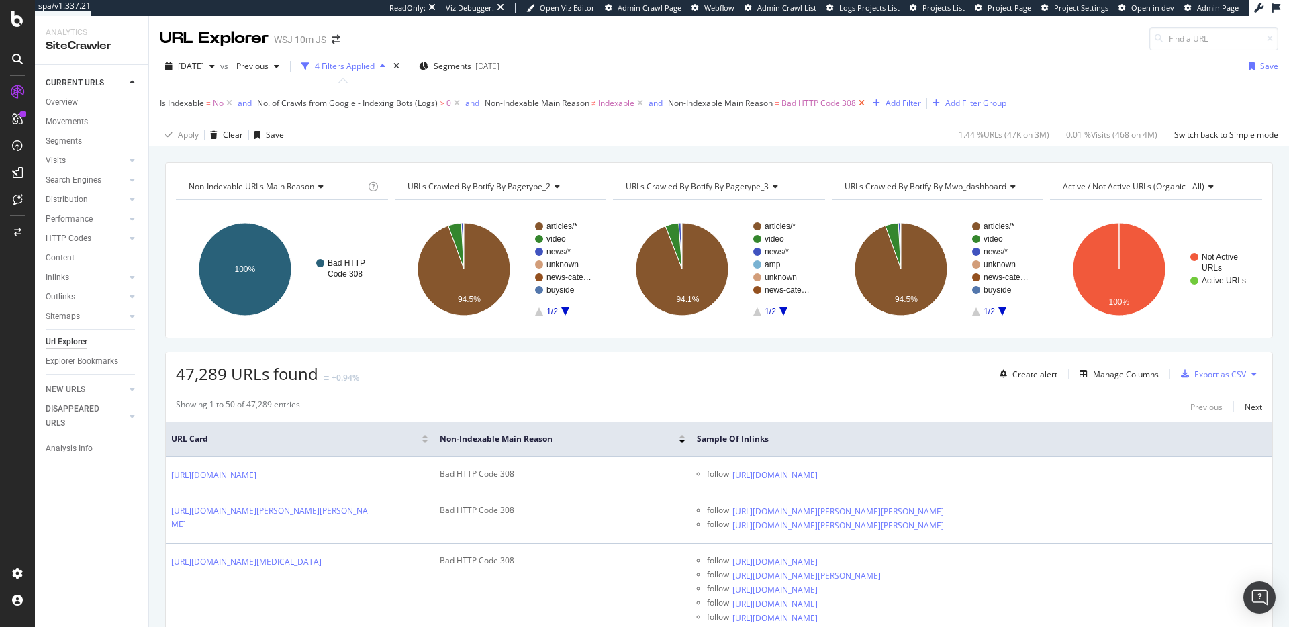
click at [863, 106] on icon at bounding box center [861, 103] width 11 height 13
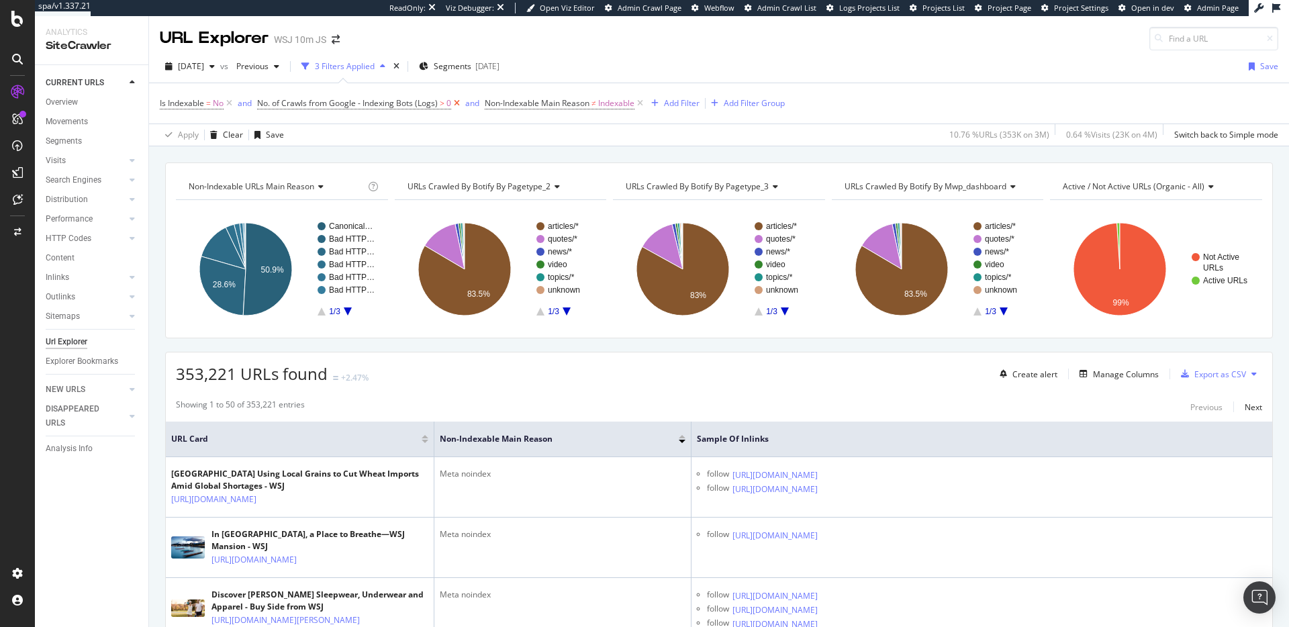
click at [455, 105] on icon at bounding box center [456, 103] width 11 height 13
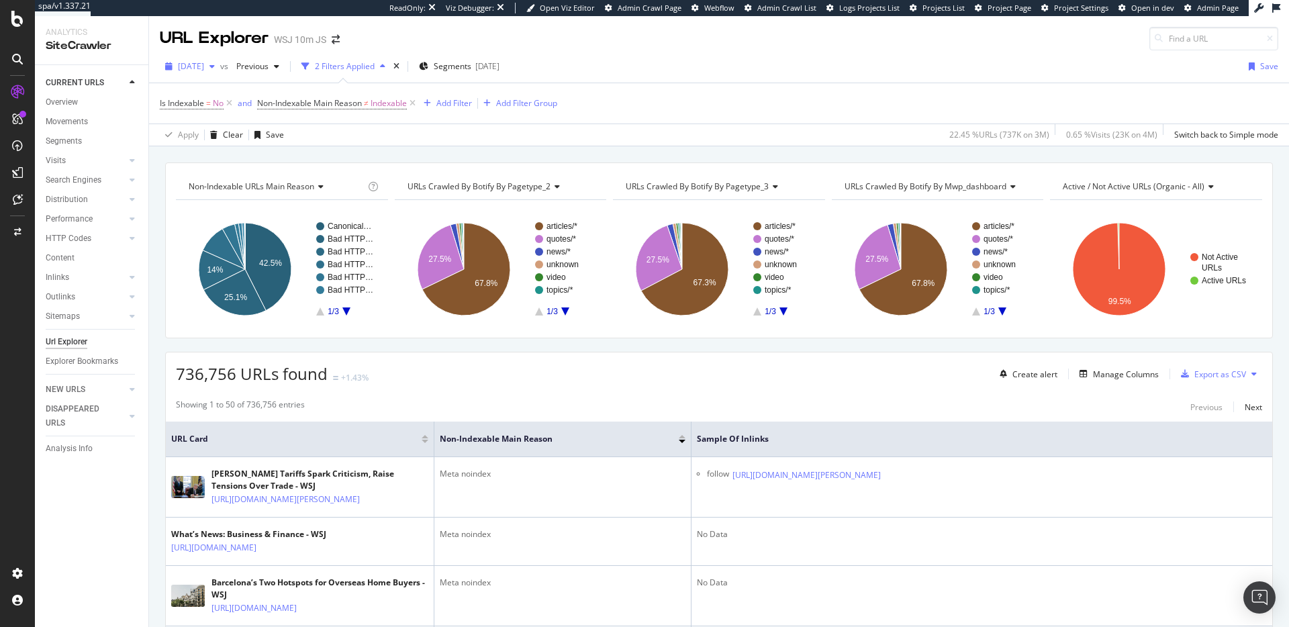
click at [208, 73] on div "[DATE]" at bounding box center [190, 66] width 60 height 20
click at [204, 68] on span "[DATE]" at bounding box center [191, 65] width 26 height 11
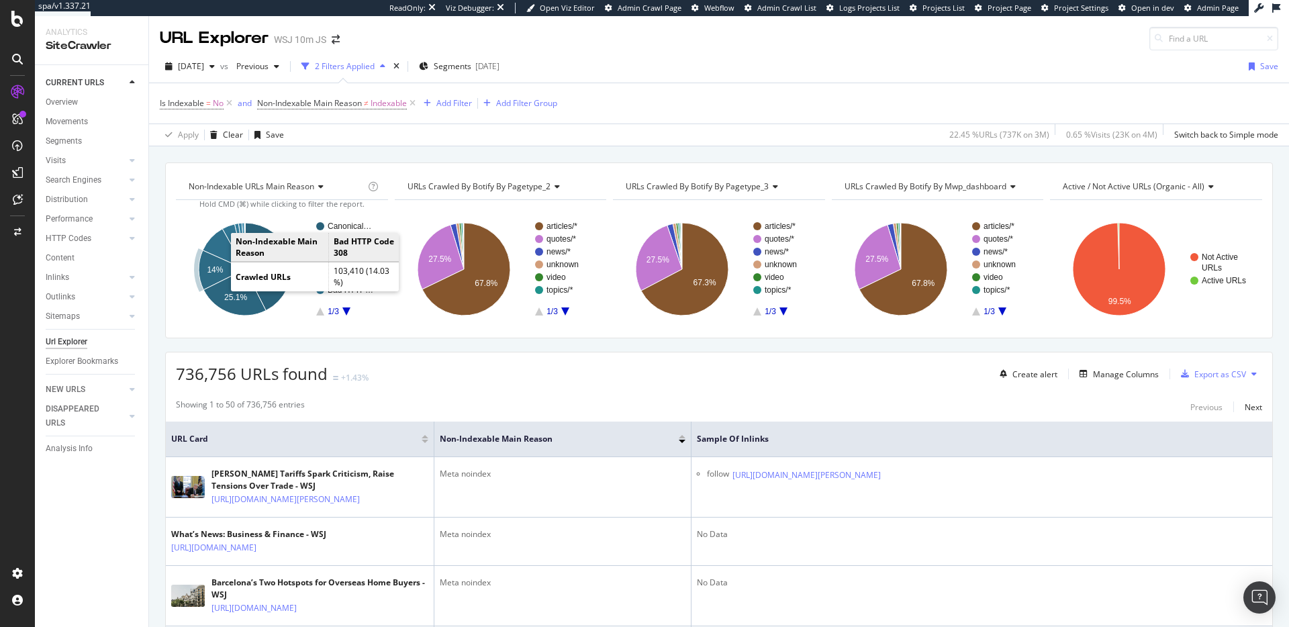
click at [217, 266] on text "14%" at bounding box center [215, 269] width 16 height 9
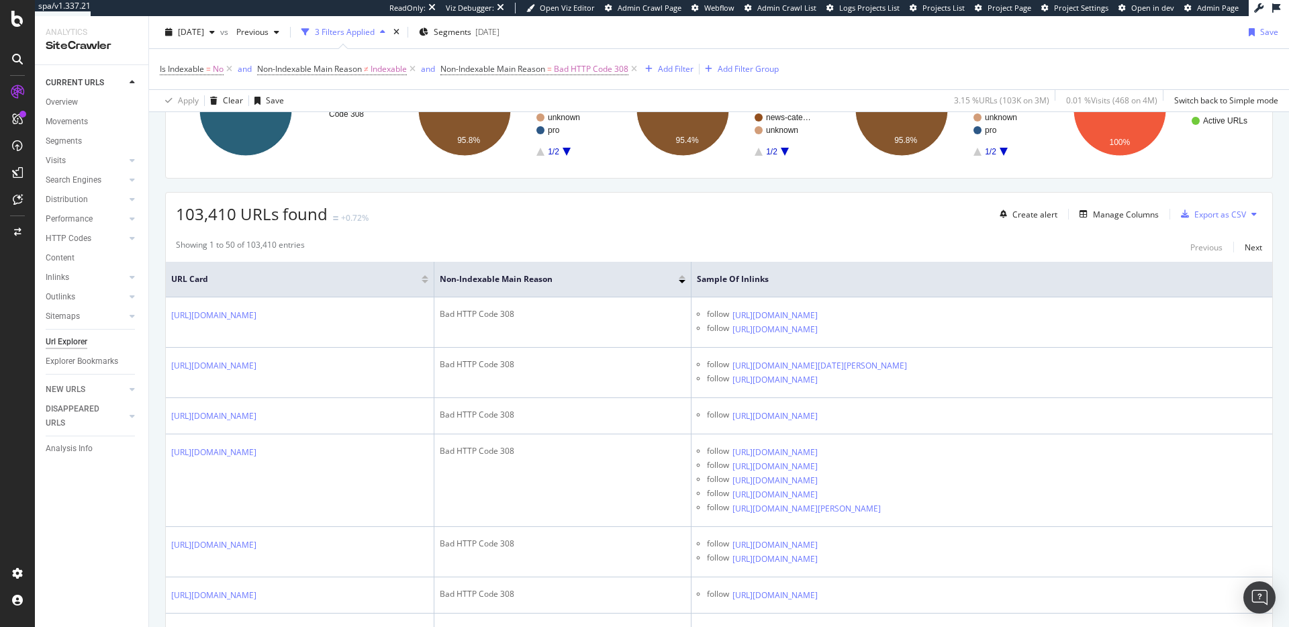
scroll to position [187, 0]
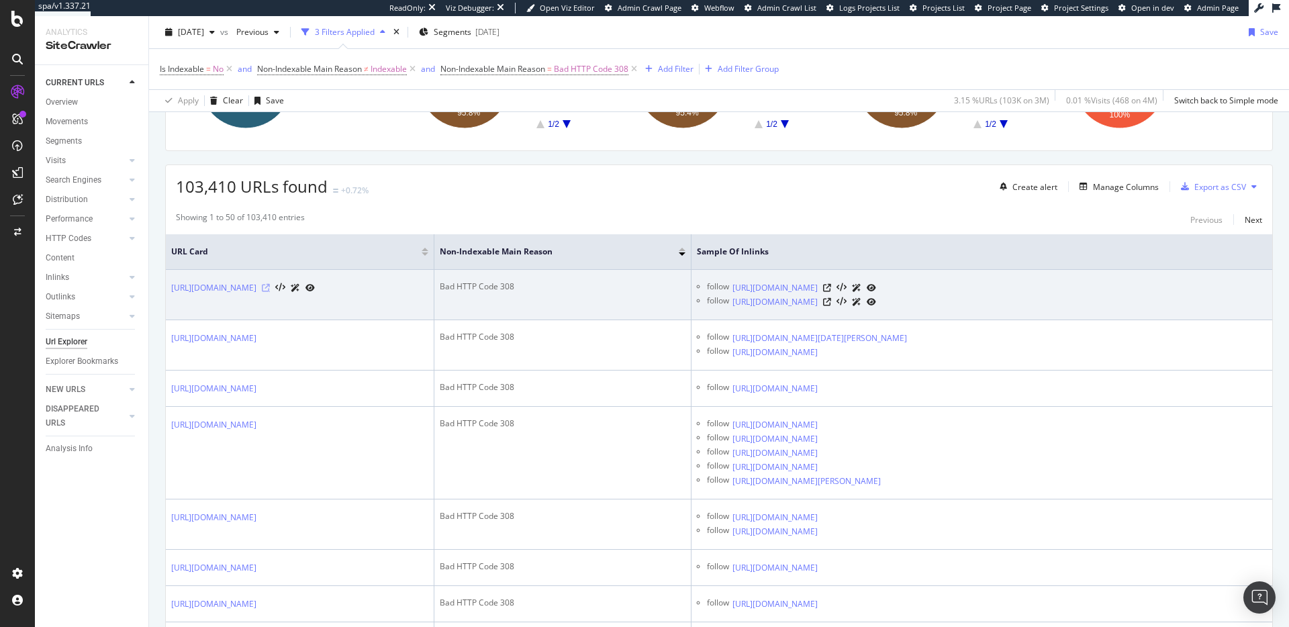
click at [270, 292] on icon at bounding box center [266, 288] width 8 height 8
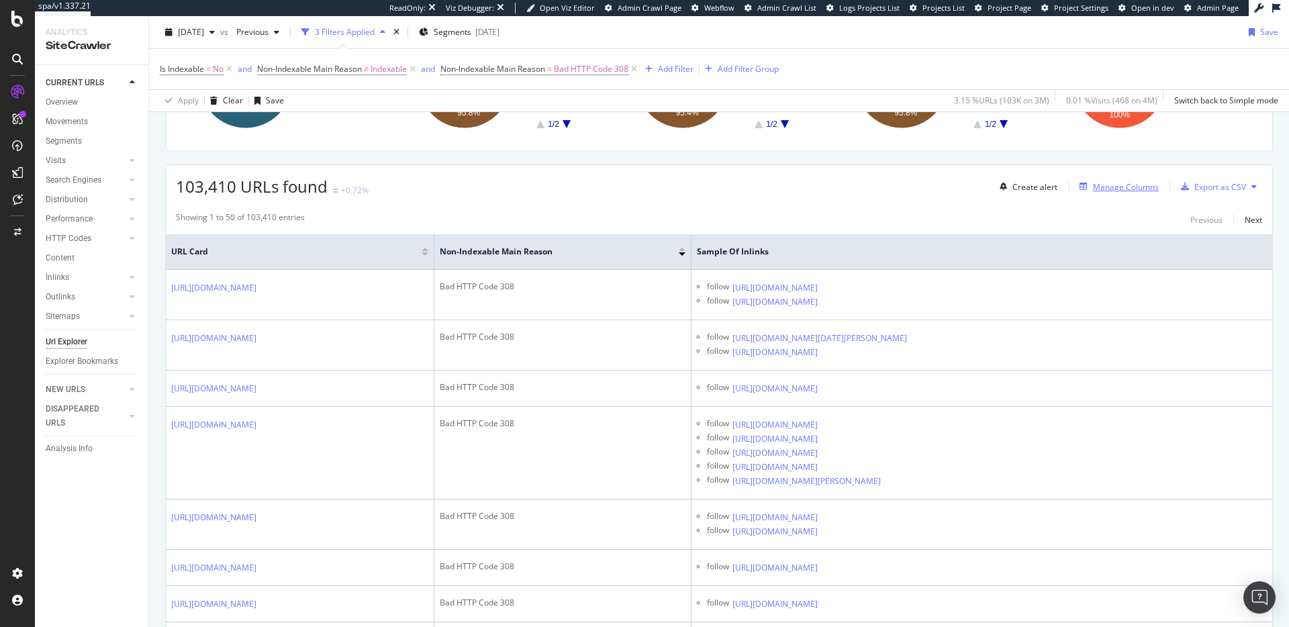
click at [1136, 189] on div "Manage Columns" at bounding box center [1126, 186] width 66 height 11
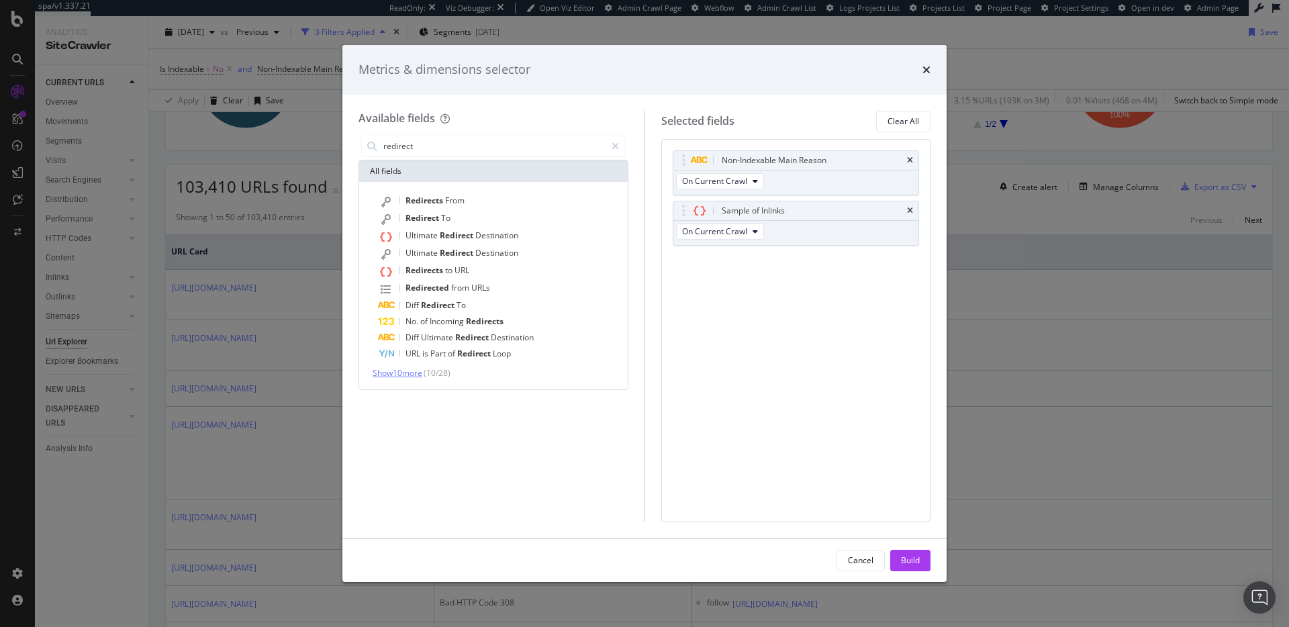
type input "redirect"
click at [393, 369] on span "Show 10 more" at bounding box center [398, 372] width 50 height 11
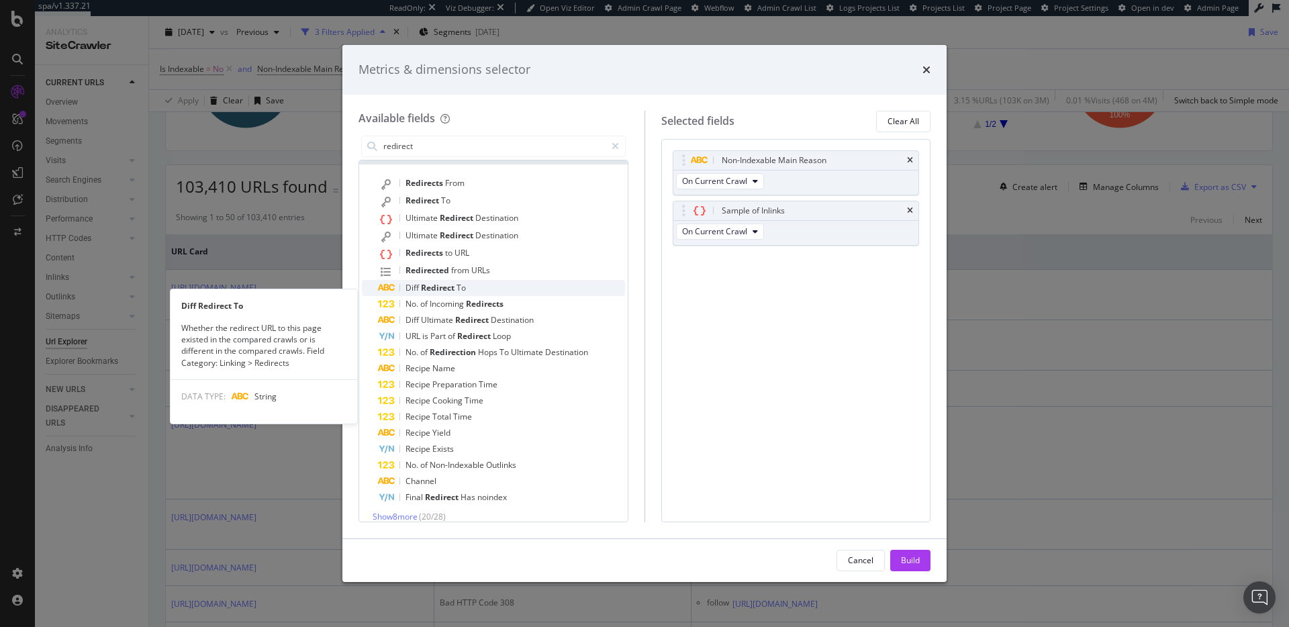
scroll to position [29, 0]
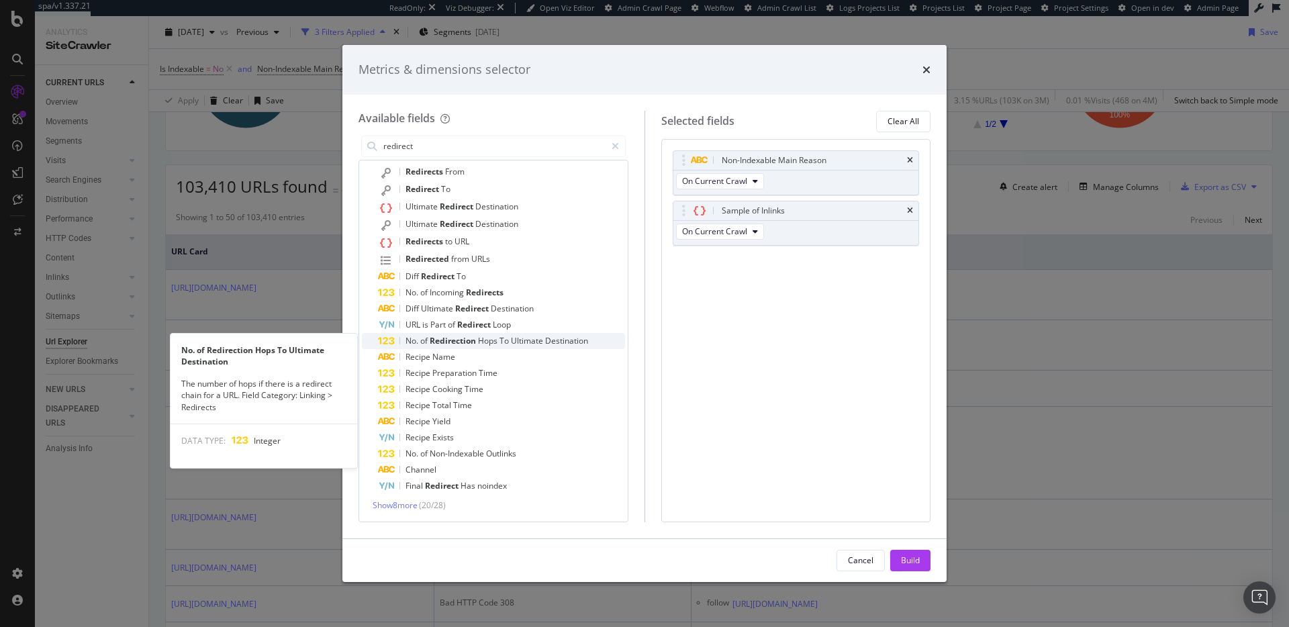
click at [431, 336] on span "Redirection" at bounding box center [454, 340] width 48 height 11
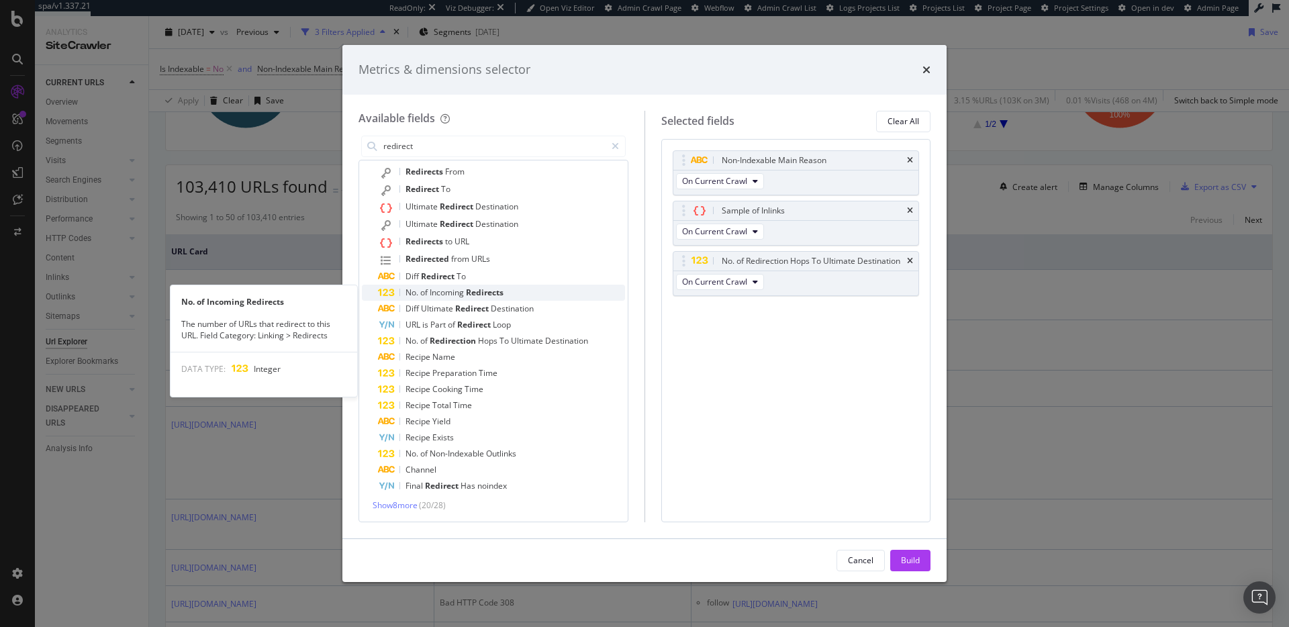
scroll to position [0, 0]
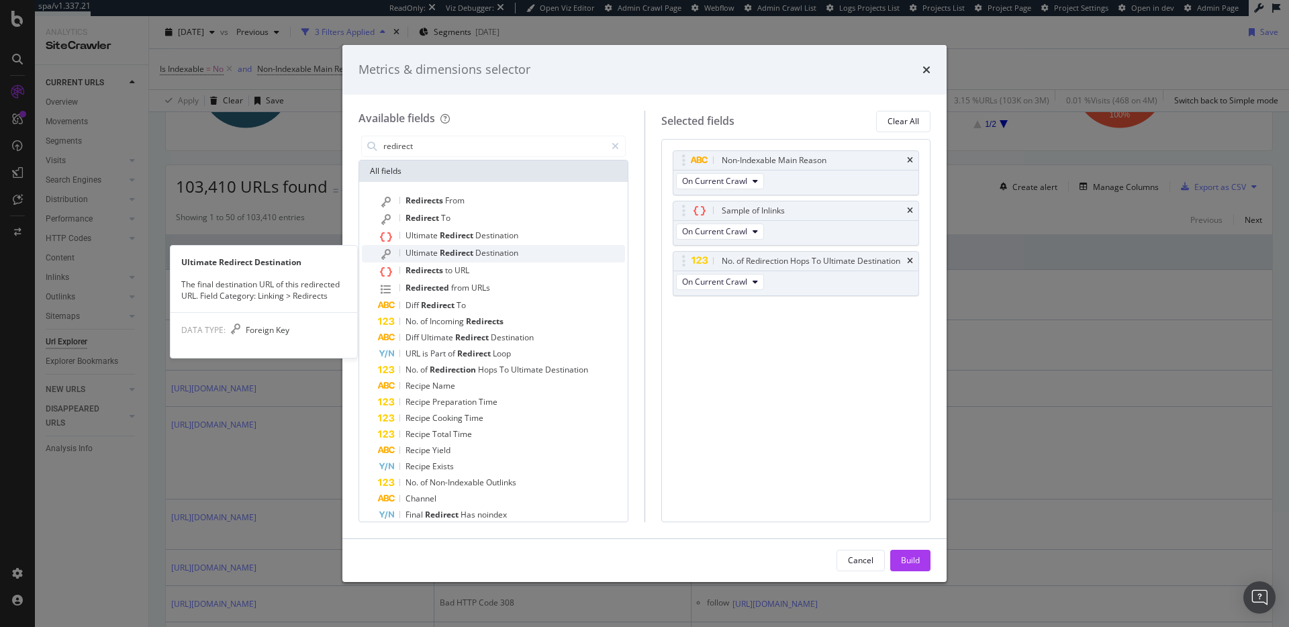
click at [448, 252] on span "Redirect" at bounding box center [458, 252] width 36 height 11
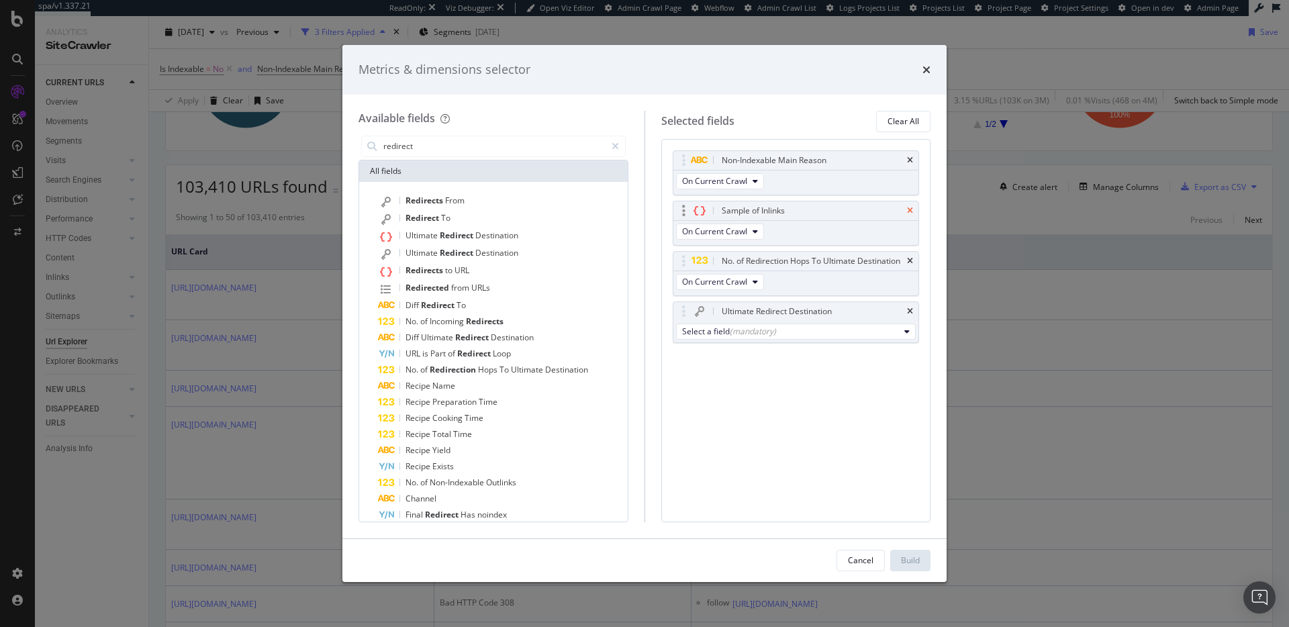
click at [912, 209] on icon "times" at bounding box center [910, 211] width 6 height 8
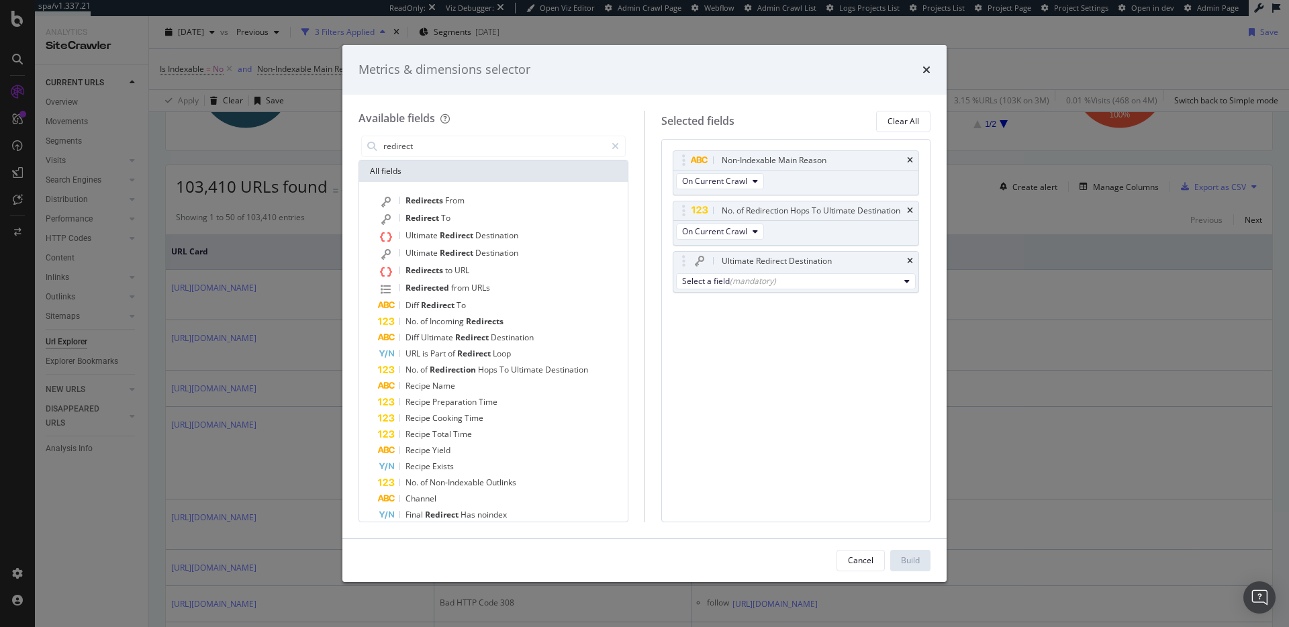
click at [844, 391] on div "Non-Indexable Main Reason On Current Crawl No. of Redirection Hops To Ultimate …" at bounding box center [796, 330] width 270 height 383
click at [803, 279] on div "Select a field (mandatory)" at bounding box center [790, 280] width 217 height 11
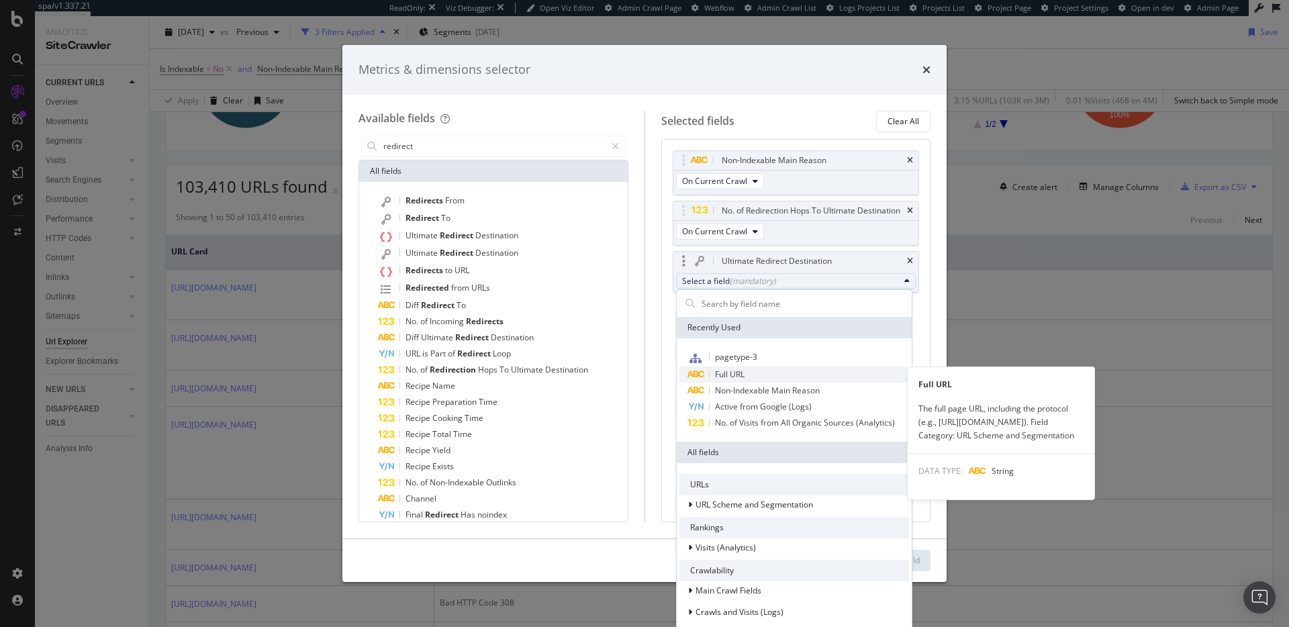
click at [793, 377] on span "Full URL" at bounding box center [794, 374] width 230 height 16
click at [784, 371] on span "Full URL" at bounding box center [794, 374] width 230 height 16
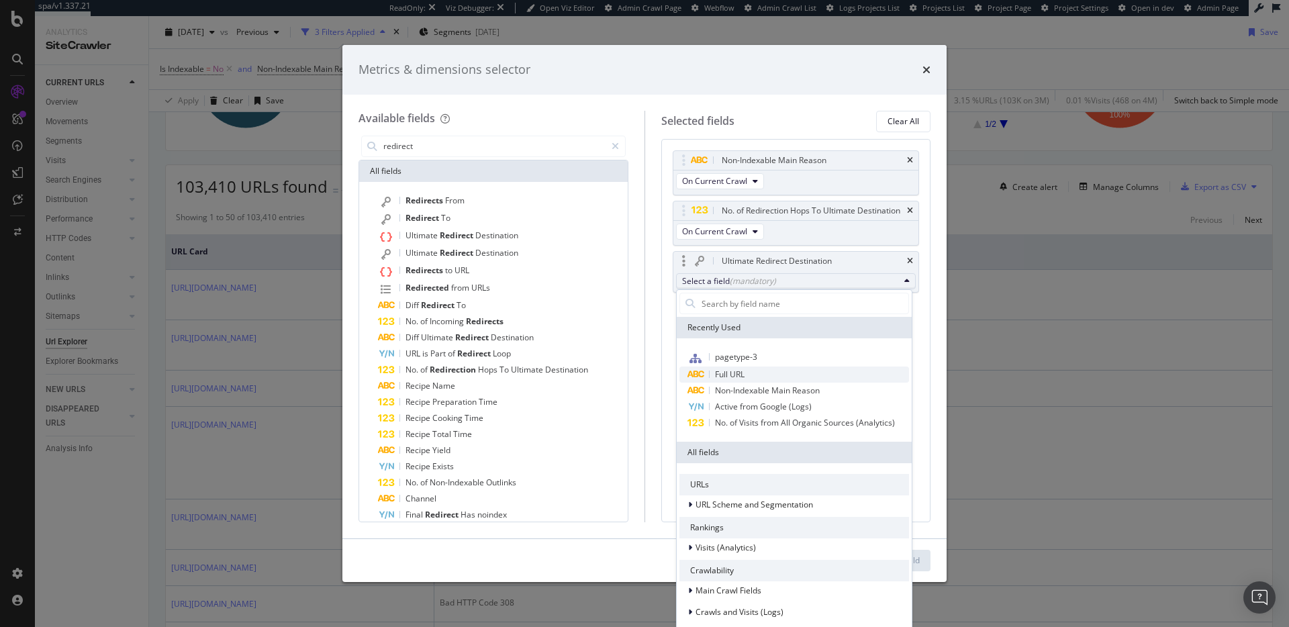
click at [713, 375] on div "Full URL" at bounding box center [711, 374] width 65 height 16
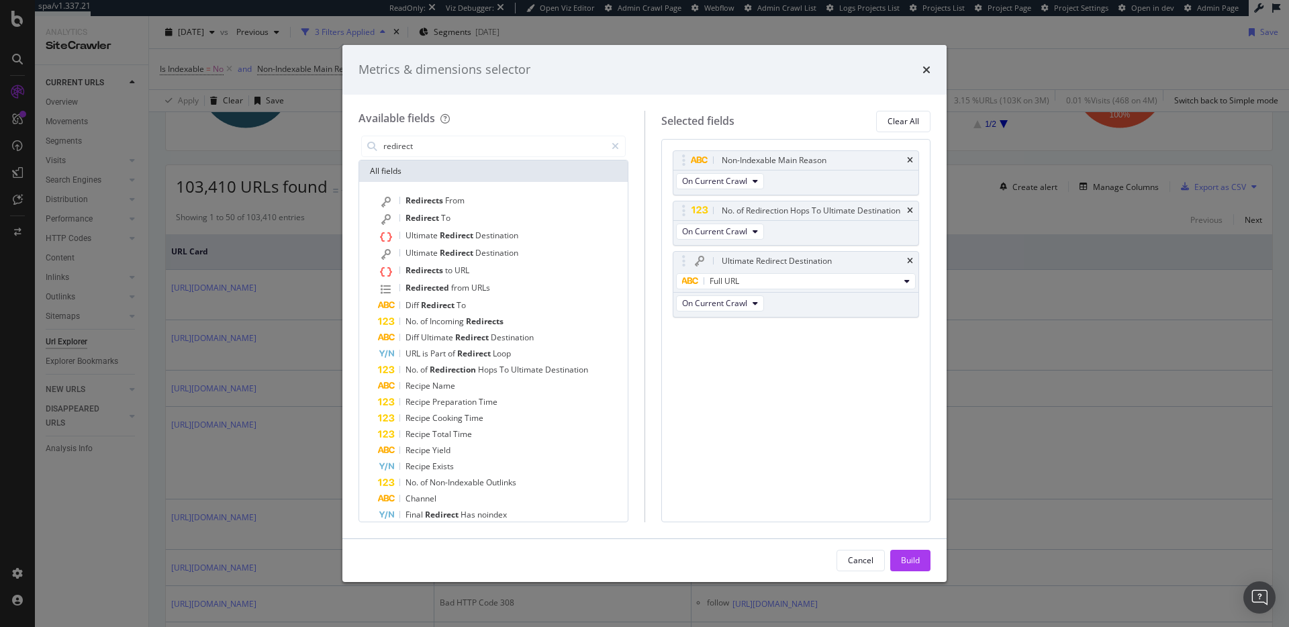
click at [763, 366] on div "Non-Indexable Main Reason On Current Crawl No. of Redirection Hops To Ultimate …" at bounding box center [796, 330] width 270 height 383
click at [910, 567] on div "Build" at bounding box center [910, 560] width 19 height 20
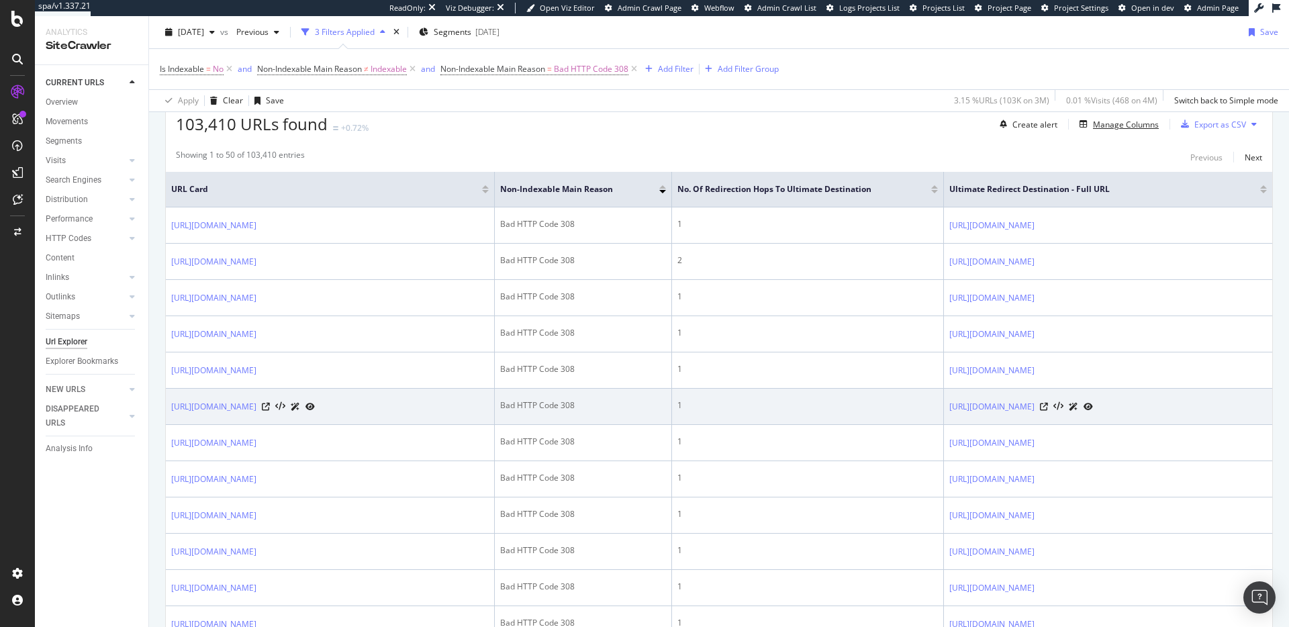
scroll to position [258, 0]
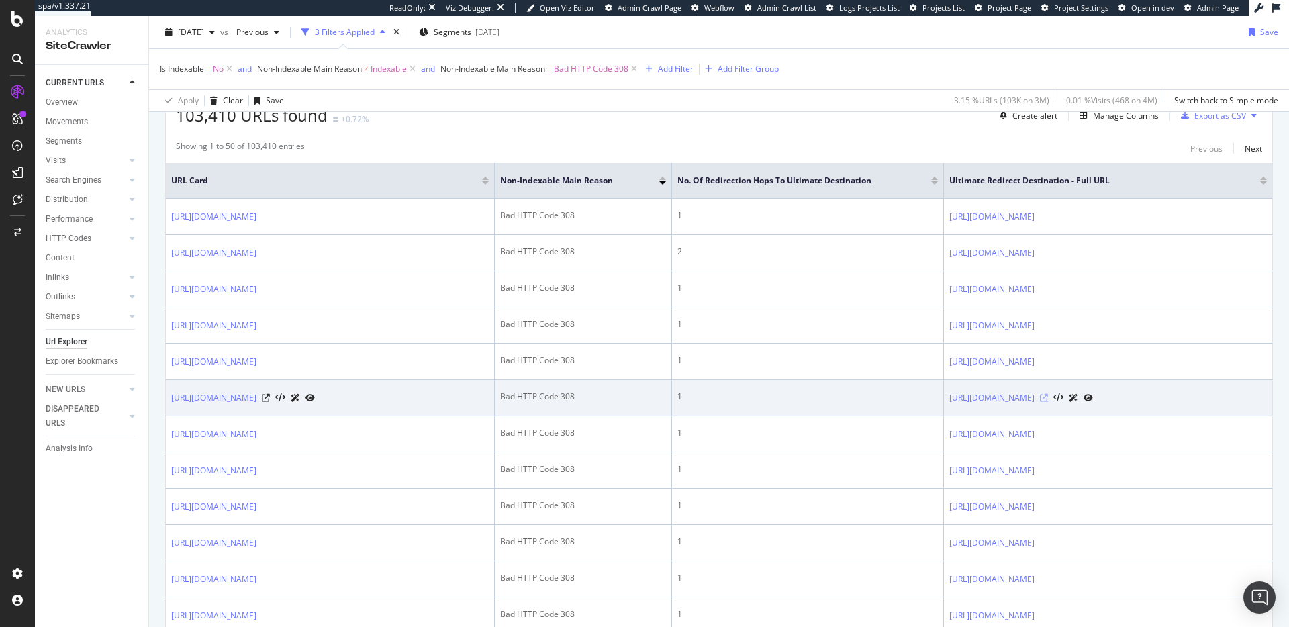
click at [1048, 402] on icon at bounding box center [1044, 398] width 8 height 8
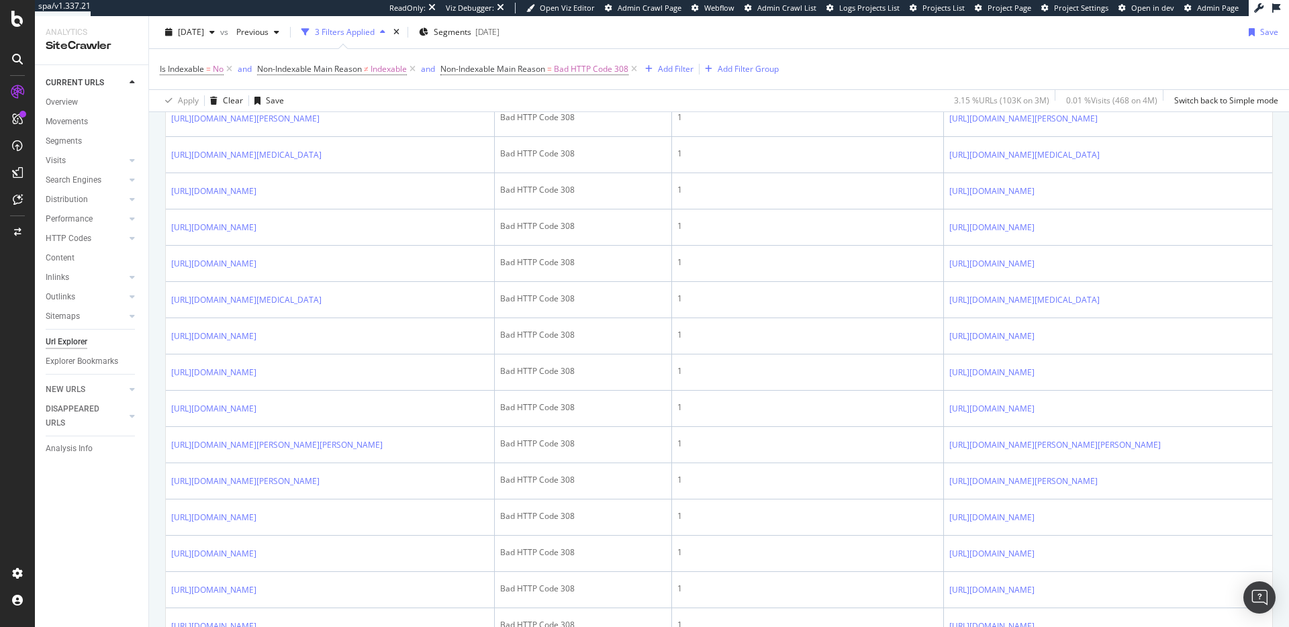
scroll to position [1616, 0]
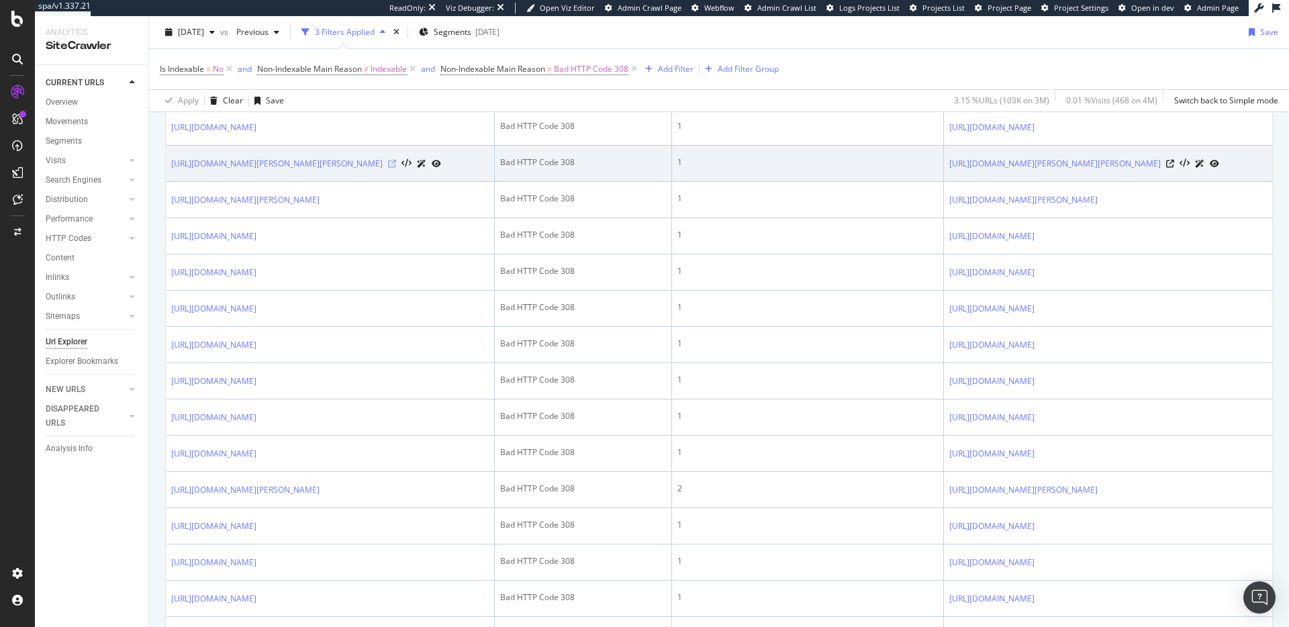
click at [396, 168] on icon at bounding box center [392, 164] width 8 height 8
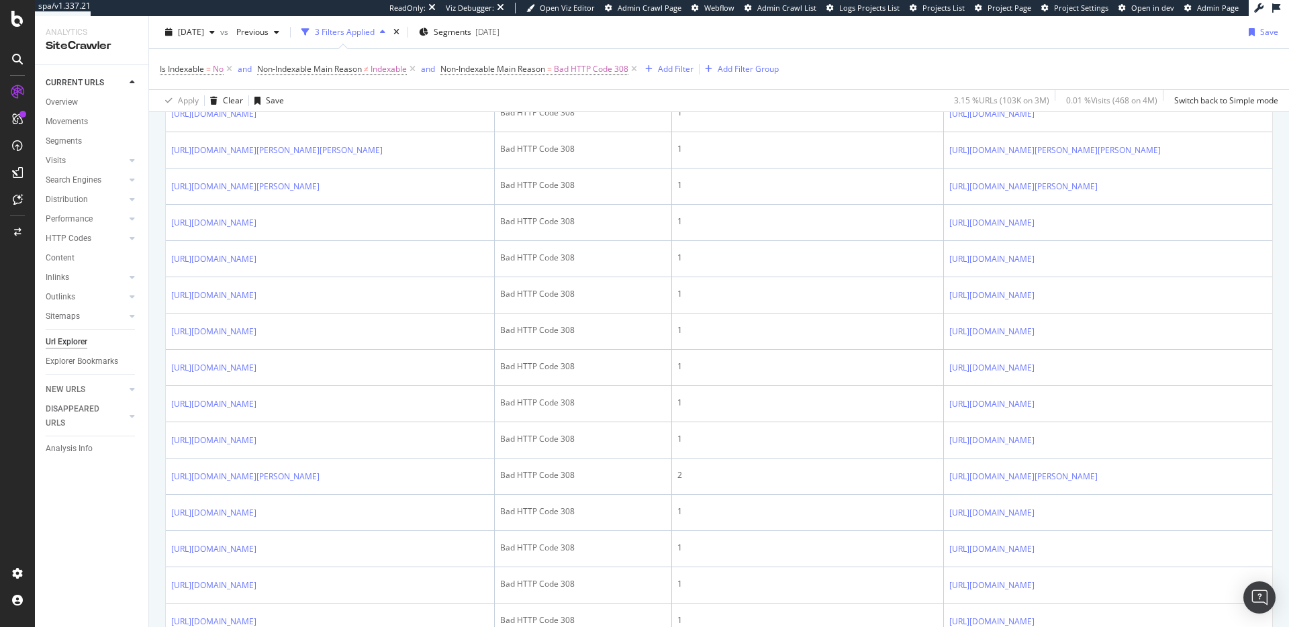
scroll to position [2116, 0]
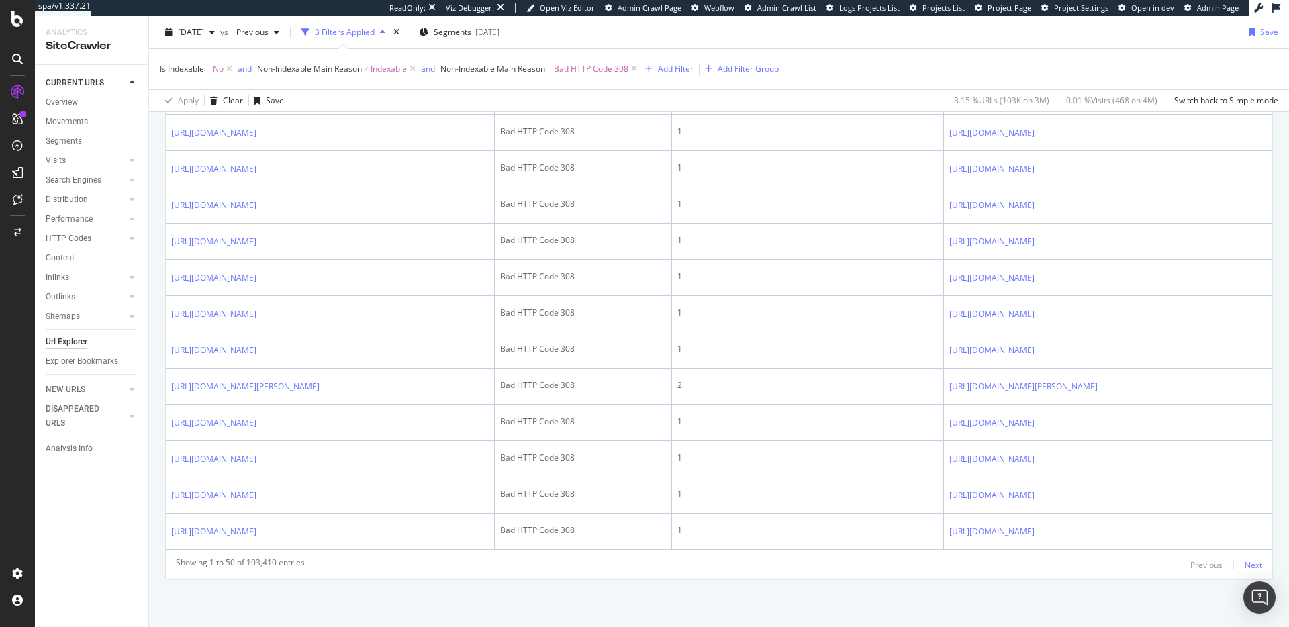
click at [1244, 566] on div "Next" at bounding box center [1252, 564] width 17 height 11
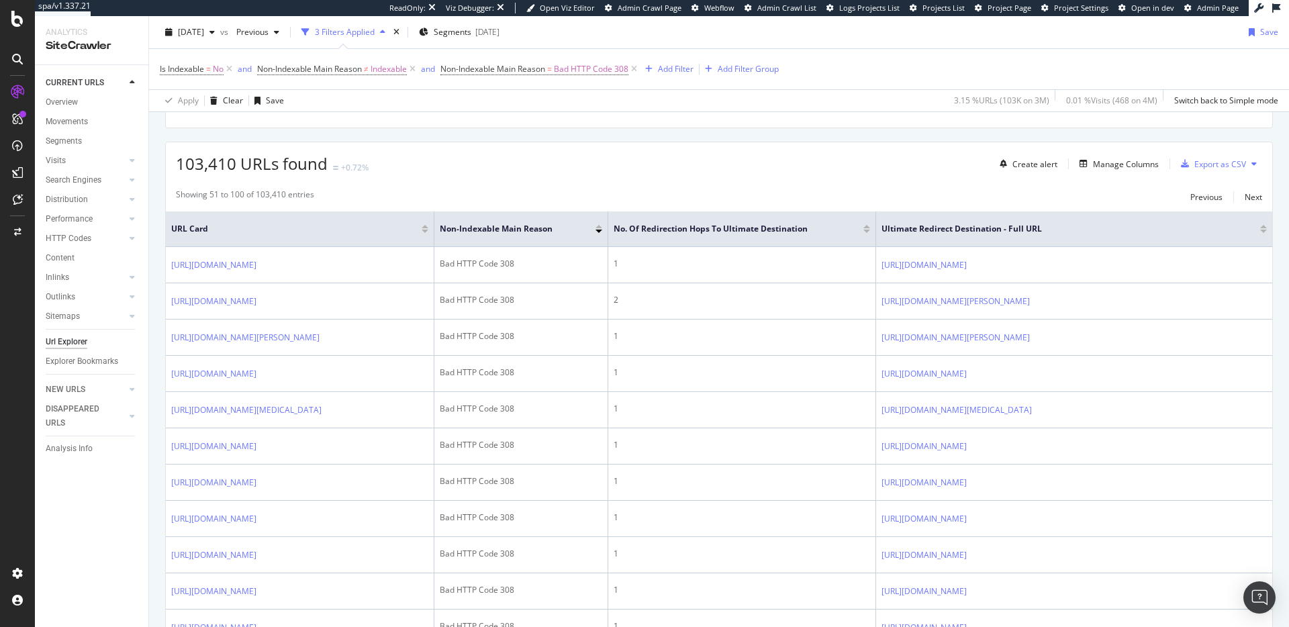
scroll to position [0, 0]
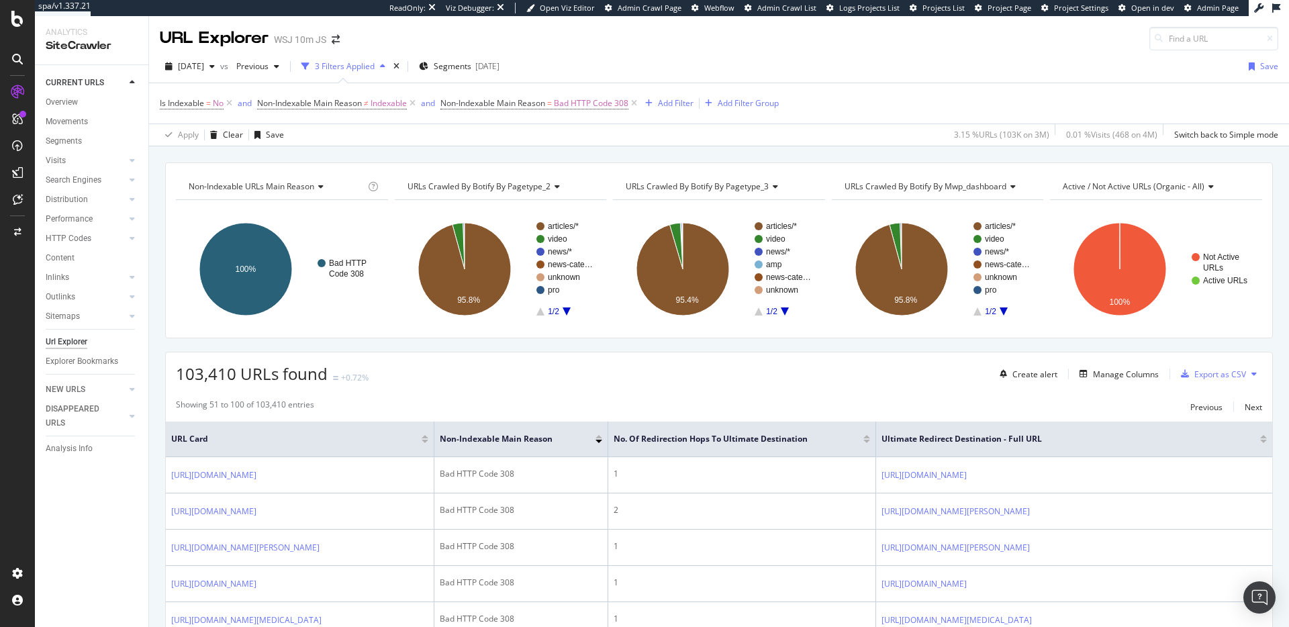
click at [534, 183] on span "URLs Crawled By Botify By pagetype_2" at bounding box center [478, 186] width 143 height 11
type input "r"
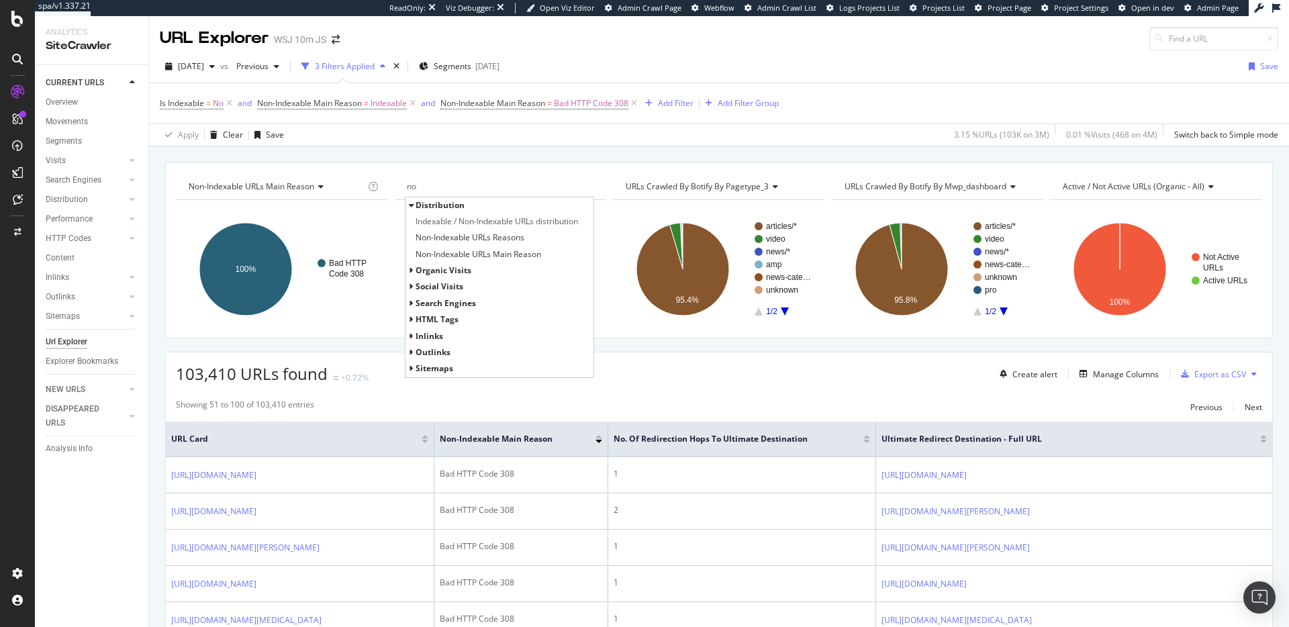
type input "n"
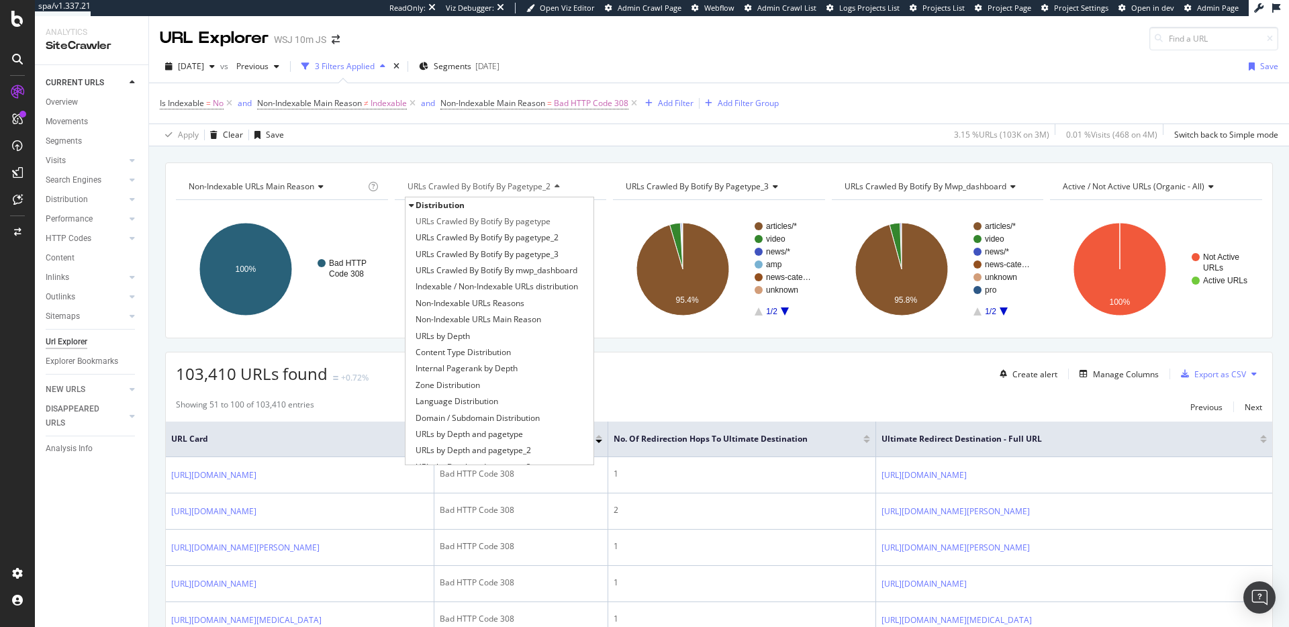
click at [624, 160] on div "Non-Indexable URLs Main Reason Chart (by Value) Table Expand Export as CSV Expo…" at bounding box center [719, 162] width 1140 height 32
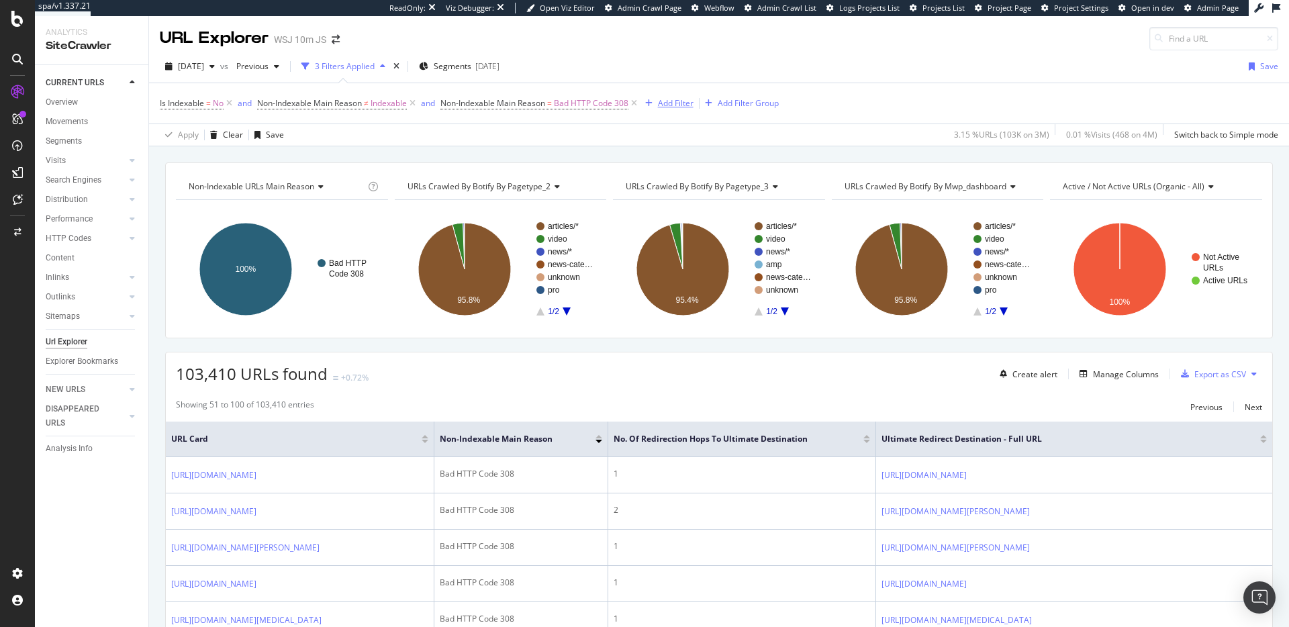
click at [640, 102] on icon at bounding box center [633, 103] width 11 height 13
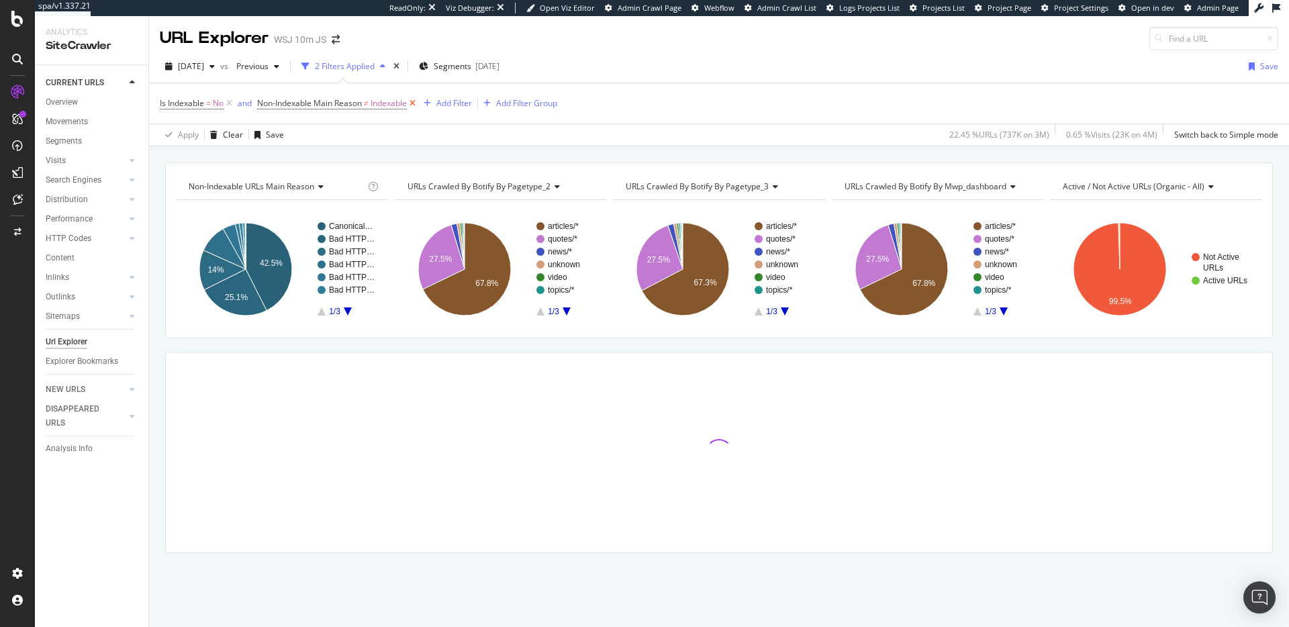
click at [415, 101] on icon at bounding box center [412, 103] width 11 height 13
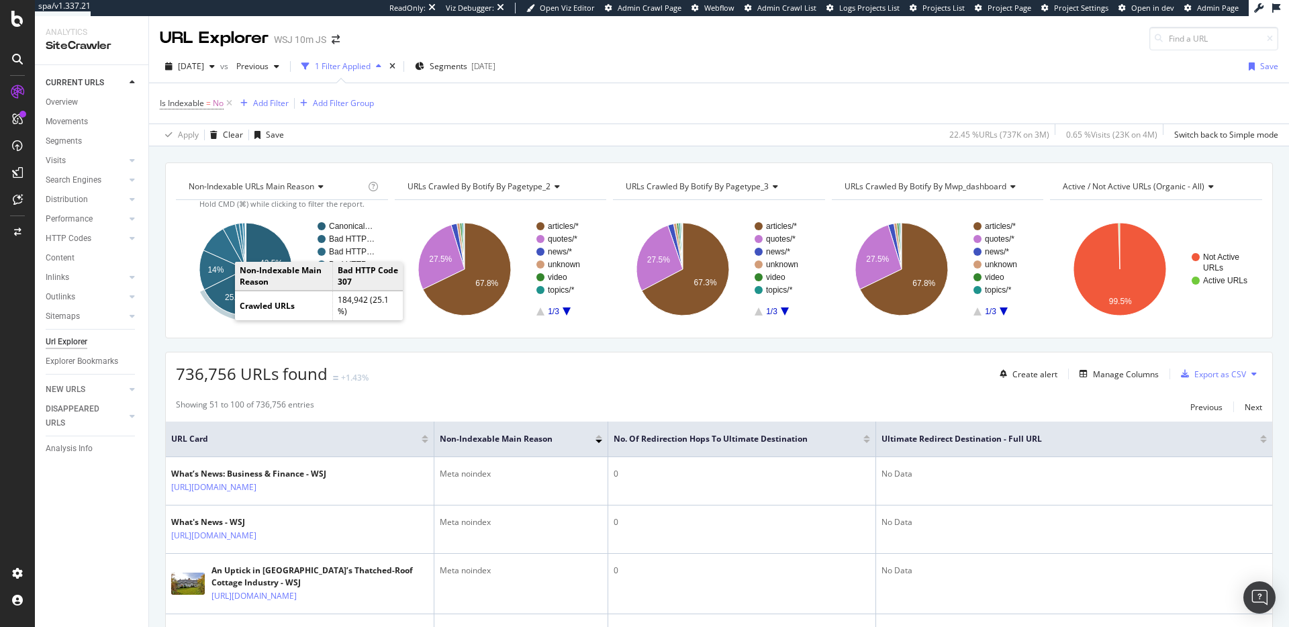
click at [230, 301] on text "25.1%" at bounding box center [236, 297] width 23 height 9
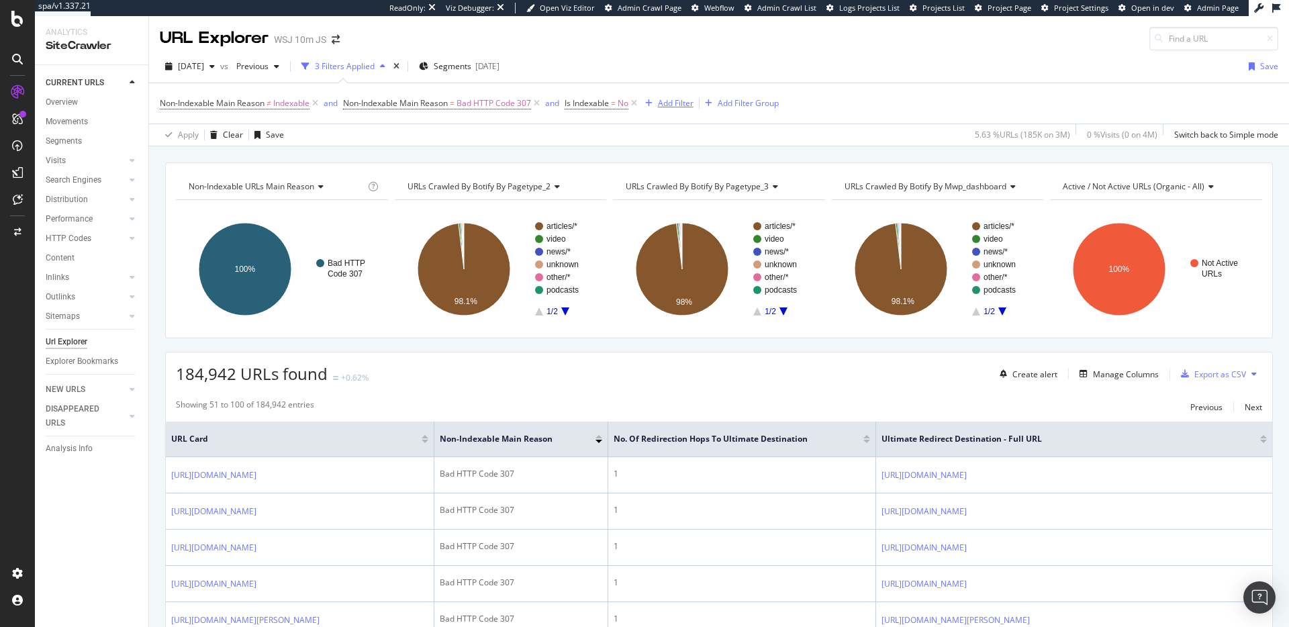
click at [664, 105] on div "Add Filter" at bounding box center [676, 102] width 36 height 11
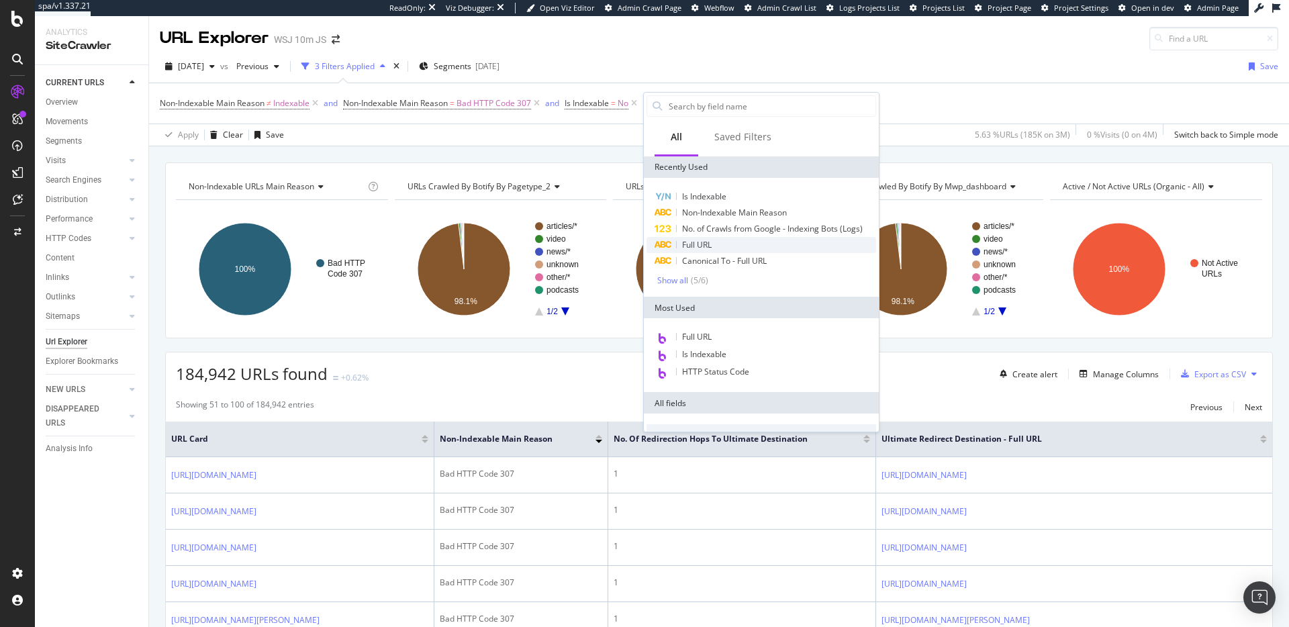
click at [731, 248] on div "Full URL" at bounding box center [761, 245] width 230 height 16
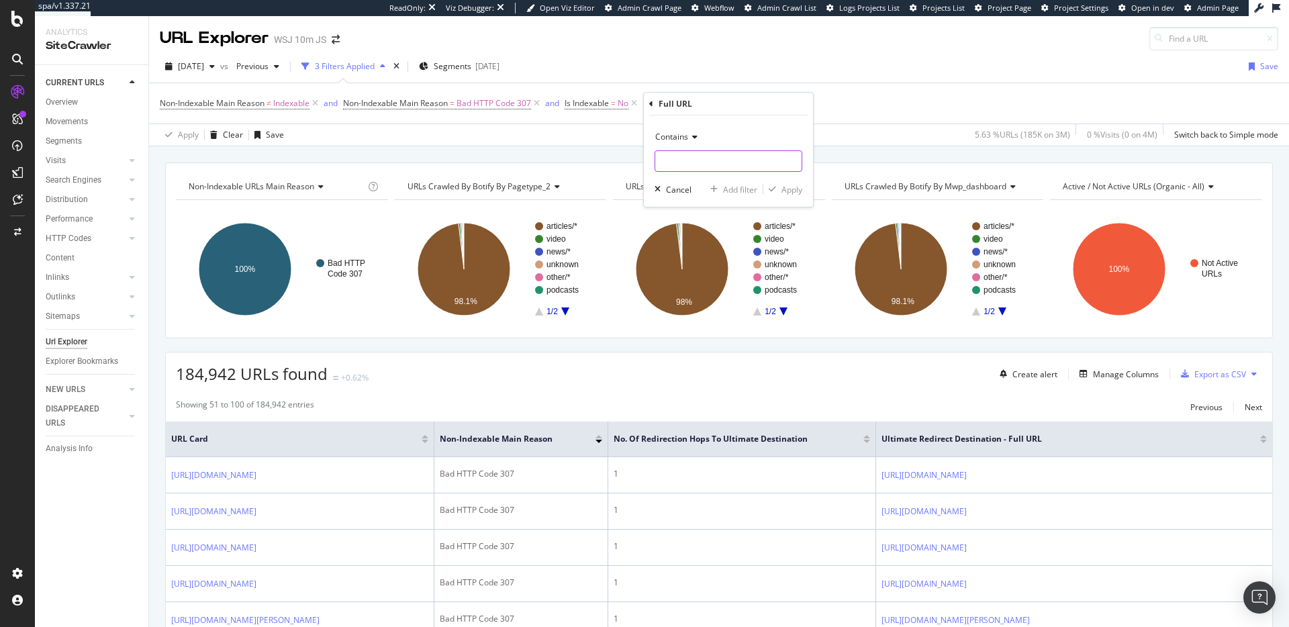
click at [738, 155] on input "text" at bounding box center [728, 160] width 146 height 21
type input "http://www.wsj"
click at [778, 188] on div "button" at bounding box center [772, 189] width 18 height 8
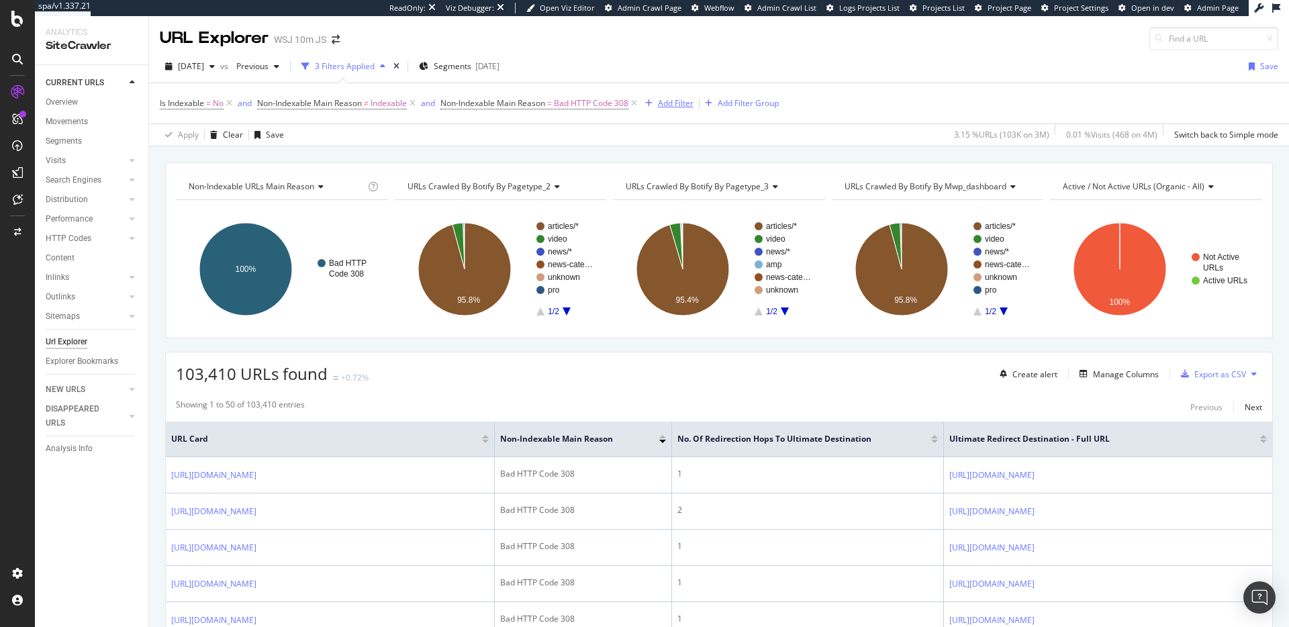
click at [689, 102] on div "Add Filter" at bounding box center [676, 102] width 36 height 11
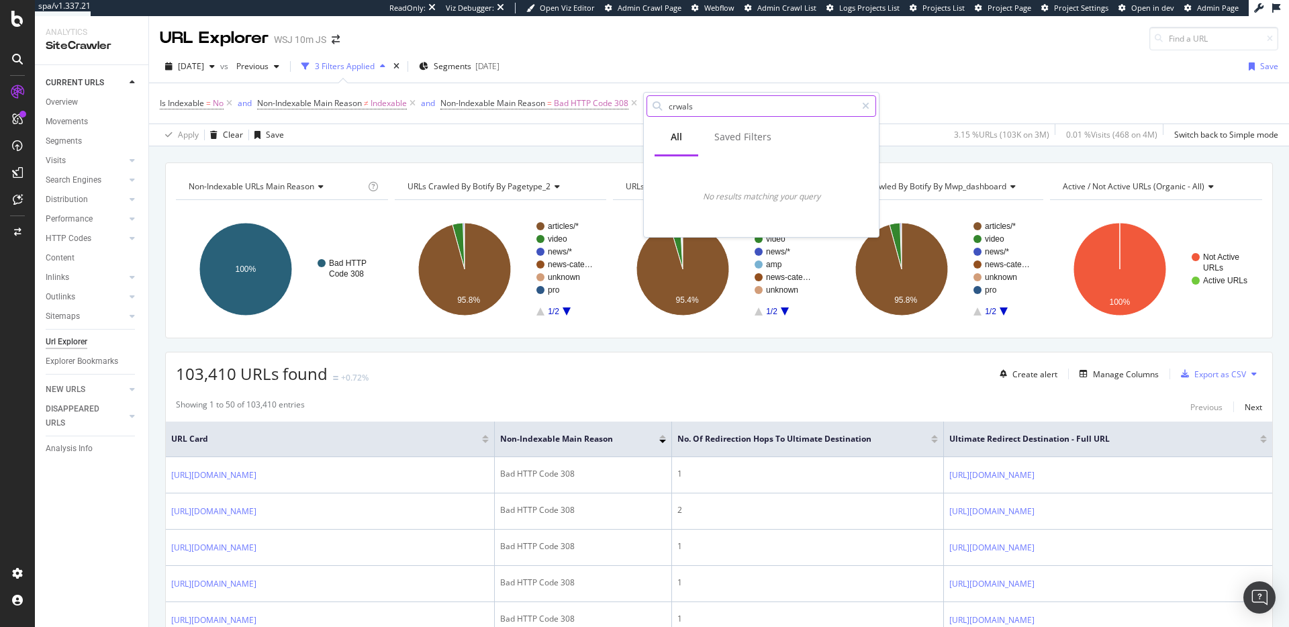
click at [693, 112] on input "crwals" at bounding box center [761, 106] width 189 height 20
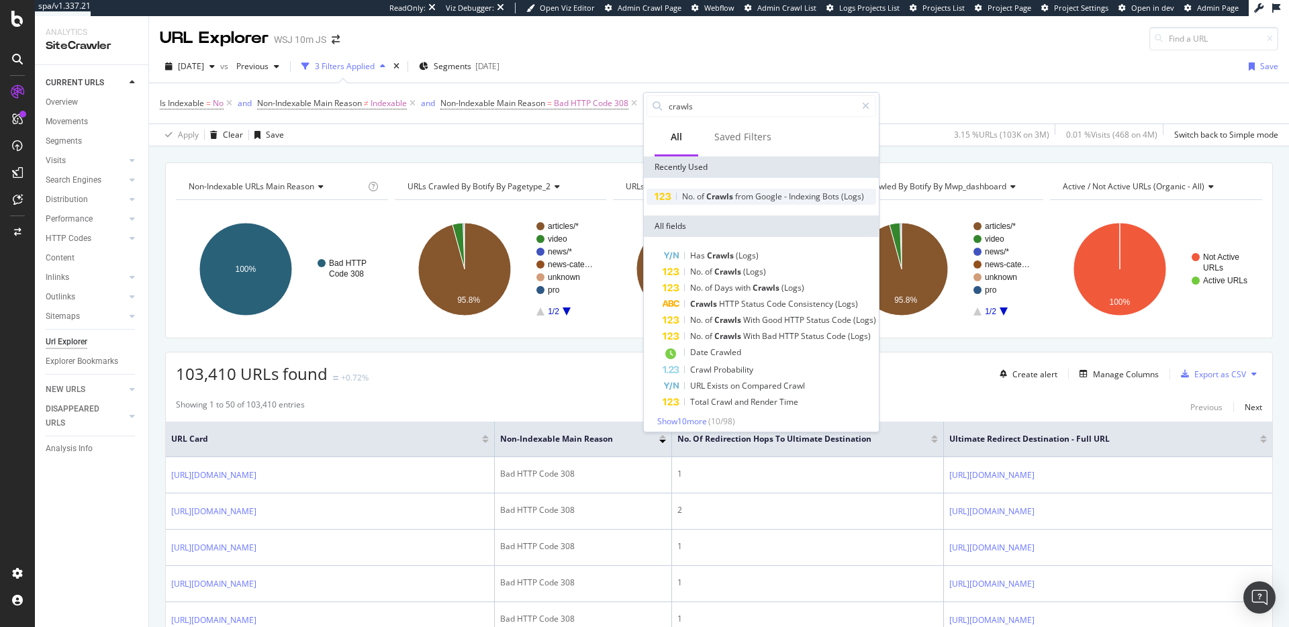
type input "crawls"
click at [734, 189] on div "No. of Crawls from Google - Indexing Bots (Logs)" at bounding box center [761, 197] width 230 height 16
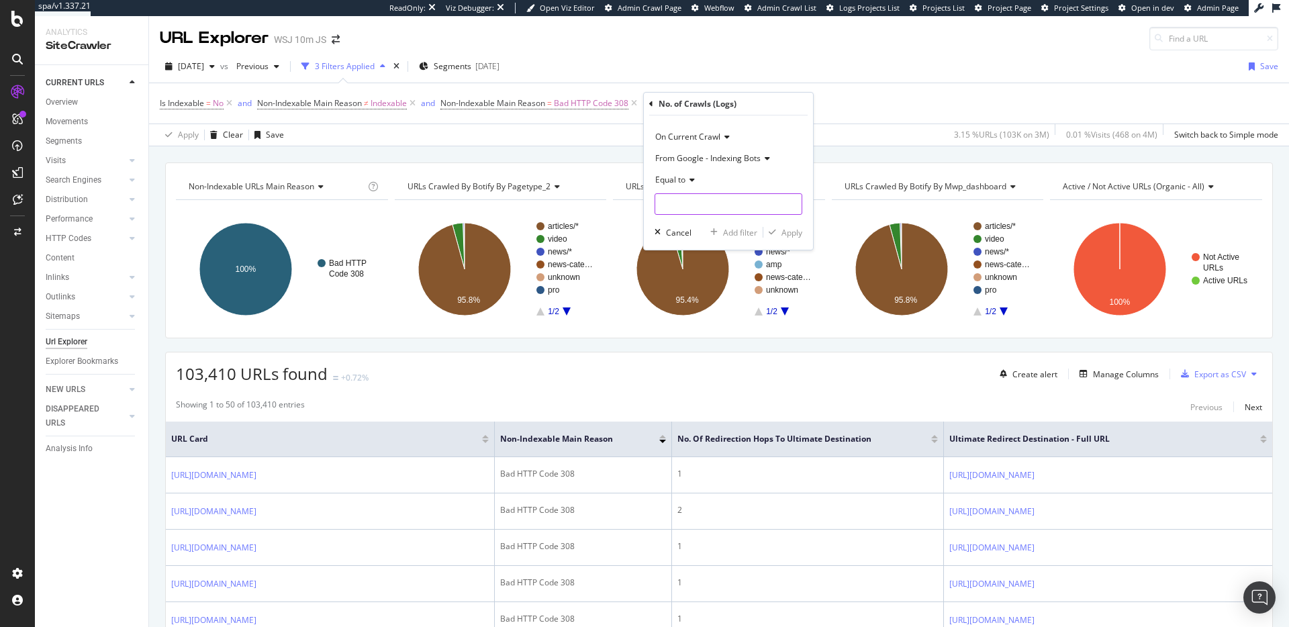
click at [692, 205] on input "number" at bounding box center [728, 203] width 148 height 21
click at [686, 182] on icon at bounding box center [689, 180] width 9 height 8
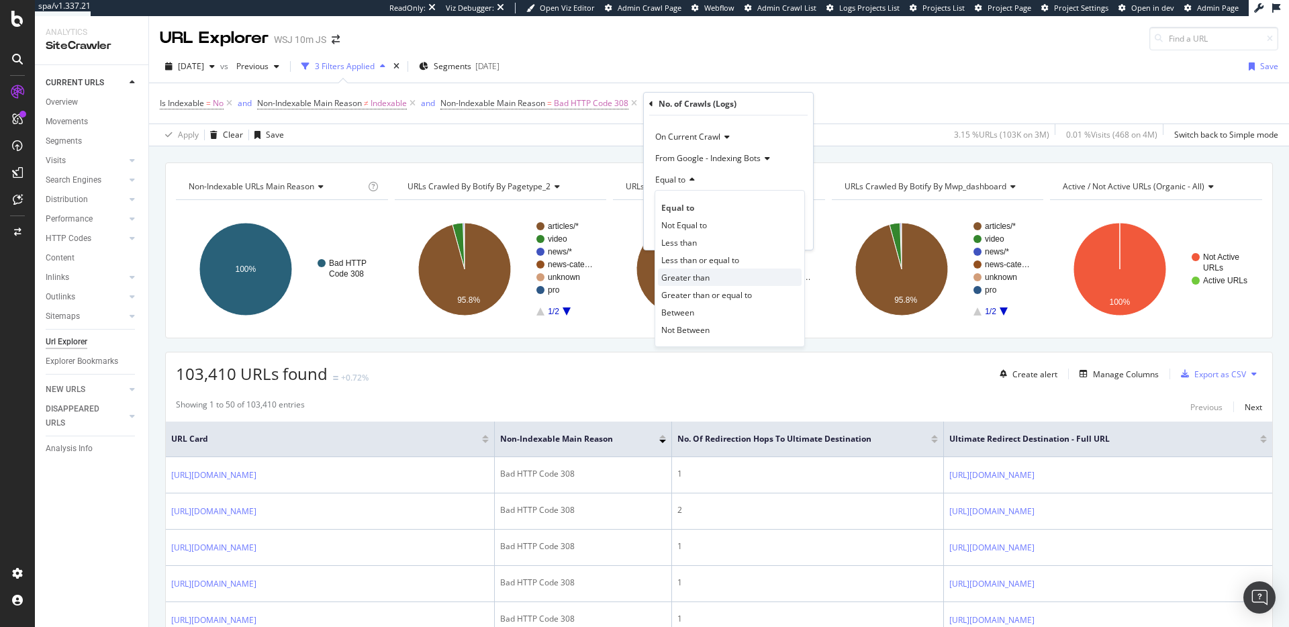
click at [686, 273] on span "Greater than" at bounding box center [685, 277] width 48 height 11
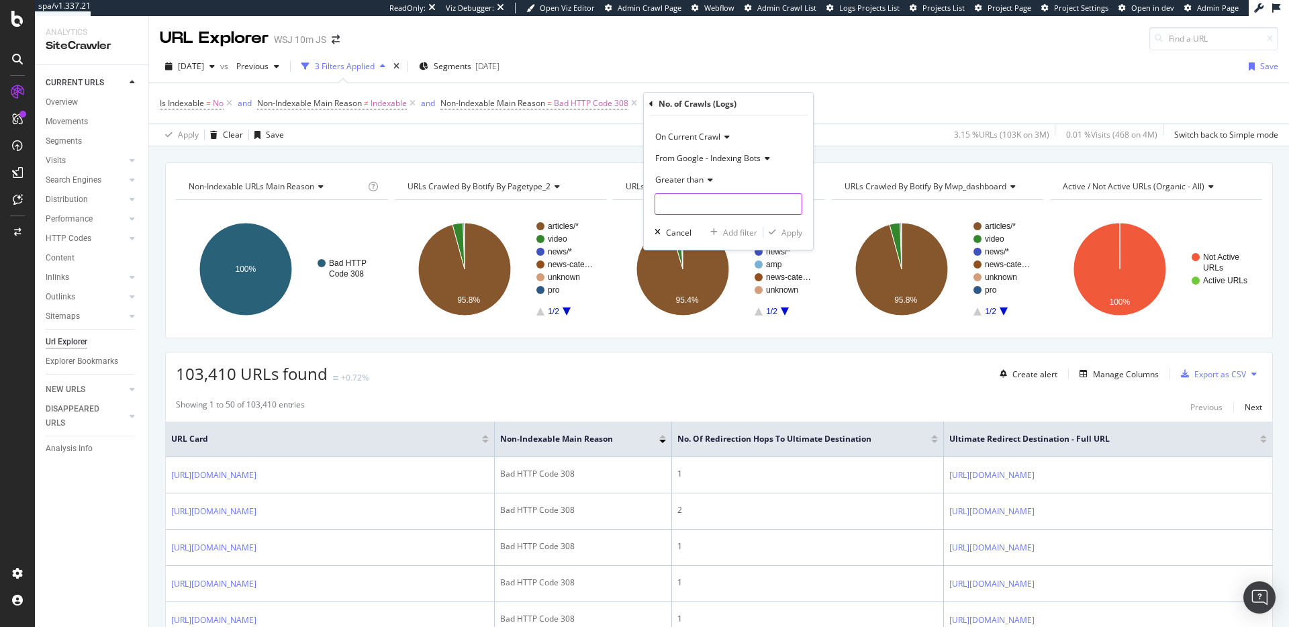
click at [721, 206] on input "number" at bounding box center [728, 203] width 148 height 21
type input "0"
click at [779, 232] on div "button" at bounding box center [772, 232] width 18 height 8
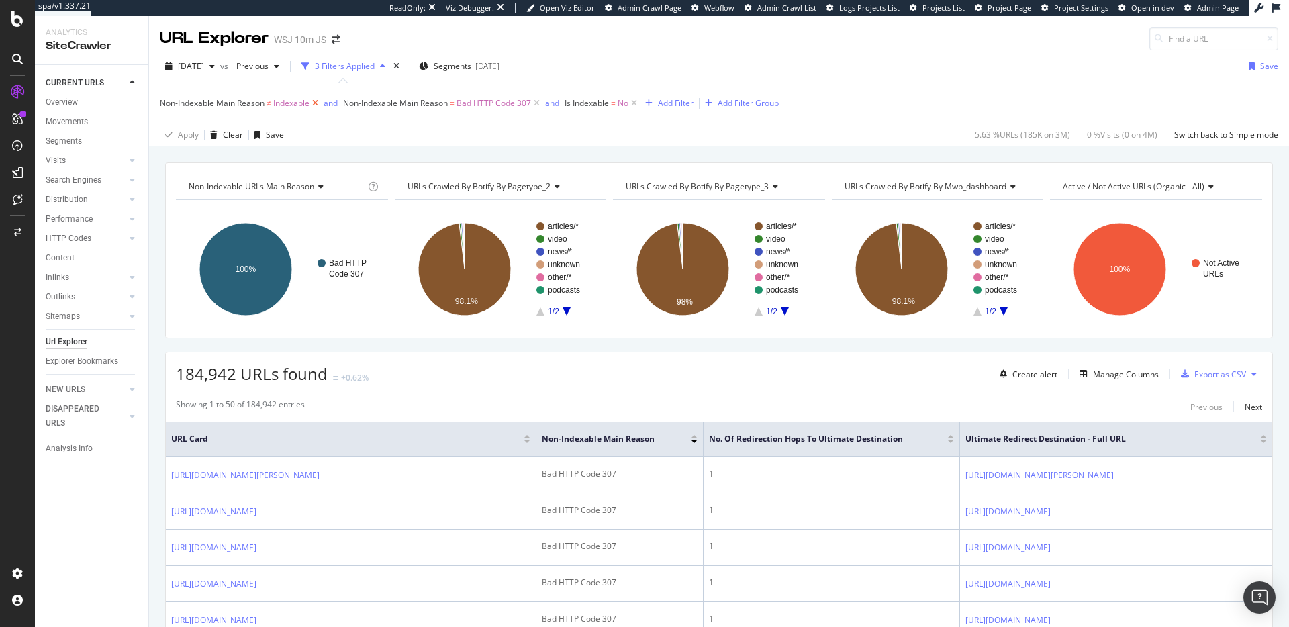
click at [315, 101] on icon at bounding box center [314, 103] width 11 height 13
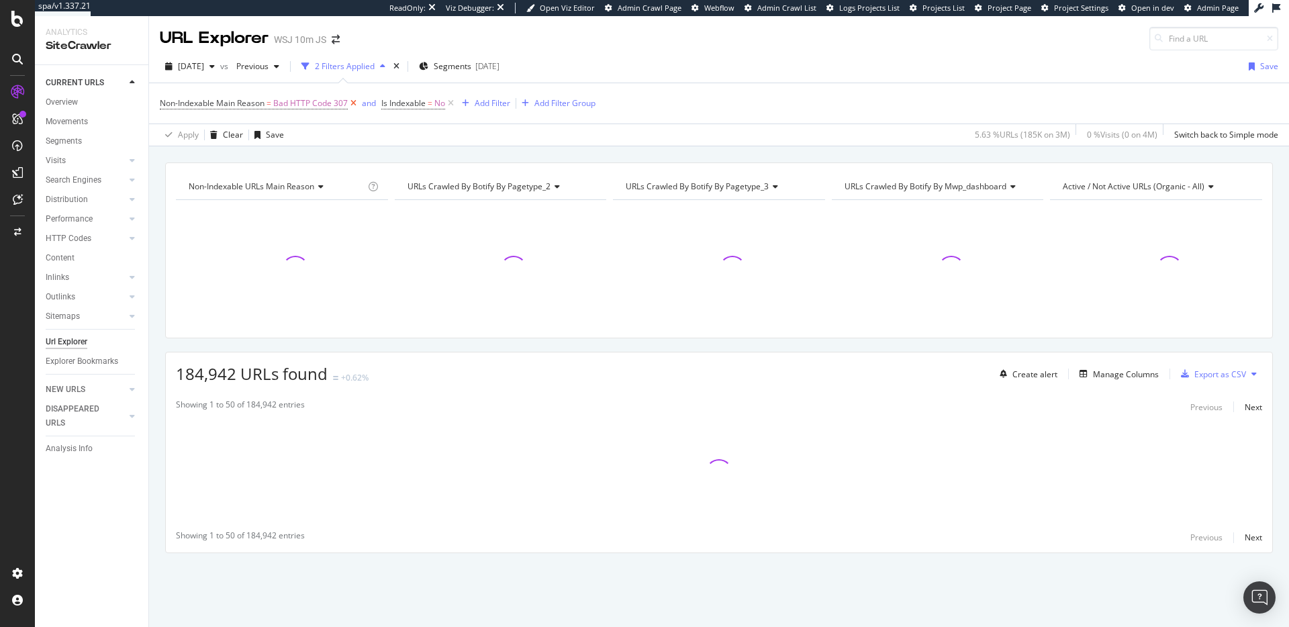
click at [356, 102] on icon at bounding box center [353, 103] width 11 height 13
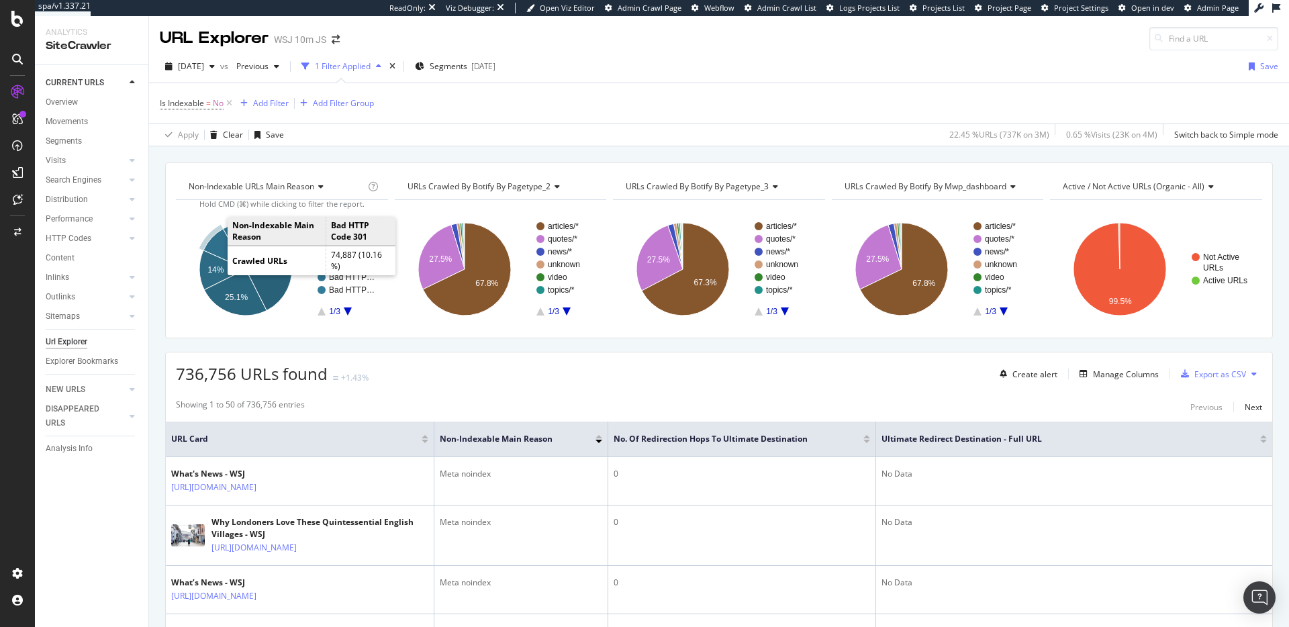
click at [214, 245] on icon "A chart." at bounding box center [224, 249] width 42 height 40
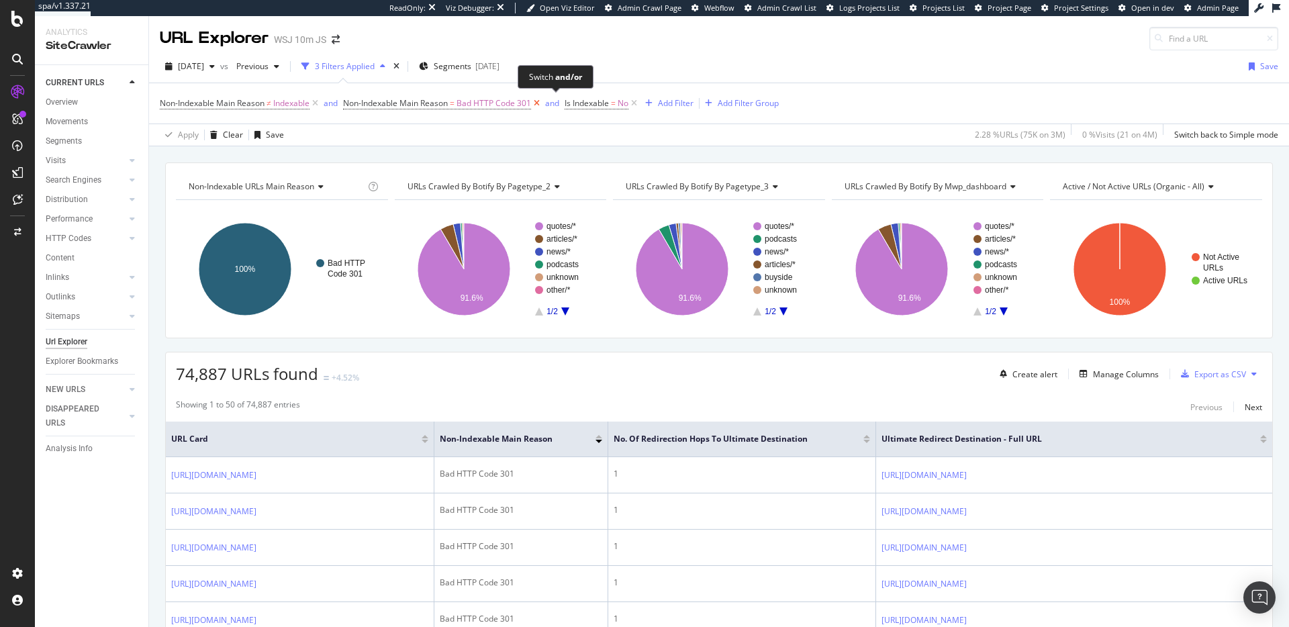
click at [544, 101] on span "and" at bounding box center [553, 103] width 22 height 19
click at [539, 104] on icon at bounding box center [536, 103] width 11 height 13
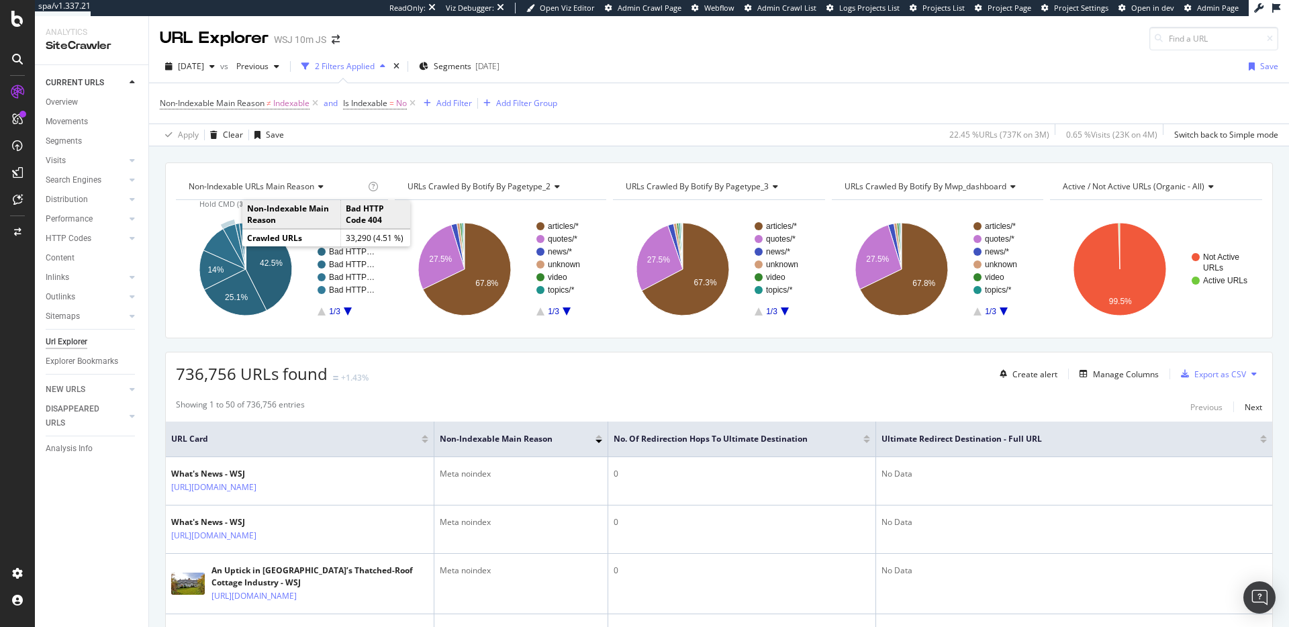
click at [230, 233] on icon "A chart." at bounding box center [234, 246] width 23 height 45
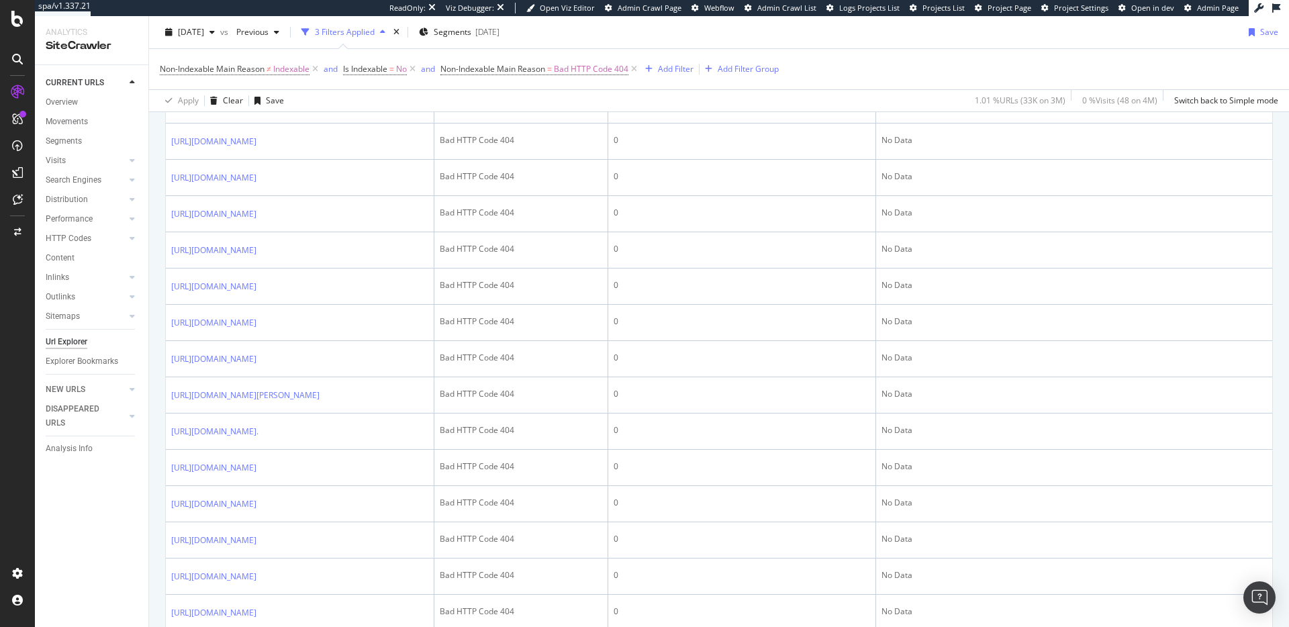
scroll to position [205, 0]
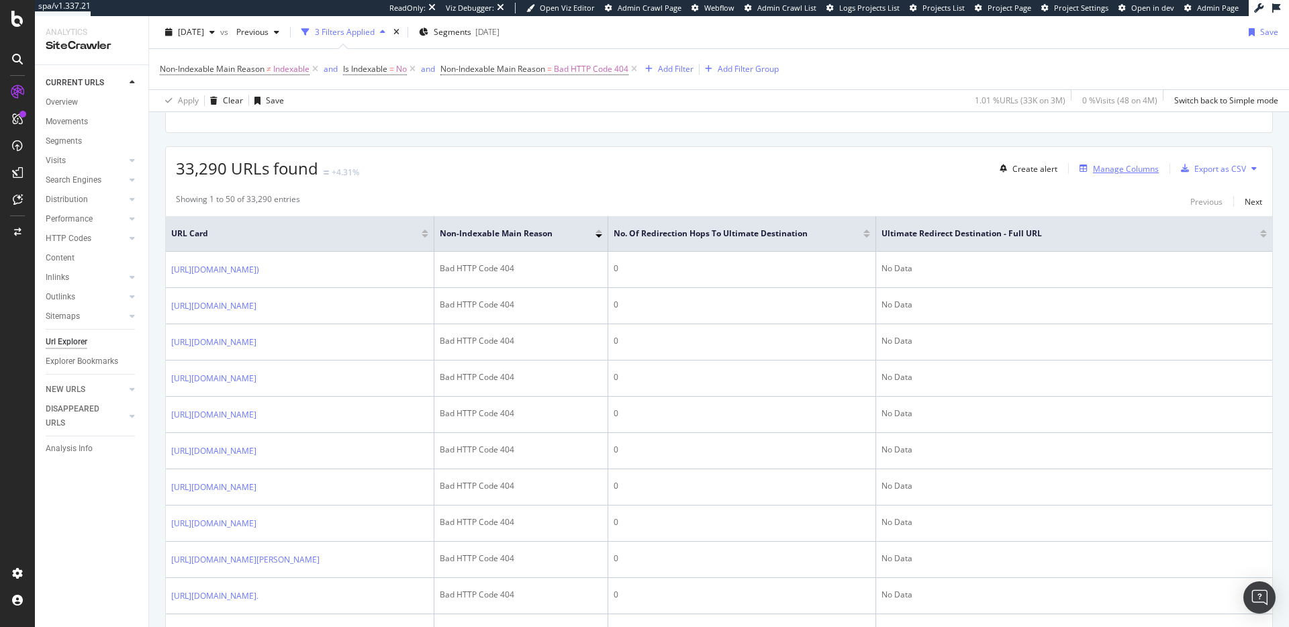
click at [1103, 175] on div "Manage Columns" at bounding box center [1116, 168] width 85 height 15
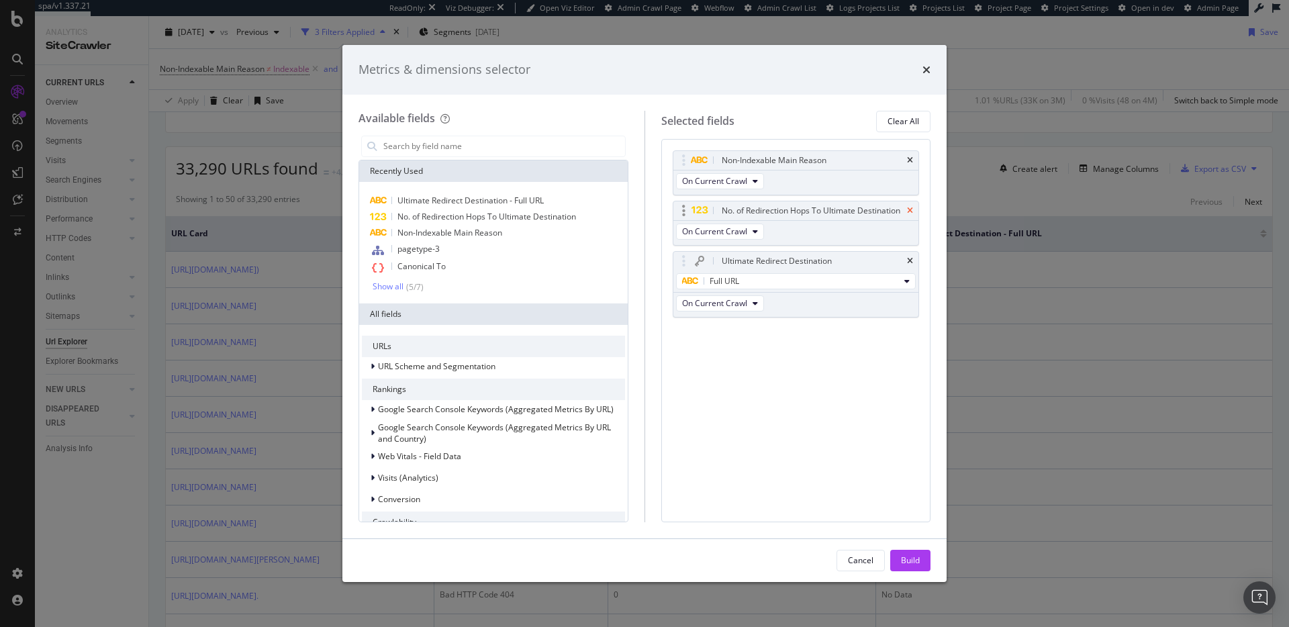
click at [907, 210] on icon "times" at bounding box center [910, 211] width 6 height 8
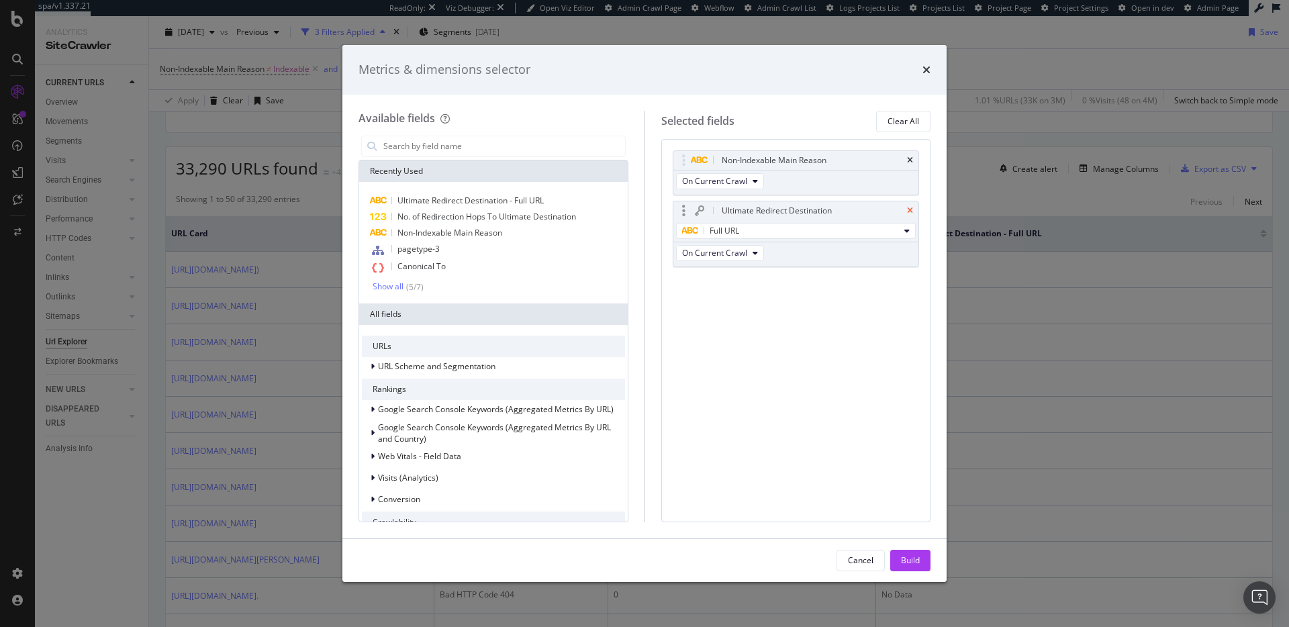
click at [910, 214] on icon "times" at bounding box center [910, 211] width 6 height 8
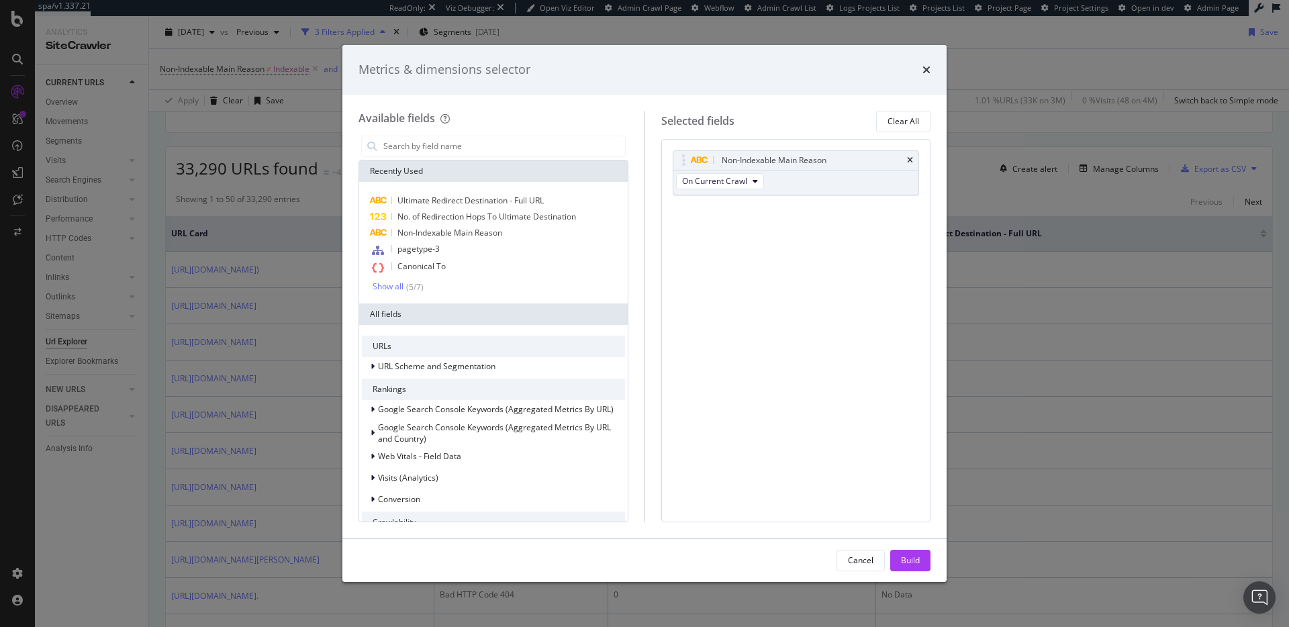
drag, startPoint x: 923, startPoint y: 554, endPoint x: 861, endPoint y: 493, distance: 87.3
click at [923, 554] on button "Build" at bounding box center [910, 560] width 40 height 21
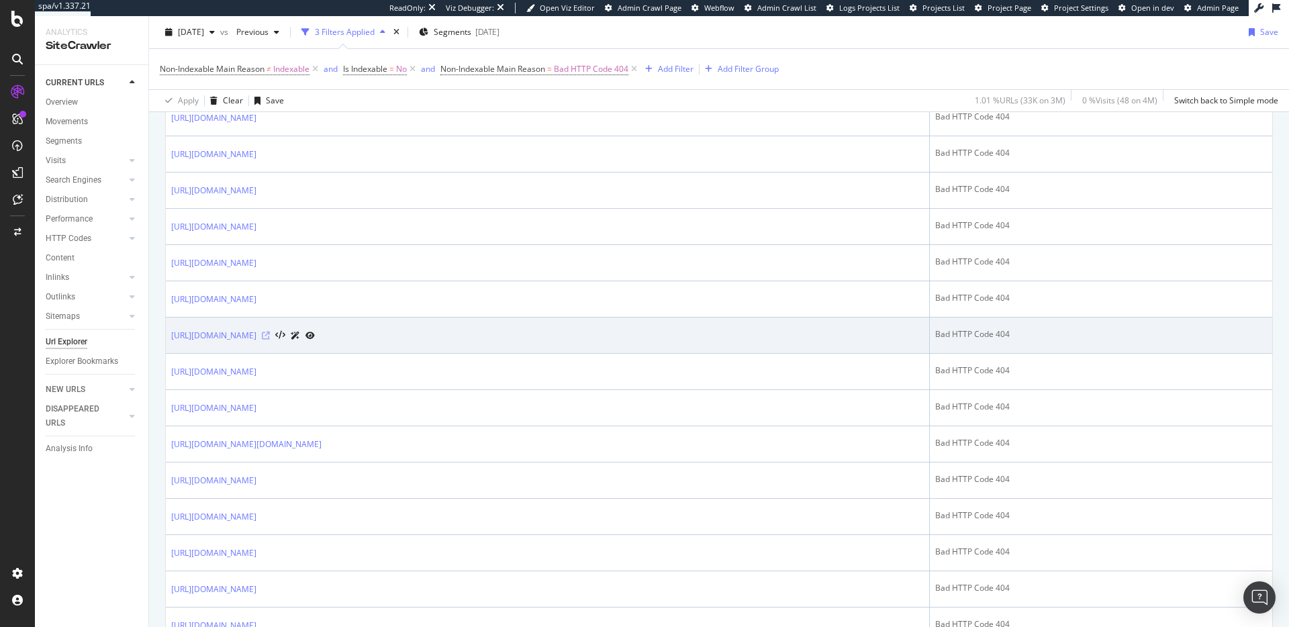
scroll to position [1689, 0]
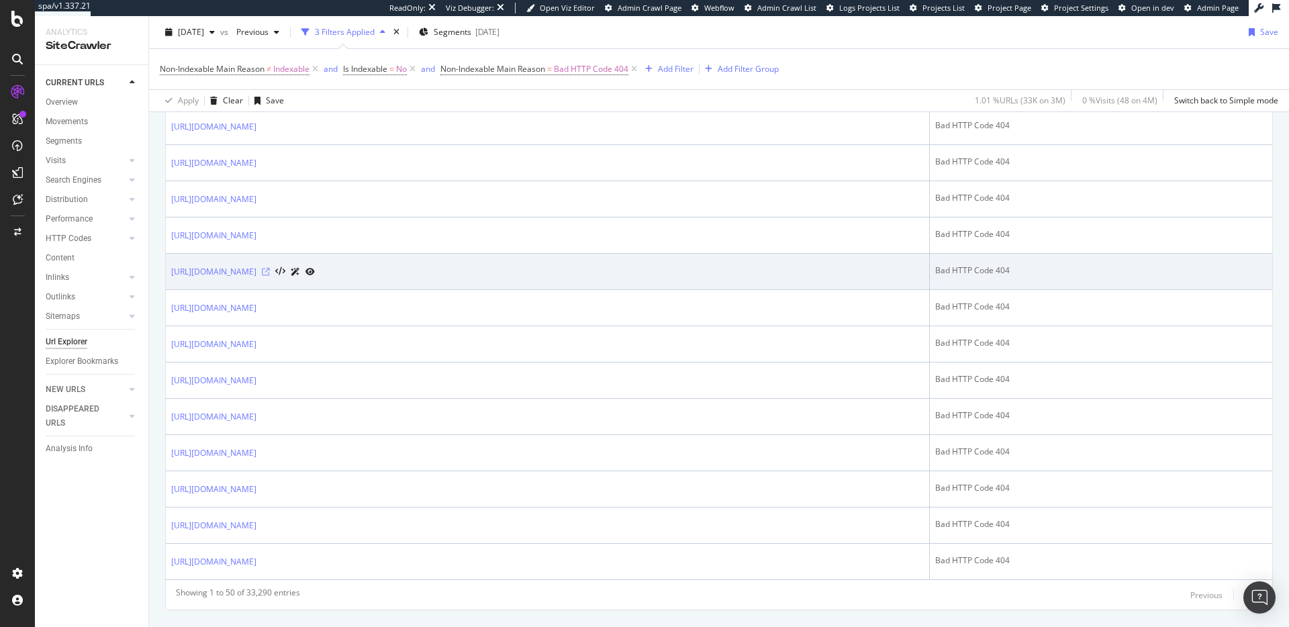
click at [270, 273] on icon at bounding box center [266, 272] width 8 height 8
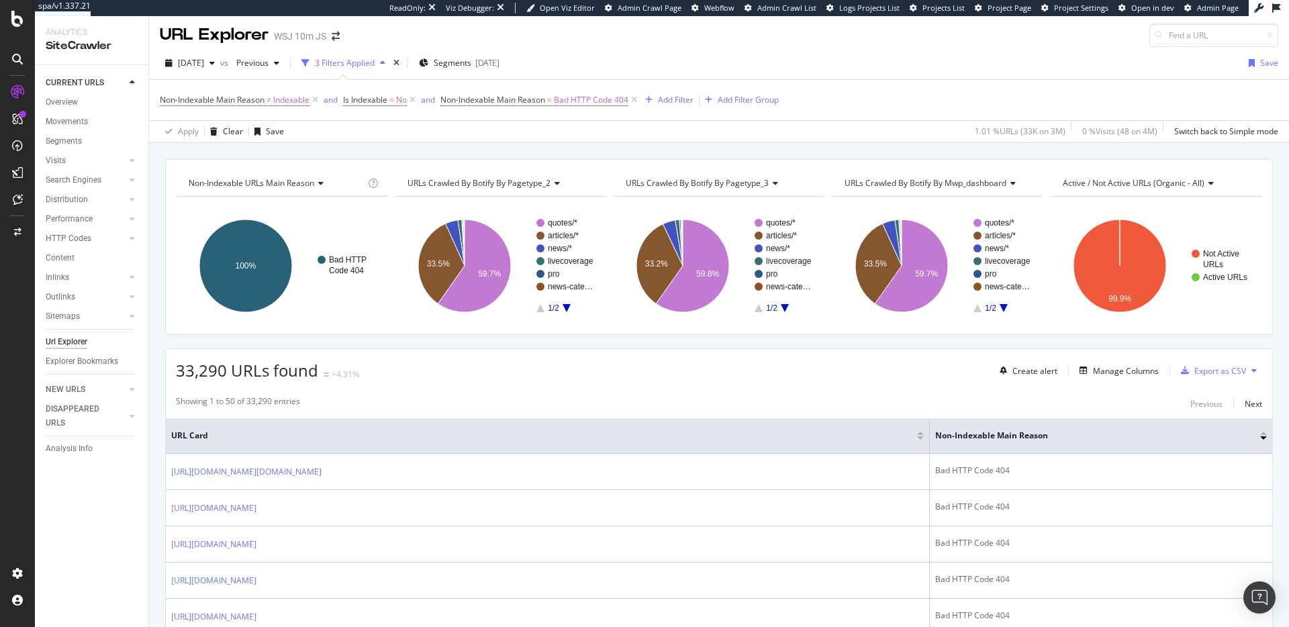
scroll to position [0, 0]
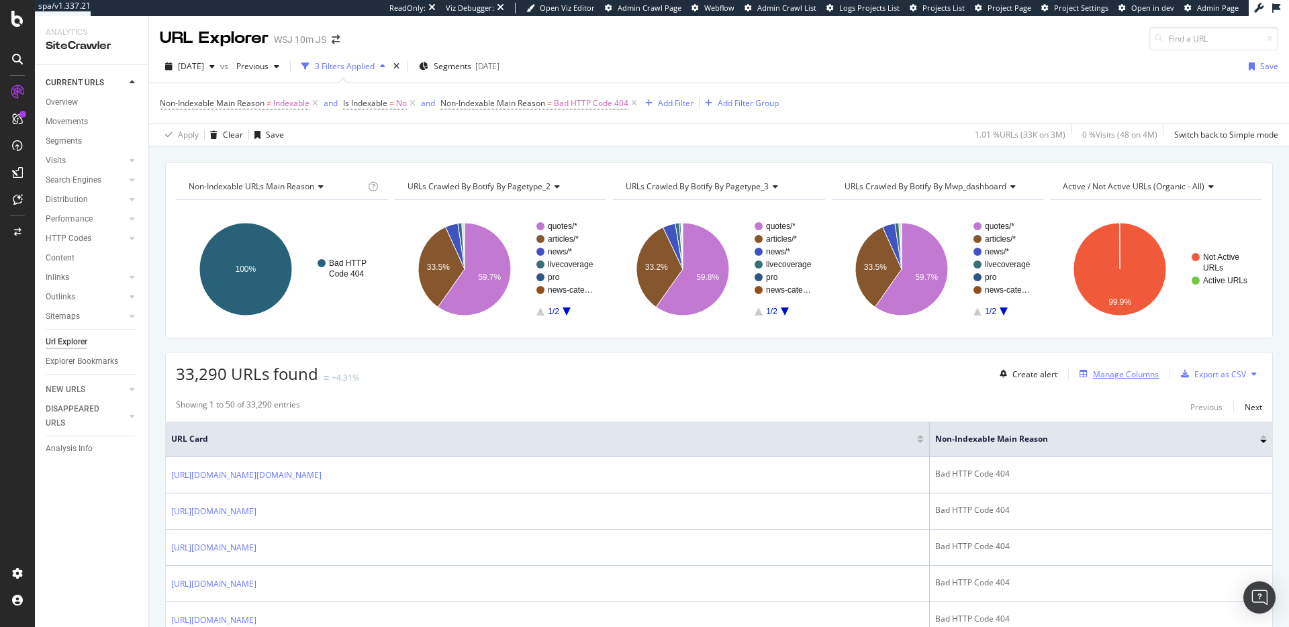
click at [1109, 371] on div "Manage Columns" at bounding box center [1126, 374] width 66 height 11
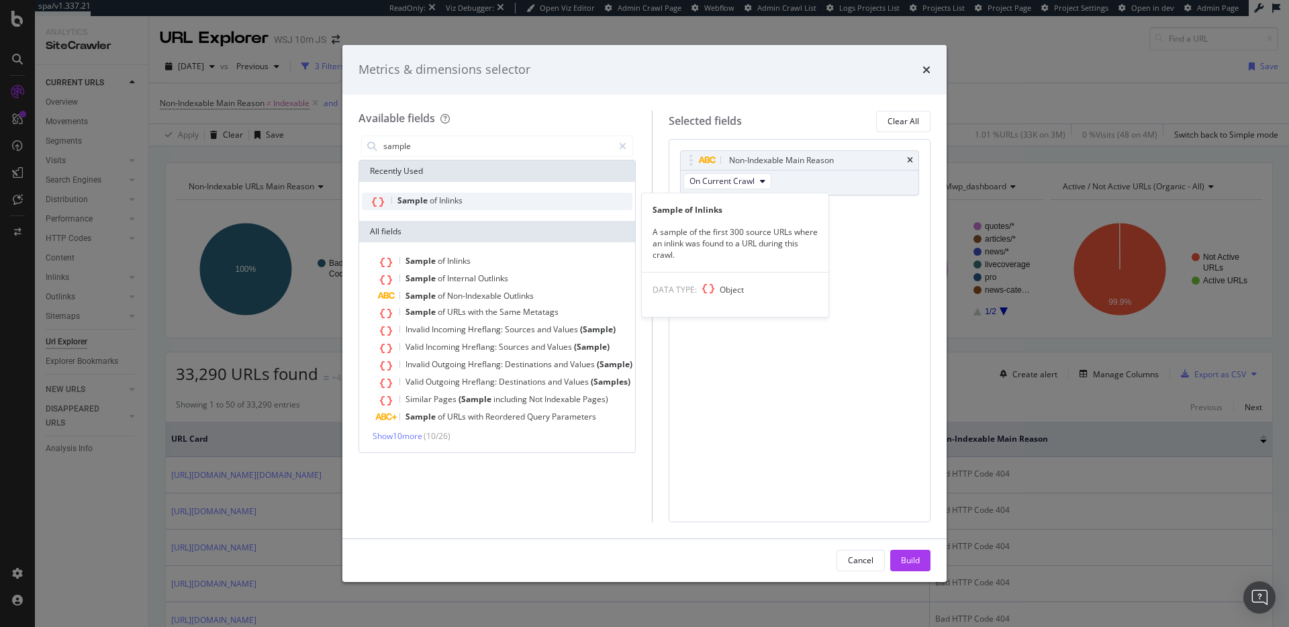
type input "sample"
click at [458, 198] on span "Inlinks" at bounding box center [450, 200] width 23 height 11
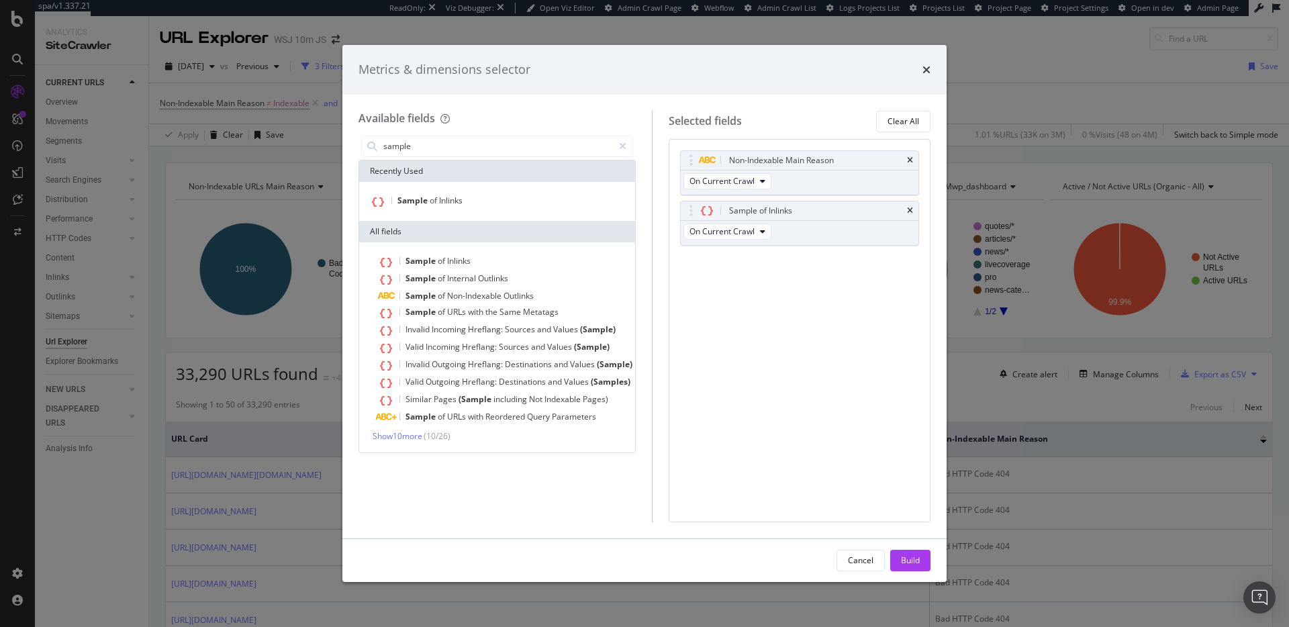
click at [892, 561] on button "Build" at bounding box center [910, 560] width 40 height 21
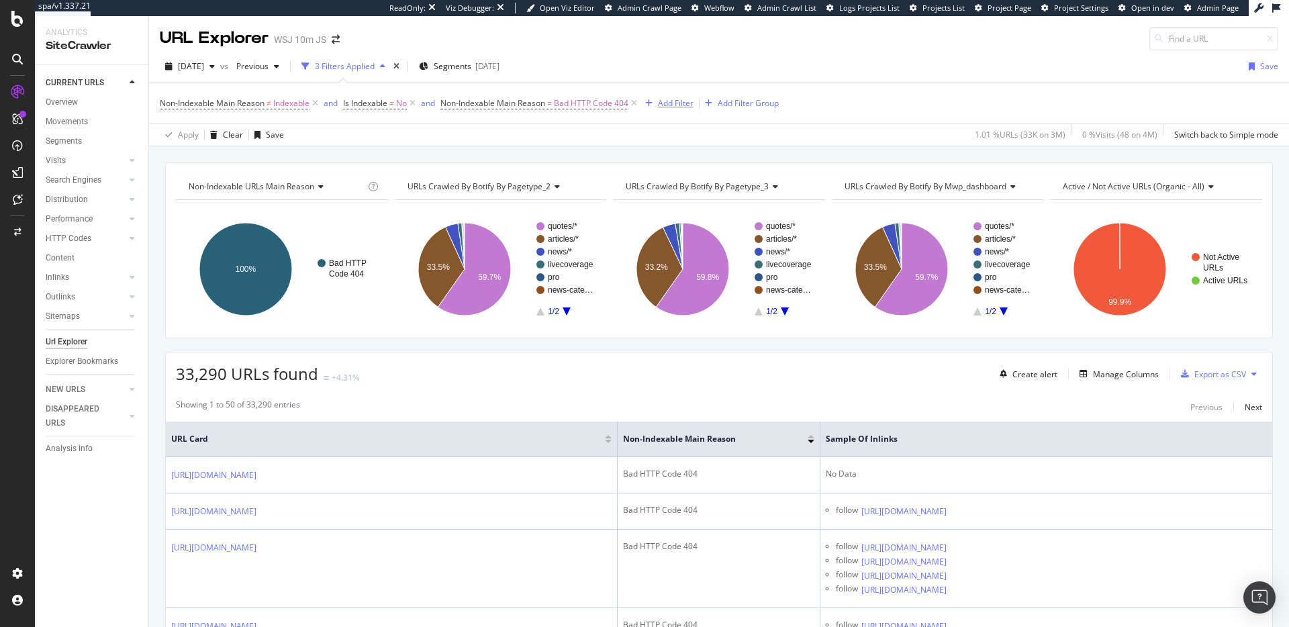
click at [667, 101] on div "Add Filter" at bounding box center [676, 102] width 36 height 11
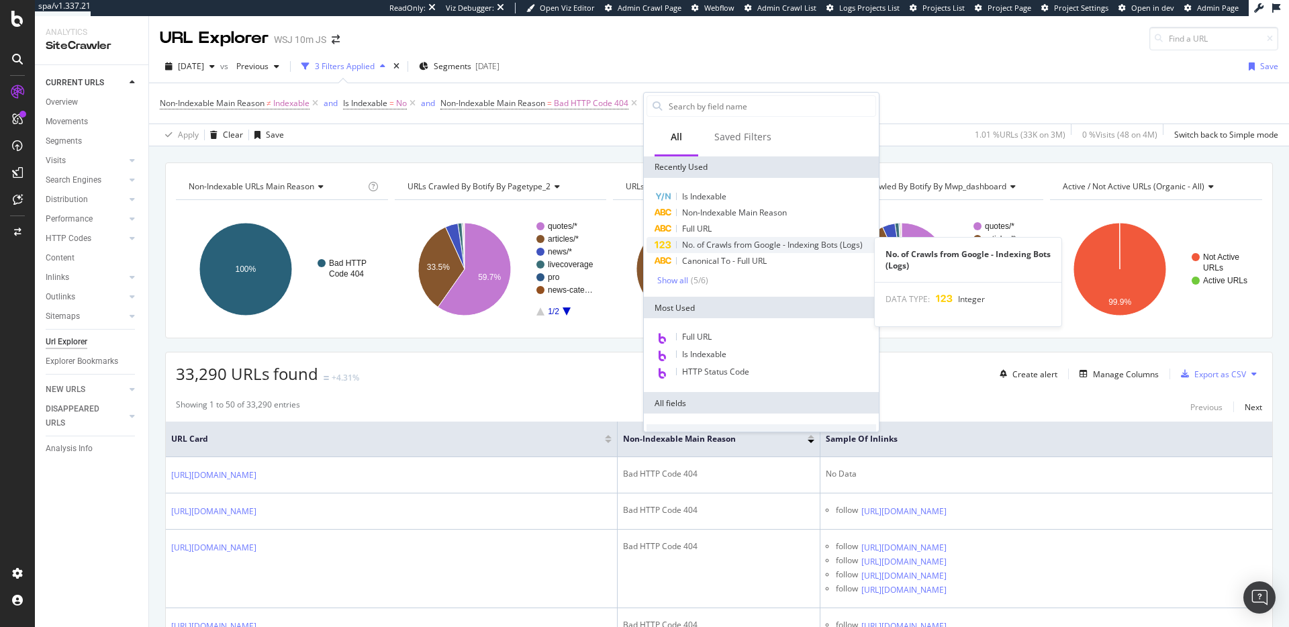
click at [732, 246] on span "No. of Crawls from Google - Indexing Bots (Logs)" at bounding box center [772, 244] width 181 height 11
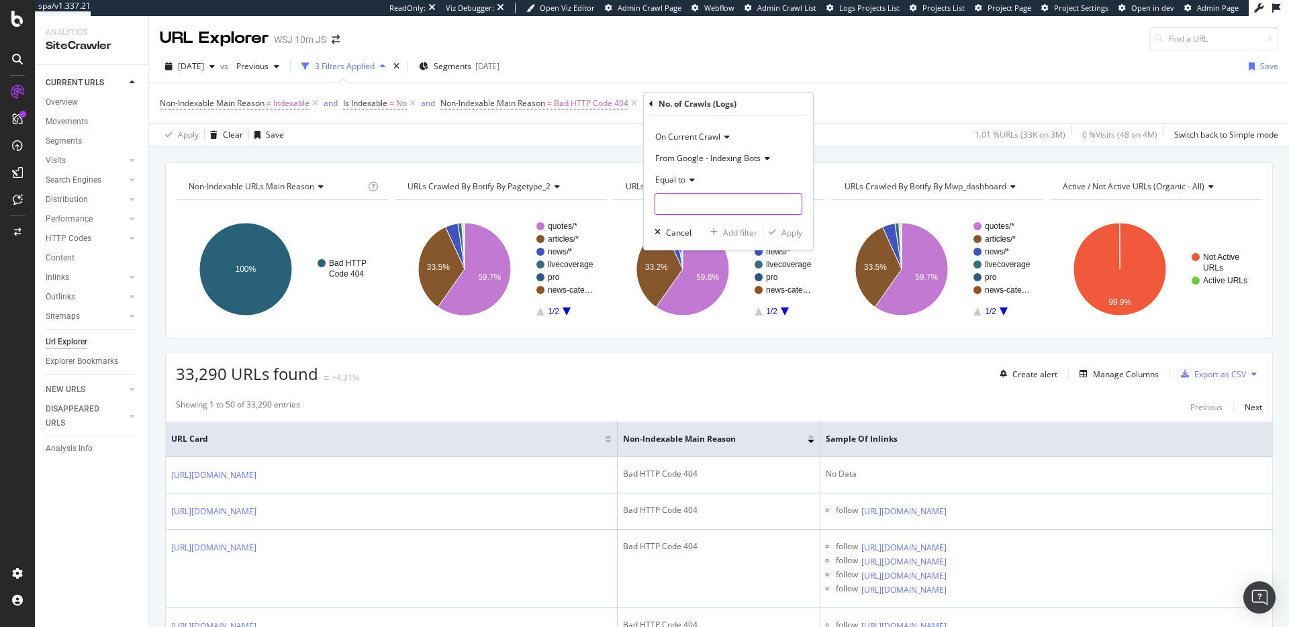
click at [769, 209] on input "number" at bounding box center [728, 203] width 148 height 21
click at [687, 181] on icon at bounding box center [689, 180] width 9 height 8
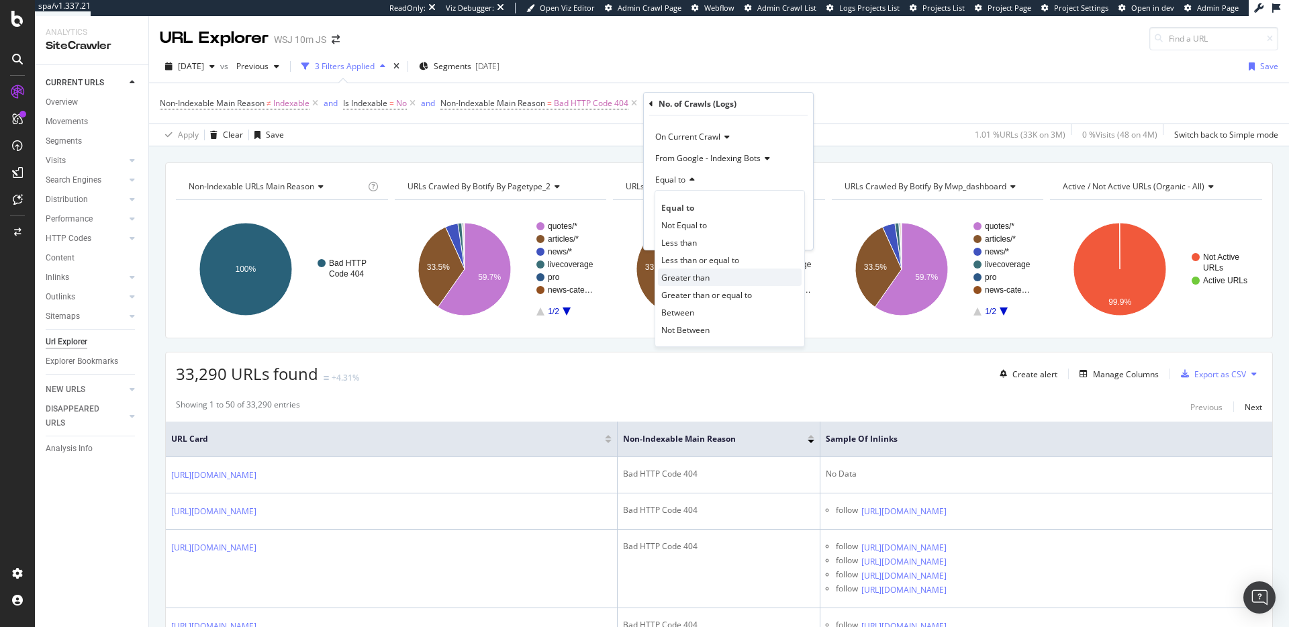
click at [688, 275] on span "Greater than" at bounding box center [685, 277] width 48 height 11
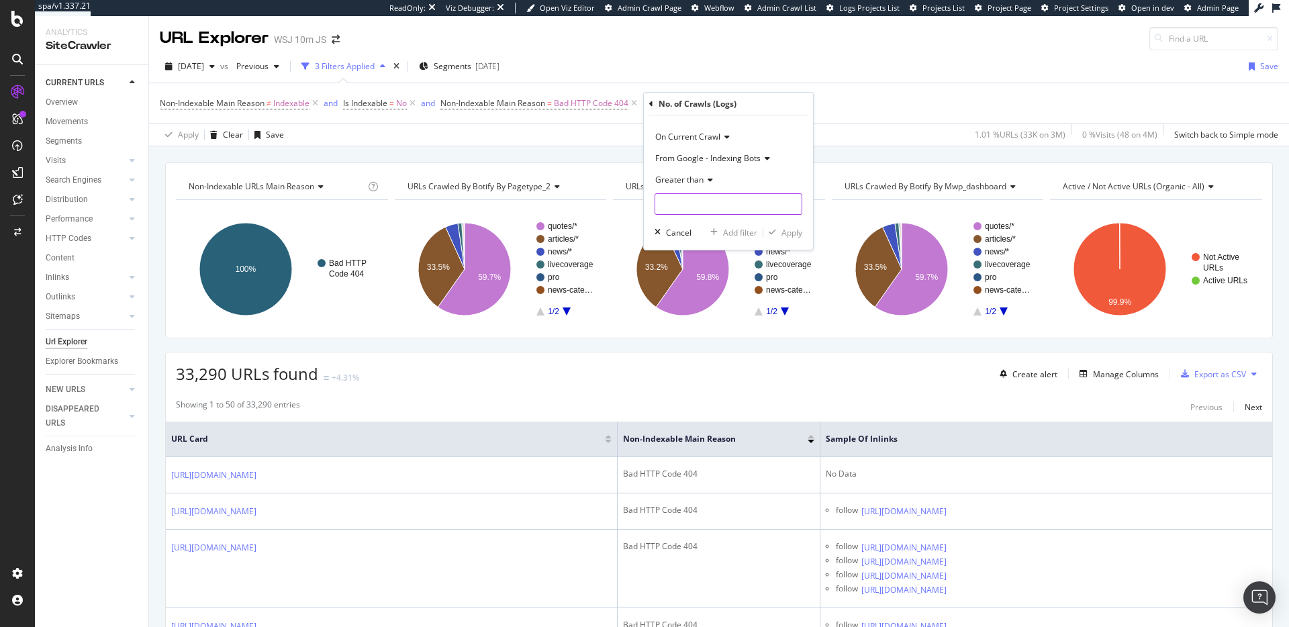
click at [703, 205] on input "number" at bounding box center [728, 203] width 148 height 21
type input "0"
click at [787, 234] on div "Apply" at bounding box center [791, 232] width 21 height 11
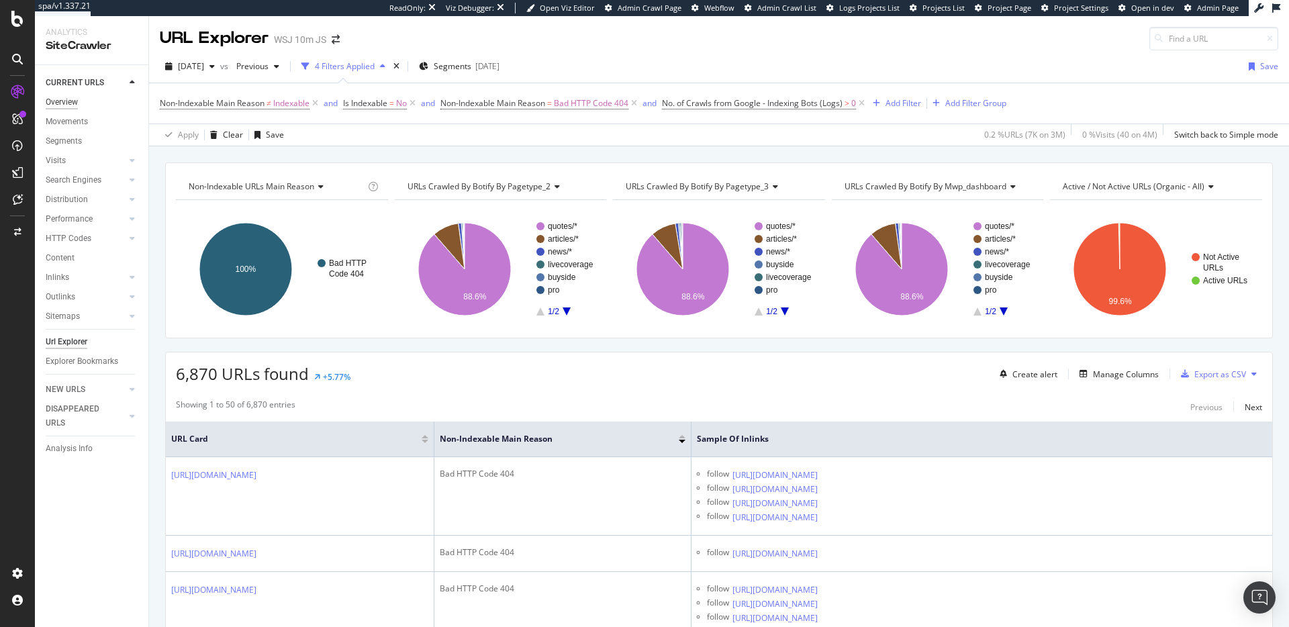
click at [61, 105] on div "Overview" at bounding box center [62, 102] width 32 height 14
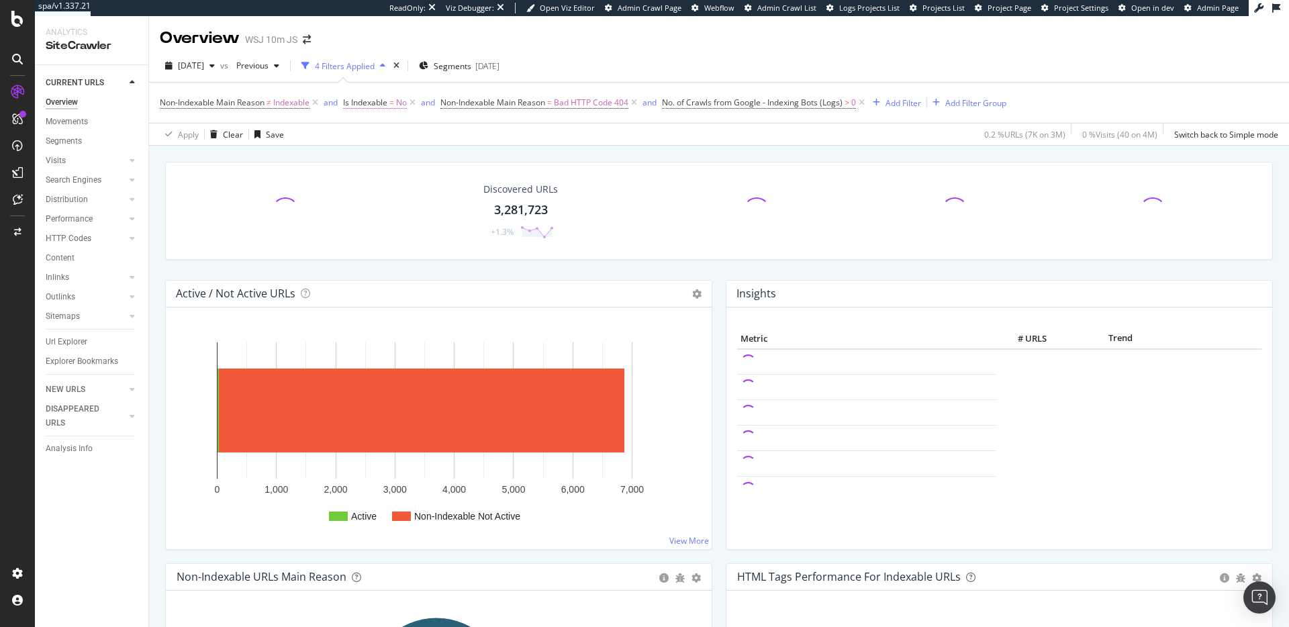
click at [315, 102] on icon at bounding box center [314, 102] width 11 height 13
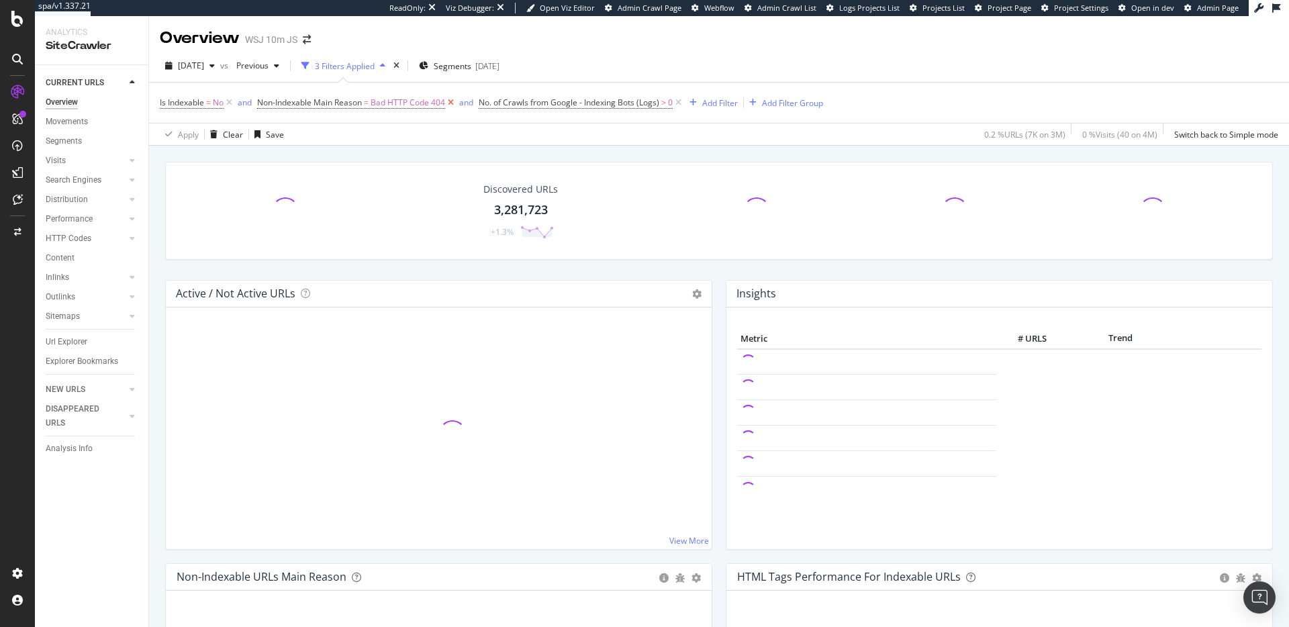
click at [454, 101] on icon at bounding box center [450, 102] width 11 height 13
click at [457, 102] on icon at bounding box center [456, 102] width 11 height 13
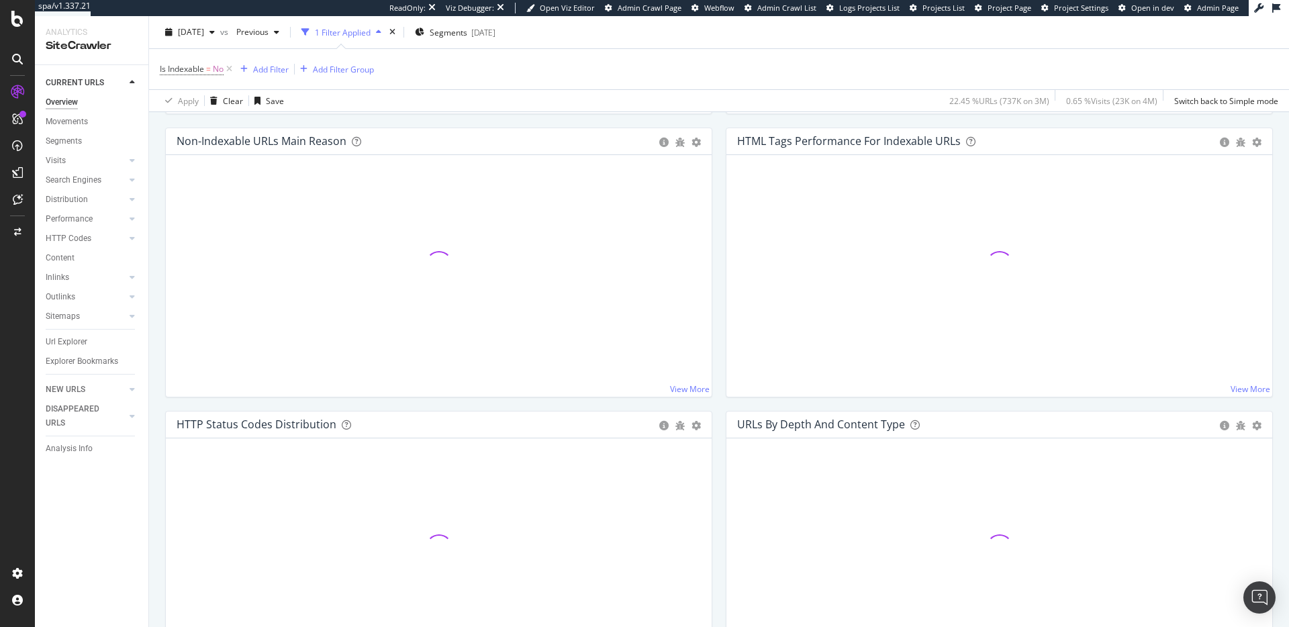
scroll to position [505, 0]
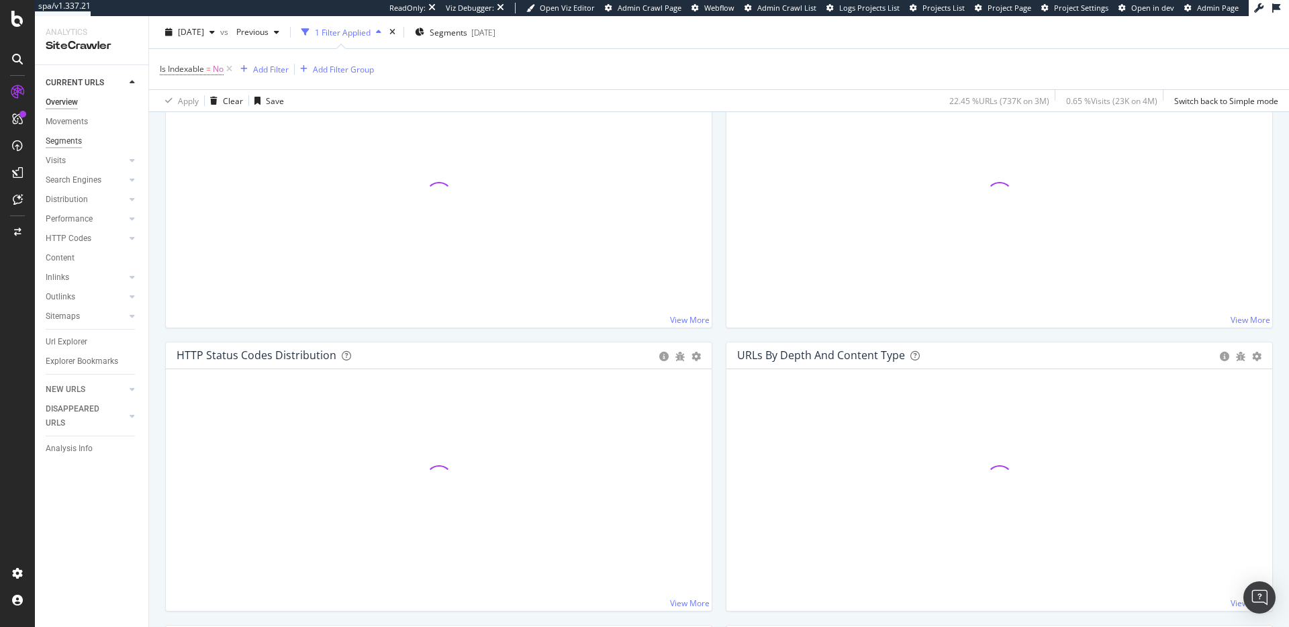
click at [79, 138] on div "Segments" at bounding box center [64, 141] width 36 height 14
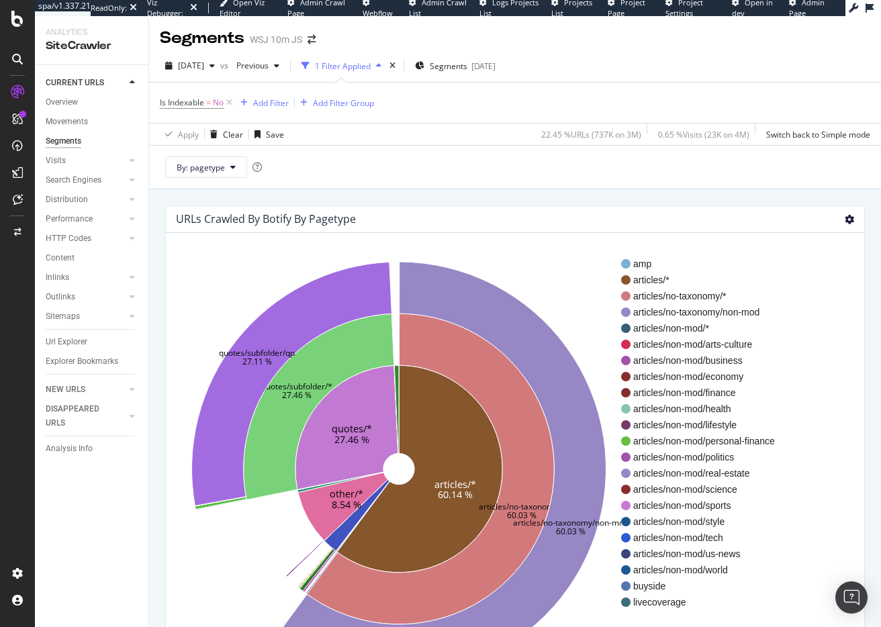
click at [844, 217] on icon at bounding box center [848, 219] width 9 height 9
click at [794, 271] on span "Treemap" at bounding box center [809, 267] width 107 height 18
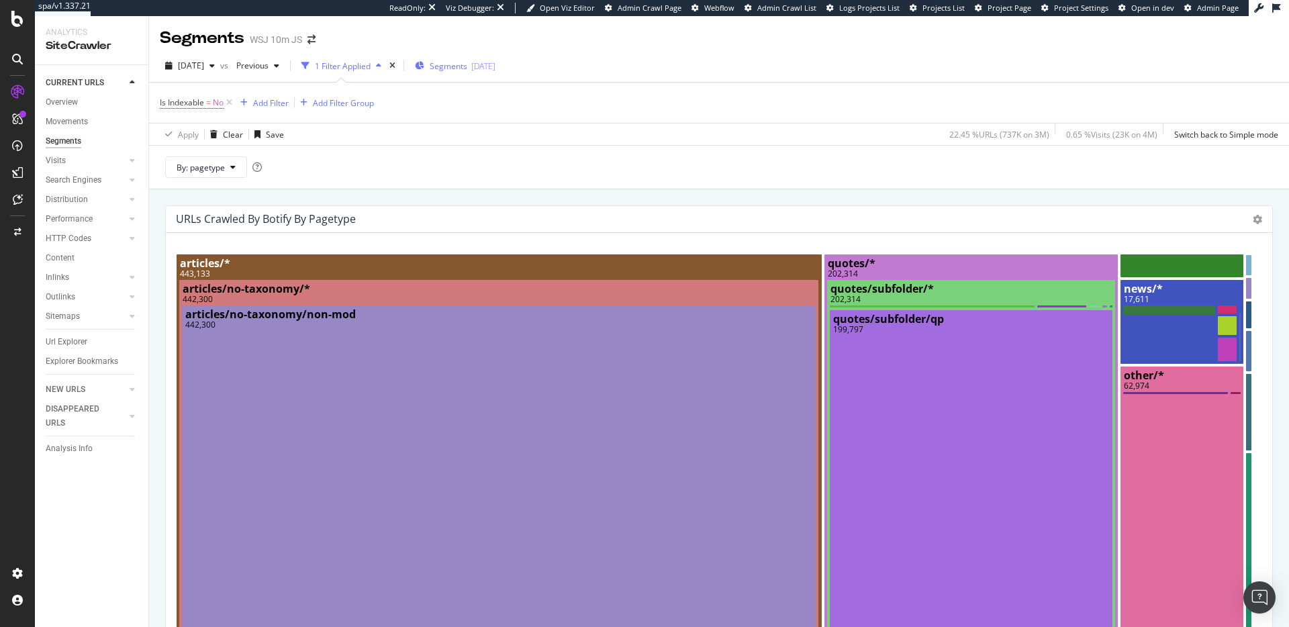
click at [467, 60] on span "Segments" at bounding box center [449, 65] width 38 height 11
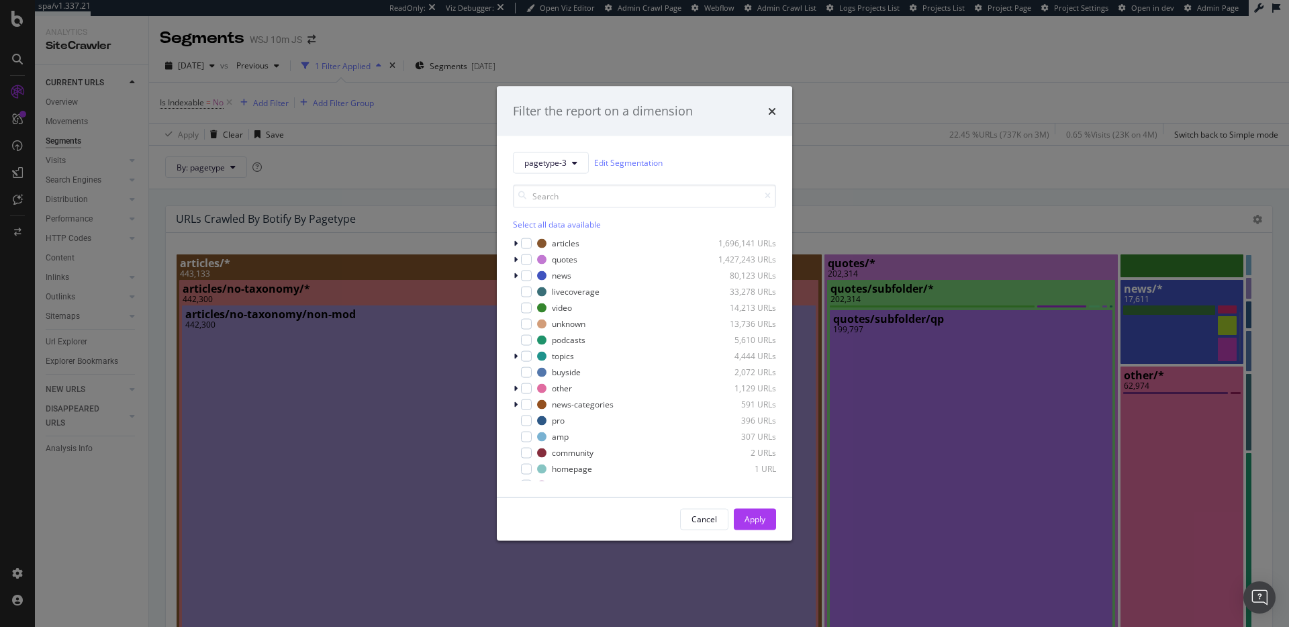
click at [634, 48] on div "Filter the report on a dimension pagetype-3 Edit Segmentation Select all data a…" at bounding box center [644, 313] width 1289 height 627
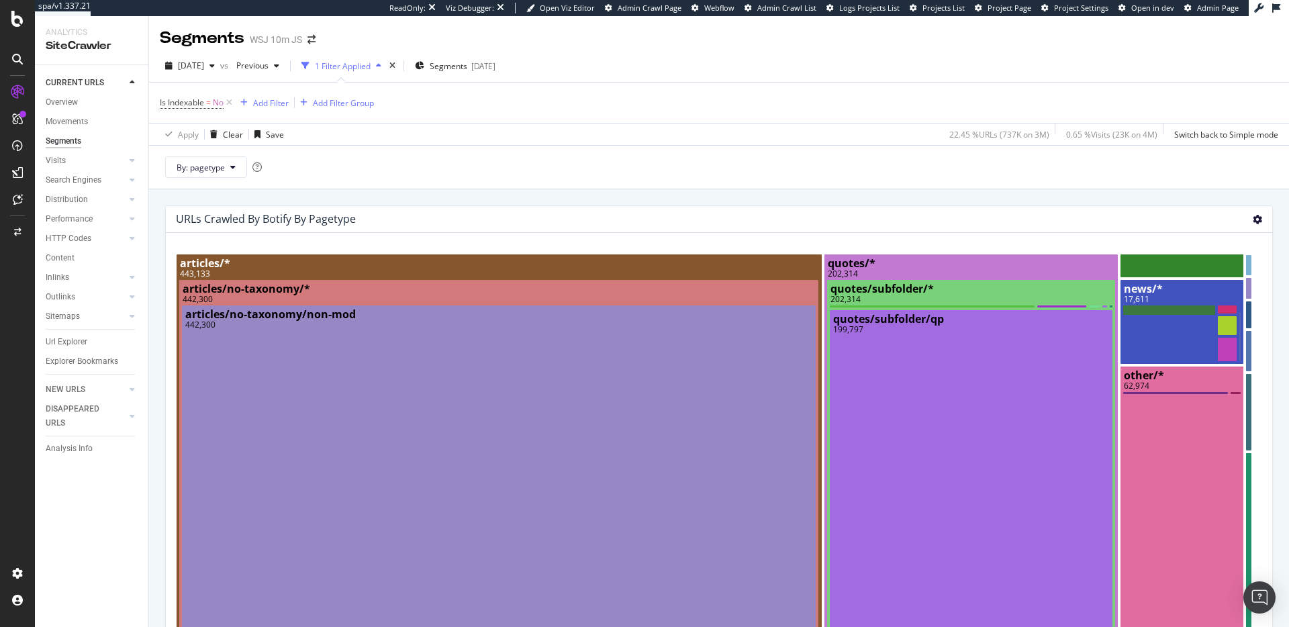
click at [1253, 221] on icon at bounding box center [1257, 219] width 9 height 9
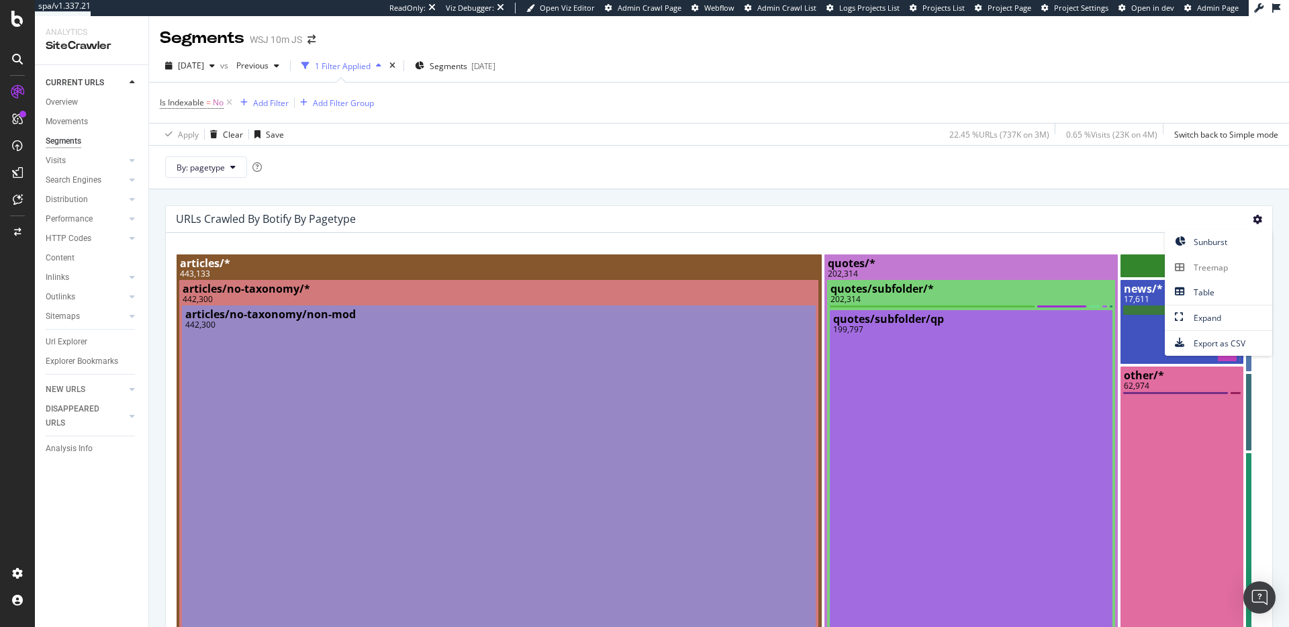
click at [301, 226] on h4 "URLs Crawled By Botify By pagetype" at bounding box center [266, 219] width 180 height 18
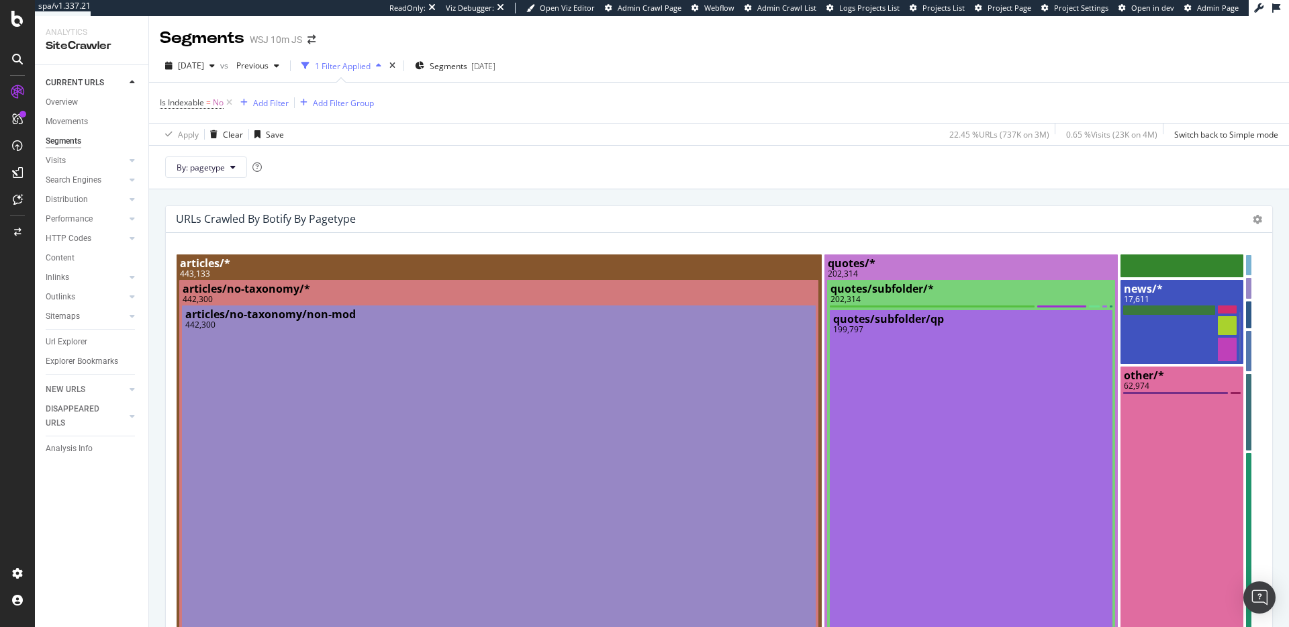
click at [314, 221] on h4 "URLs Crawled By Botify By pagetype" at bounding box center [266, 219] width 180 height 18
click at [213, 172] on span "By: pagetype" at bounding box center [201, 167] width 48 height 11
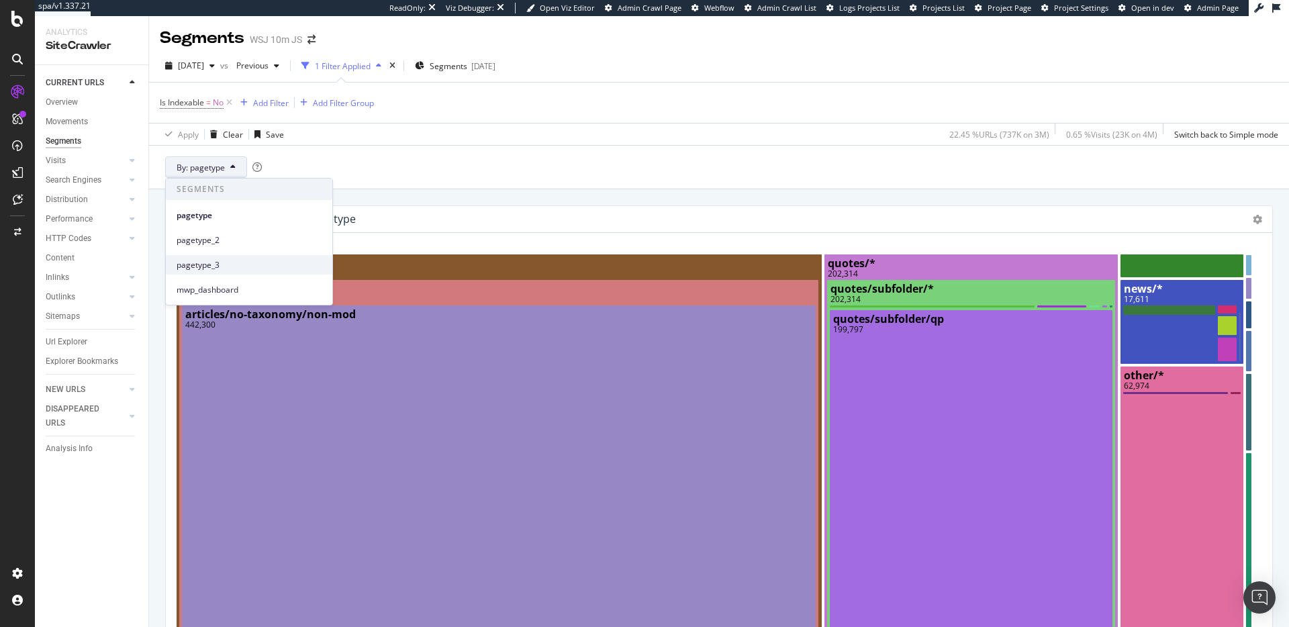
click at [216, 260] on span "pagetype_3" at bounding box center [249, 265] width 145 height 12
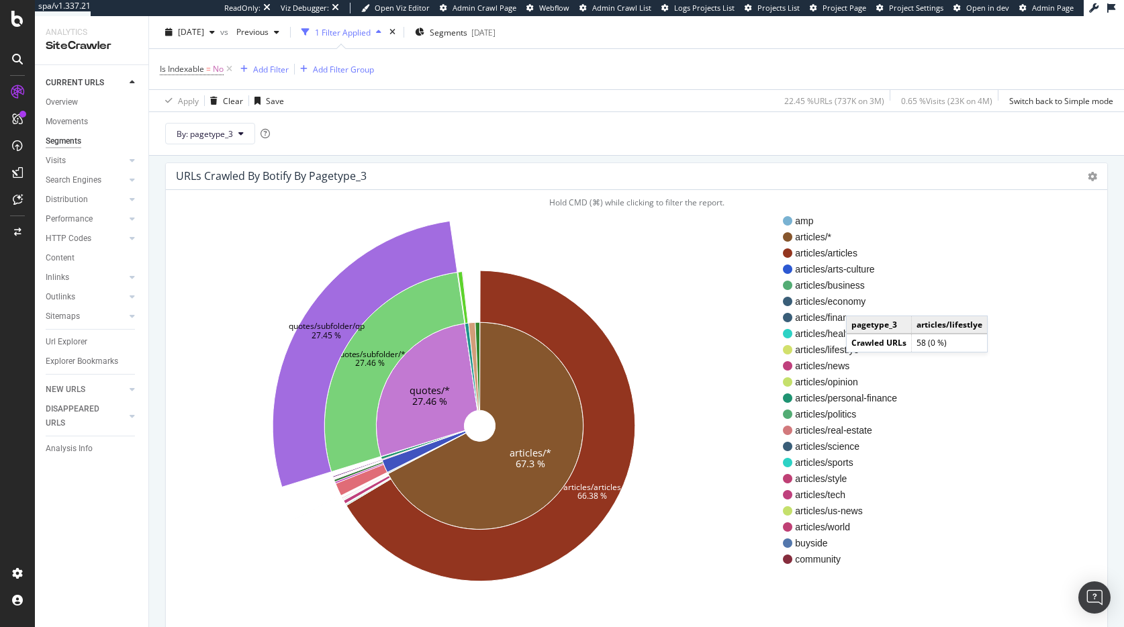
scroll to position [34, 0]
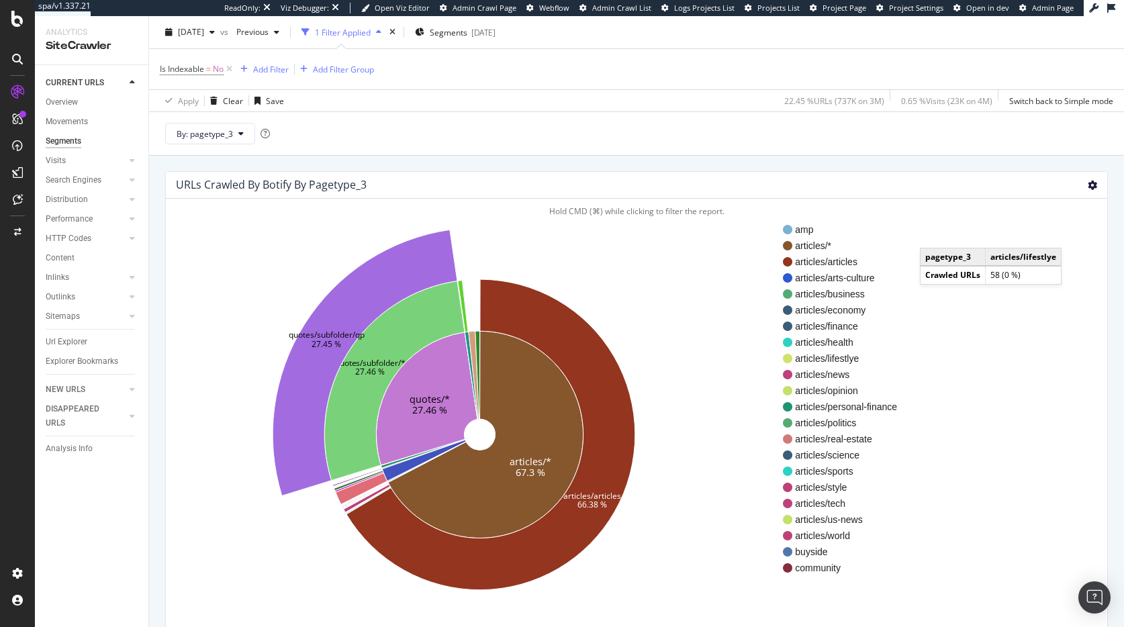
click at [1087, 181] on icon at bounding box center [1091, 185] width 9 height 9
click at [1048, 225] on span "Treemap" at bounding box center [1052, 233] width 107 height 18
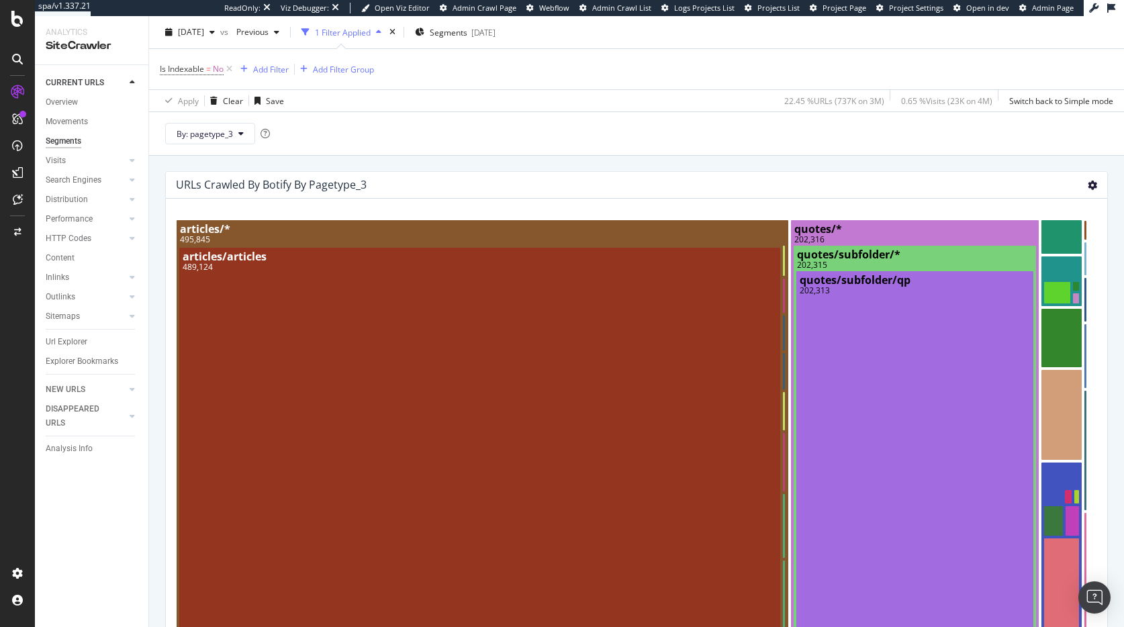
click at [1087, 185] on icon at bounding box center [1091, 185] width 9 height 9
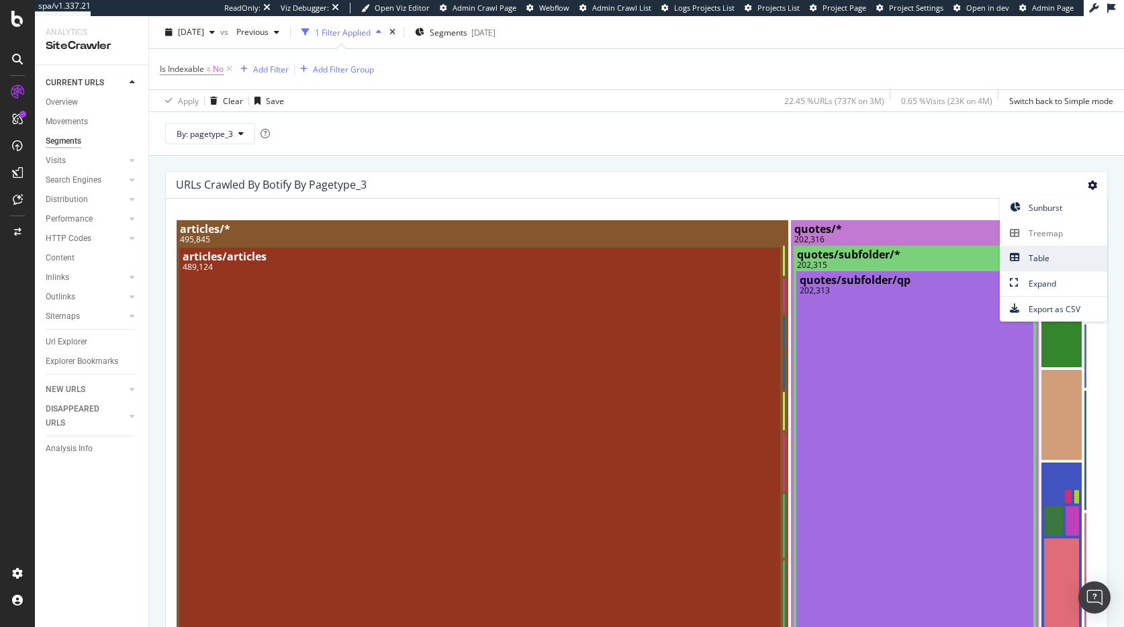
click at [1055, 253] on span "Table" at bounding box center [1052, 258] width 107 height 18
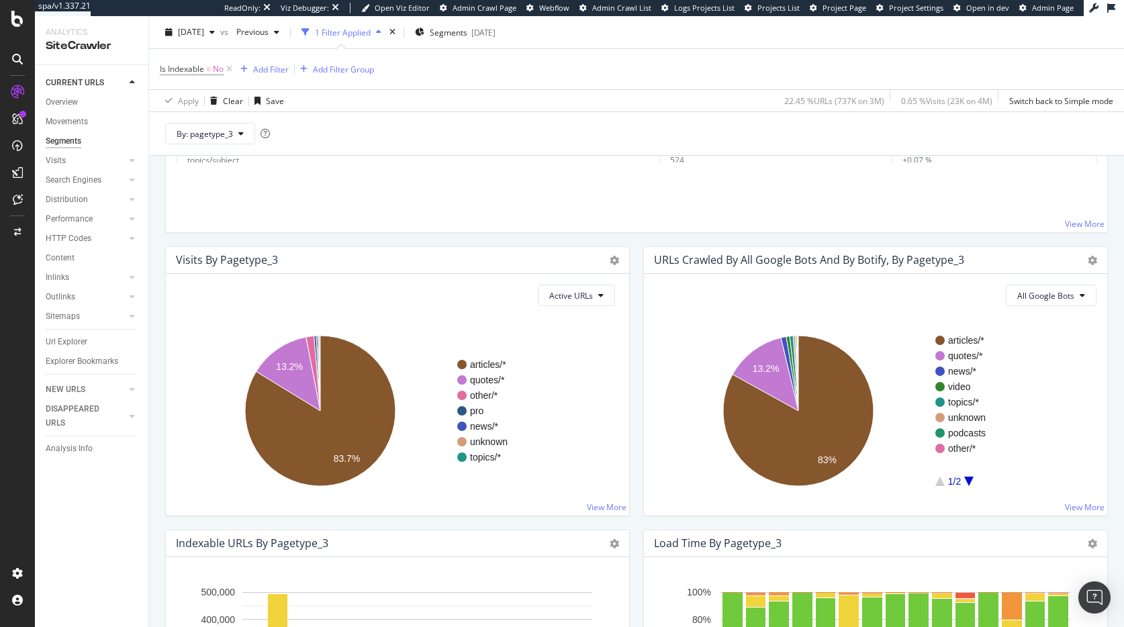
scroll to position [473, 0]
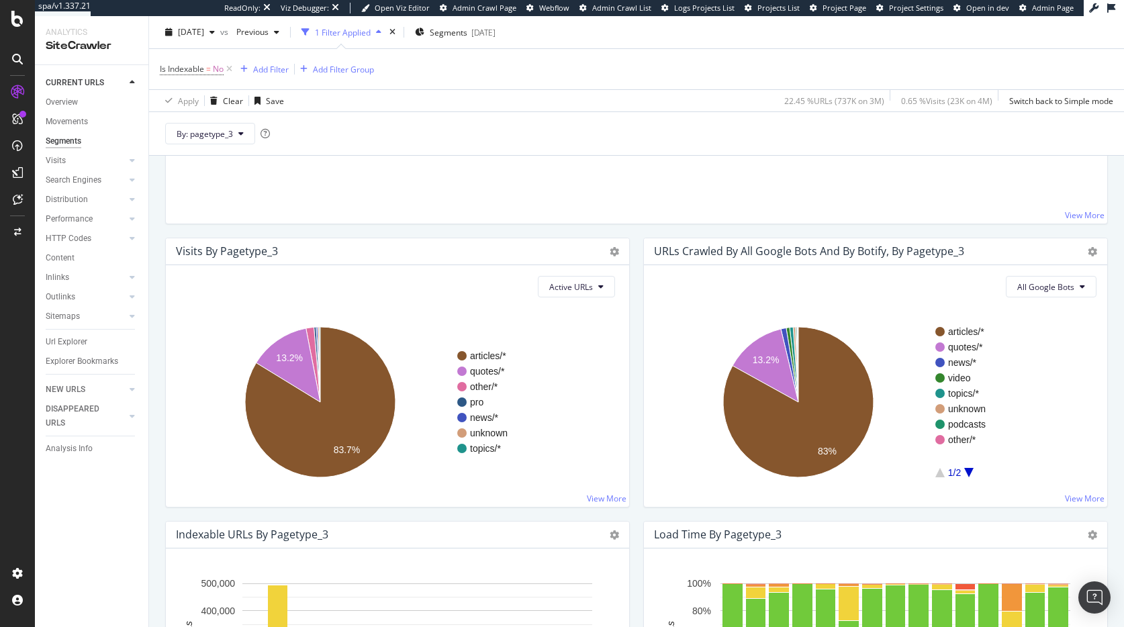
click at [1087, 252] on div "URLs Crawled by All Google Bots and by Botify, by pagetype_3 Chart (by Value) T…" at bounding box center [875, 251] width 463 height 27
click at [1087, 251] on icon at bounding box center [1091, 251] width 9 height 9
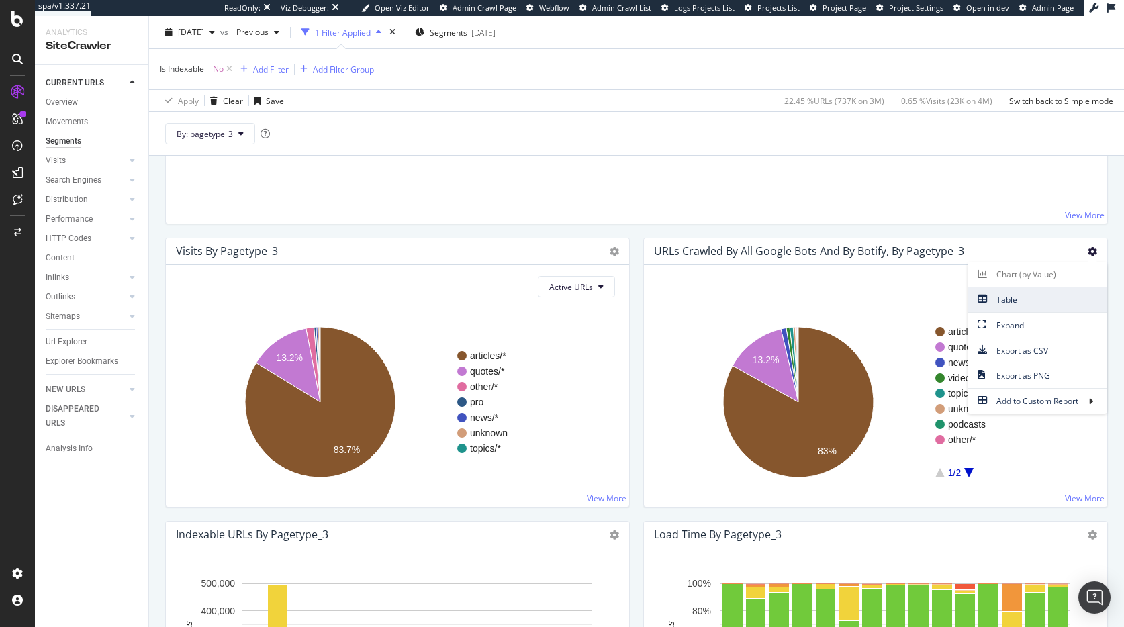
click at [1040, 297] on span "Table" at bounding box center [1037, 300] width 140 height 18
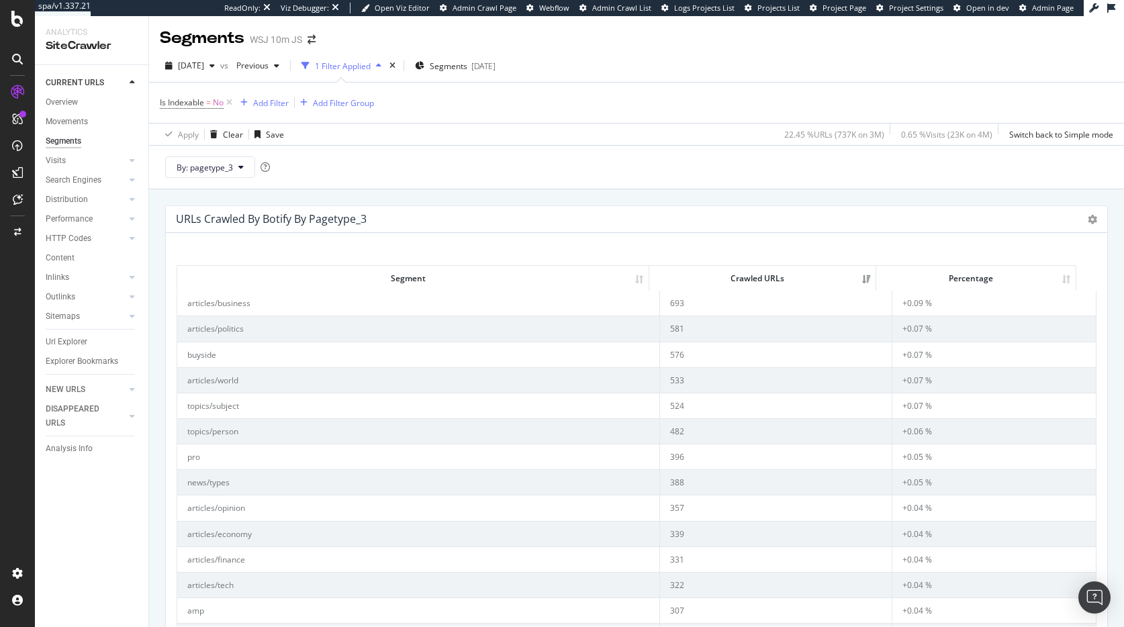
scroll to position [0, 0]
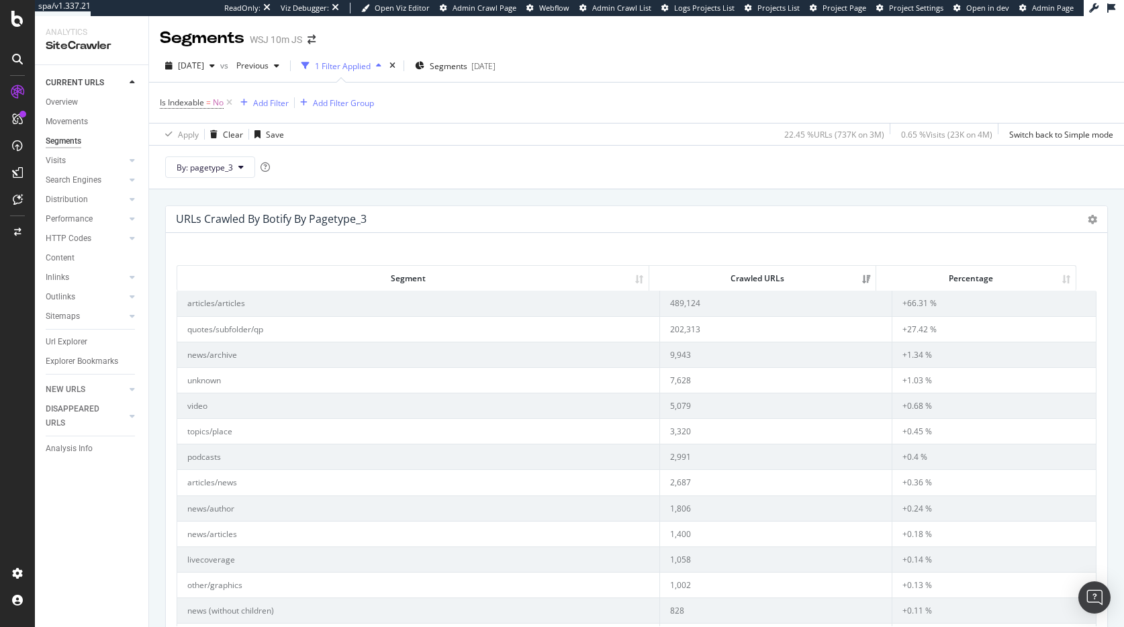
click at [1075, 215] on div "URLs Crawled By Botify By pagetype_3 Sunburst Treemap Table Expand Export as CS…" at bounding box center [636, 219] width 941 height 27
click at [1087, 217] on icon at bounding box center [1091, 219] width 9 height 9
click at [1028, 344] on span "Export as CSV" at bounding box center [1052, 343] width 107 height 18
click at [1087, 222] on icon at bounding box center [1091, 219] width 9 height 9
click at [846, 226] on div "URLs Crawled By Botify By pagetype_3 Sunburst Treemap Table Expand Export as CS…" at bounding box center [636, 219] width 941 height 27
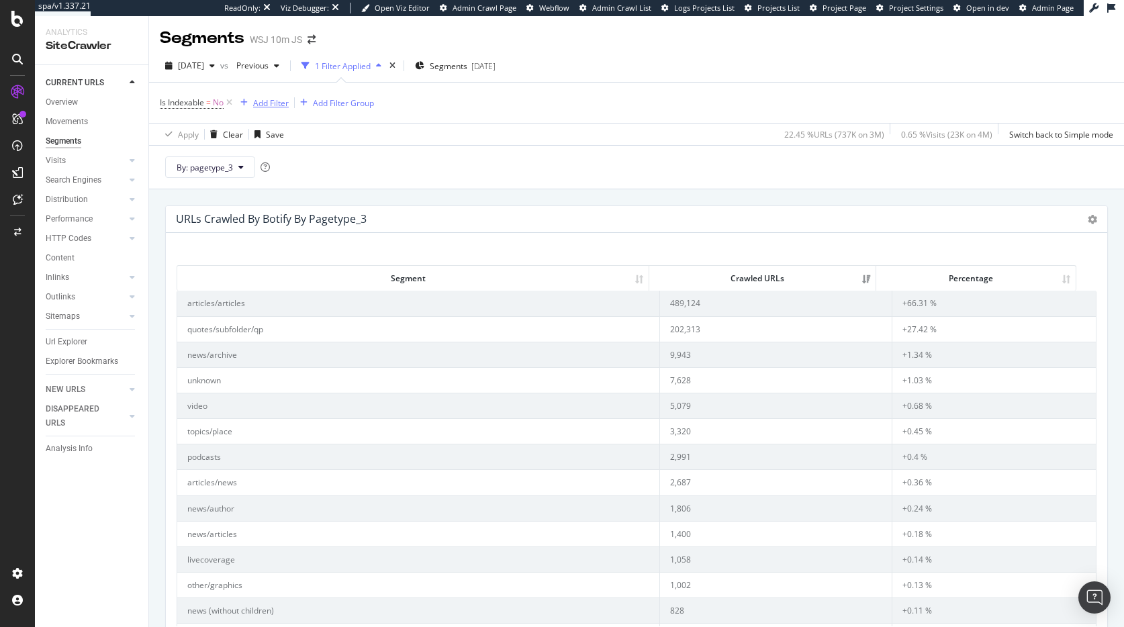
click at [268, 104] on div "Add Filter" at bounding box center [271, 102] width 36 height 11
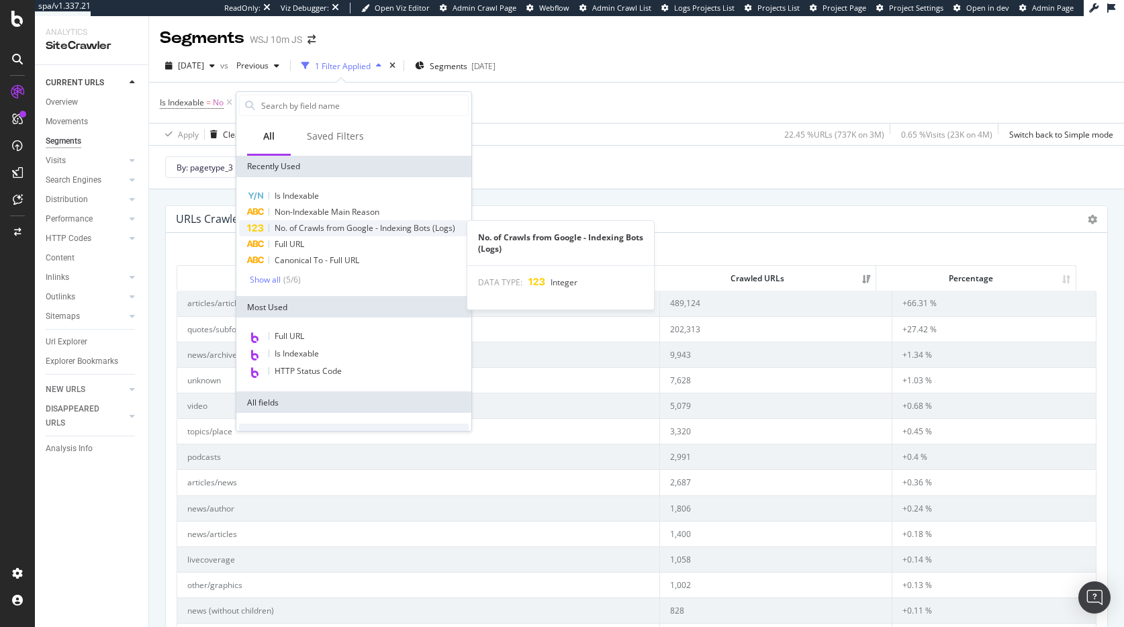
click at [351, 231] on span "No. of Crawls from Google - Indexing Bots (Logs)" at bounding box center [365, 227] width 181 height 11
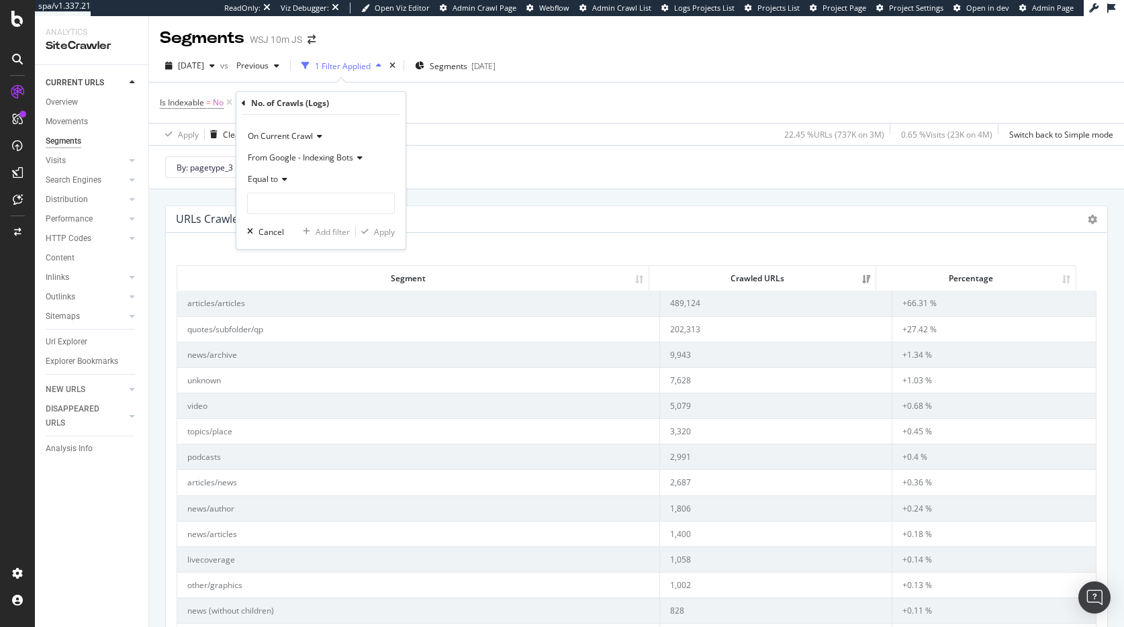
click at [277, 176] on span "Equal to" at bounding box center [263, 178] width 30 height 11
click at [285, 271] on span "Greater than" at bounding box center [278, 276] width 48 height 11
click at [305, 205] on input "number" at bounding box center [321, 203] width 148 height 21
type input "0"
click at [394, 230] on div "Apply" at bounding box center [384, 231] width 21 height 11
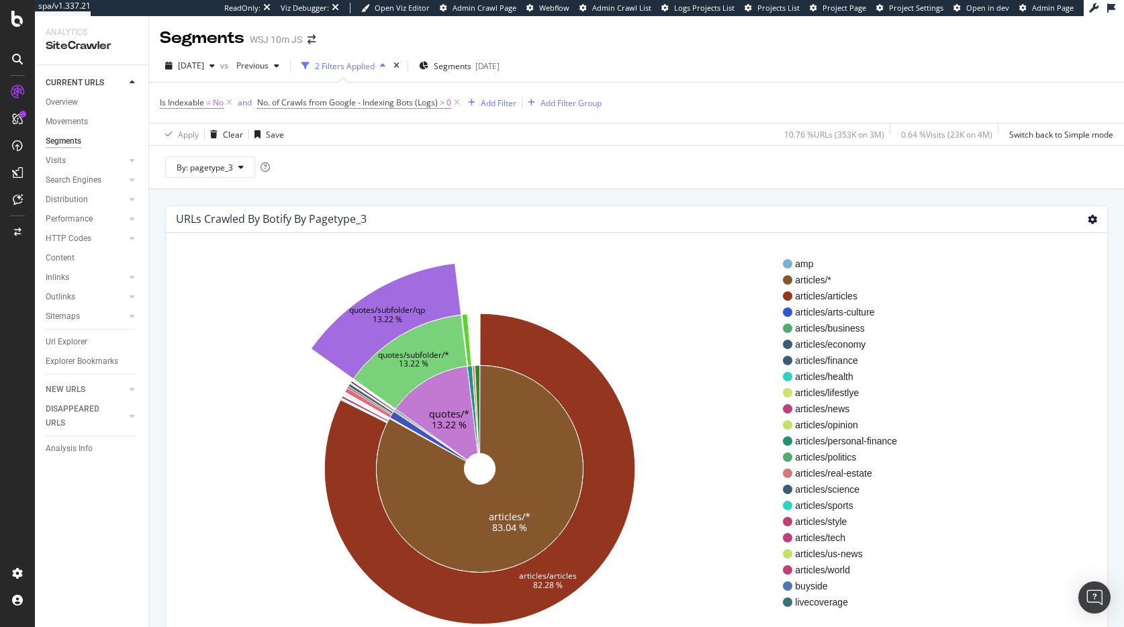
click at [1087, 220] on icon at bounding box center [1091, 219] width 9 height 9
click at [1042, 296] on span "Table" at bounding box center [1052, 292] width 107 height 18
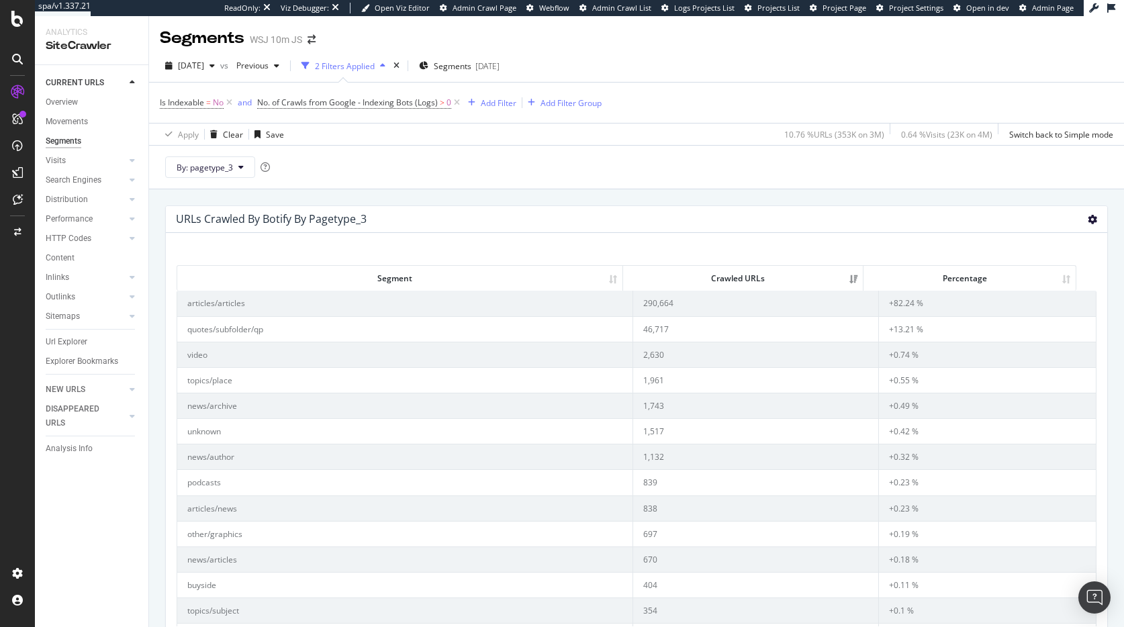
click at [1087, 218] on icon at bounding box center [1091, 219] width 9 height 9
click at [1036, 338] on span "Export as CSV" at bounding box center [1052, 343] width 107 height 18
click at [230, 104] on icon at bounding box center [229, 102] width 11 height 13
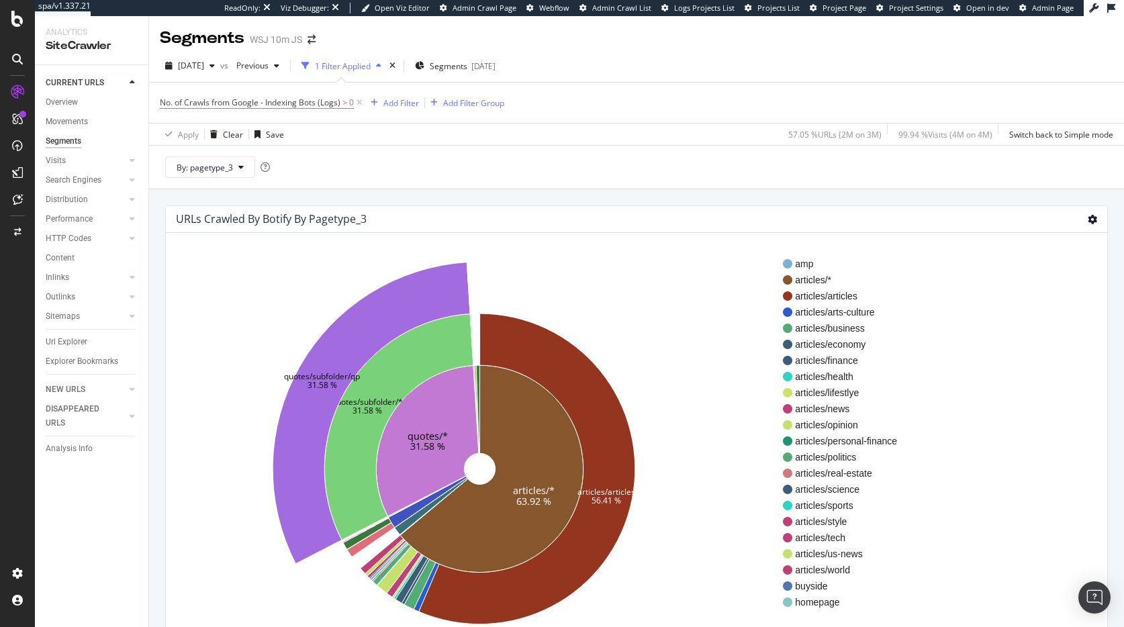
click at [1087, 222] on icon at bounding box center [1091, 219] width 9 height 9
click at [1036, 295] on span "Table" at bounding box center [1052, 292] width 107 height 18
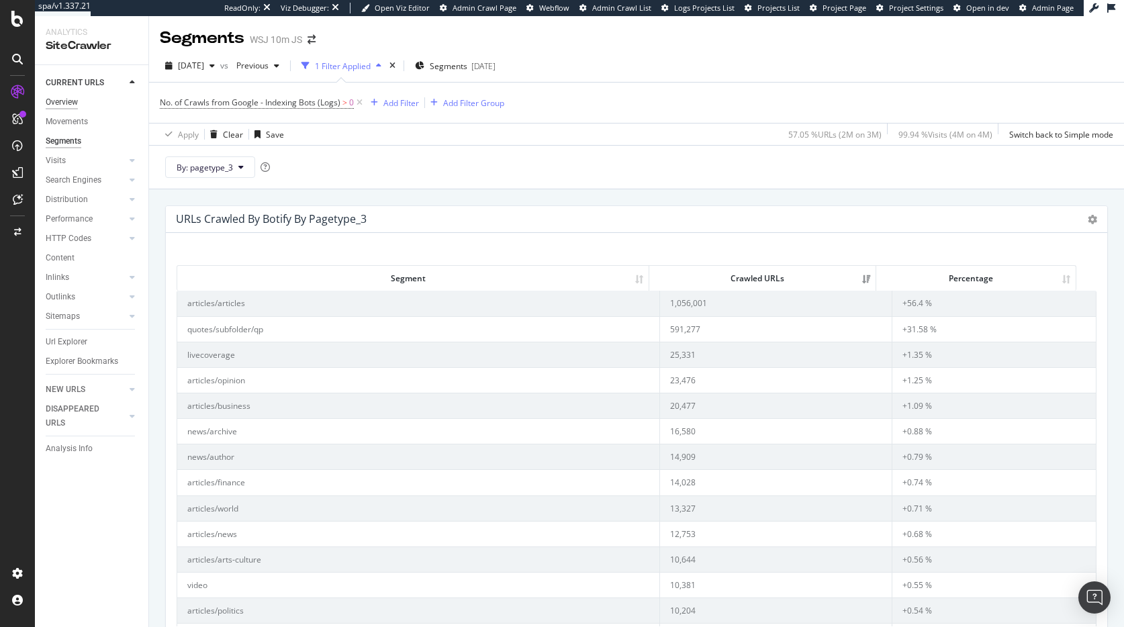
click at [73, 98] on div "Overview" at bounding box center [62, 102] width 32 height 14
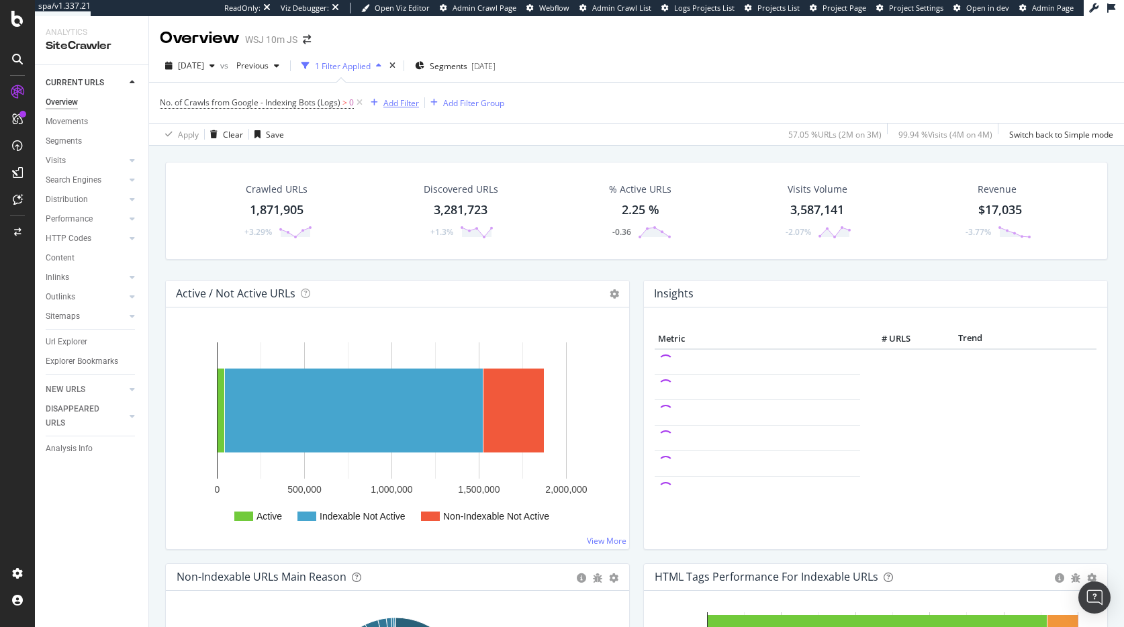
click at [406, 105] on div "Add Filter" at bounding box center [401, 102] width 36 height 11
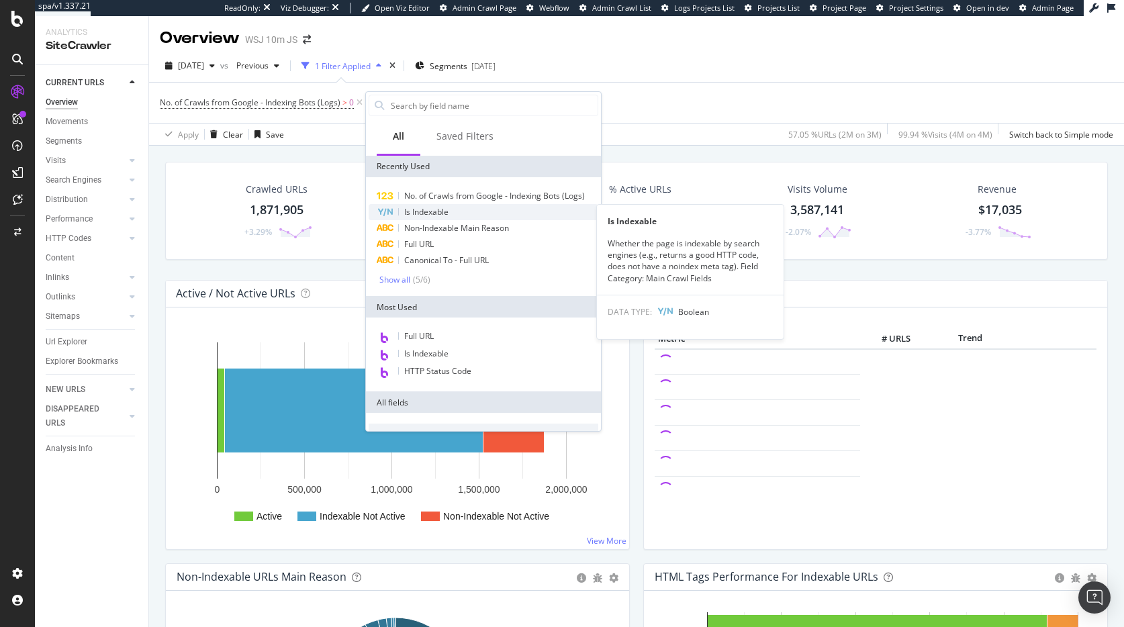
click at [446, 213] on span "Is Indexable" at bounding box center [426, 211] width 44 height 11
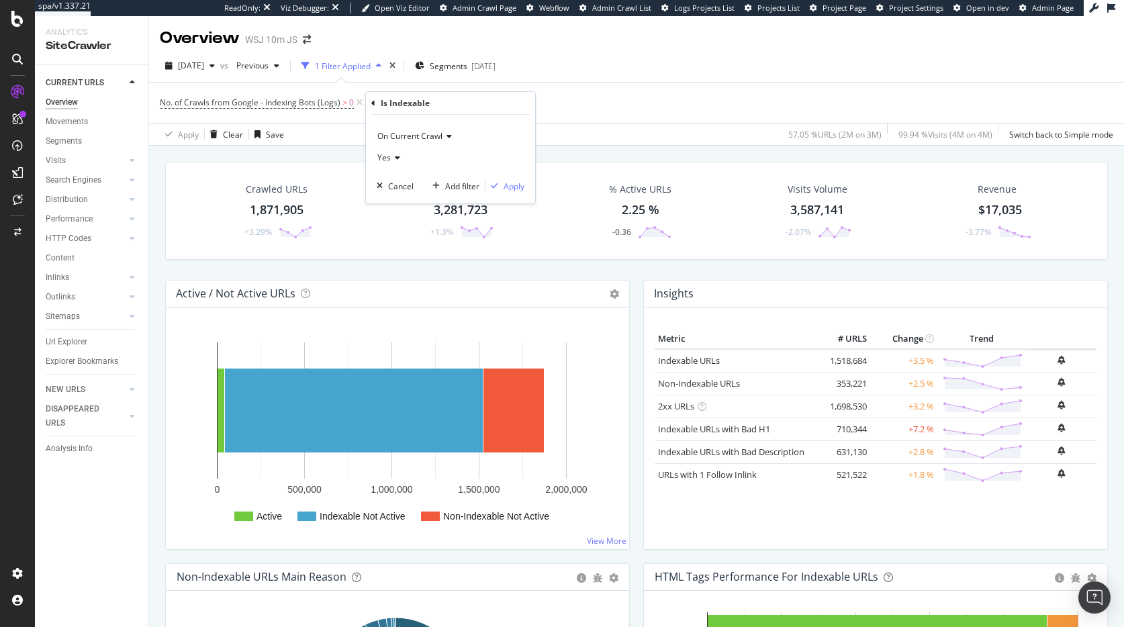
click at [395, 155] on icon at bounding box center [395, 158] width 9 height 8
click at [405, 197] on div "No" at bounding box center [452, 202] width 144 height 17
click at [509, 191] on div "Apply" at bounding box center [504, 186] width 39 height 12
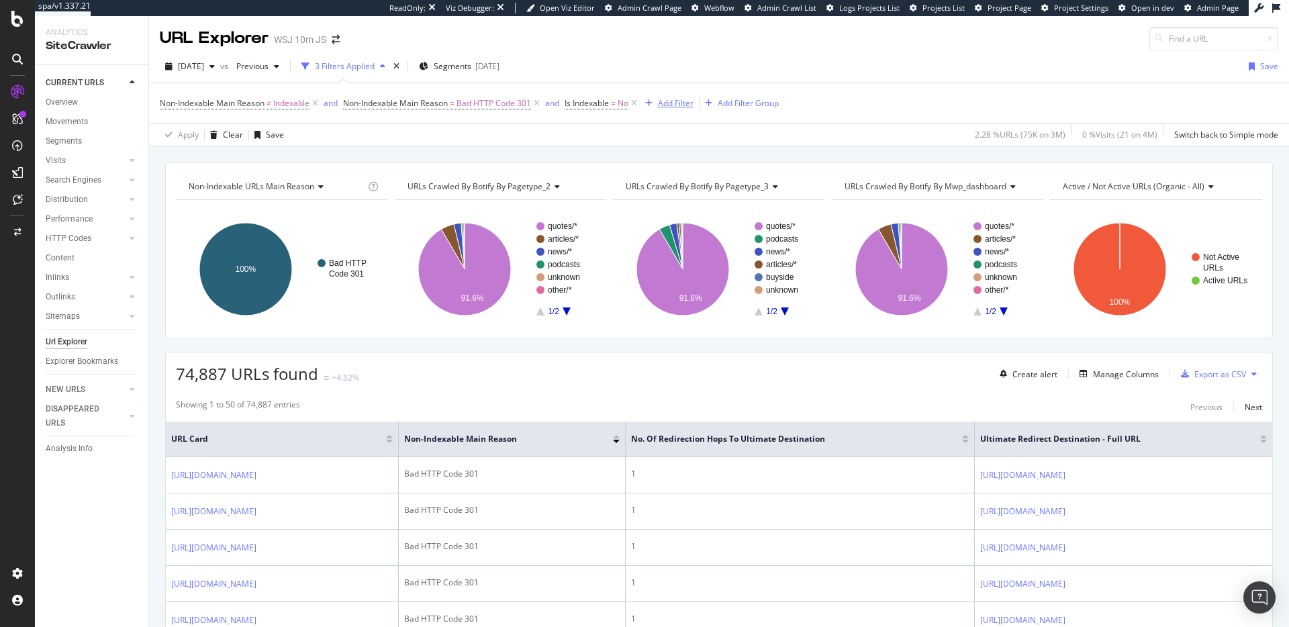
click at [689, 101] on div "Add Filter" at bounding box center [676, 102] width 36 height 11
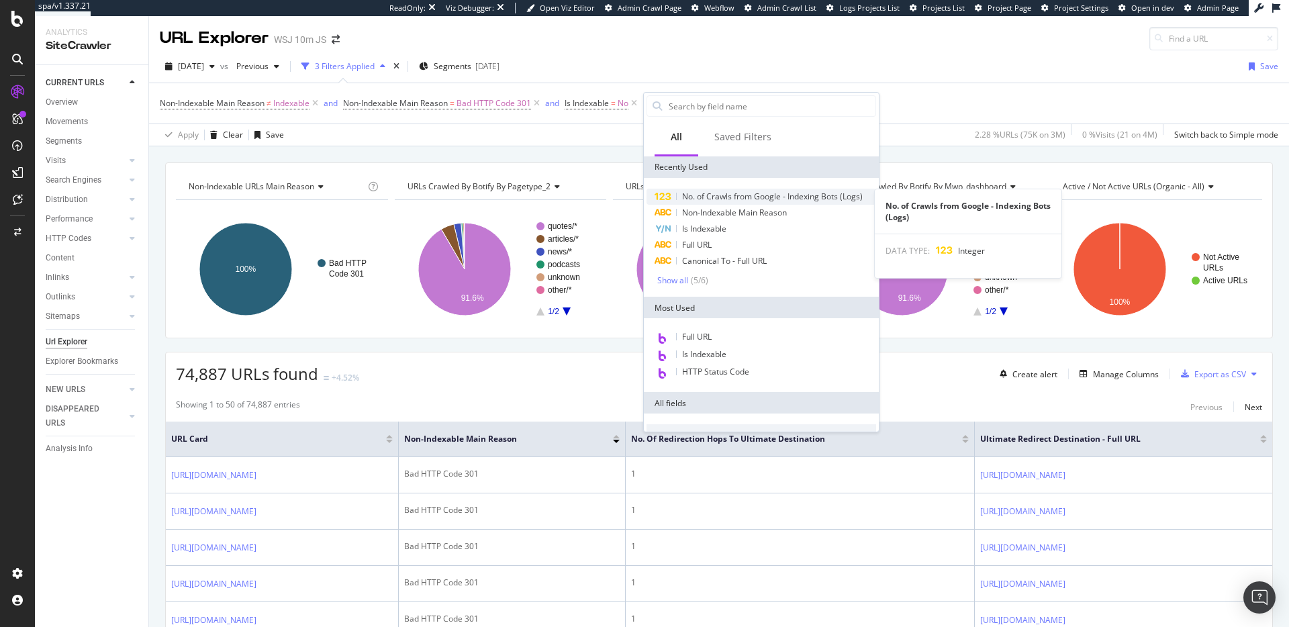
click at [742, 192] on span "No. of Crawls from Google - Indexing Bots (Logs)" at bounding box center [772, 196] width 181 height 11
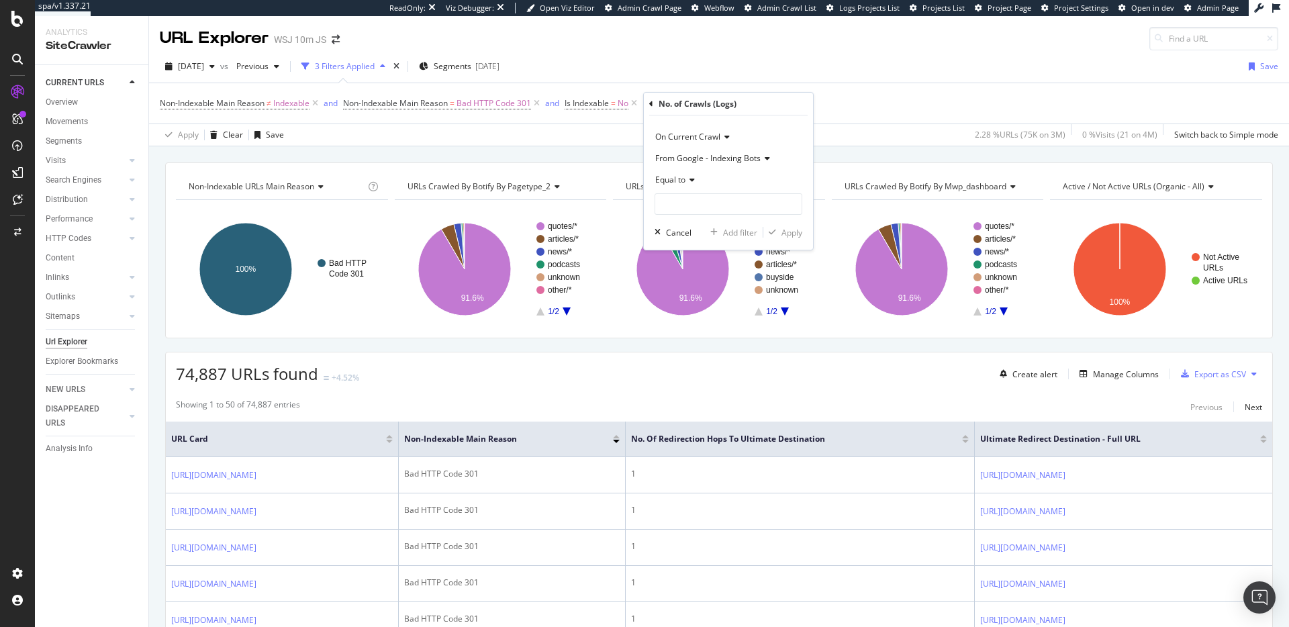
click at [687, 181] on icon at bounding box center [689, 180] width 9 height 8
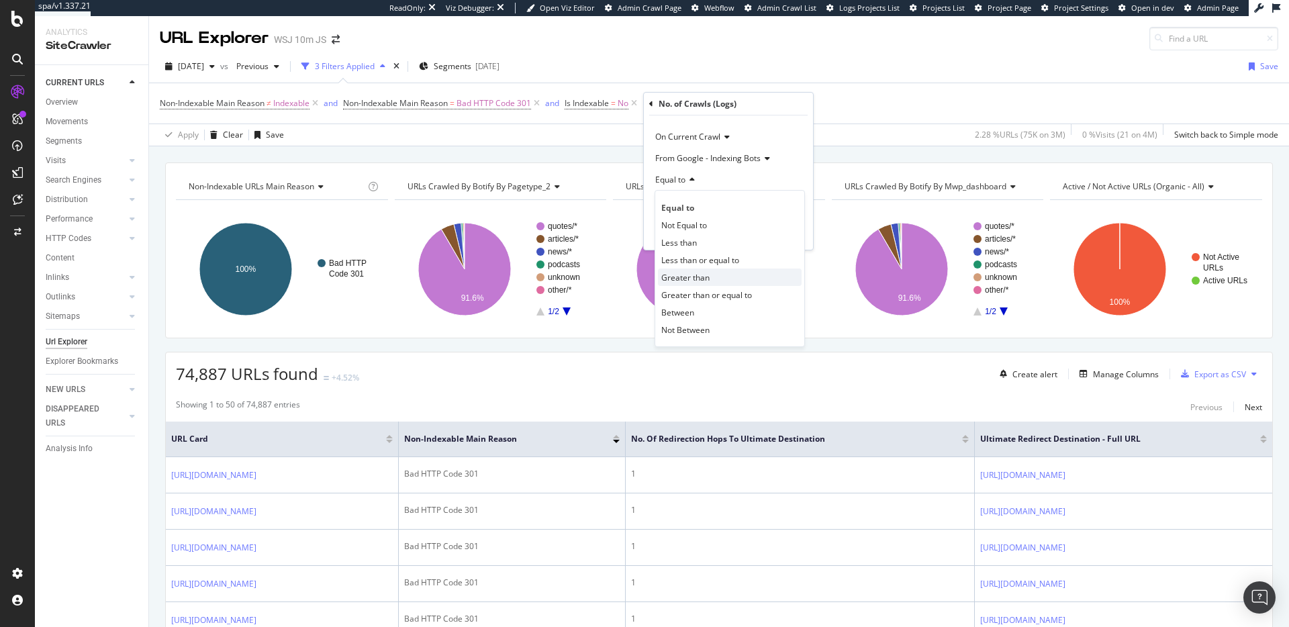
click at [693, 273] on span "Greater than" at bounding box center [685, 277] width 48 height 11
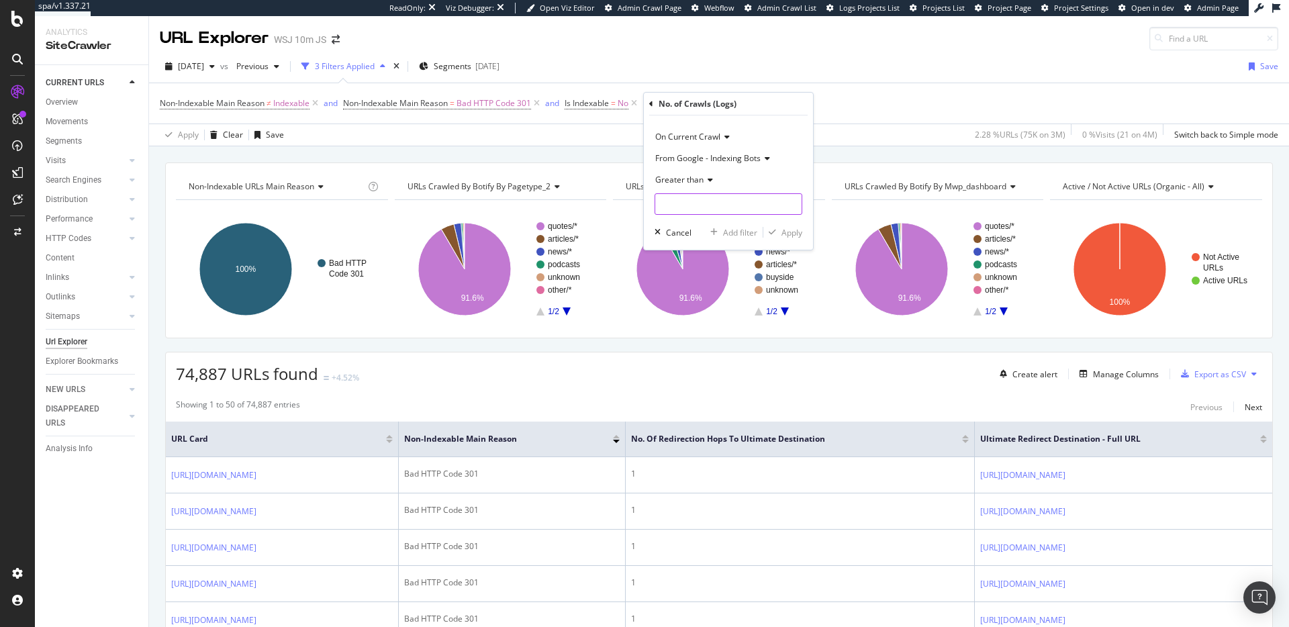
click at [716, 207] on input "number" at bounding box center [728, 203] width 148 height 21
type input "0"
click at [799, 232] on div "Apply" at bounding box center [791, 232] width 21 height 11
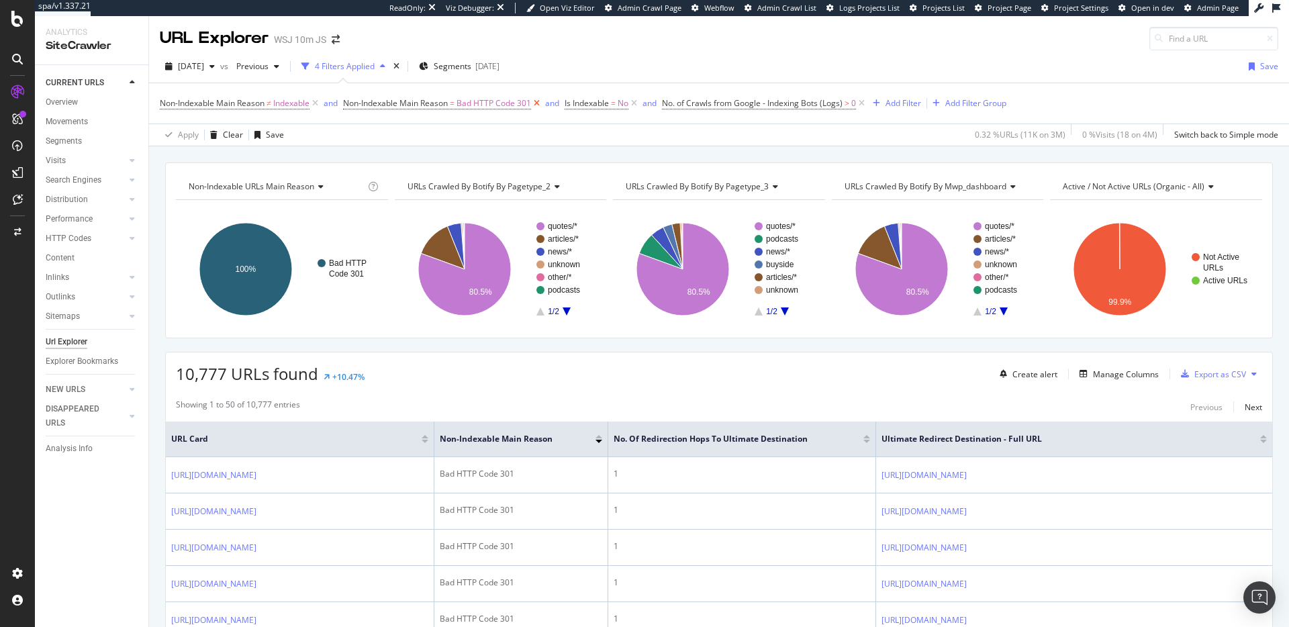
click at [540, 103] on icon at bounding box center [536, 103] width 11 height 13
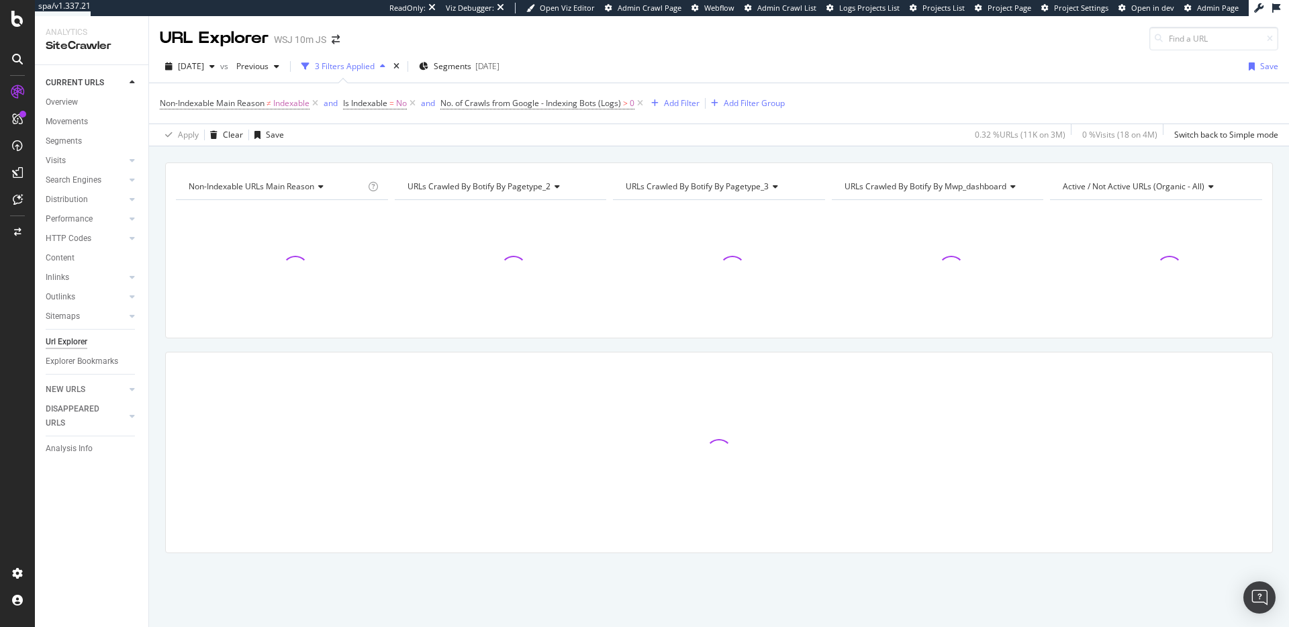
click at [639, 104] on icon at bounding box center [639, 103] width 11 height 13
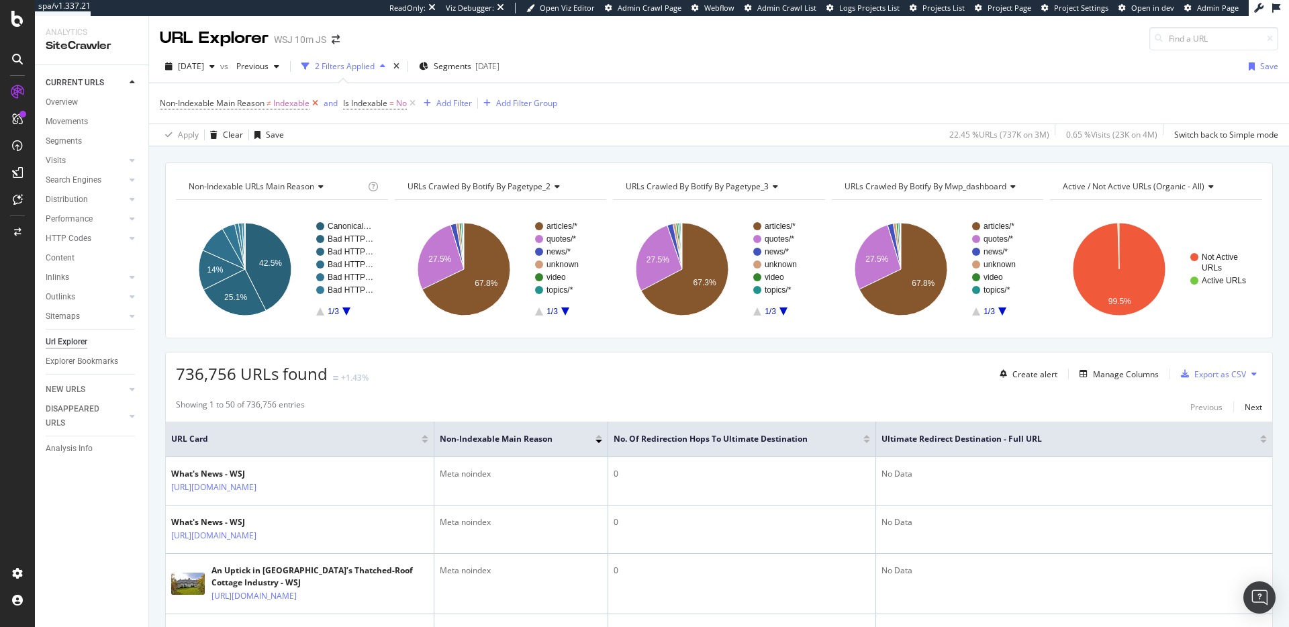
click at [313, 105] on icon at bounding box center [314, 103] width 11 height 13
click at [347, 310] on icon "A chart." at bounding box center [346, 311] width 8 height 8
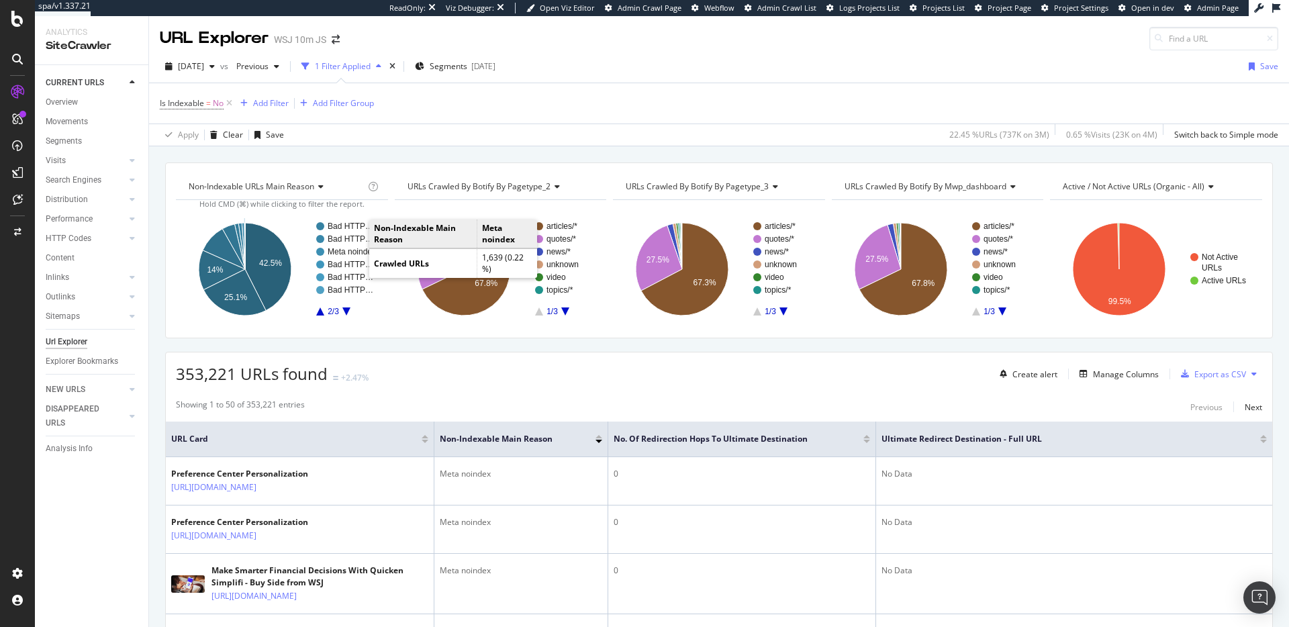
click at [356, 251] on text "Meta noindex" at bounding box center [352, 251] width 48 height 9
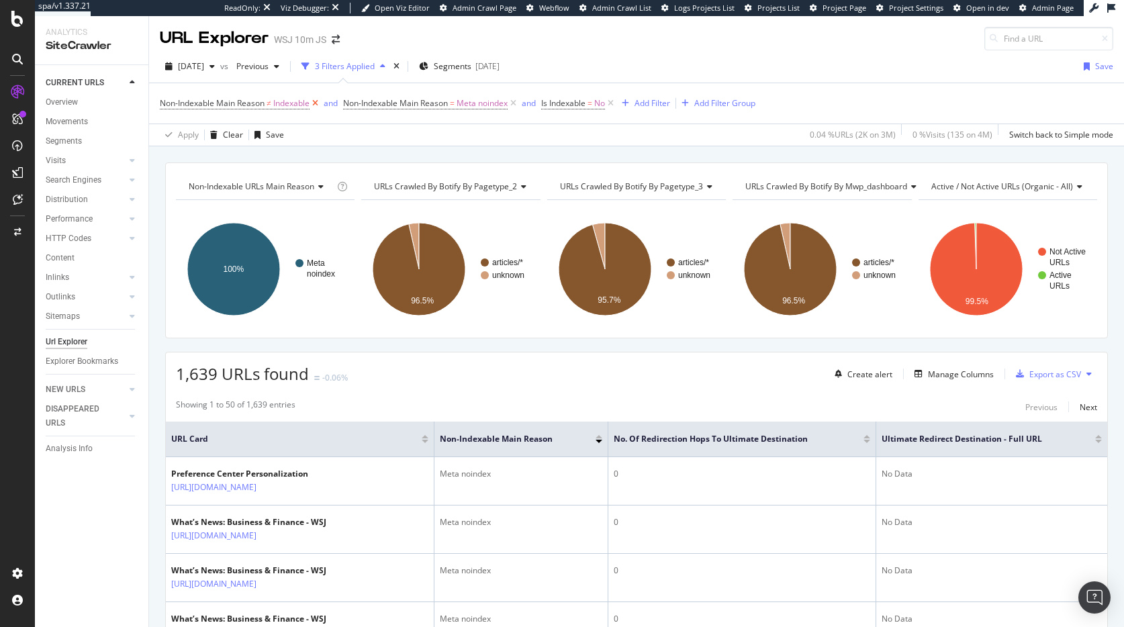
click at [315, 105] on icon at bounding box center [314, 103] width 11 height 13
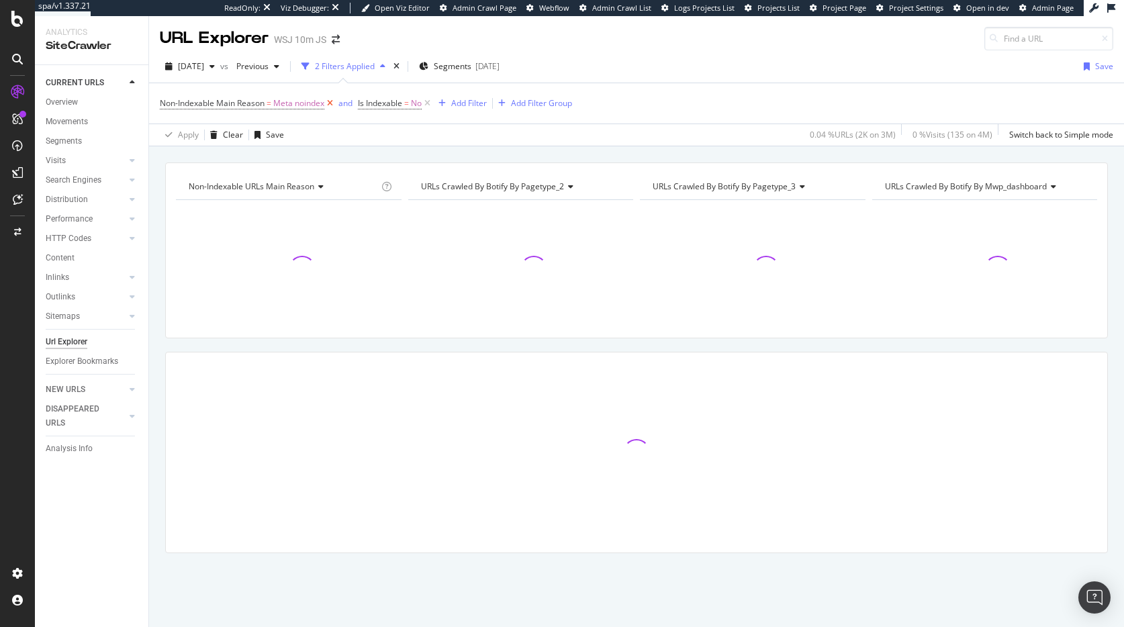
click at [332, 105] on icon at bounding box center [329, 103] width 11 height 13
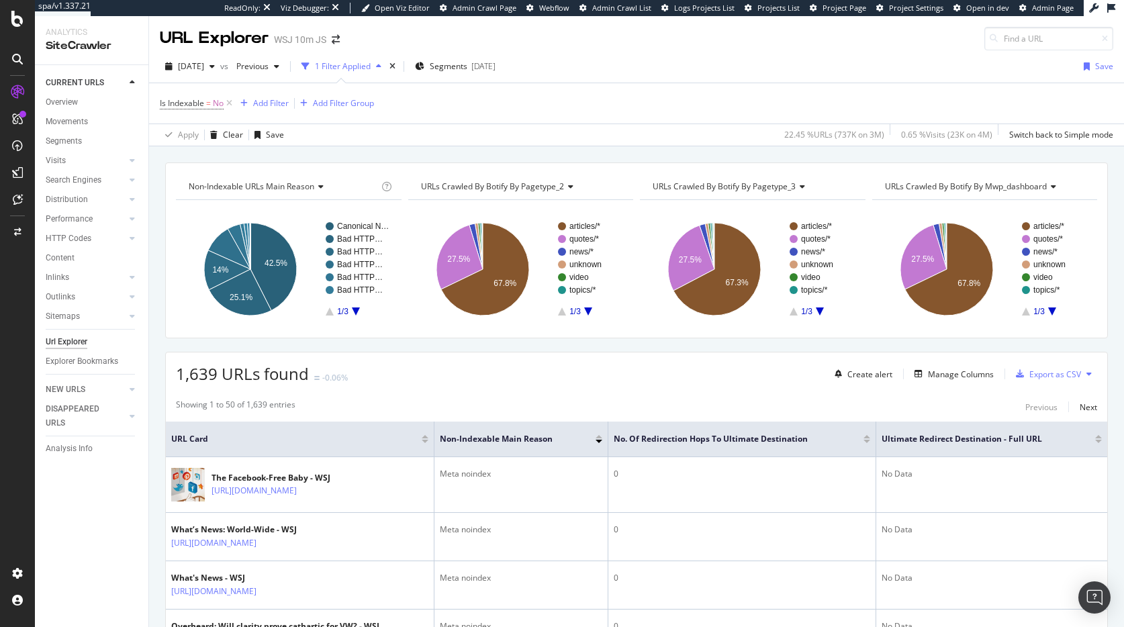
click at [422, 150] on div "Non-Indexable URLs Main Reason Chart (by Value) Table Expand Export as CSV Expo…" at bounding box center [636, 162] width 975 height 32
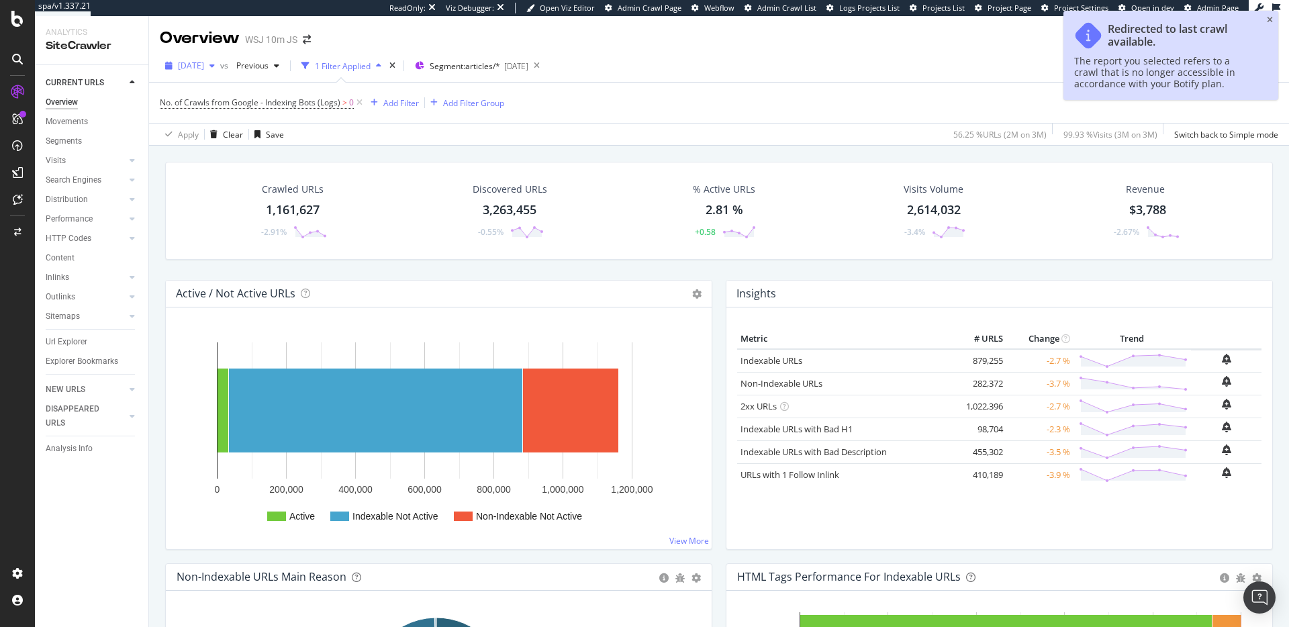
click at [204, 68] on span "[DATE]" at bounding box center [191, 65] width 26 height 11
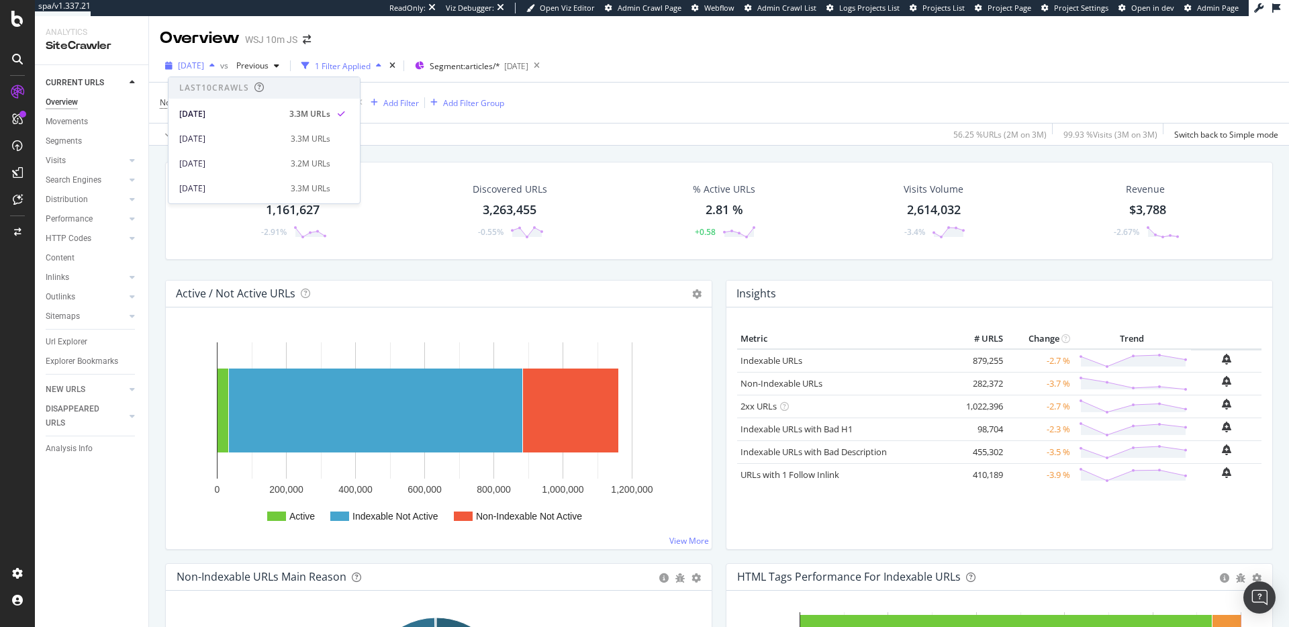
click at [204, 68] on span "[DATE]" at bounding box center [191, 65] width 26 height 11
click at [204, 67] on span "[DATE]" at bounding box center [191, 65] width 26 height 11
click at [224, 132] on div "[DATE] 3.3M URLs" at bounding box center [263, 138] width 191 height 19
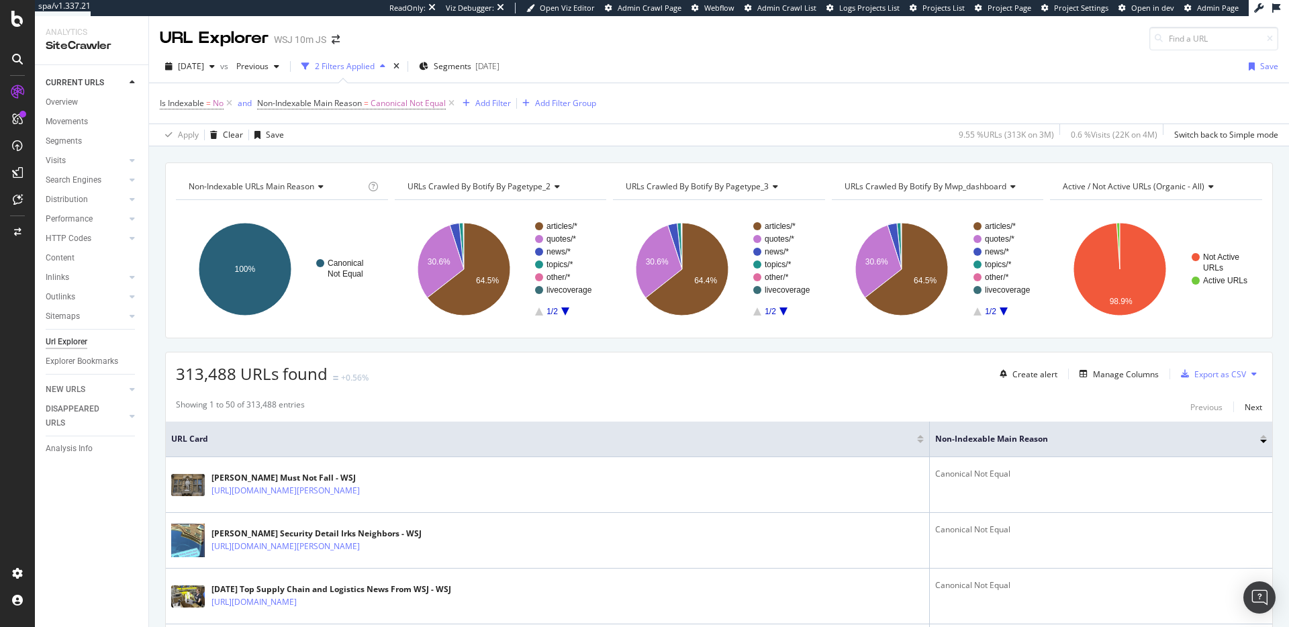
click at [497, 91] on div "Is Indexable = No and Non-Indexable Main Reason = Canonical Not Equal Add Filte…" at bounding box center [719, 103] width 1118 height 40
click at [497, 99] on div "Add Filter" at bounding box center [493, 102] width 36 height 11
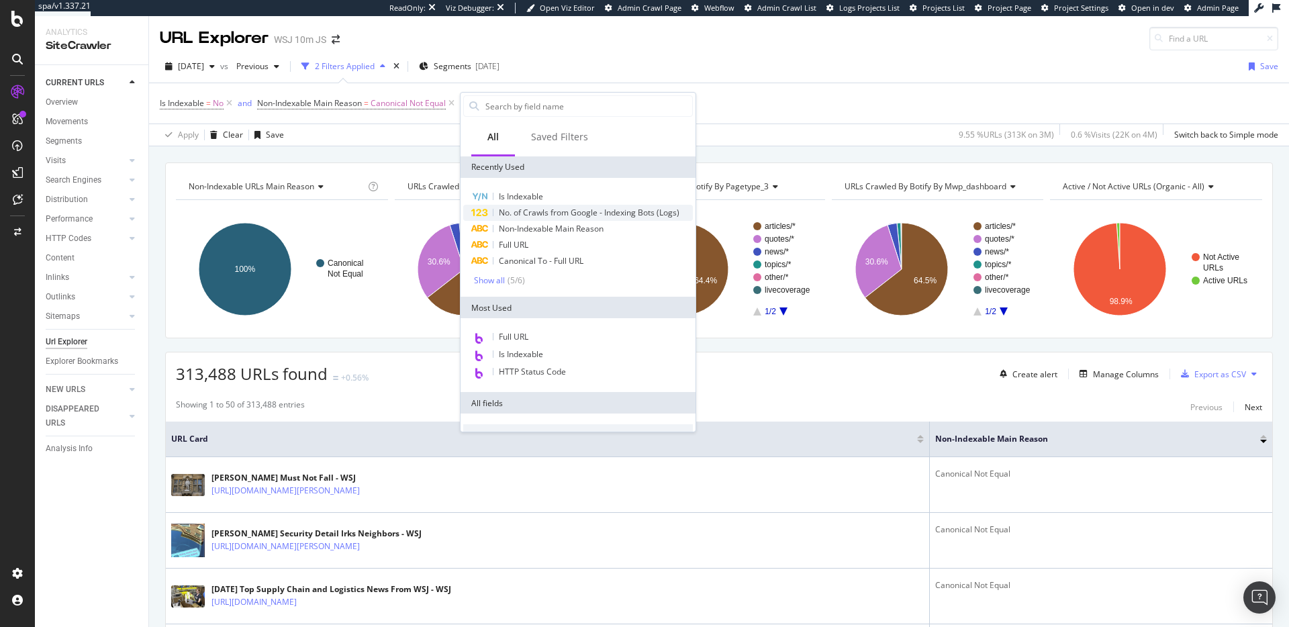
click at [622, 205] on div "No. of Crawls from Google - Indexing Bots (Logs)" at bounding box center [578, 213] width 230 height 16
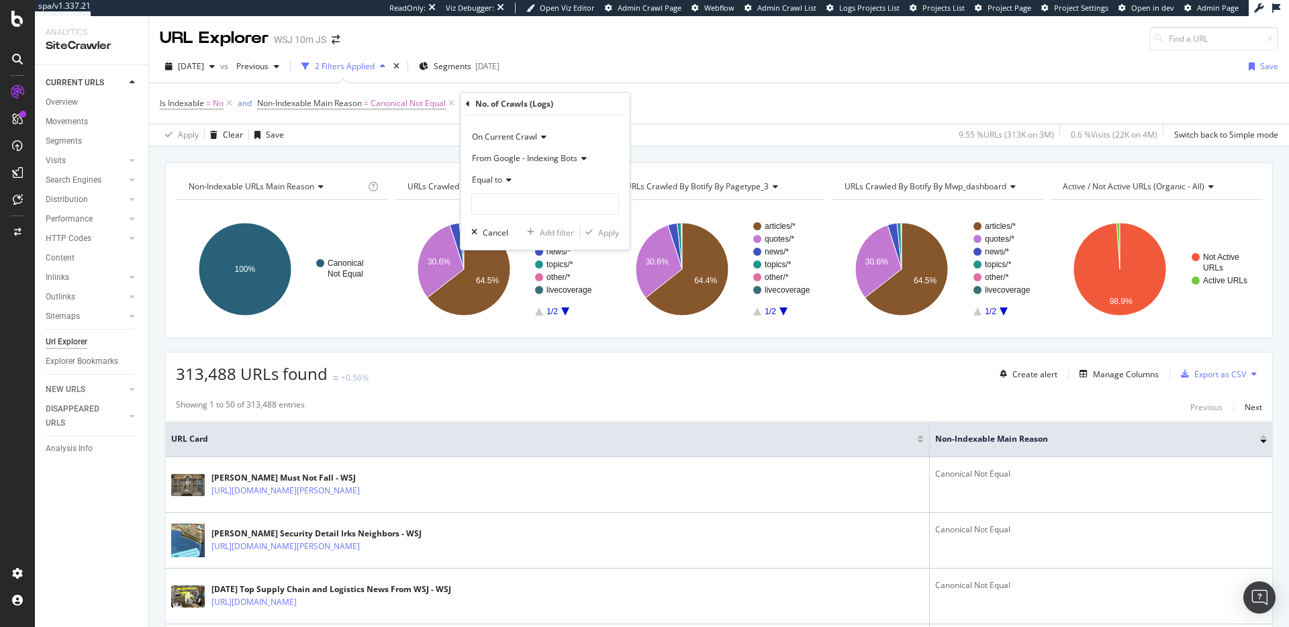
click at [498, 180] on span "Equal to" at bounding box center [487, 179] width 30 height 11
click at [507, 275] on span "Greater than" at bounding box center [502, 277] width 48 height 11
click at [536, 208] on input "number" at bounding box center [545, 203] width 148 height 21
type input "0"
click at [604, 232] on div "Apply" at bounding box center [608, 232] width 21 height 11
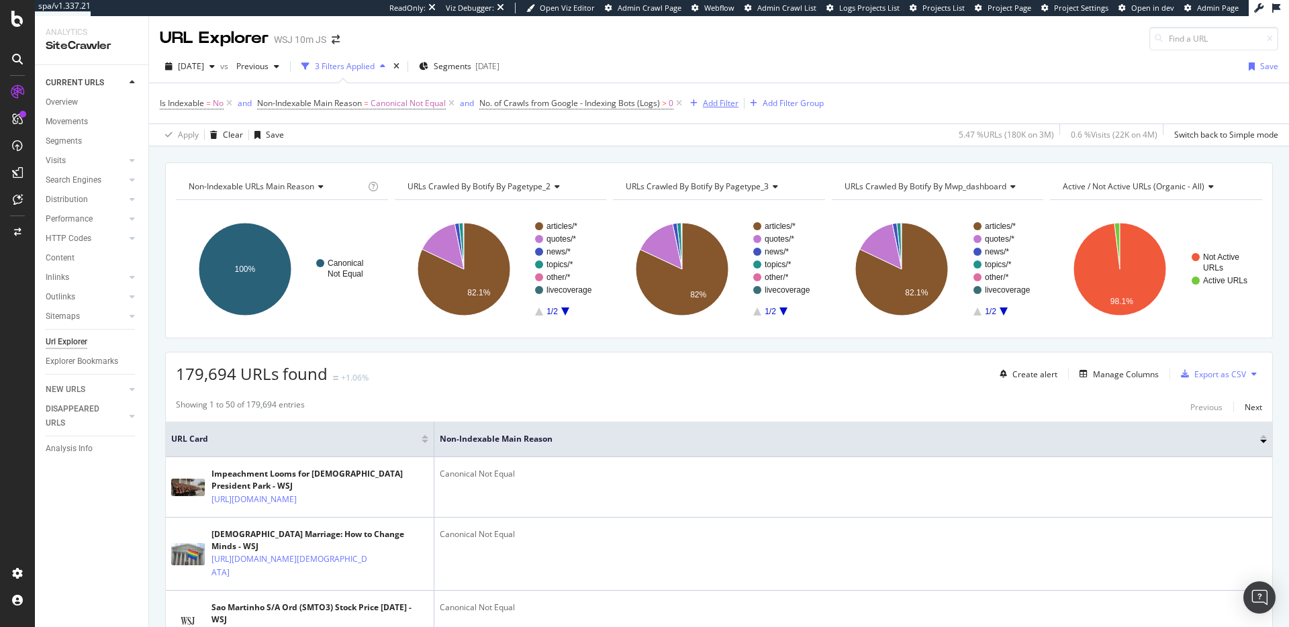
click at [724, 101] on div "Add Filter" at bounding box center [721, 102] width 36 height 11
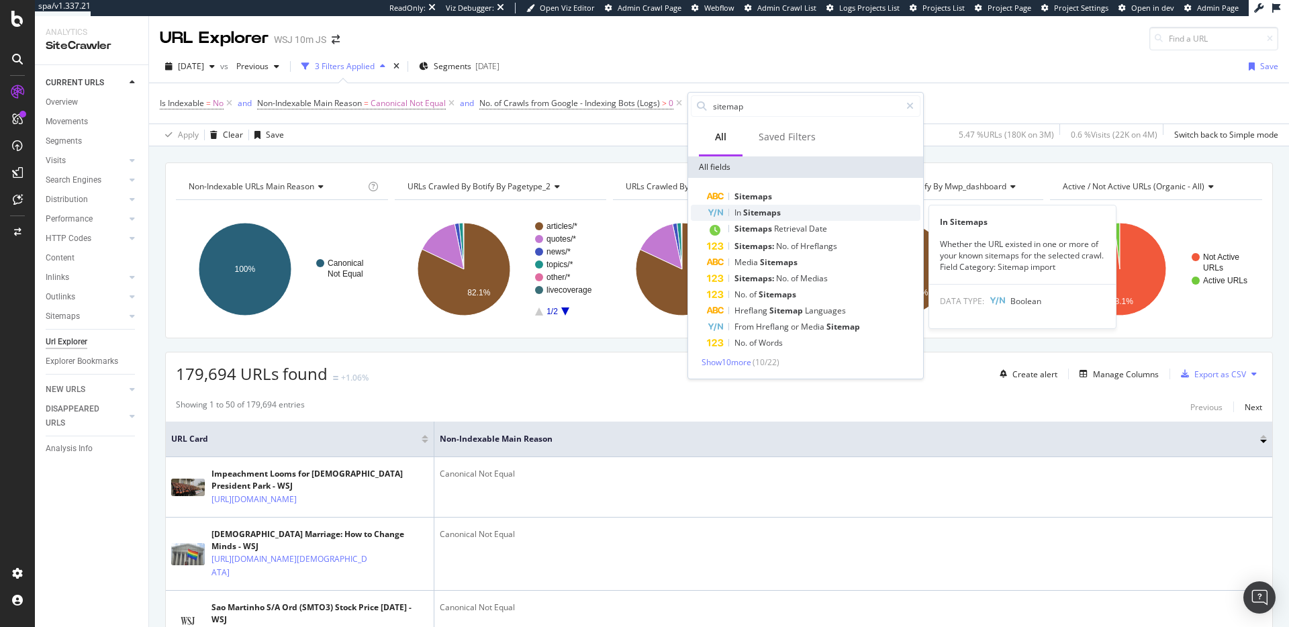
type input "sitemap"
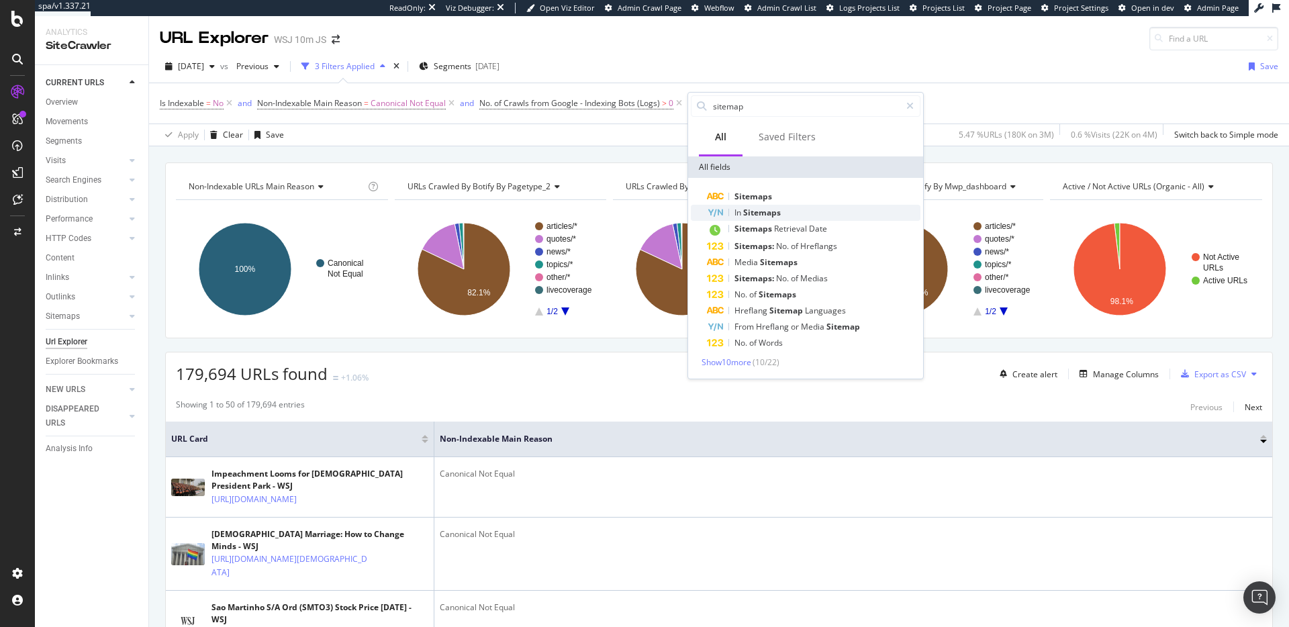
click at [749, 211] on span "Sitemaps" at bounding box center [762, 212] width 38 height 11
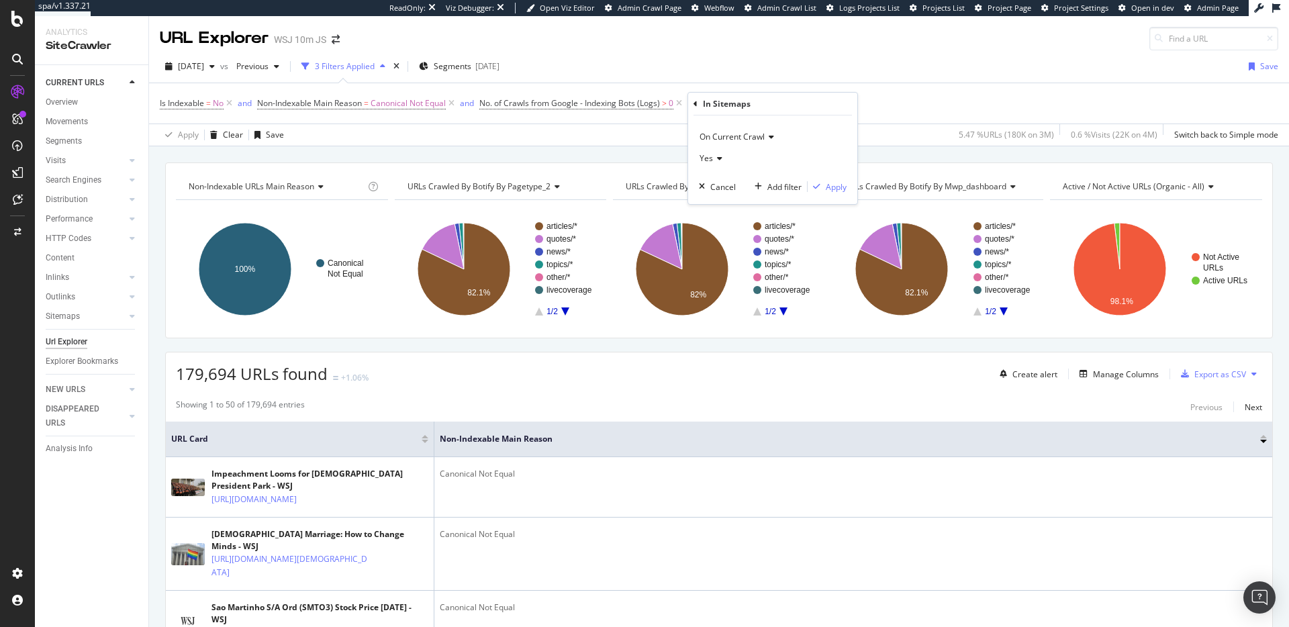
click at [721, 158] on icon at bounding box center [717, 158] width 9 height 8
click at [723, 201] on div "No" at bounding box center [774, 203] width 144 height 17
click at [717, 156] on icon at bounding box center [714, 158] width 9 height 8
click at [712, 191] on span "Yes" at bounding box center [711, 186] width 13 height 11
click at [840, 189] on div "Apply" at bounding box center [836, 186] width 21 height 11
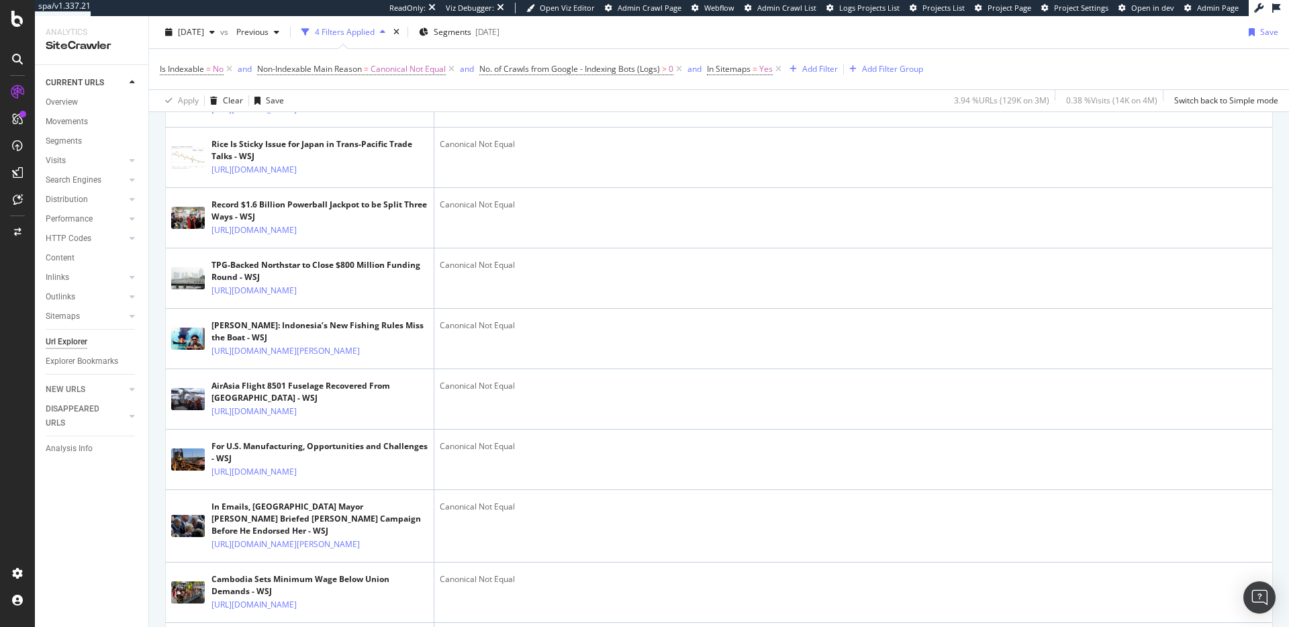
scroll to position [2647, 0]
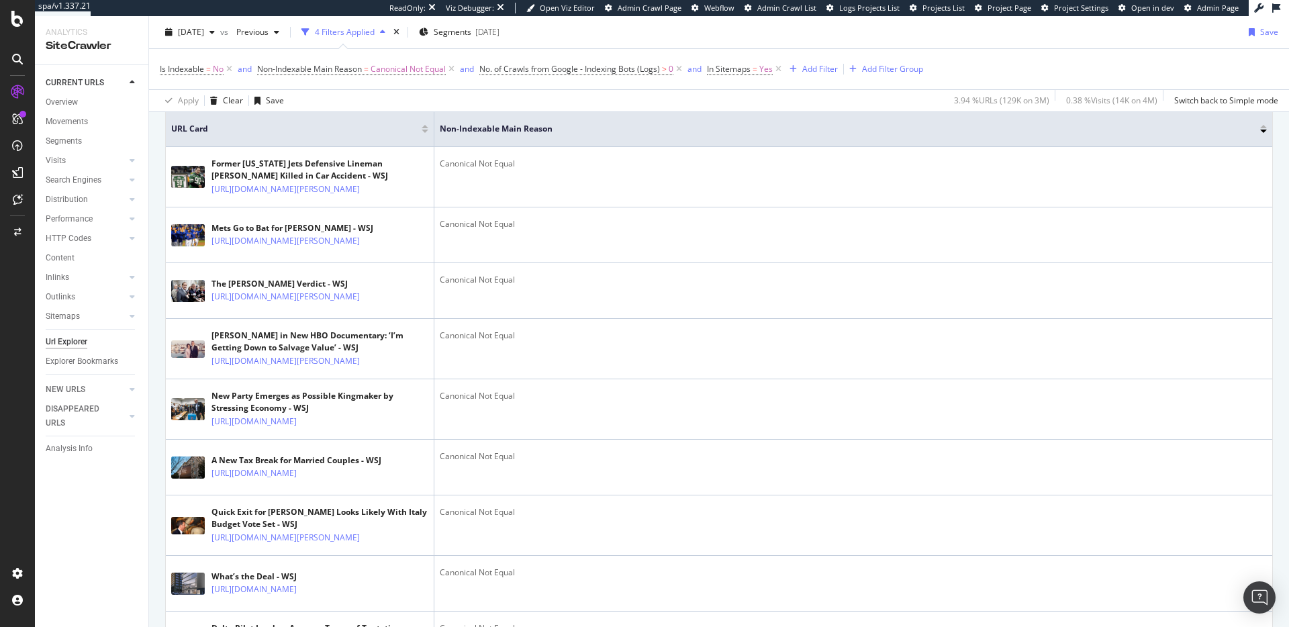
scroll to position [0, 0]
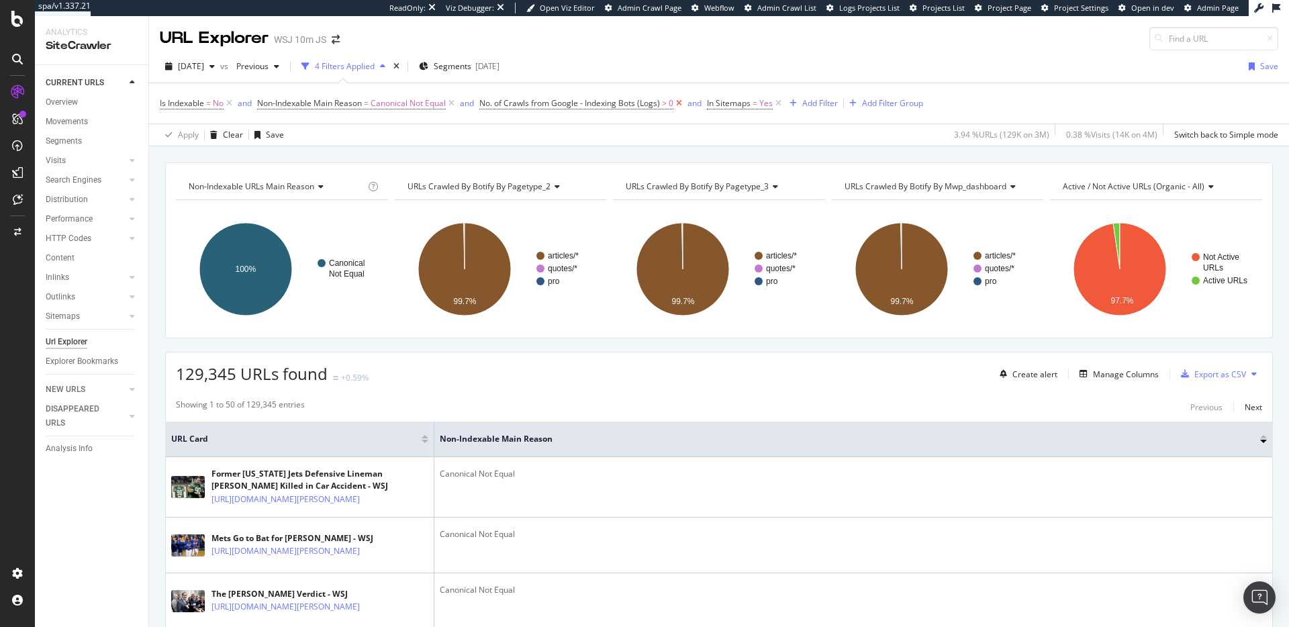
click at [683, 103] on icon at bounding box center [678, 103] width 11 height 13
